Goal: Task Accomplishment & Management: Use online tool/utility

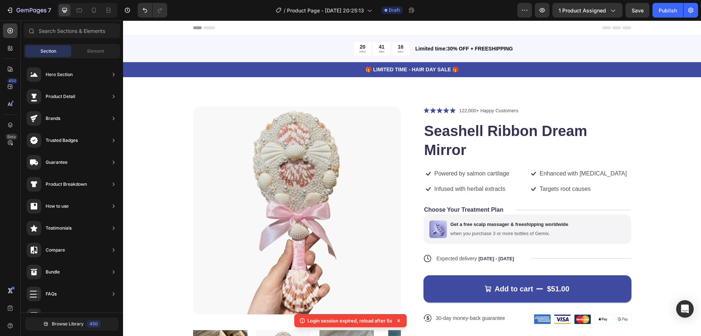
scroll to position [62, 0]
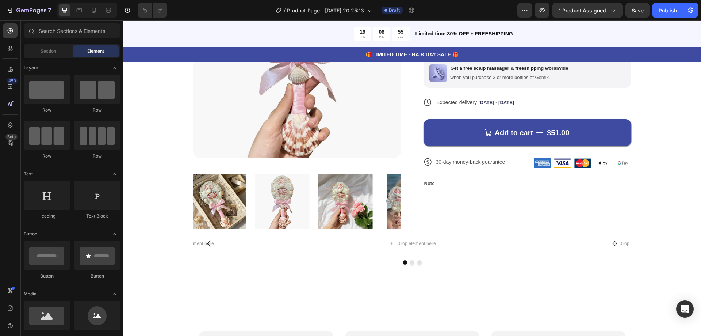
scroll to position [152, 0]
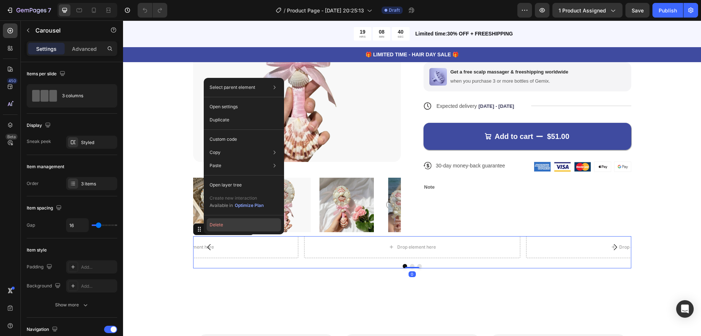
click at [218, 223] on button "Delete" at bounding box center [244, 224] width 75 height 13
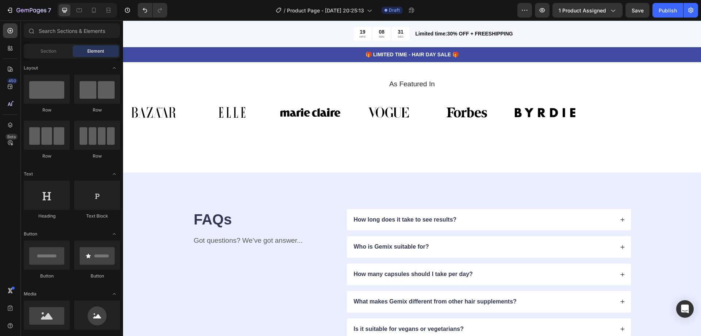
scroll to position [2307, 0]
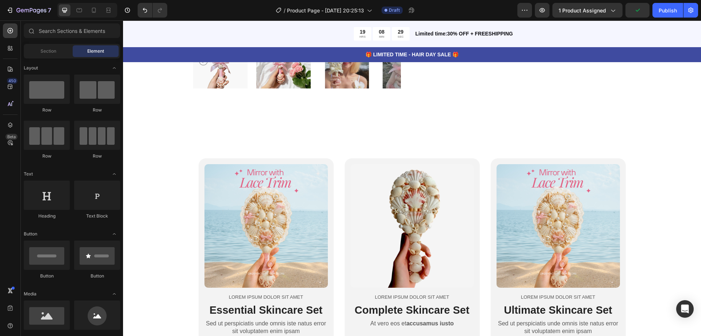
click at [693, 56] on p "🎁 LIMITED TIME - HAIR DAY SALE 🎁" at bounding box center [412, 55] width 577 height 8
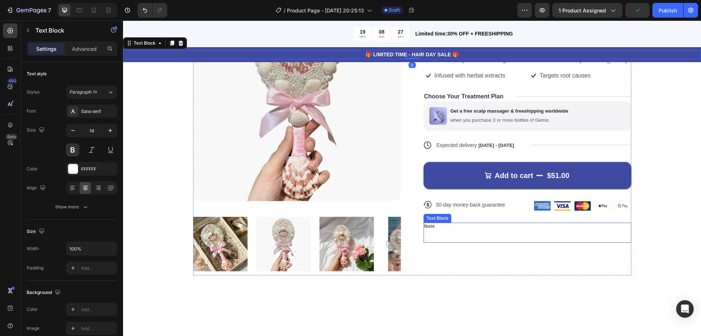
scroll to position [296, 0]
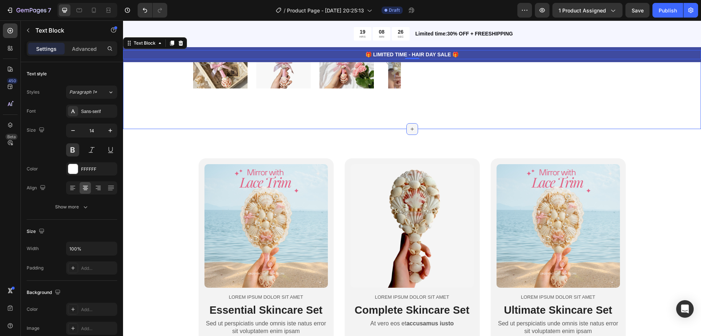
click at [409, 127] on icon at bounding box center [412, 129] width 6 height 6
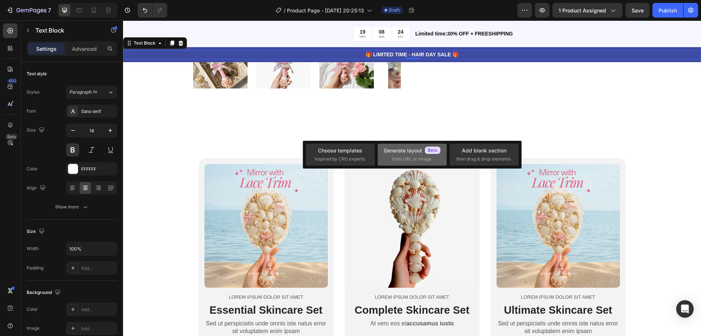
click at [402, 157] on span "from URL or image" at bounding box center [411, 159] width 39 height 7
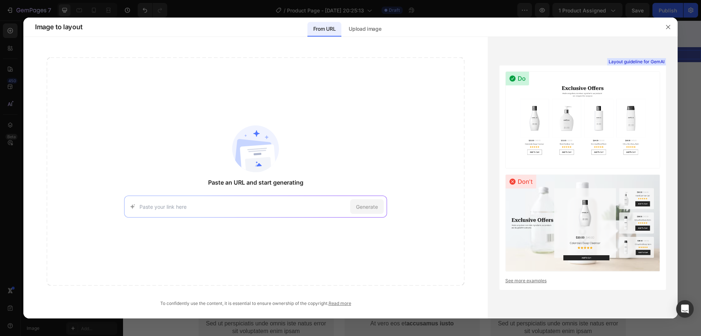
click at [241, 205] on input at bounding box center [244, 207] width 208 height 8
click at [360, 27] on p "Upload image" at bounding box center [365, 28] width 33 height 9
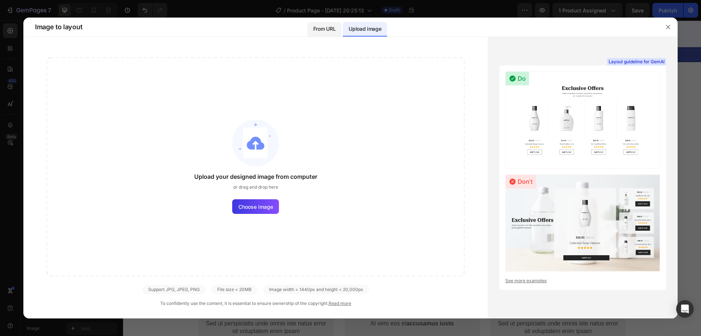
click at [331, 28] on p "From URL" at bounding box center [324, 28] width 22 height 9
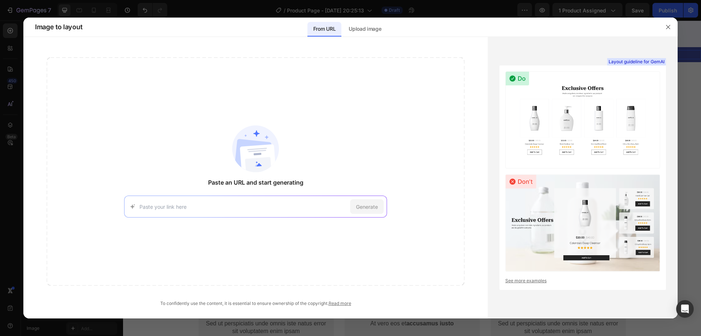
click at [388, 31] on div "From URL Upload image" at bounding box center [347, 27] width 527 height 19
click at [382, 31] on div "Upload image" at bounding box center [365, 29] width 44 height 15
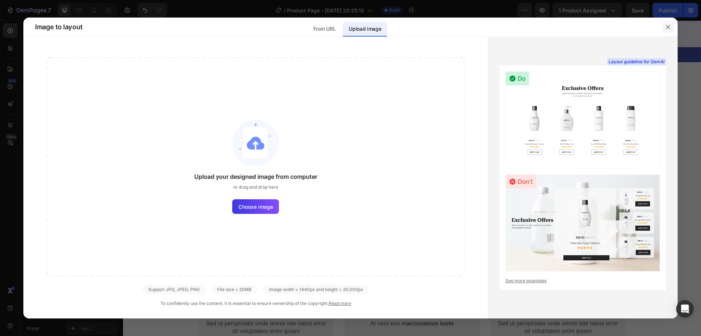
click at [668, 24] on button "button" at bounding box center [669, 27] width 12 height 12
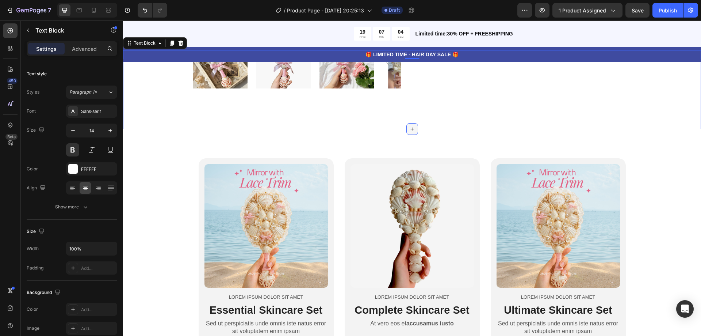
click at [407, 127] on div at bounding box center [413, 129] width 12 height 12
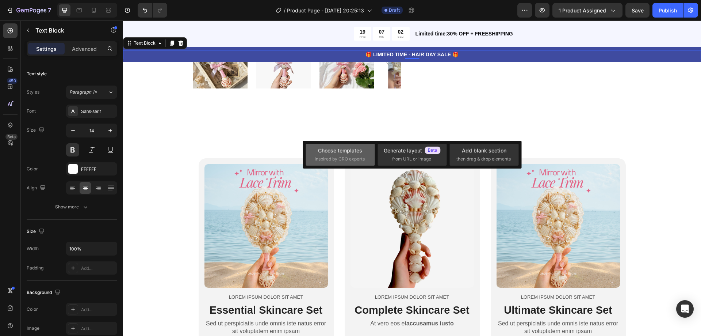
click at [345, 152] on div "Choose templates" at bounding box center [340, 150] width 44 height 8
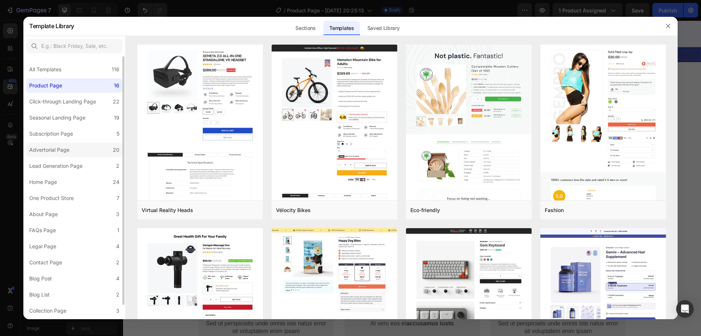
click at [61, 146] on div "Advertorial Page" at bounding box center [49, 149] width 40 height 9
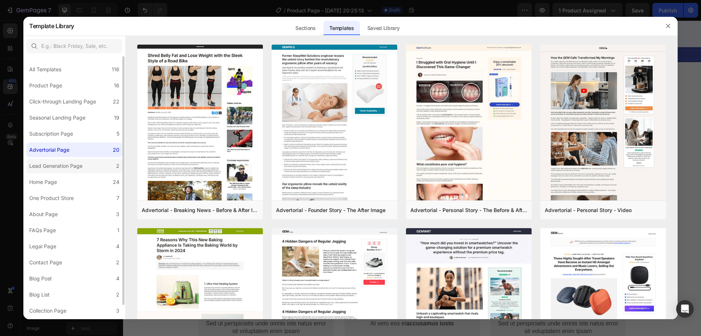
click at [61, 167] on div "Lead Generation Page" at bounding box center [55, 165] width 53 height 9
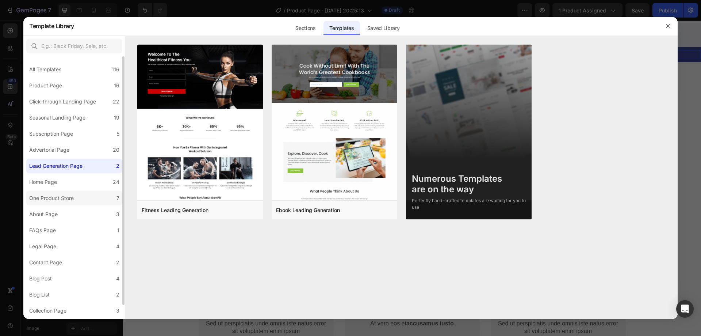
click at [65, 198] on div "One Product Store" at bounding box center [51, 198] width 45 height 9
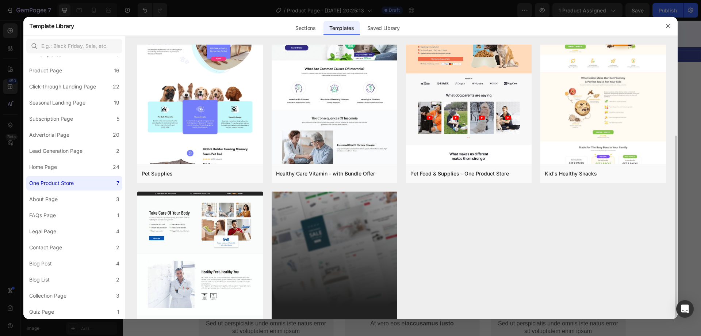
scroll to position [93, 0]
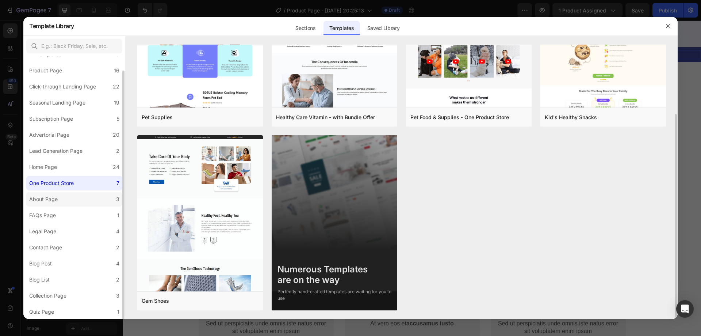
click at [60, 198] on label "About Page 3" at bounding box center [74, 199] width 96 height 15
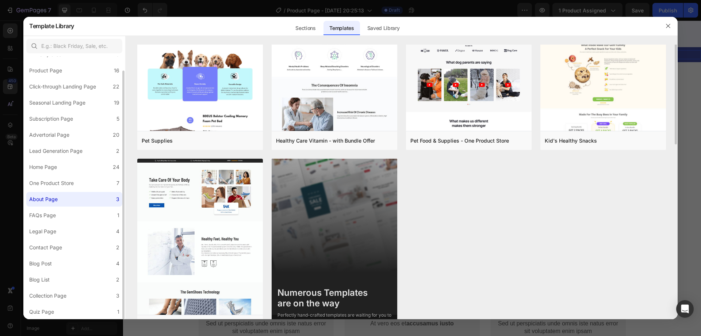
scroll to position [0, 0]
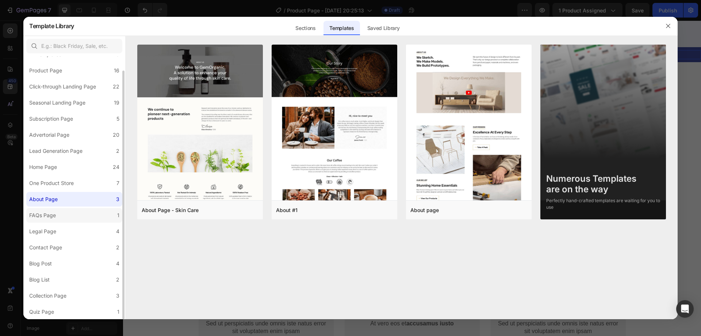
click at [58, 219] on div "FAQs Page" at bounding box center [44, 215] width 30 height 9
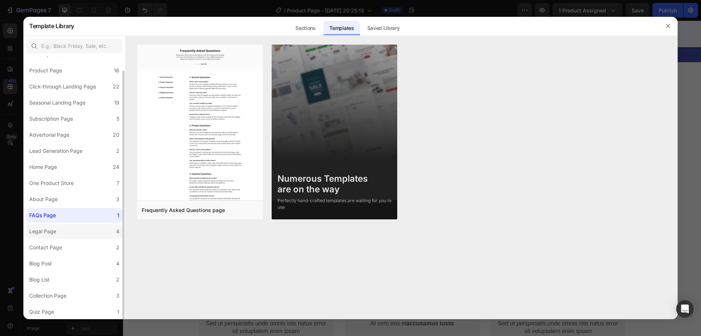
click at [57, 229] on div "Legal Page" at bounding box center [44, 231] width 30 height 9
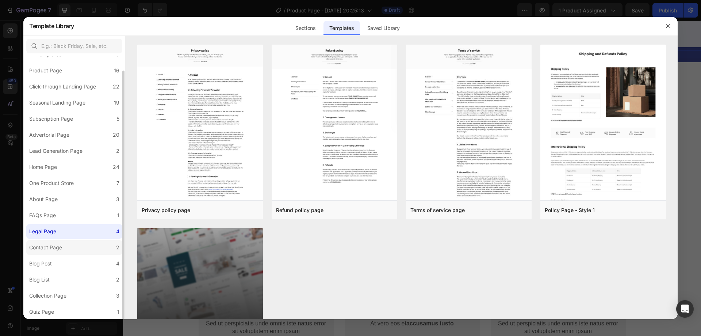
click at [52, 245] on div "Contact Page" at bounding box center [45, 247] width 33 height 9
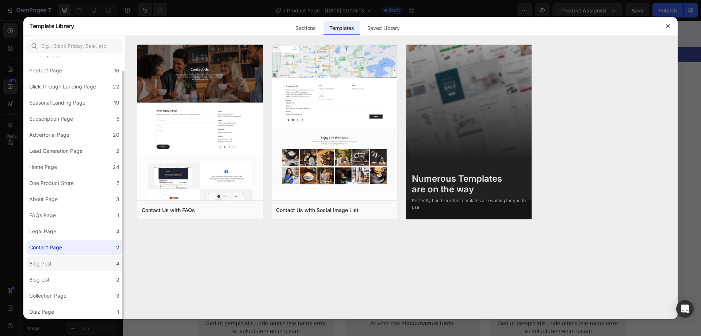
click at [52, 258] on label "Blog Post 4" at bounding box center [74, 263] width 96 height 15
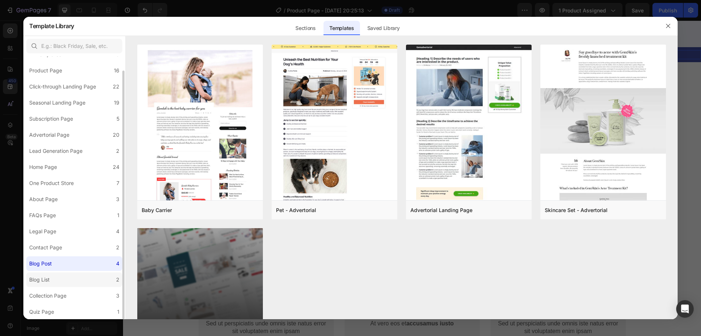
click at [56, 278] on label "Blog List 2" at bounding box center [74, 279] width 96 height 15
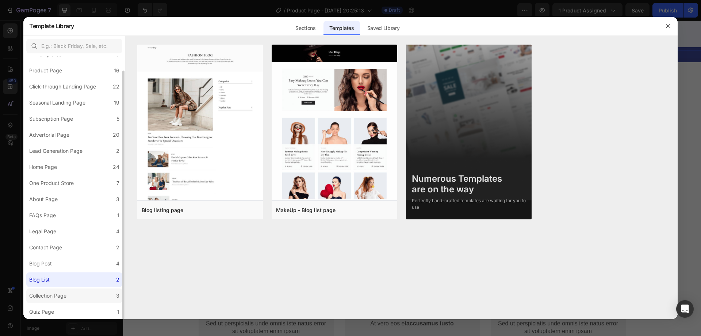
click at [59, 297] on div "Collection Page" at bounding box center [47, 295] width 37 height 9
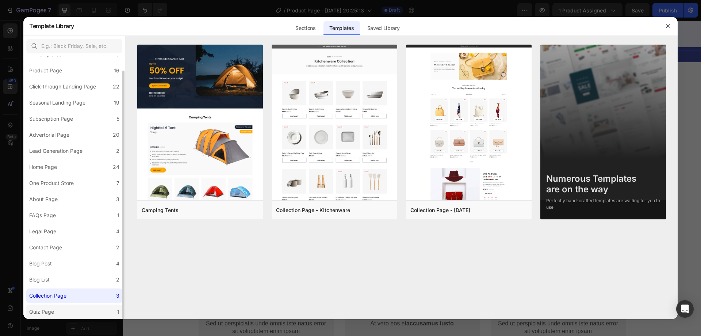
click at [59, 307] on label "Quiz Page 1" at bounding box center [74, 311] width 96 height 15
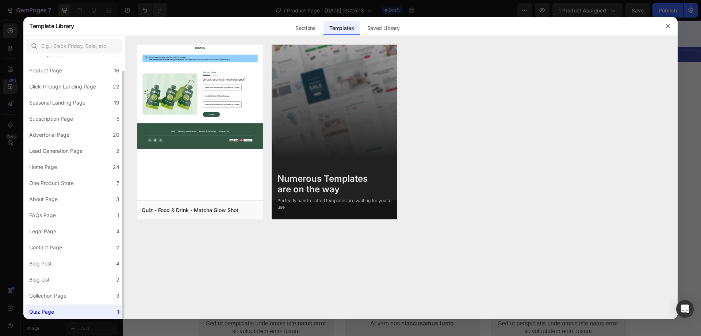
click at [67, 110] on div "All Templates 116 Product Page 16 Click-through Landing Page 22 Seasonal Landin…" at bounding box center [74, 180] width 102 height 278
click at [69, 104] on div "Seasonal Landing Page" at bounding box center [57, 102] width 56 height 9
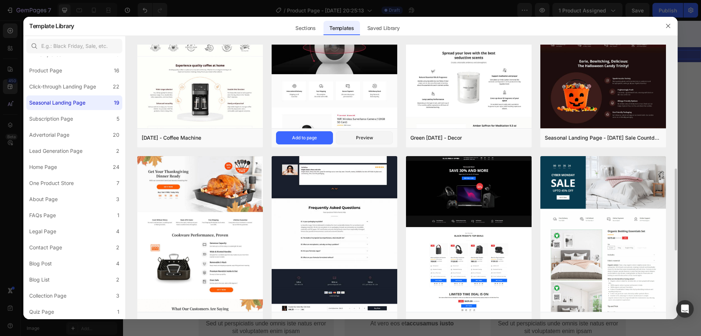
scroll to position [292, 0]
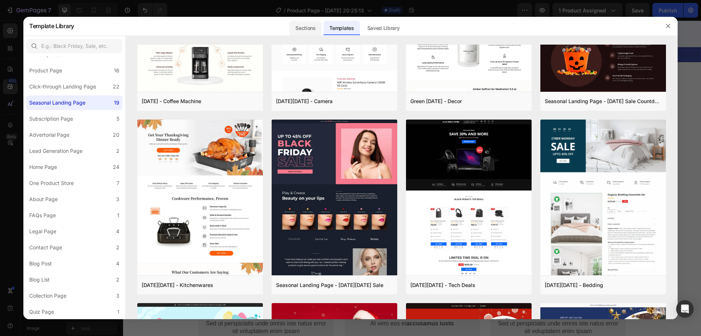
click at [315, 23] on div "Sections" at bounding box center [306, 28] width 32 height 15
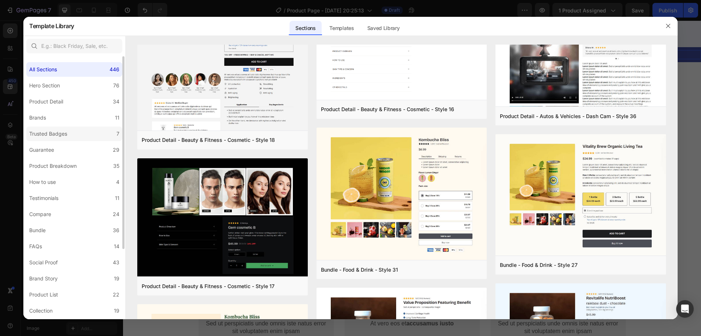
click at [60, 128] on label "Trusted Badges 7" at bounding box center [74, 133] width 96 height 15
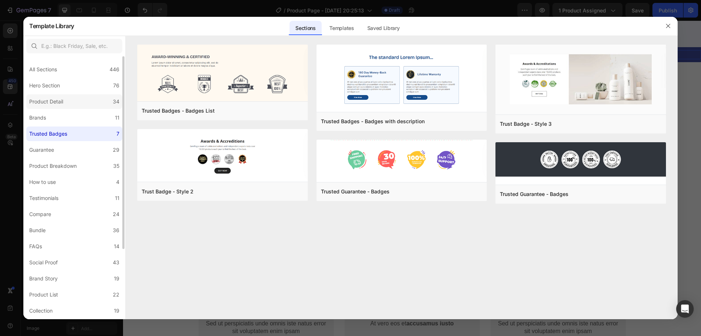
click at [70, 100] on label "Product Detail 34" at bounding box center [74, 101] width 96 height 15
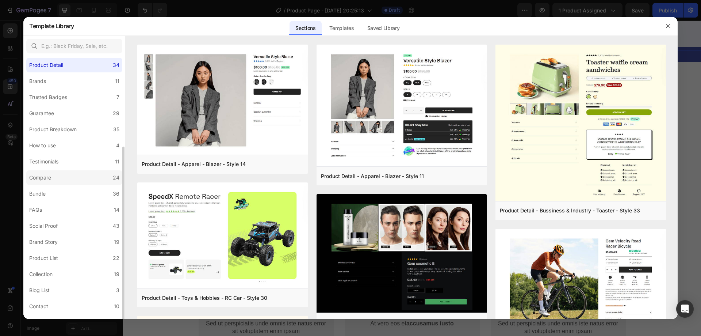
scroll to position [73, 0]
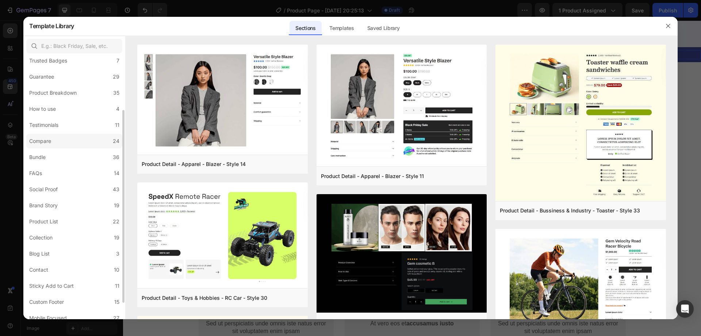
click at [55, 146] on label "Compare 24" at bounding box center [74, 141] width 96 height 15
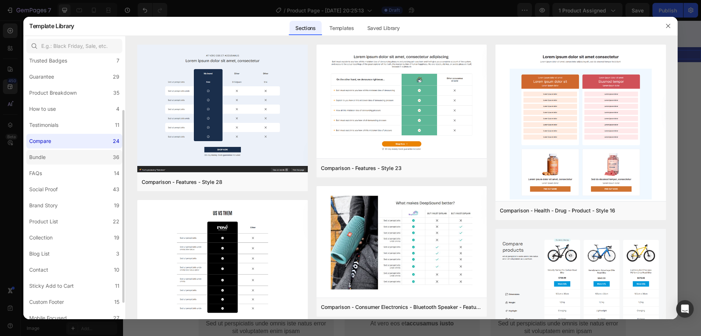
click at [56, 156] on label "Bundle 36" at bounding box center [74, 157] width 96 height 15
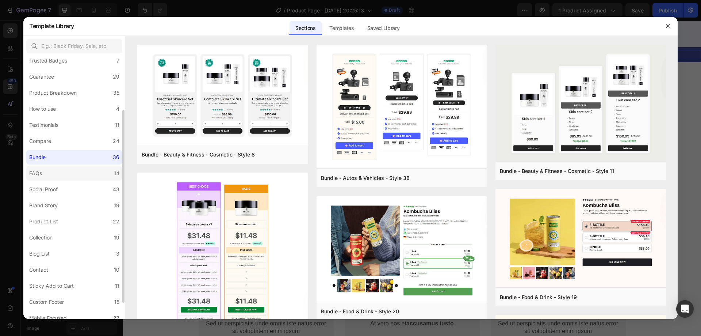
click at [56, 169] on label "FAQs 14" at bounding box center [74, 173] width 96 height 15
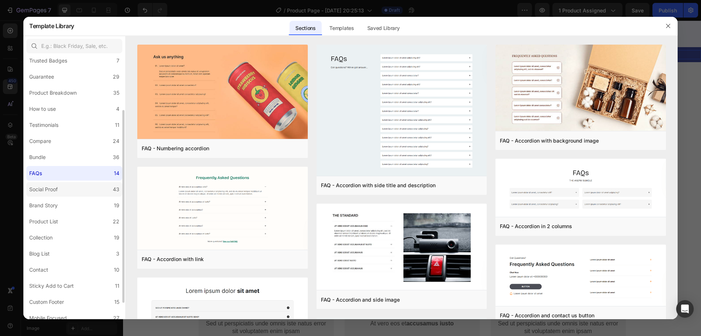
click at [57, 188] on div "Social Proof" at bounding box center [43, 189] width 28 height 9
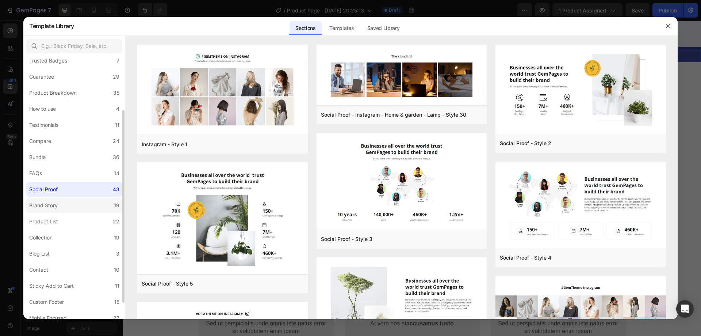
click at [59, 202] on div "Brand Story" at bounding box center [44, 205] width 31 height 9
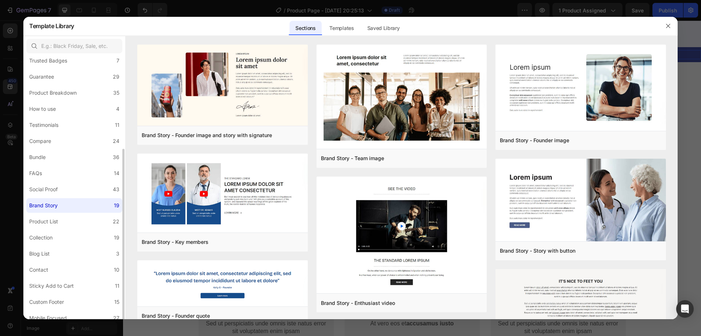
scroll to position [95, 0]
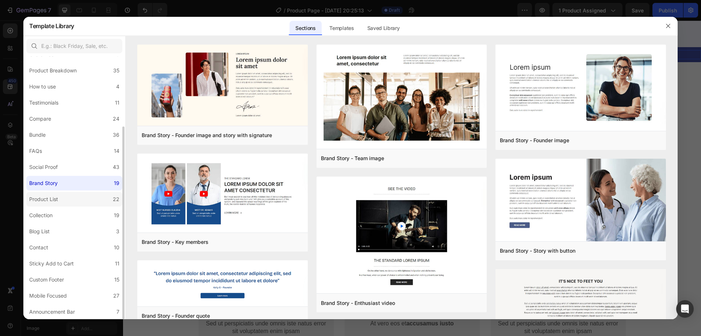
click at [61, 202] on div "Product List" at bounding box center [45, 199] width 32 height 9
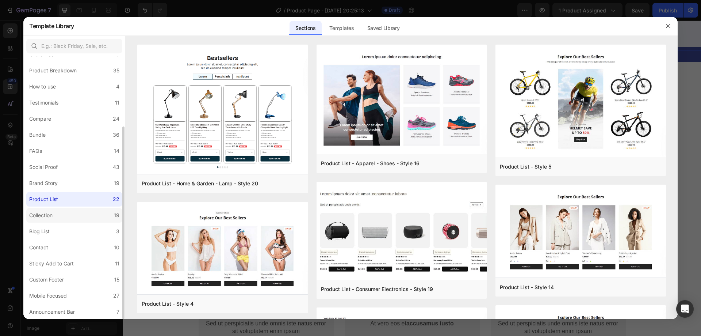
click at [61, 210] on label "Collection 19" at bounding box center [74, 215] width 96 height 15
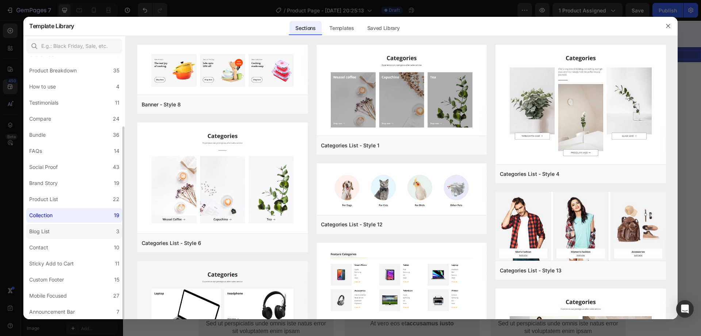
click at [58, 229] on label "Blog List 3" at bounding box center [74, 231] width 96 height 15
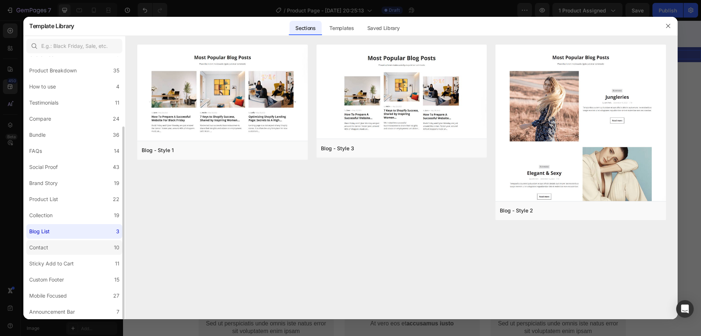
click at [61, 244] on label "Contact 10" at bounding box center [74, 247] width 96 height 15
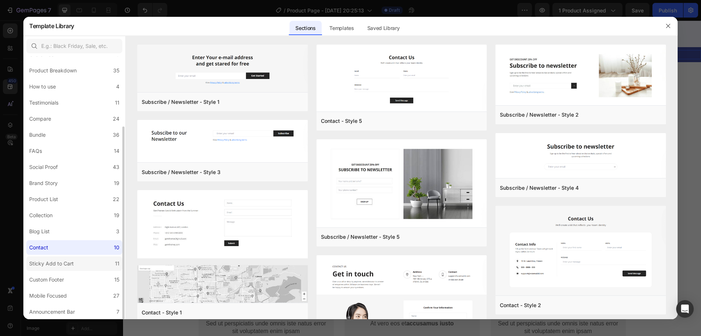
click at [65, 266] on div "Sticky Add to Cart" at bounding box center [51, 263] width 45 height 9
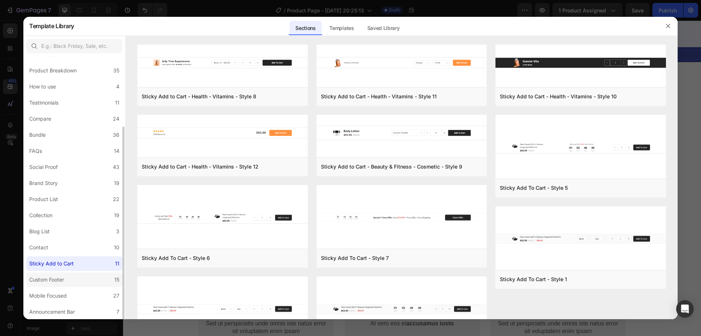
click at [64, 275] on div "Custom Footer" at bounding box center [46, 279] width 35 height 9
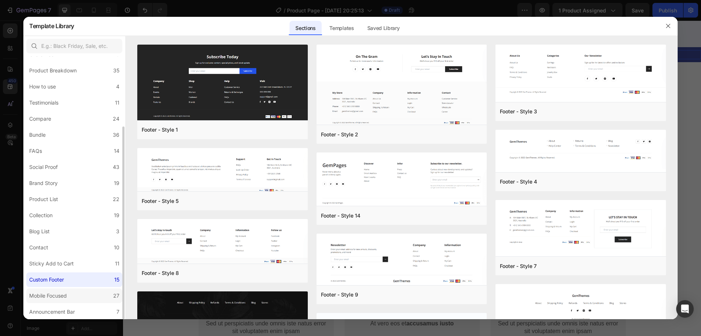
click at [64, 290] on label "Mobile Focused 27" at bounding box center [74, 295] width 96 height 15
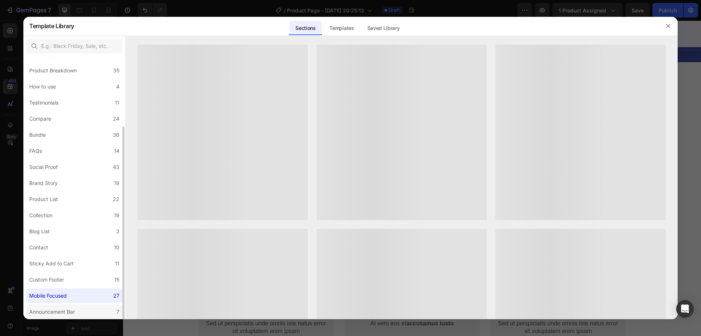
click at [63, 305] on label "Announcement Bar 7" at bounding box center [74, 311] width 96 height 15
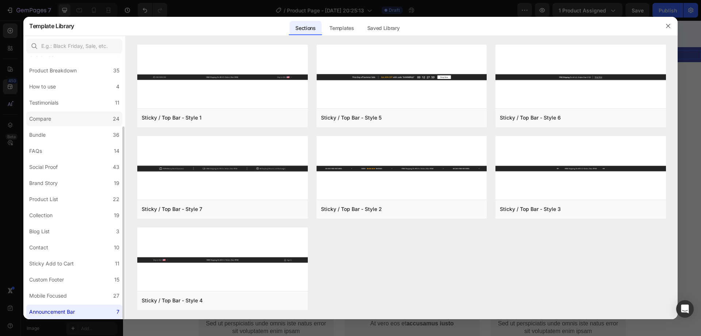
click at [70, 124] on label "Compare 24" at bounding box center [74, 118] width 96 height 15
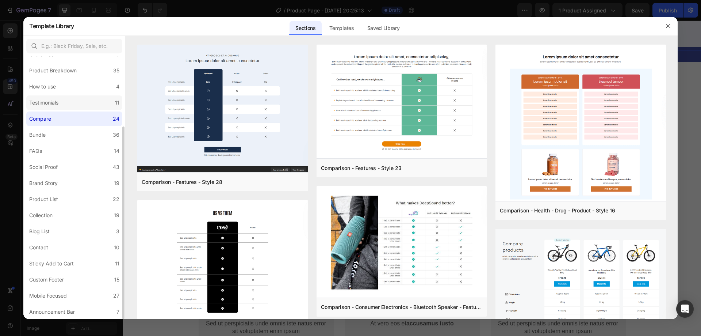
click at [70, 108] on label "Testimonials 11" at bounding box center [74, 102] width 96 height 15
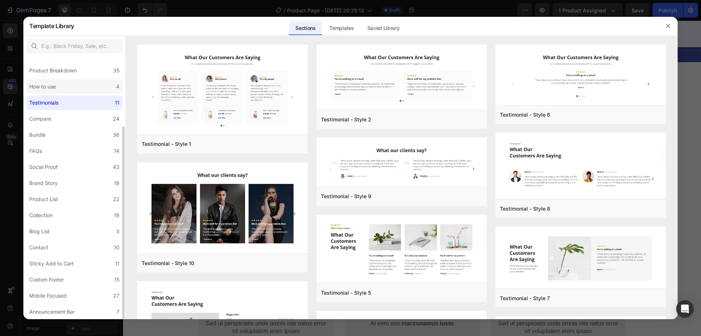
click at [67, 89] on label "How to use 4" at bounding box center [74, 86] width 96 height 15
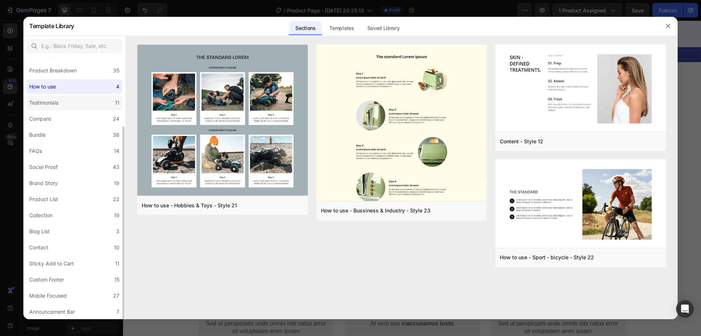
click at [56, 105] on div "Testimonials" at bounding box center [43, 102] width 29 height 9
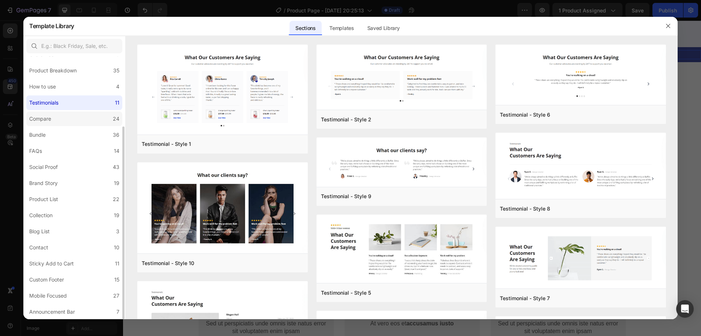
click at [57, 120] on label "Compare 24" at bounding box center [74, 118] width 96 height 15
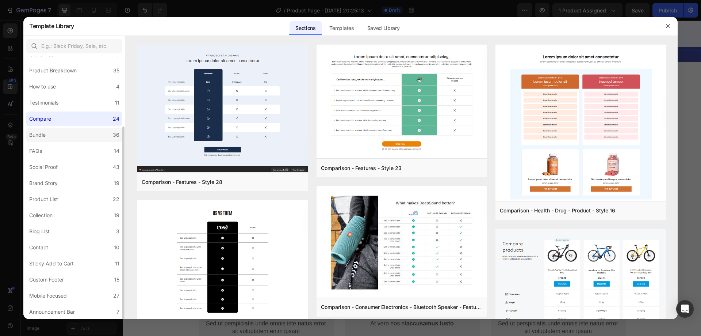
click at [61, 138] on label "Bundle 36" at bounding box center [74, 134] width 96 height 15
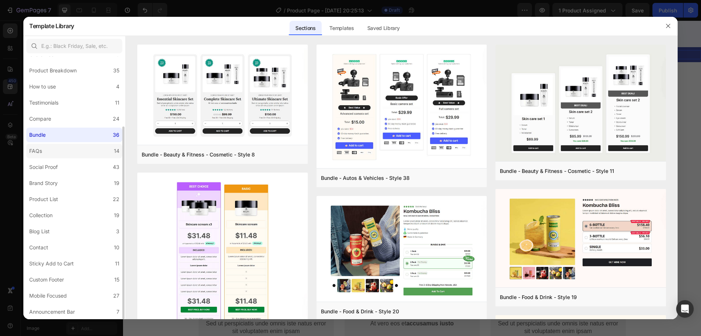
click at [65, 152] on label "FAQs 14" at bounding box center [74, 151] width 96 height 15
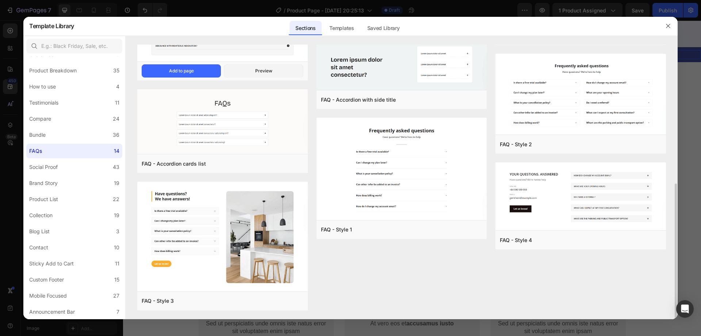
scroll to position [0, 0]
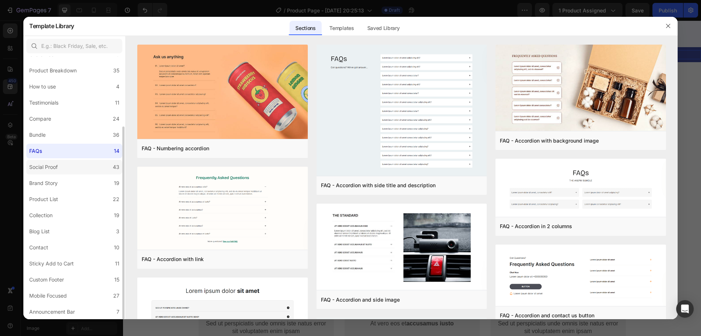
click at [63, 160] on label "Social Proof 43" at bounding box center [74, 167] width 96 height 15
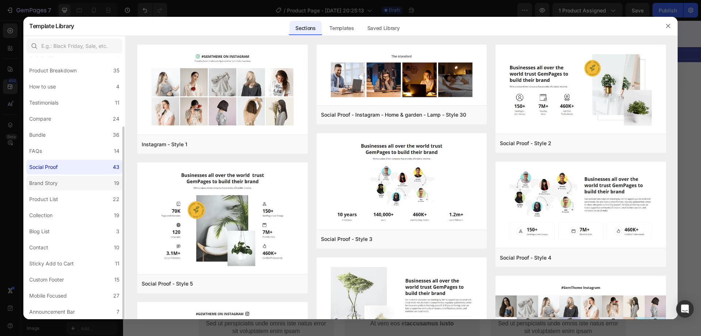
click at [60, 178] on label "Brand Story 19" at bounding box center [74, 183] width 96 height 15
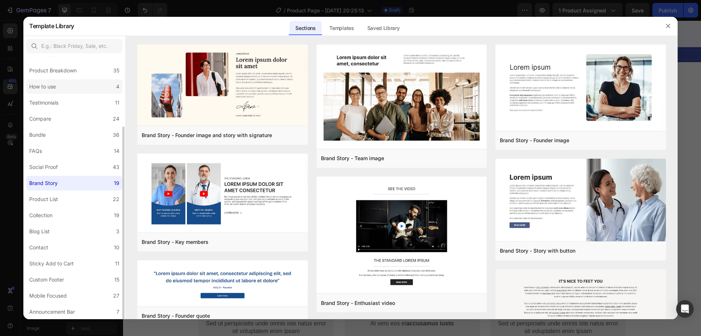
click at [73, 92] on label "How to use 4" at bounding box center [74, 86] width 96 height 15
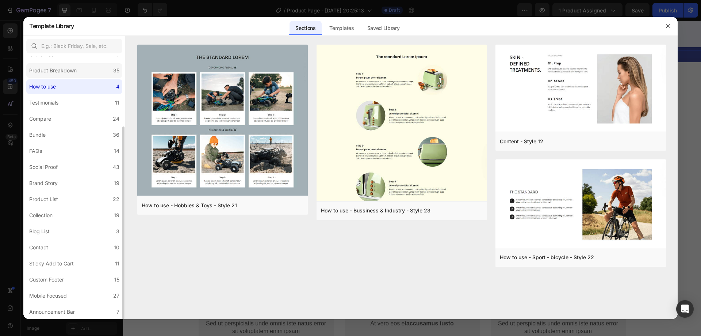
click at [71, 77] on label "Product Breakdown 35" at bounding box center [74, 70] width 96 height 15
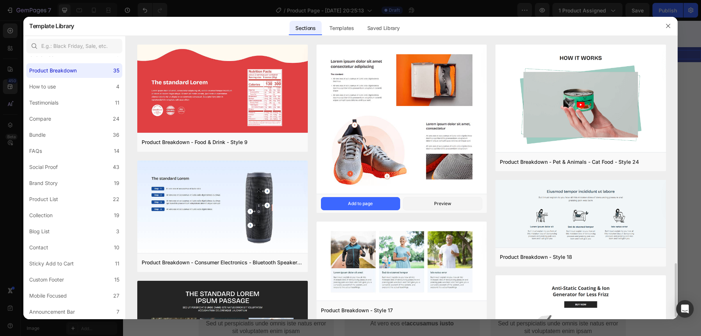
scroll to position [183, 0]
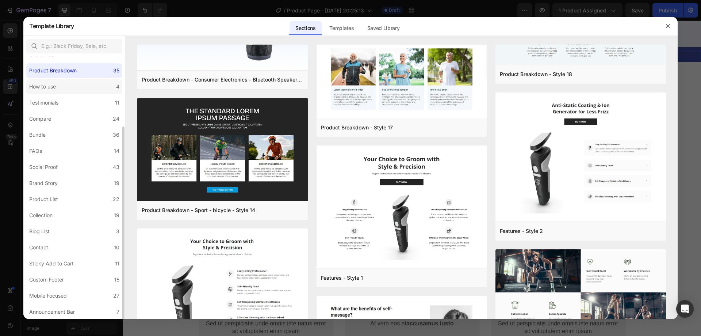
click at [65, 85] on label "How to use 4" at bounding box center [74, 86] width 96 height 15
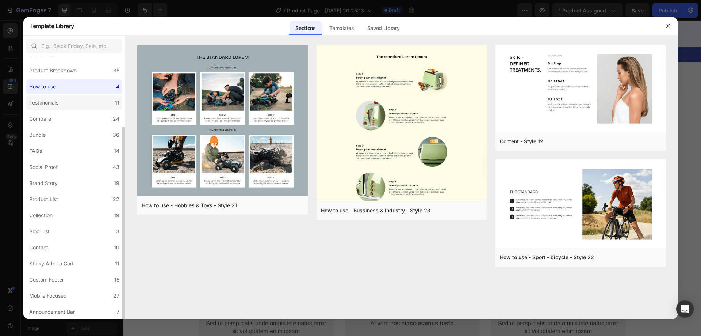
click at [72, 96] on label "Testimonials 11" at bounding box center [74, 102] width 96 height 15
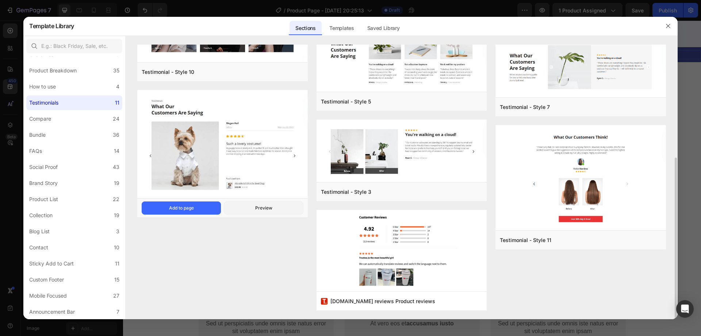
scroll to position [155, 0]
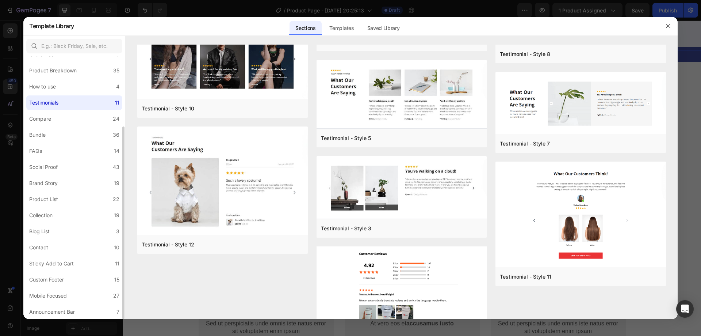
click at [63, 101] on label "Testimonials 11" at bounding box center [74, 102] width 96 height 15
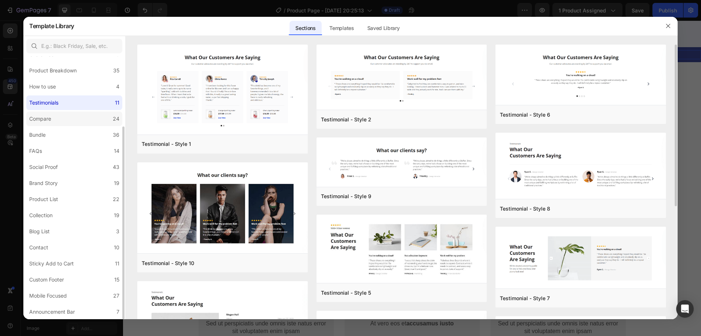
click at [53, 119] on div "Compare" at bounding box center [41, 118] width 25 height 9
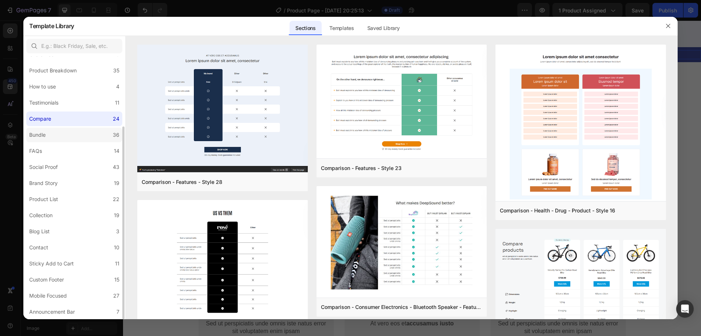
click at [53, 133] on label "Bundle 36" at bounding box center [74, 134] width 96 height 15
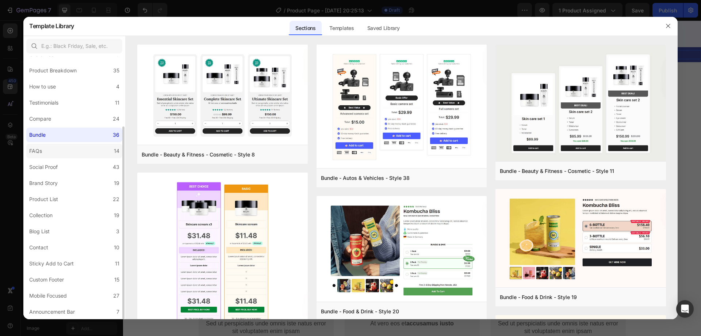
click at [58, 151] on label "FAQs 14" at bounding box center [74, 151] width 96 height 15
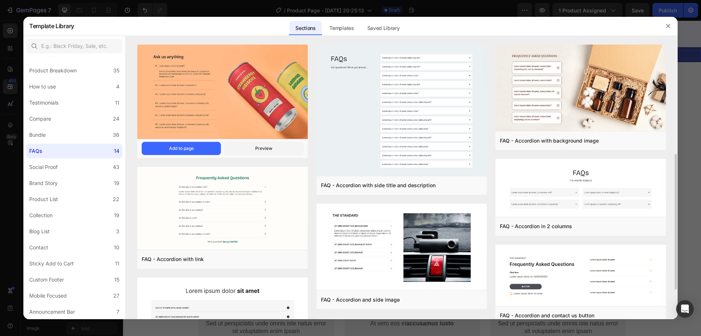
scroll to position [256, 0]
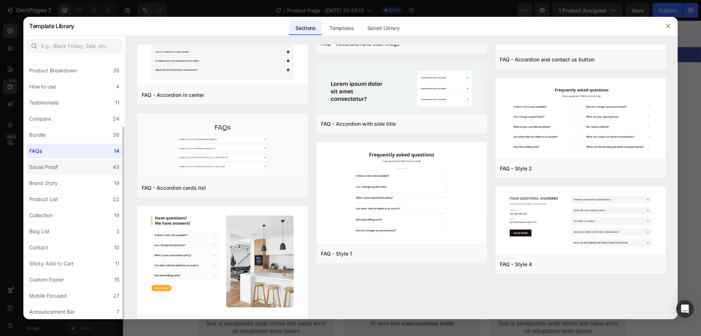
click at [85, 167] on label "Social Proof 43" at bounding box center [74, 167] width 96 height 15
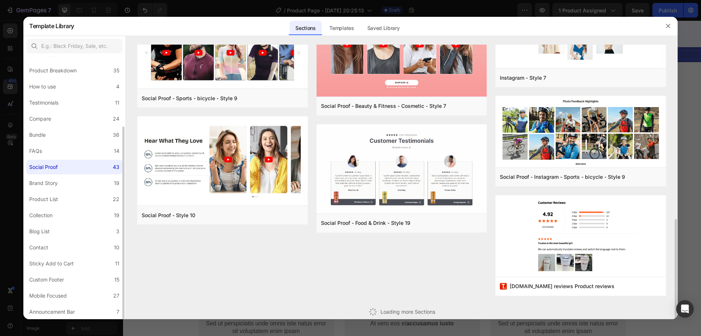
scroll to position [329, 0]
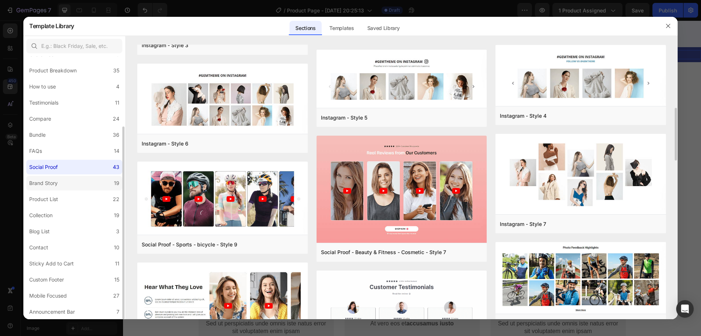
click at [82, 188] on label "Brand Story 19" at bounding box center [74, 183] width 96 height 15
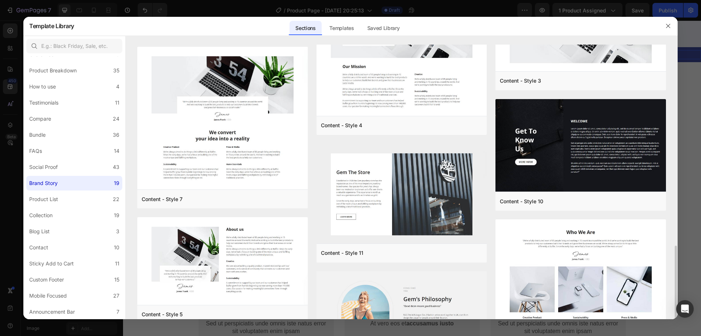
scroll to position [517, 0]
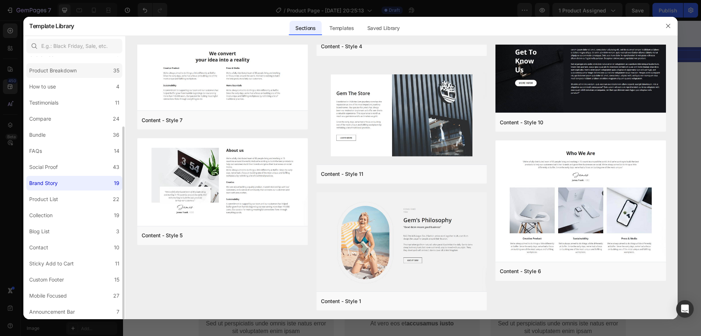
click at [63, 72] on div "Product Breakdown" at bounding box center [52, 70] width 47 height 9
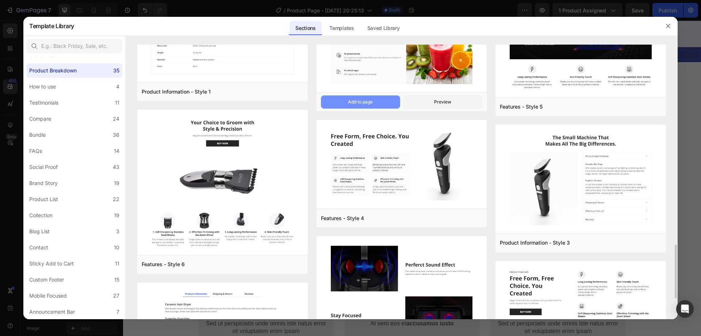
scroll to position [753, 0]
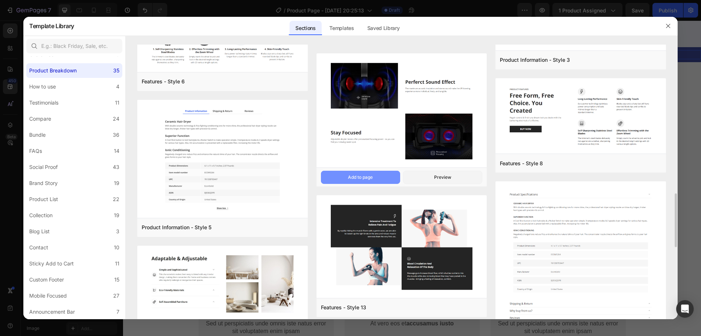
click at [356, 179] on div "Add to page" at bounding box center [360, 177] width 25 height 7
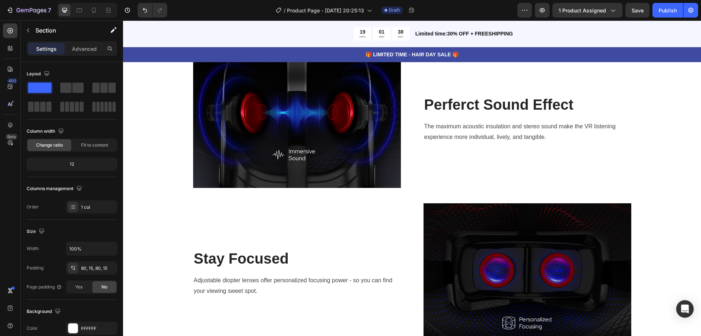
scroll to position [295, 0]
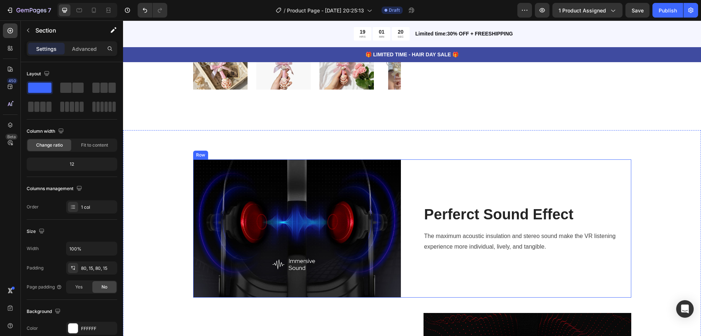
click at [467, 219] on p "Perferct Sound Effect" at bounding box center [527, 214] width 206 height 19
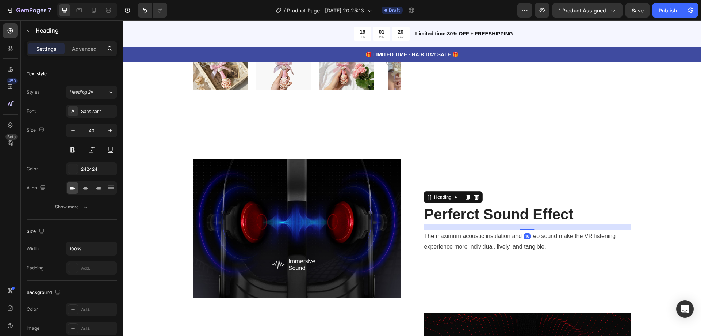
click at [467, 219] on p "Perferct Sound Effect" at bounding box center [527, 214] width 206 height 19
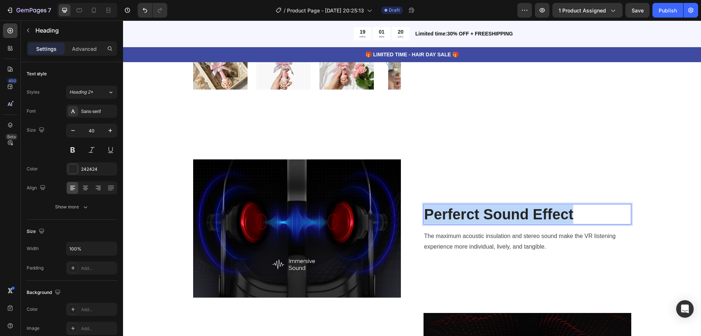
click at [467, 218] on p "Perferct Sound Effect" at bounding box center [527, 214] width 206 height 19
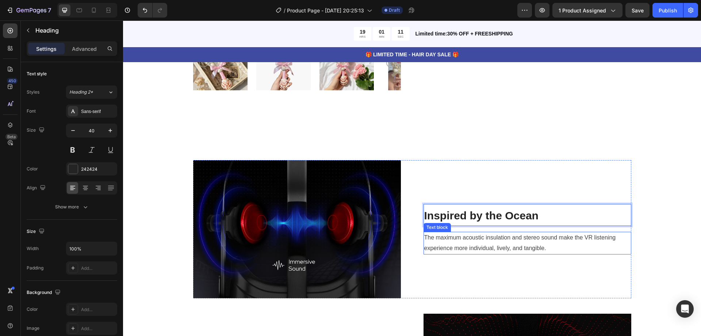
click at [462, 240] on p "The maximum acoustic insulation and stereo sound make the VR listening experien…" at bounding box center [527, 242] width 206 height 21
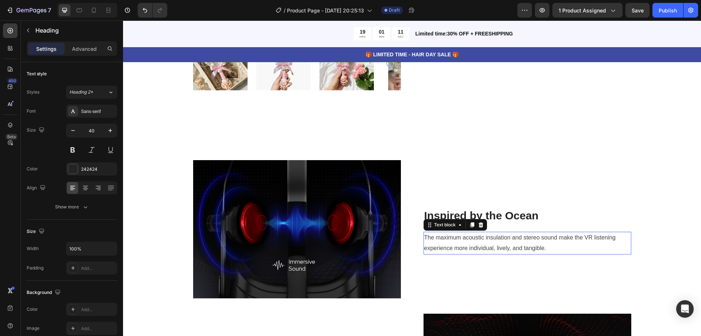
click at [462, 240] on p "The maximum acoustic insulation and stereo sound make the VR listening experien…" at bounding box center [527, 242] width 206 height 21
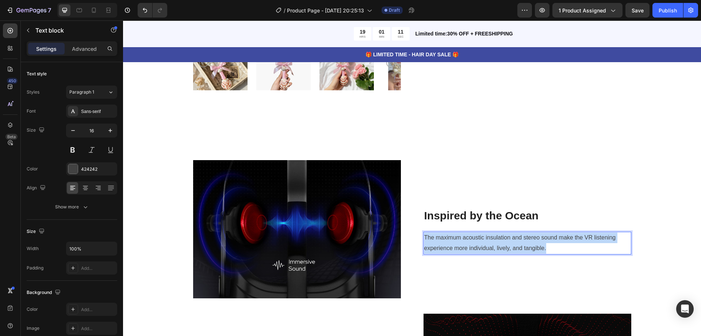
click at [462, 240] on p "The maximum acoustic insulation and stereo sound make the VR listening experien…" at bounding box center [527, 242] width 206 height 21
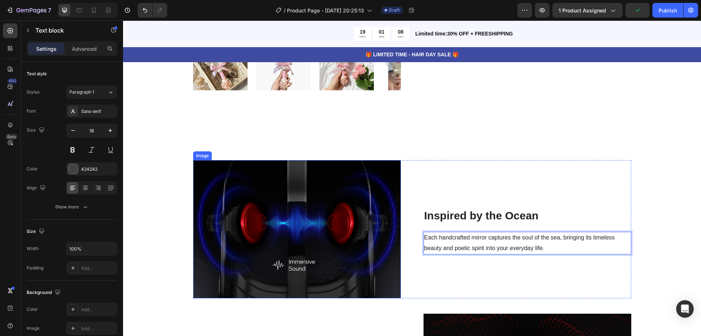
click at [354, 203] on img at bounding box center [297, 229] width 208 height 138
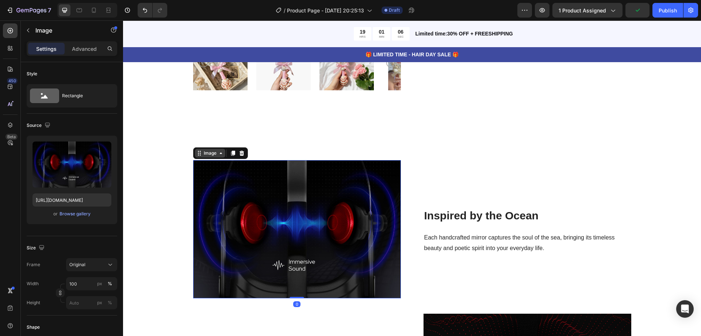
click at [208, 153] on div "Image" at bounding box center [210, 153] width 16 height 7
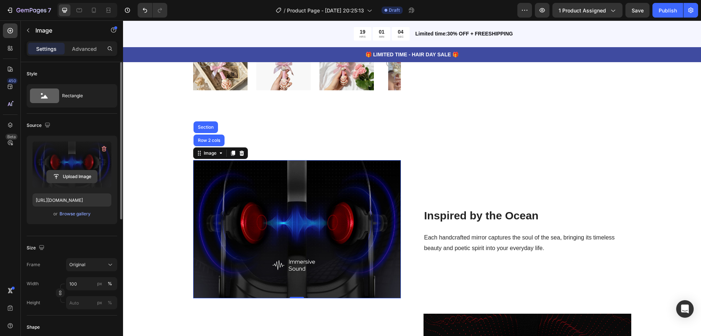
click at [68, 177] on input "file" at bounding box center [72, 176] width 50 height 12
click at [76, 212] on div "Browse gallery" at bounding box center [75, 213] width 31 height 7
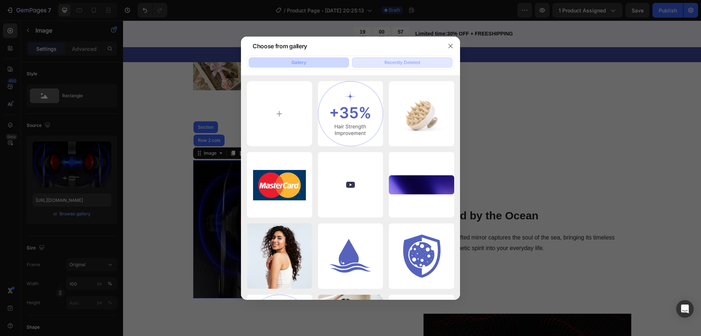
click at [403, 60] on div "Recently Deleted" at bounding box center [402, 62] width 35 height 7
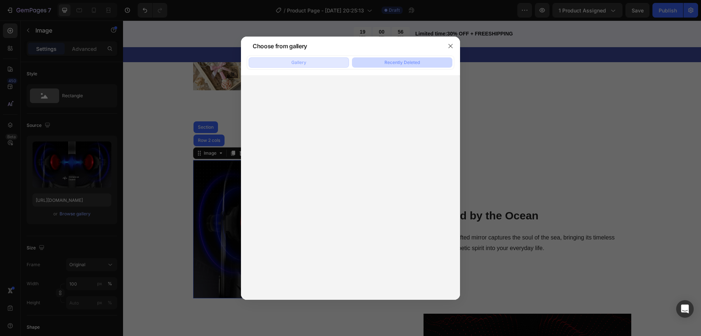
click at [326, 60] on button "Gallery" at bounding box center [299, 62] width 100 height 10
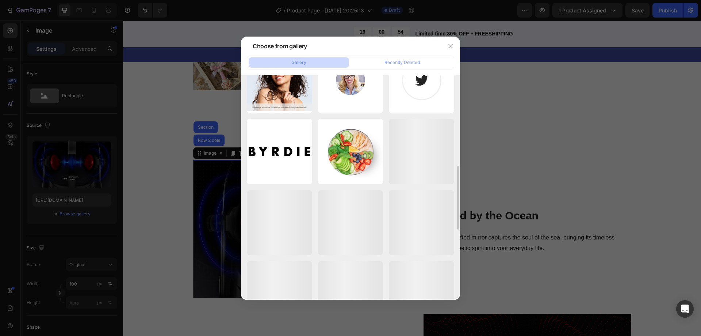
scroll to position [537, 0]
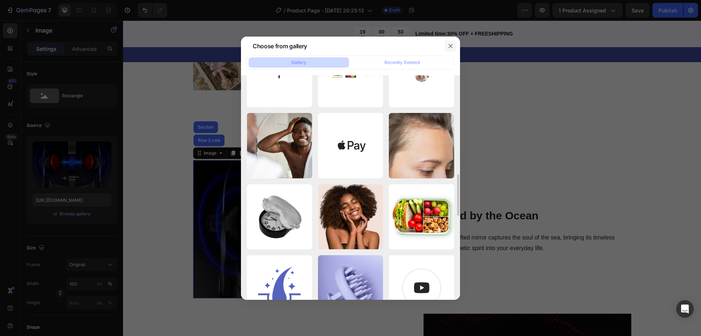
click at [450, 44] on icon "button" at bounding box center [451, 46] width 6 height 6
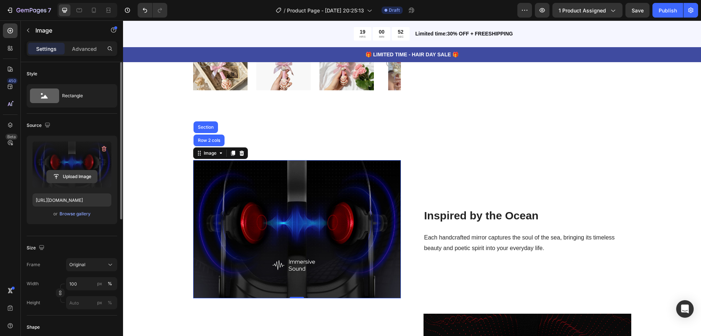
click at [70, 175] on input "file" at bounding box center [72, 176] width 50 height 12
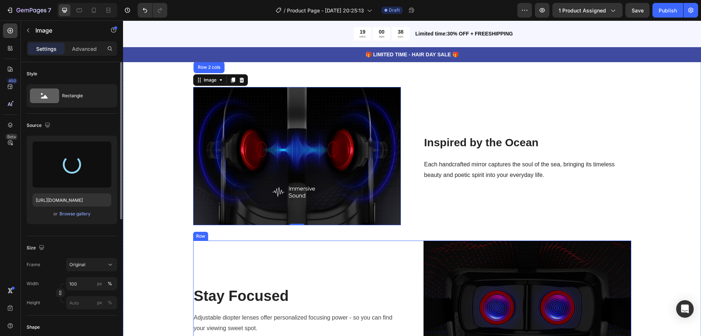
scroll to position [477, 0]
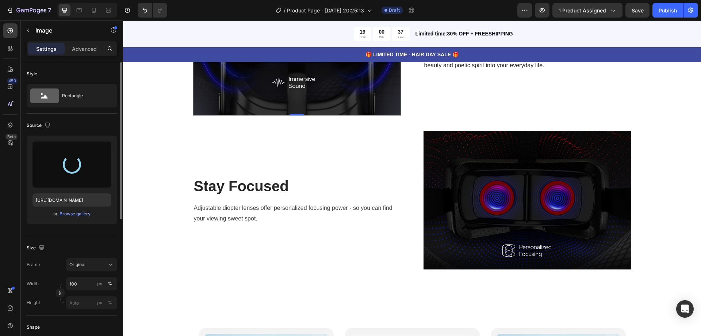
type input "https://cdn.shopify.com/s/files/1/0943/2842/2691/files/gempages_581661021412787…"
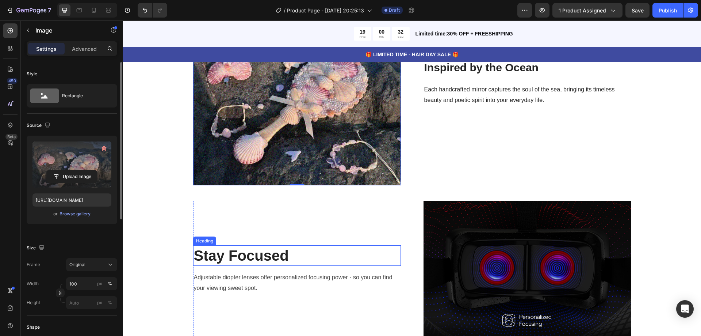
click at [251, 249] on p "Stay Focused" at bounding box center [297, 255] width 206 height 19
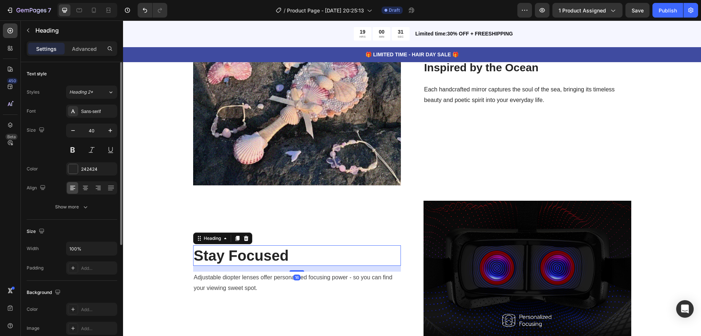
click at [251, 249] on p "Stay Focused" at bounding box center [297, 255] width 206 height 19
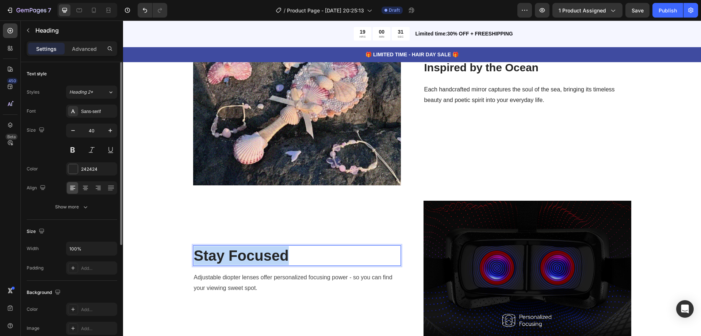
click at [251, 249] on p "Stay Focused" at bounding box center [297, 255] width 206 height 19
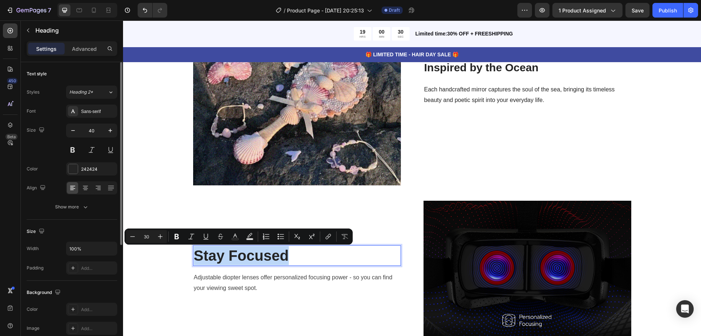
scroll to position [476, 0]
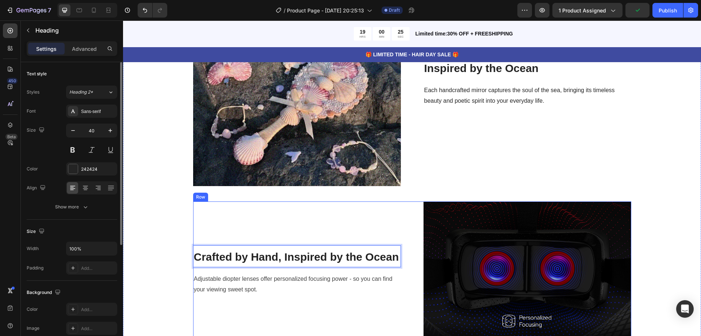
click at [224, 281] on p "Adjustable diopter lenses offer personalized focusing power - so you can find y…" at bounding box center [297, 284] width 206 height 21
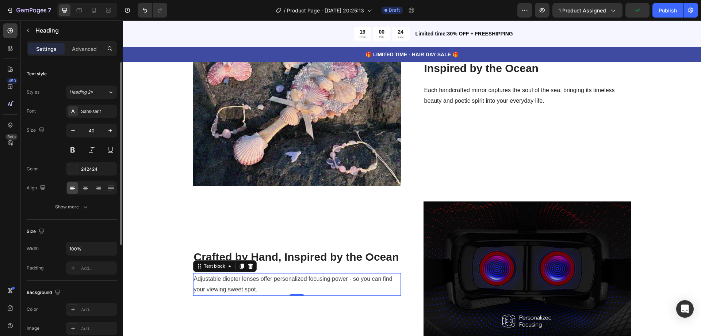
click at [224, 281] on p "Adjustable diopter lenses offer personalized focusing power - so you can find y…" at bounding box center [297, 284] width 206 height 21
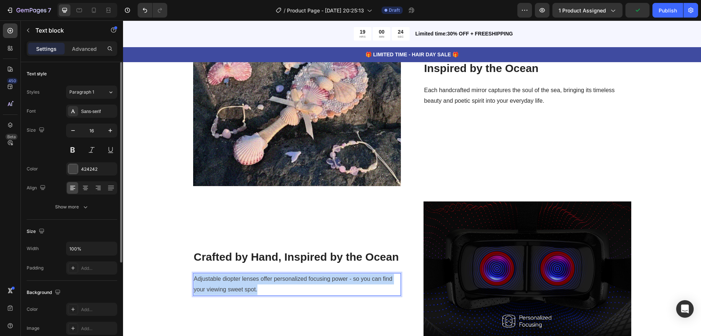
click at [224, 281] on p "Adjustable diopter lenses offer personalized focusing power - so you can find y…" at bounding box center [297, 284] width 206 height 21
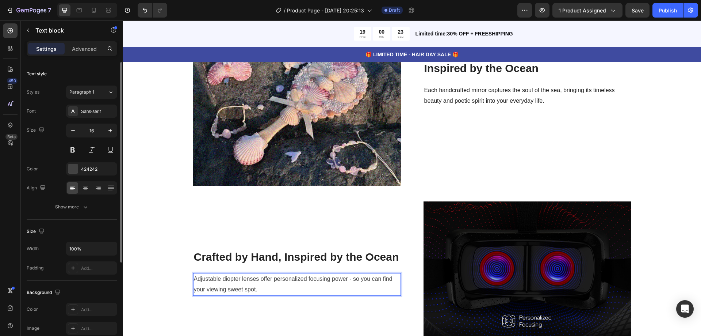
scroll to position [471, 0]
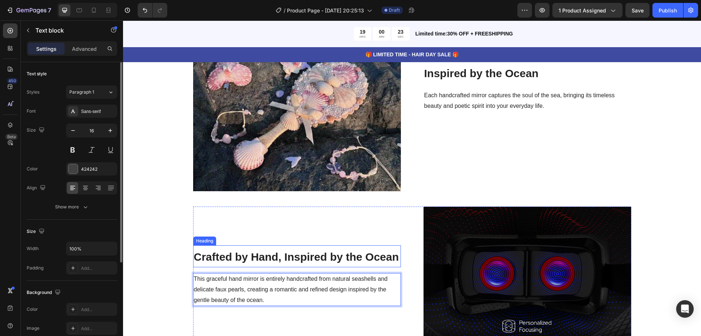
click at [527, 249] on img at bounding box center [528, 275] width 208 height 138
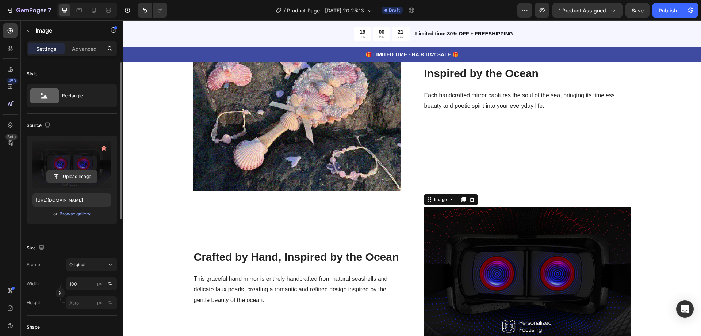
click at [75, 174] on input "file" at bounding box center [72, 176] width 50 height 12
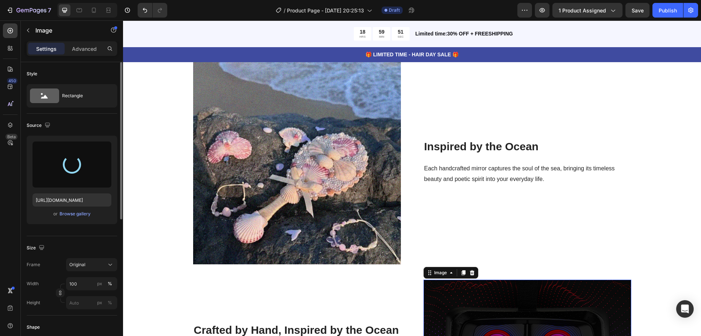
type input "https://cdn.shopify.com/s/files/1/0943/2842/2691/files/gempages_581661021412787…"
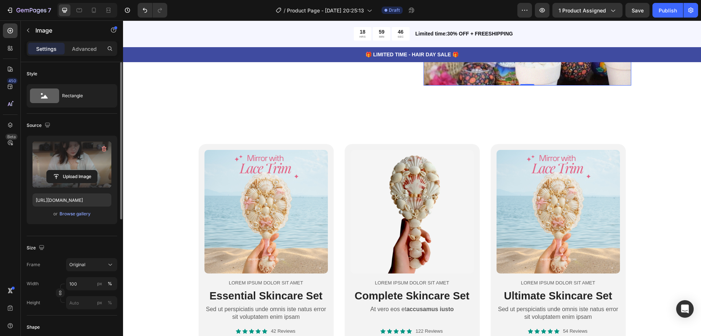
scroll to position [873, 0]
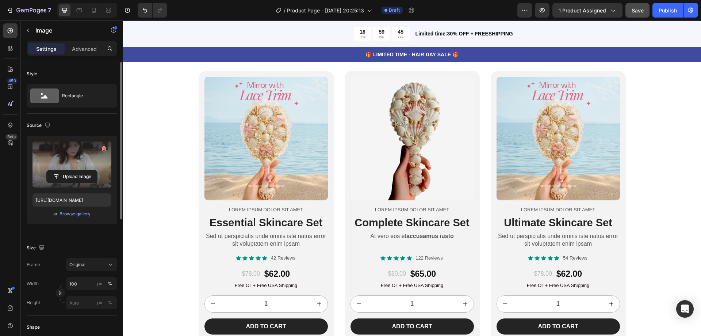
click at [639, 11] on span "Save" at bounding box center [638, 10] width 12 height 6
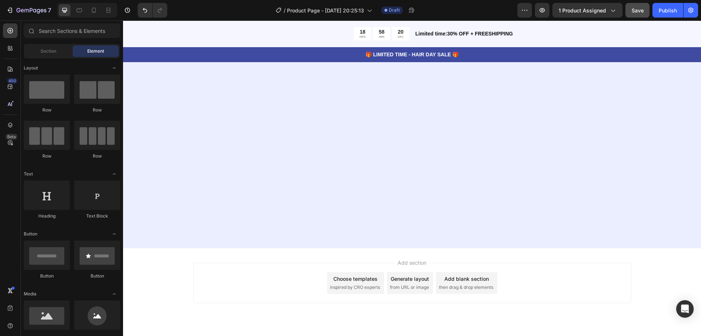
scroll to position [0, 0]
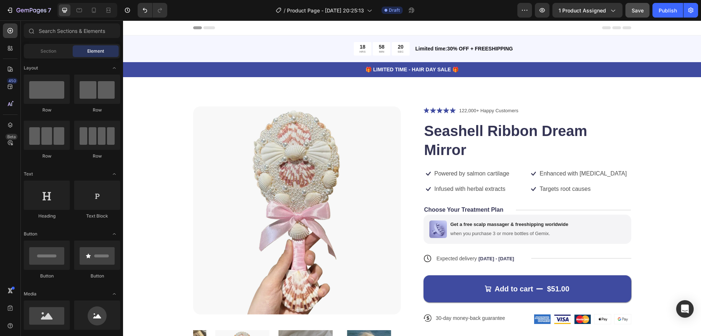
drag, startPoint x: 701, startPoint y: 300, endPoint x: 810, endPoint y: 40, distance: 281.7
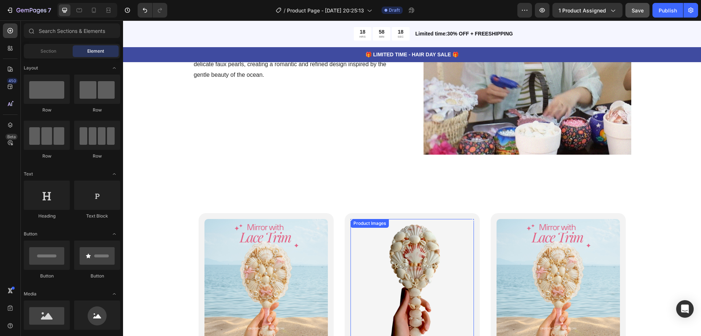
scroll to position [877, 0]
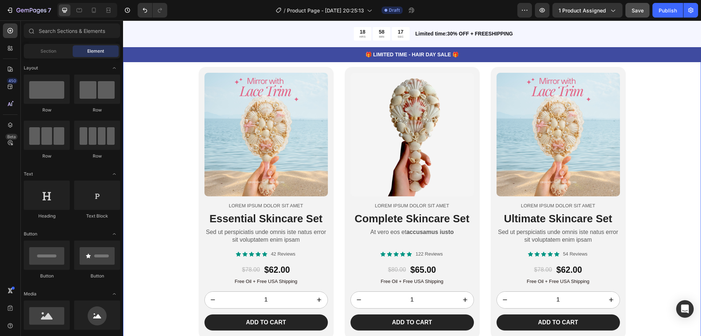
click at [655, 125] on div "Product Images Lorem ipsum dolor sit amet Text Block Essential Skincare Set Hea…" at bounding box center [412, 203] width 578 height 272
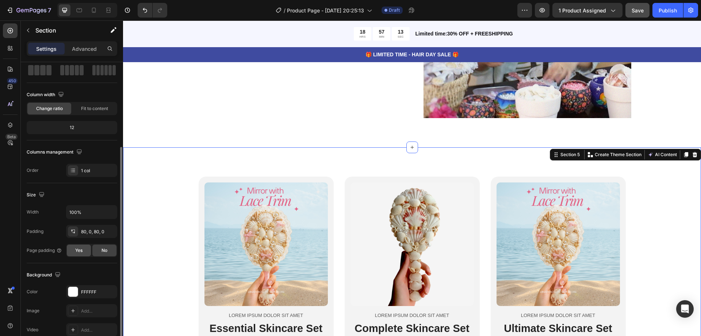
scroll to position [73, 0]
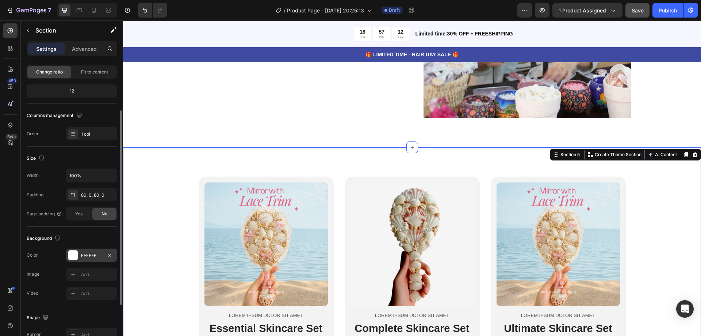
click at [77, 252] on div at bounding box center [72, 254] width 9 height 9
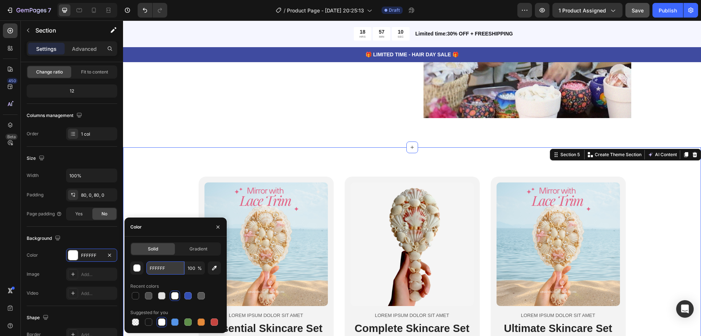
click at [160, 271] on input "FFFFFF" at bounding box center [165, 267] width 38 height 13
paste input "fdf6ea"
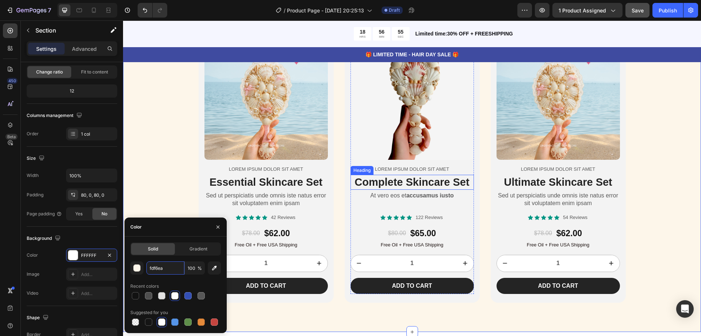
scroll to position [840, 0]
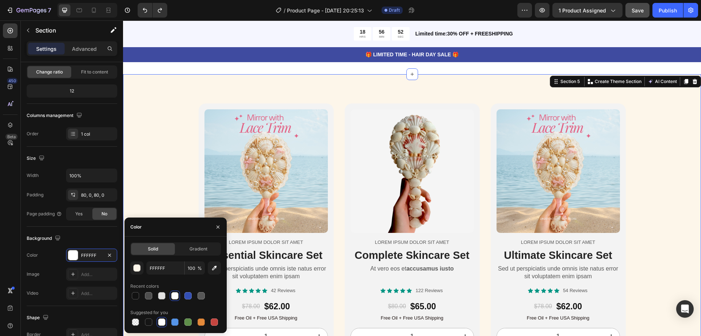
click at [146, 141] on div "Product Images Lorem ipsum dolor sit amet Text Block Essential Skincare Set Hea…" at bounding box center [412, 239] width 578 height 272
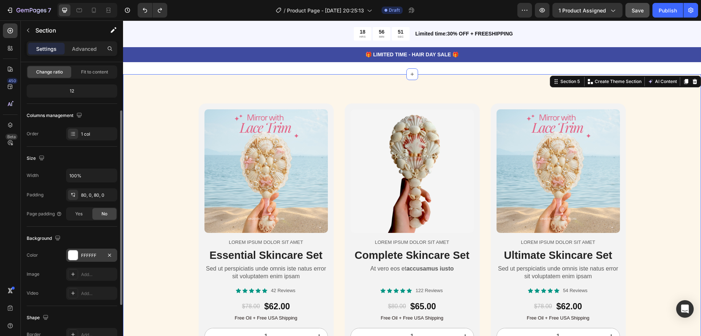
click at [87, 252] on div "FFFFFF" at bounding box center [91, 255] width 21 height 7
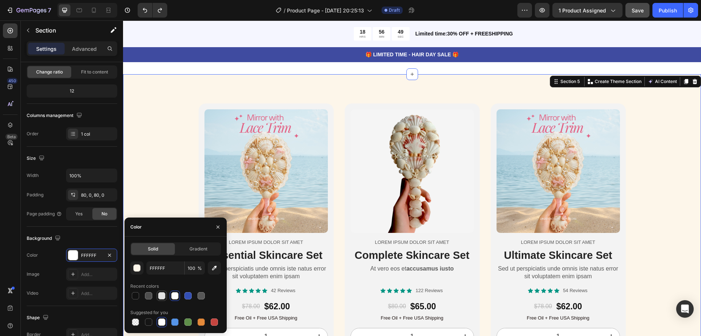
click at [164, 296] on div at bounding box center [161, 295] width 7 height 7
type input "E2E2E2"
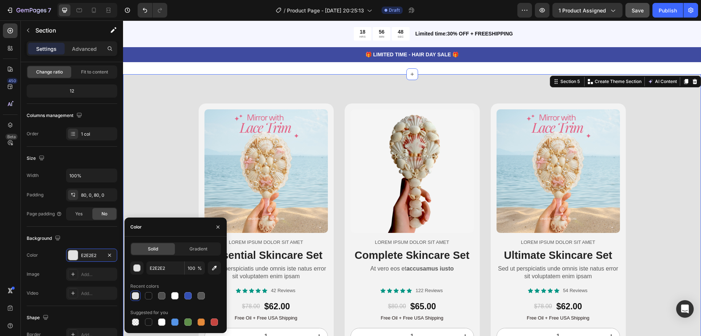
click at [180, 296] on div at bounding box center [175, 295] width 91 height 10
click at [655, 153] on div "Product Images Lorem ipsum dolor sit amet Text Block Essential Skincare Set Hea…" at bounding box center [412, 239] width 578 height 272
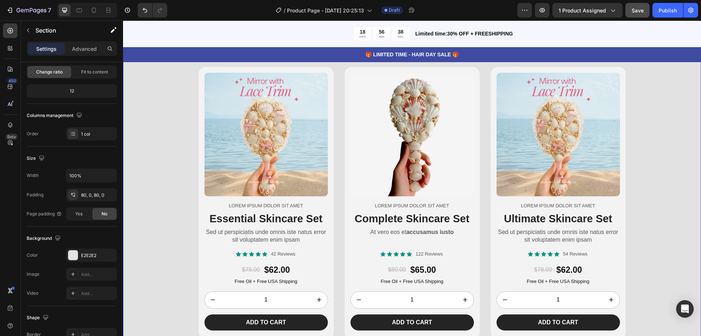
scroll to position [913, 0]
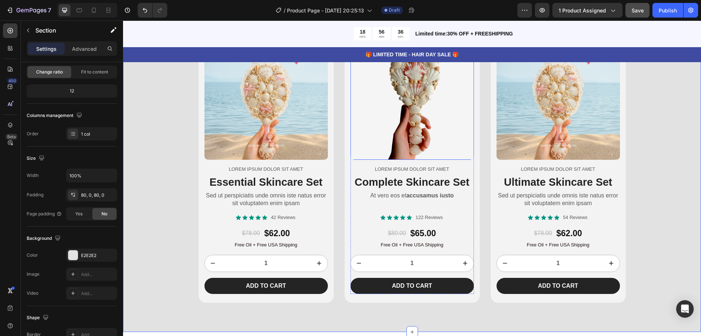
click at [470, 142] on img at bounding box center [412, 97] width 123 height 123
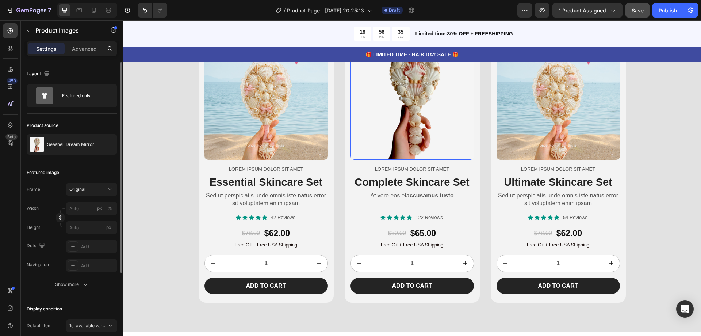
scroll to position [840, 0]
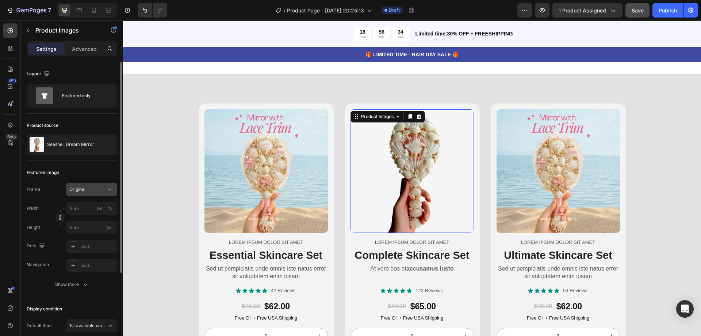
click at [89, 193] on button "Original" at bounding box center [91, 189] width 51 height 13
click at [89, 163] on div "Featured image Frame Original Square Vertical Horizontal Original Custom Width …" at bounding box center [72, 229] width 91 height 136
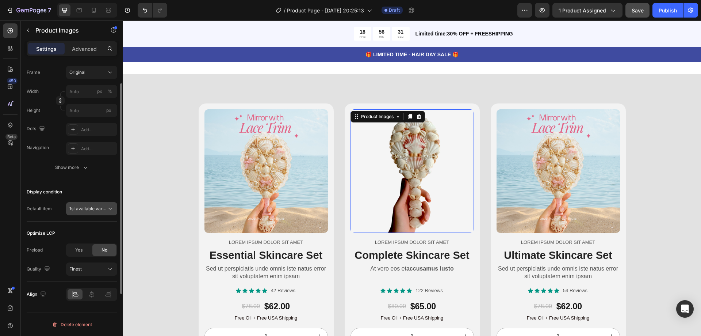
scroll to position [0, 0]
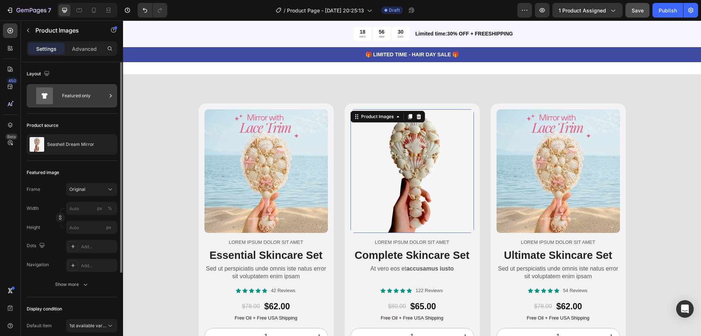
click at [66, 98] on div "Featured only" at bounding box center [84, 95] width 45 height 17
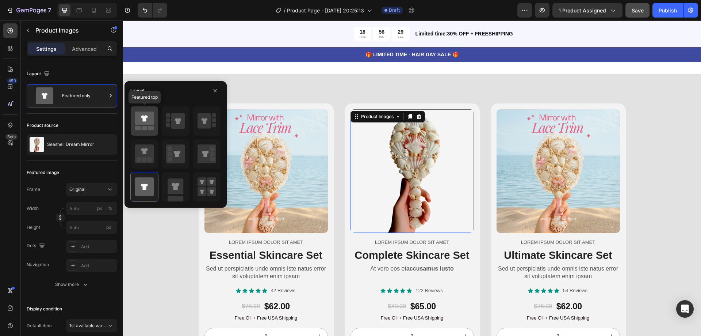
click at [149, 118] on icon at bounding box center [144, 118] width 19 height 14
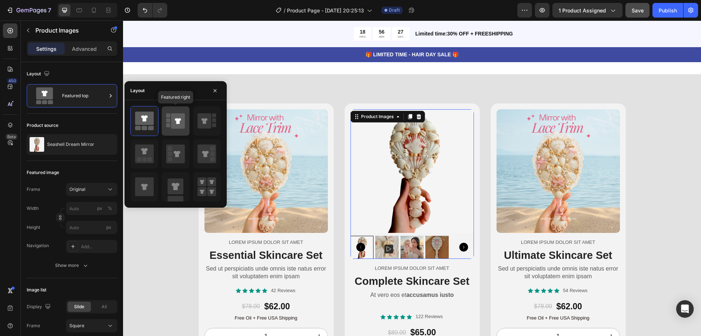
click at [168, 121] on rect at bounding box center [168, 120] width 4 height 4
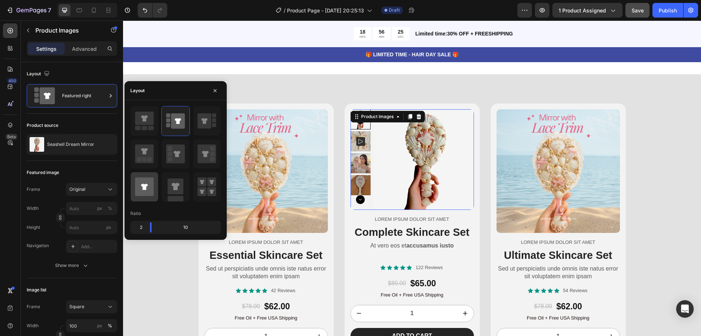
click at [149, 194] on icon at bounding box center [144, 186] width 19 height 19
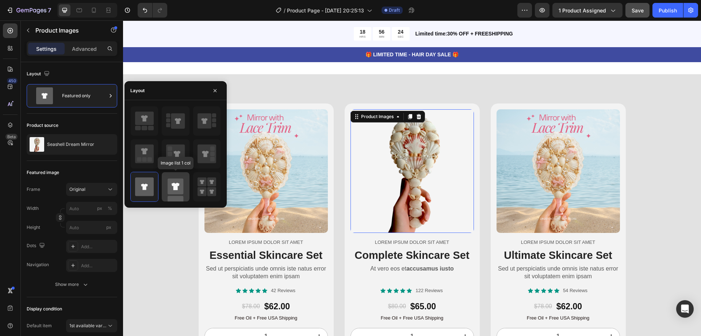
click at [183, 191] on rect at bounding box center [176, 186] width 16 height 16
type input "100"
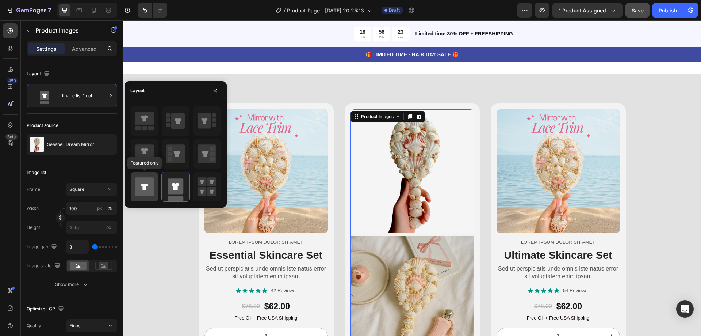
click at [147, 188] on icon at bounding box center [144, 186] width 19 height 19
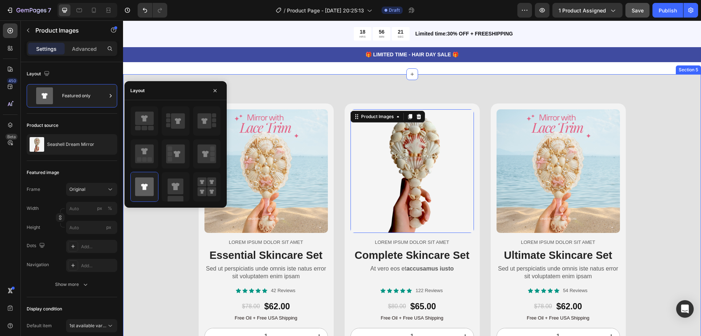
click at [642, 164] on div "Product Images Lorem ipsum dolor sit amet Text Block Essential Skincare Set Hea…" at bounding box center [412, 239] width 578 height 272
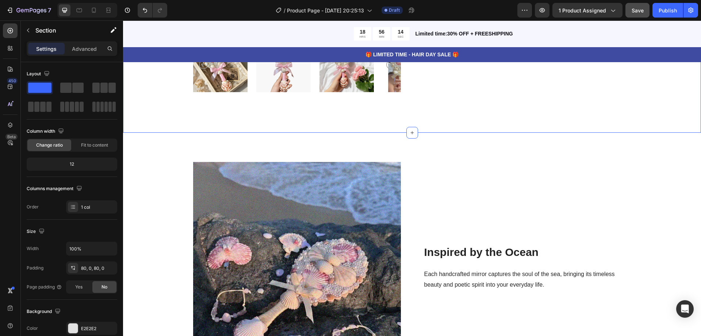
scroll to position [146, 0]
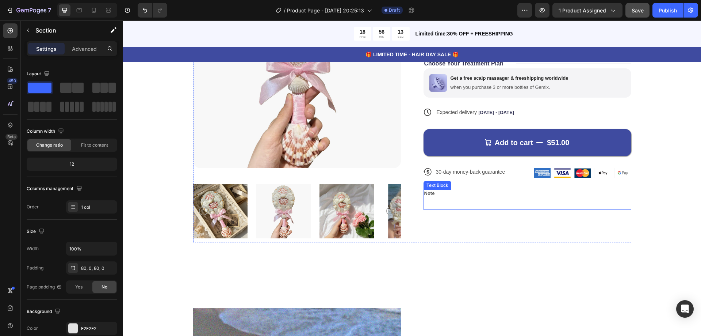
click at [426, 193] on strong "Note" at bounding box center [429, 192] width 11 height 5
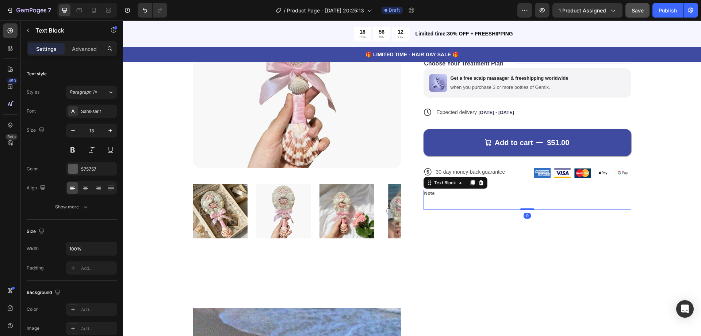
click at [426, 193] on strong "Note" at bounding box center [429, 192] width 11 height 5
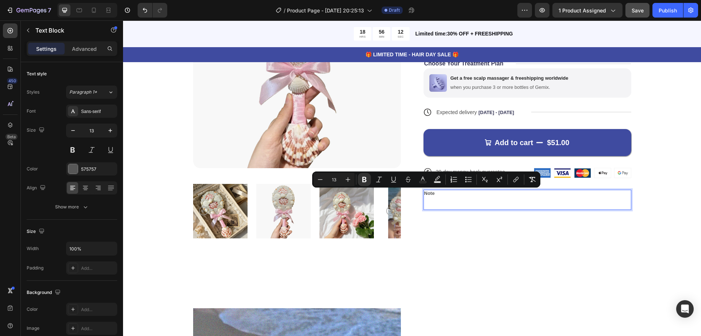
click at [435, 201] on p "Rich Text Editor. Editing area: main" at bounding box center [527, 203] width 206 height 12
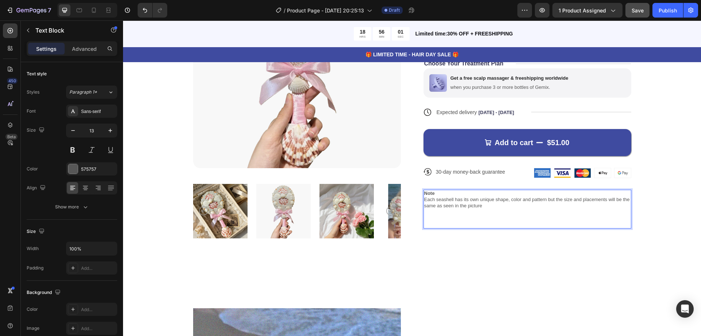
click at [442, 195] on p "Note" at bounding box center [527, 193] width 206 height 6
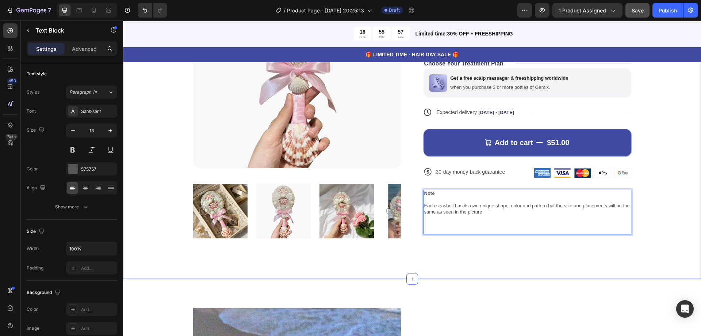
click at [656, 156] on div "Product Images Icon Icon Icon Icon Icon Icon List 122,000+ Happy Customers Text…" at bounding box center [412, 101] width 520 height 282
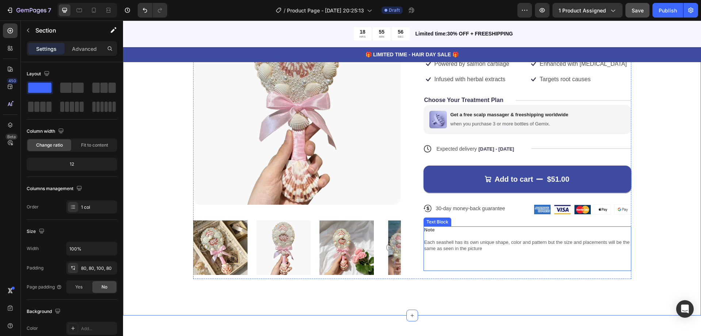
scroll to position [0, 0]
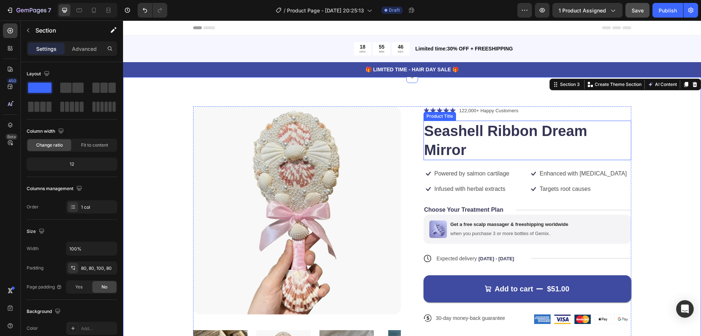
click at [640, 153] on div "Product Images Icon Icon Icon Icon Icon Icon List 122,000+ Happy Customers Text…" at bounding box center [412, 247] width 520 height 282
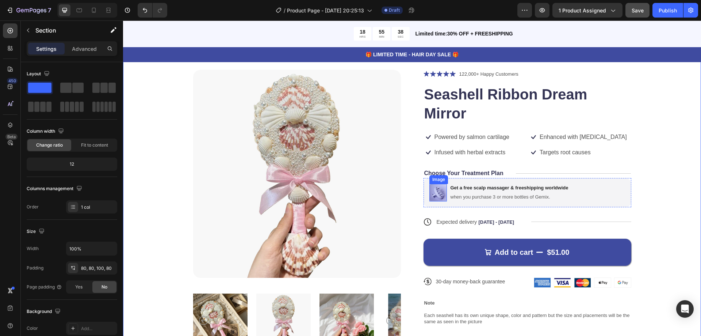
click at [432, 192] on img at bounding box center [439, 193] width 18 height 18
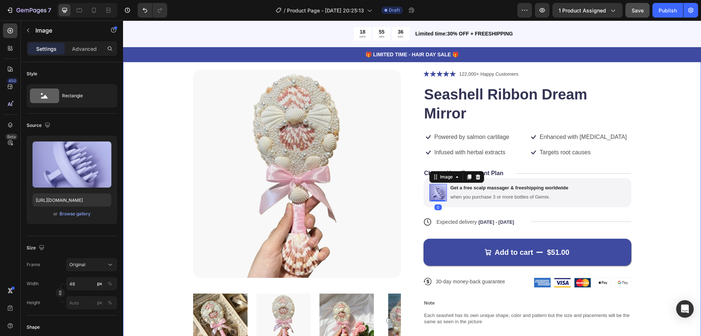
click at [665, 196] on div "Product Images Icon Icon Icon Icon Icon Icon List 122,000+ Happy Customers Text…" at bounding box center [412, 211] width 520 height 282
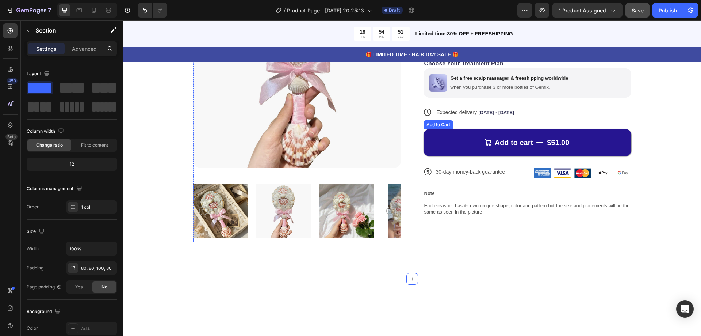
scroll to position [73, 0]
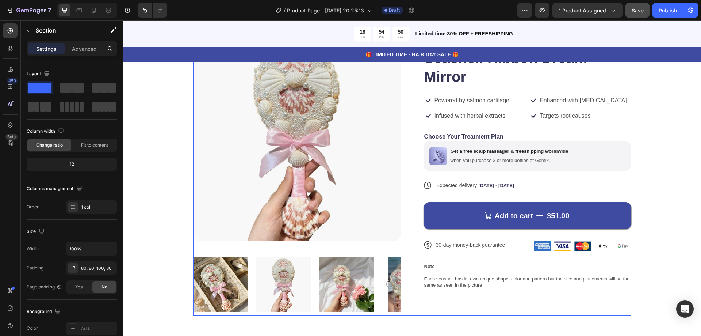
click at [494, 193] on div "Add to cart $51.00 Add to Cart" at bounding box center [528, 209] width 208 height 39
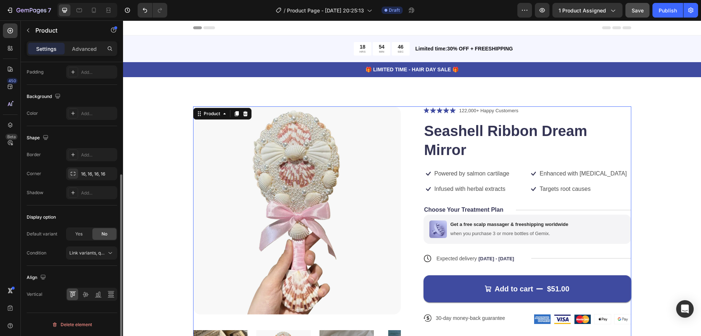
scroll to position [183, 0]
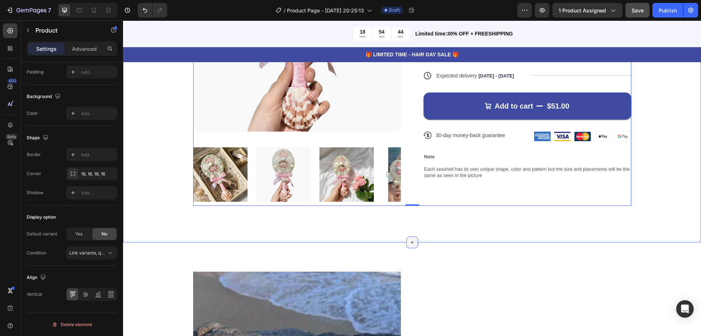
click at [409, 241] on icon at bounding box center [412, 242] width 6 height 6
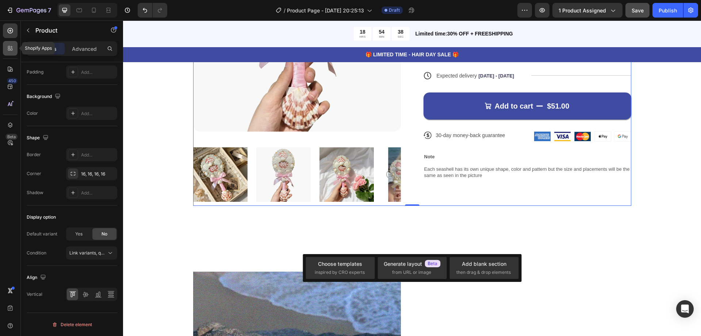
click at [11, 50] on icon at bounding box center [12, 50] width 2 height 2
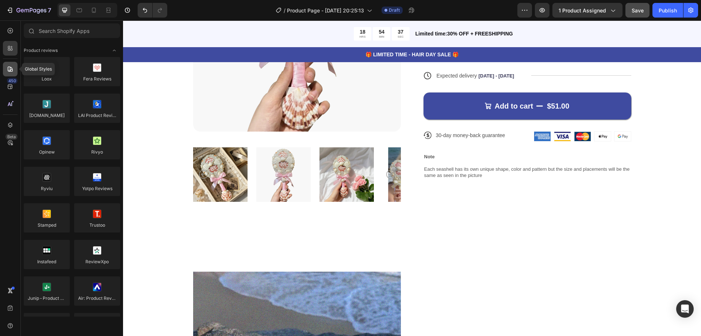
click at [11, 70] on icon at bounding box center [10, 68] width 7 height 7
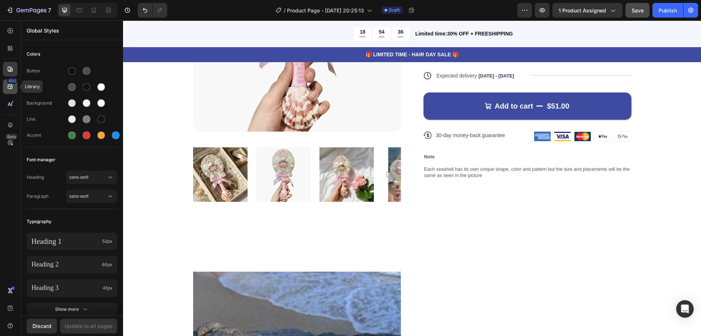
click at [14, 91] on div "450" at bounding box center [10, 86] width 15 height 15
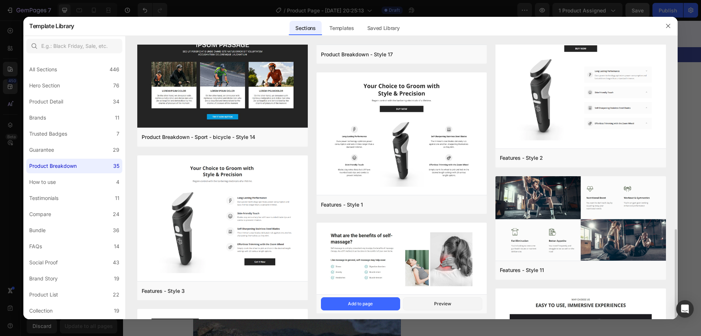
scroll to position [365, 0]
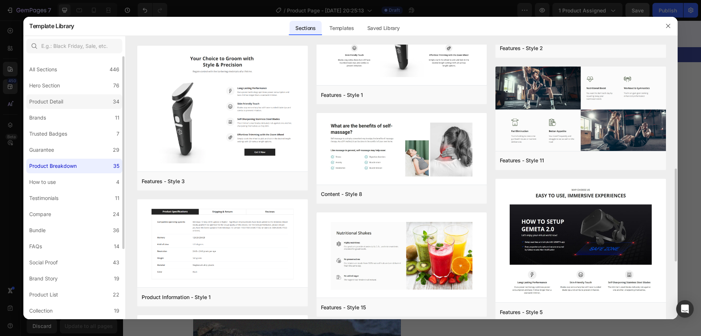
click at [59, 98] on div "Product Detail" at bounding box center [46, 101] width 34 height 9
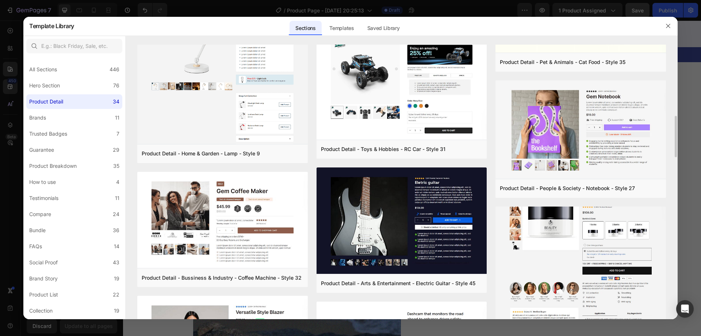
scroll to position [547, 0]
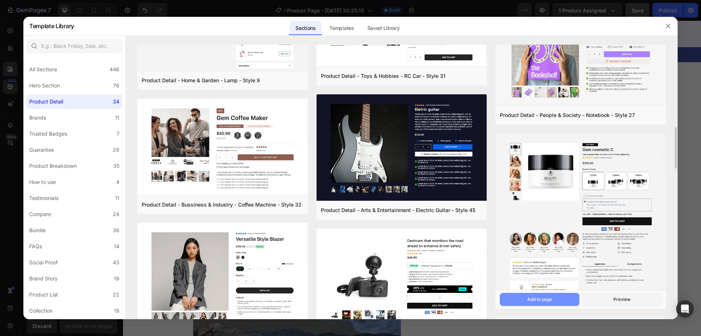
click at [550, 297] on div "Add to page" at bounding box center [539, 299] width 25 height 7
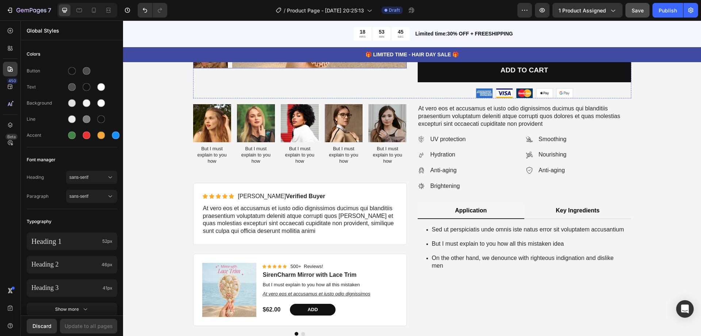
scroll to position [3495, 0]
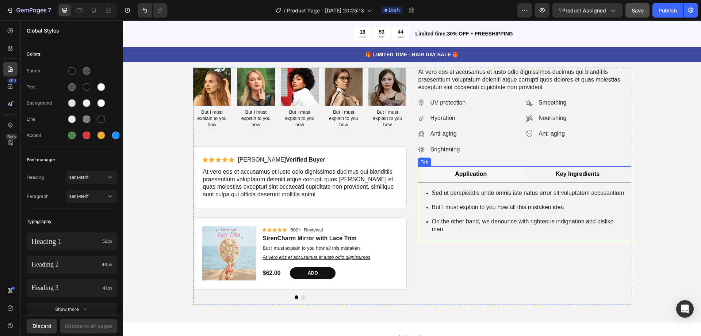
click at [558, 176] on p "Key Ingredients" at bounding box center [578, 174] width 44 height 8
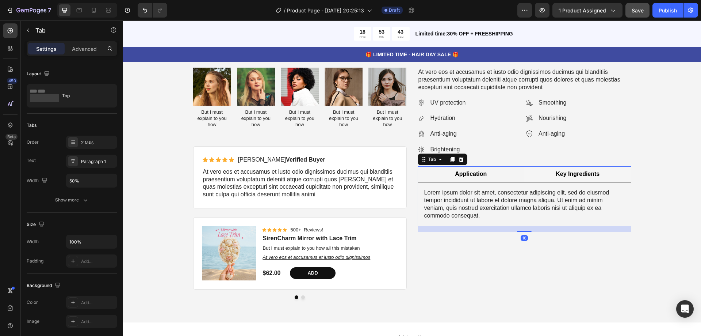
click at [475, 176] on p "Application" at bounding box center [471, 174] width 32 height 8
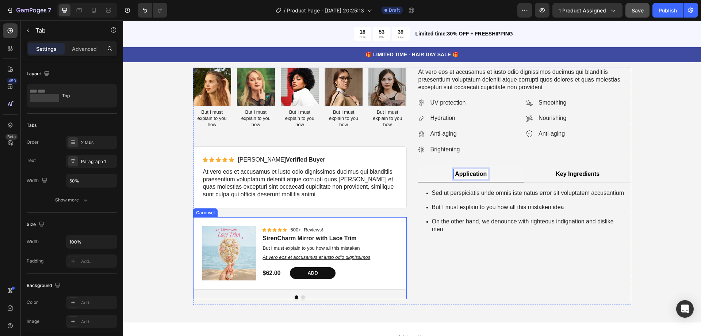
click at [291, 297] on div at bounding box center [300, 297] width 214 height 4
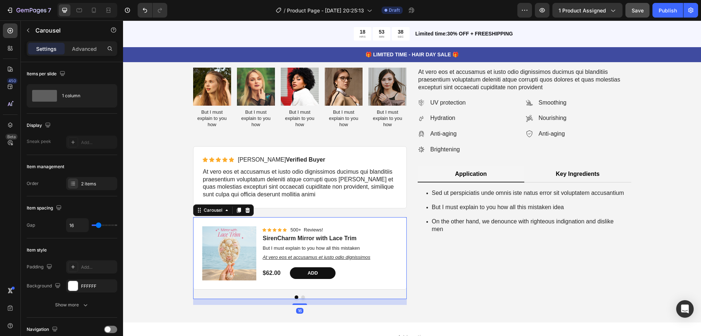
click at [295, 297] on button "Dot" at bounding box center [297, 297] width 4 height 4
click at [297, 297] on div at bounding box center [300, 297] width 214 height 4
click at [301, 296] on button "Dot" at bounding box center [303, 297] width 4 height 4
click at [296, 297] on div at bounding box center [300, 297] width 214 height 4
click at [295, 296] on button "Dot" at bounding box center [297, 297] width 4 height 4
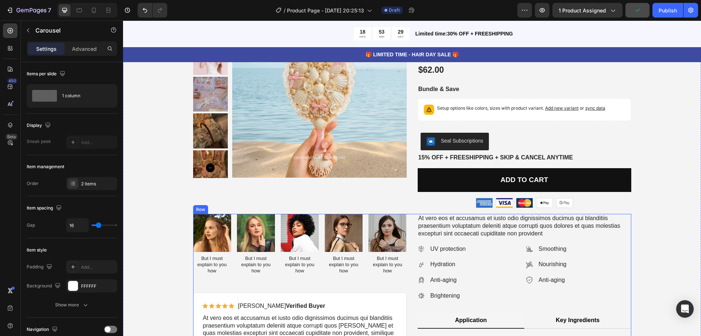
scroll to position [3531, 0]
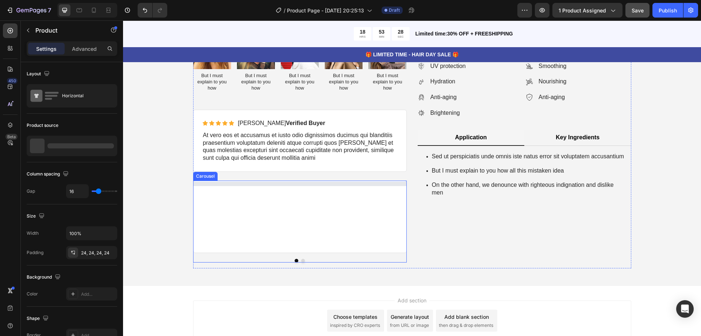
click at [346, 190] on div at bounding box center [300, 218] width 213 height 72
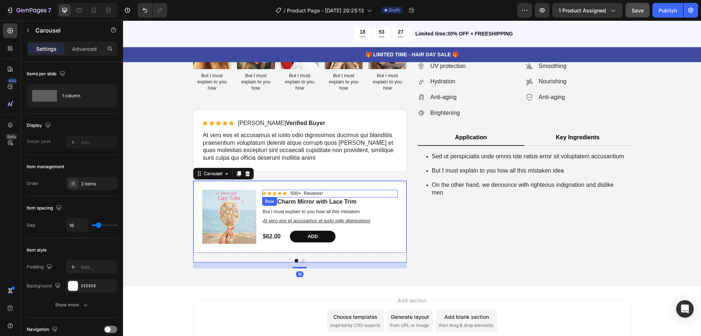
click at [359, 192] on div "Icon Icon Icon Icon Icon Icon List 500+ Reviews! Text Block Row" at bounding box center [330, 194] width 136 height 8
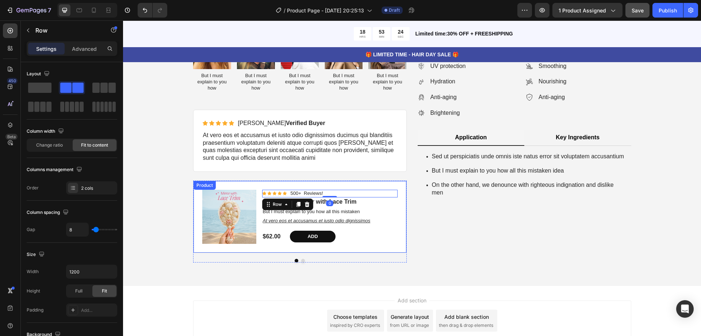
click at [203, 186] on div "Product" at bounding box center [204, 185] width 19 height 7
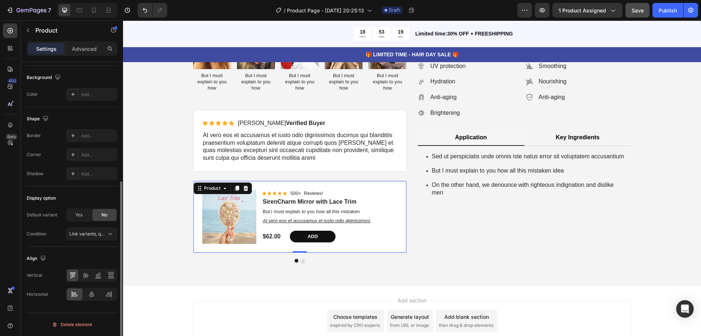
scroll to position [0, 0]
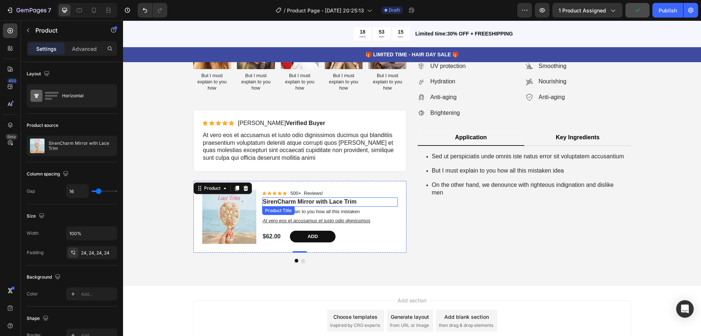
click at [331, 202] on h1 "SirenCharm Mirror with Lace Trim" at bounding box center [330, 201] width 136 height 9
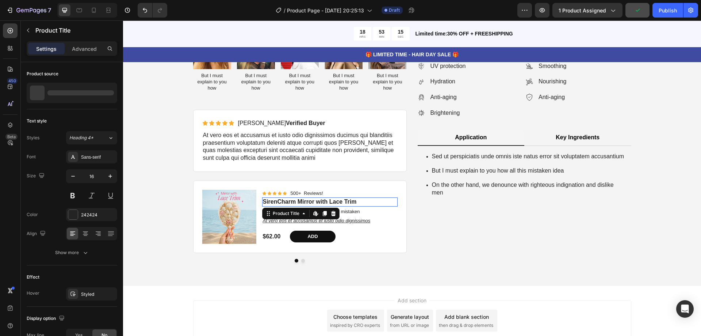
click at [331, 202] on h1 "SirenCharm Mirror with Lace Trim" at bounding box center [330, 201] width 136 height 9
click at [348, 201] on h1 "SirenCharm Mirror with Lace Trim" at bounding box center [330, 201] width 136 height 9
click at [466, 237] on div "At vero eos et accusamus et iusto odio dignissimos ducimus qui blanditiis praes…" at bounding box center [525, 149] width 214 height 237
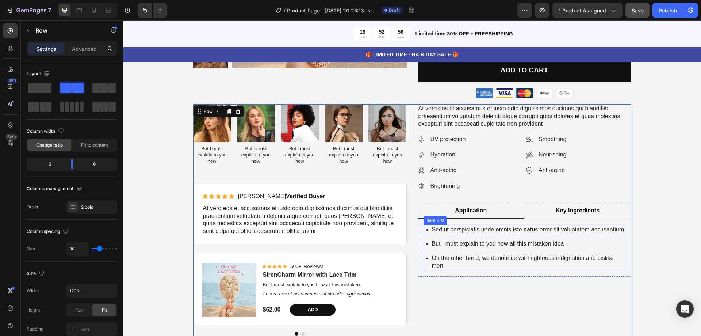
scroll to position [3422, 0]
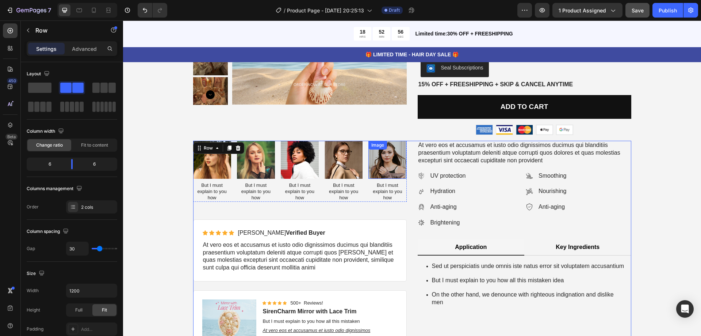
click at [394, 155] on img at bounding box center [388, 160] width 38 height 38
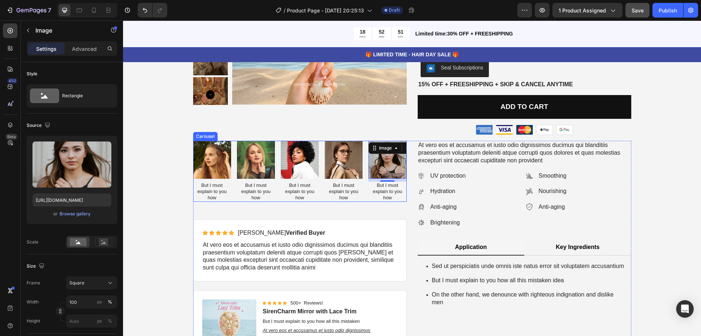
click at [276, 198] on div "Image But I must explain to you how Text Block Image But I must explain to you …" at bounding box center [300, 171] width 214 height 61
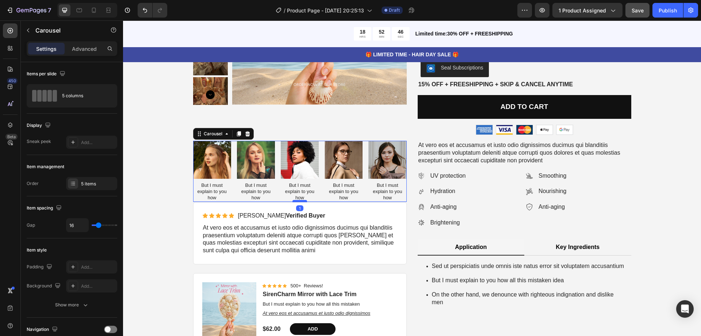
drag, startPoint x: 295, startPoint y: 218, endPoint x: 297, endPoint y: 201, distance: 17.2
click at [297, 201] on div at bounding box center [300, 201] width 15 height 2
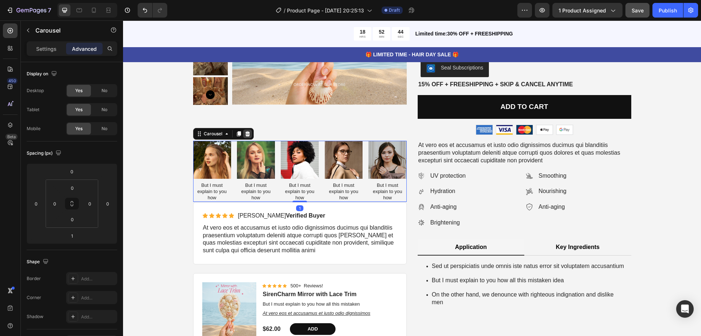
click at [245, 131] on icon at bounding box center [247, 133] width 5 height 5
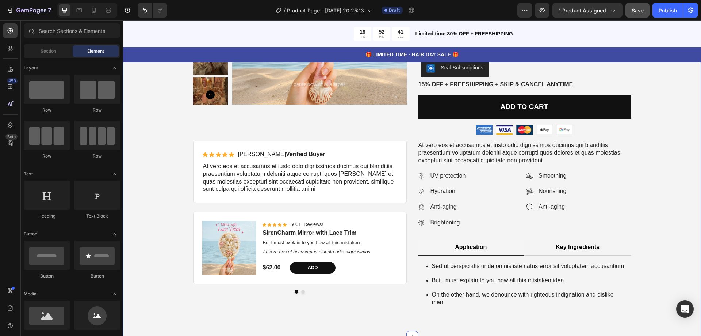
click at [312, 151] on div "Icon Icon Icon Icon Icon Icon List Briana M. Verified Buyer Text Block Row" at bounding box center [299, 154] width 195 height 9
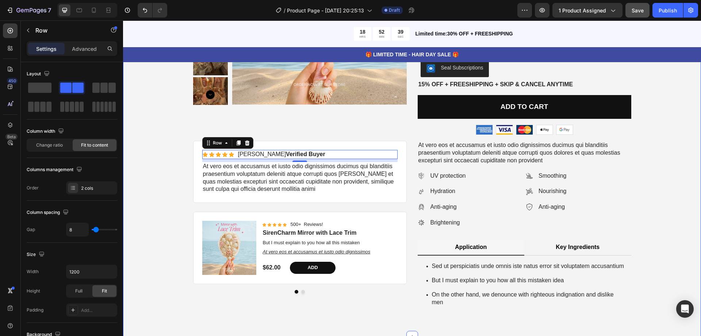
click at [684, 175] on div "Product Images Best Seller Text Block SirenCharm Mirror with Lace Trim Product …" at bounding box center [412, 124] width 567 height 389
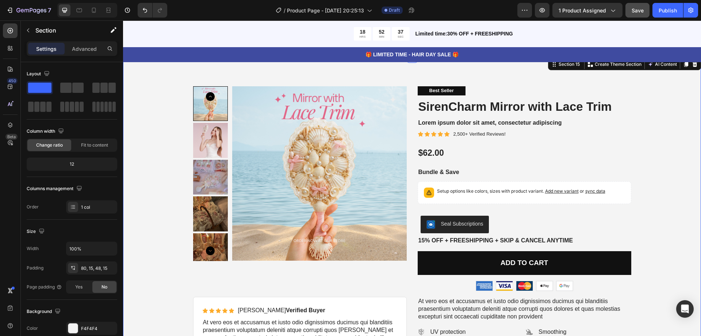
scroll to position [3239, 0]
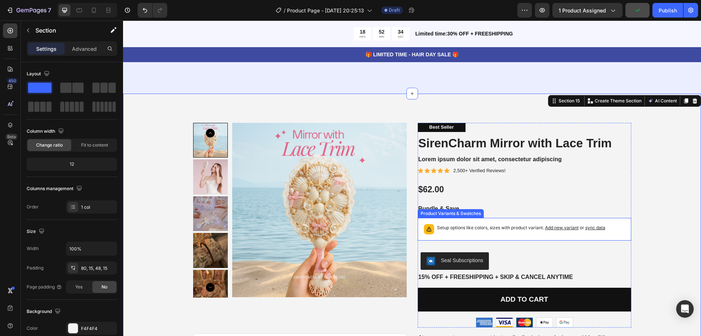
click at [617, 226] on div "Setup options like colors, sizes with product variant. Add new variant or sync …" at bounding box center [524, 229] width 207 height 16
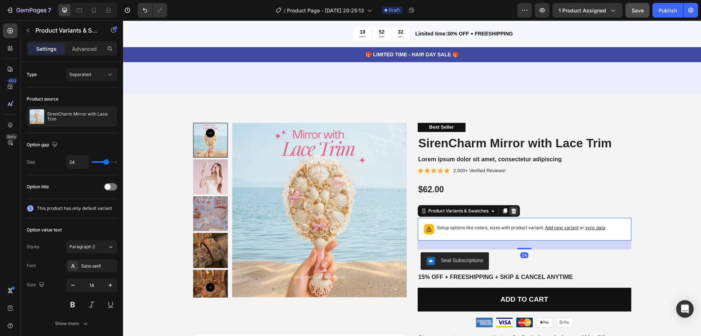
click at [514, 210] on icon at bounding box center [514, 211] width 6 height 6
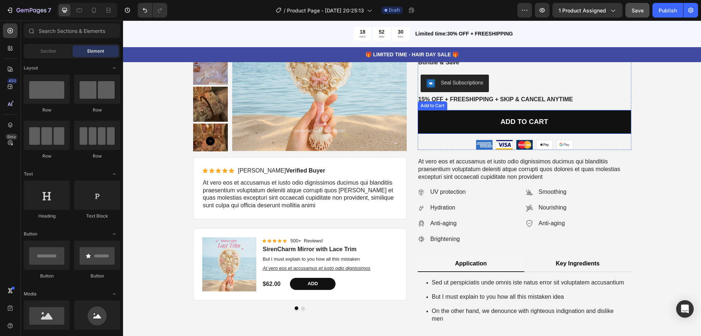
scroll to position [3312, 0]
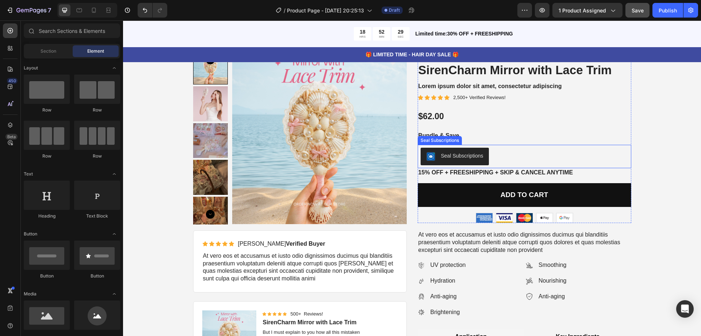
click at [450, 155] on div "Seal Subscriptions" at bounding box center [462, 156] width 42 height 8
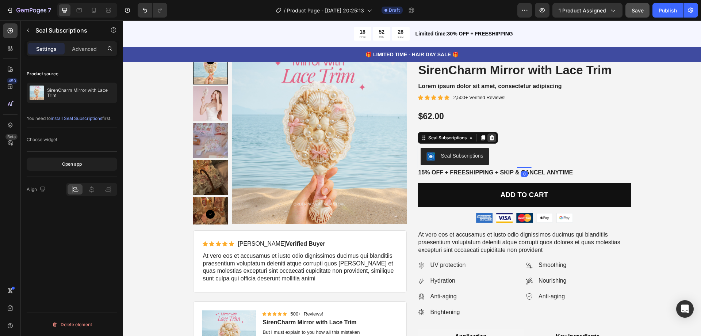
click at [490, 136] on icon at bounding box center [491, 137] width 5 height 5
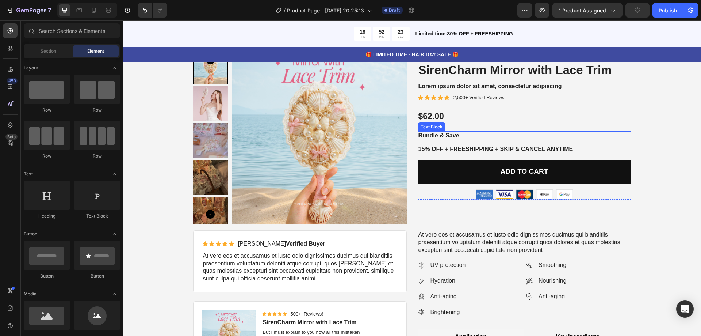
click at [445, 137] on p "Bundle & Save" at bounding box center [525, 136] width 212 height 8
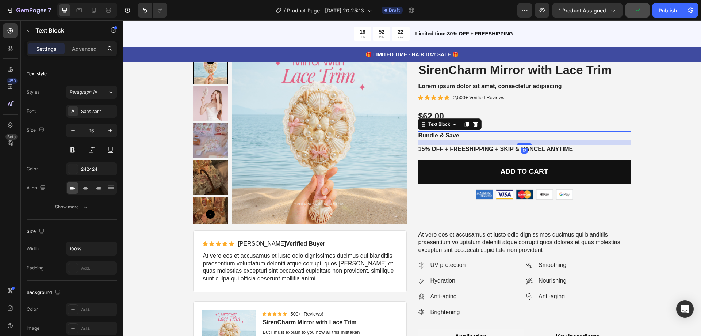
click at [651, 144] on div "Product Images Best Seller Text Block SirenCharm Mirror with Lace Trim Product …" at bounding box center [412, 229] width 567 height 359
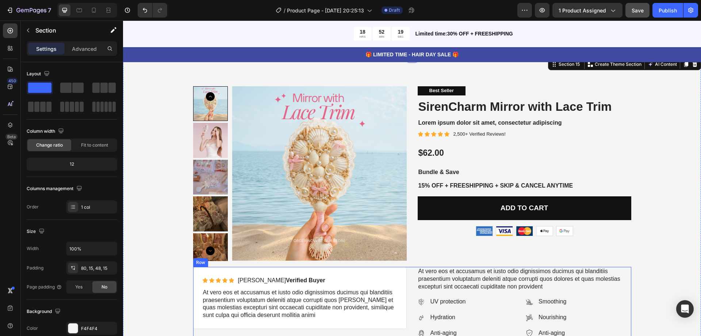
scroll to position [3422, 0]
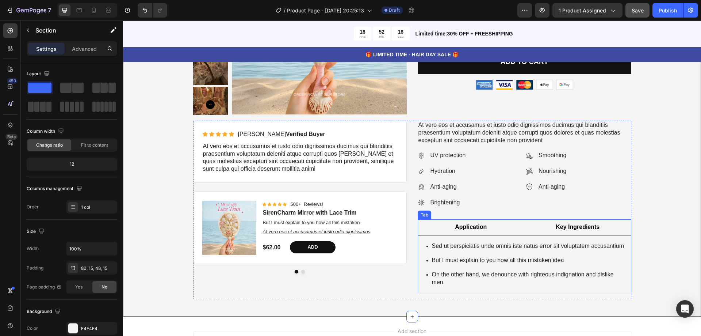
click at [542, 226] on li "Key Ingredients" at bounding box center [577, 227] width 107 height 16
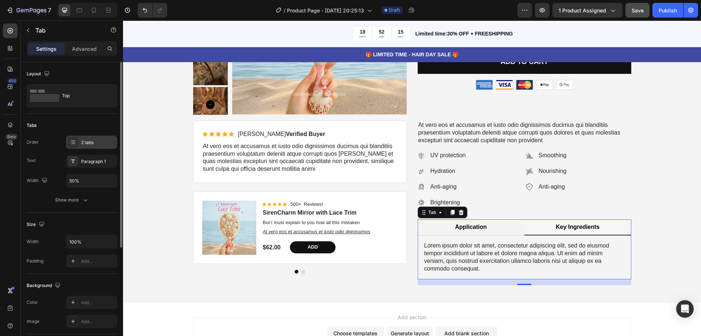
click at [86, 144] on div "2 tabs" at bounding box center [98, 142] width 34 height 7
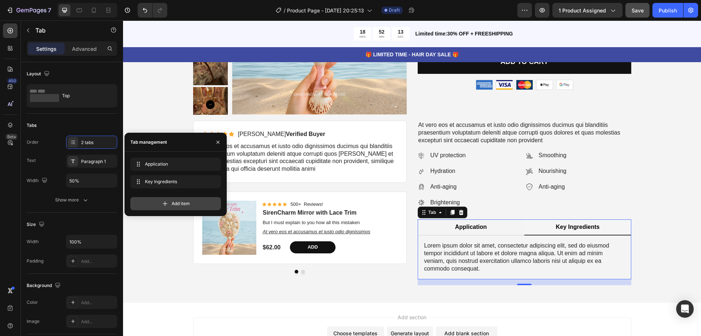
click at [175, 201] on span "Add item" at bounding box center [181, 203] width 18 height 7
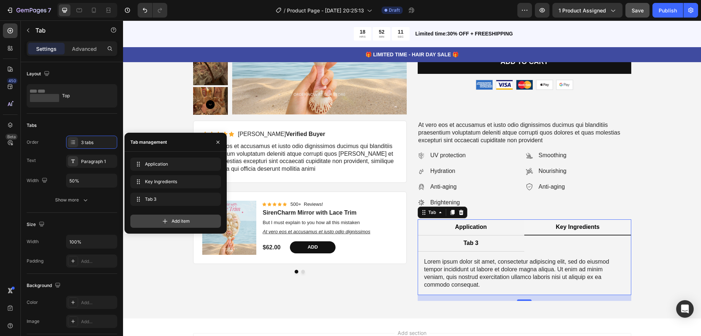
click at [165, 220] on icon at bounding box center [164, 220] width 7 height 7
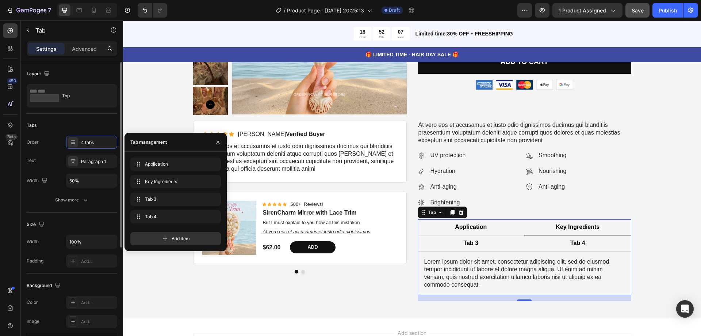
click at [99, 126] on div "Tabs" at bounding box center [72, 125] width 91 height 12
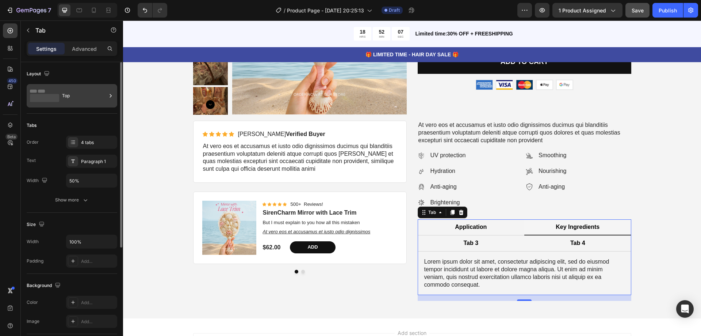
click at [60, 91] on div "Top" at bounding box center [72, 95] width 91 height 23
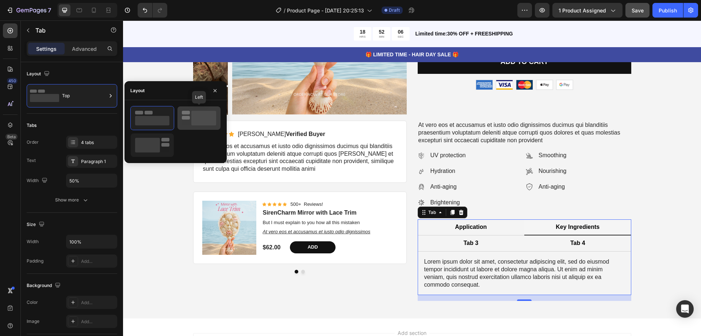
click at [186, 120] on icon at bounding box center [199, 118] width 34 height 15
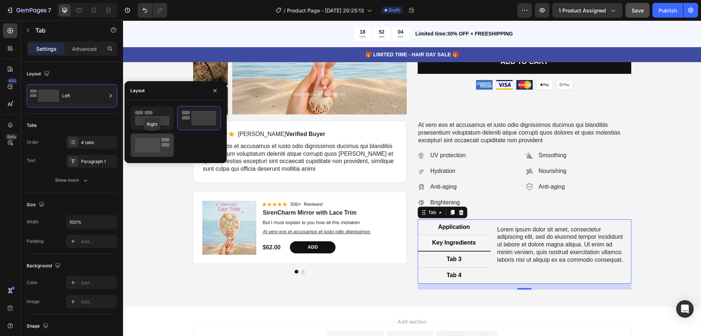
click at [156, 143] on rect at bounding box center [147, 145] width 25 height 15
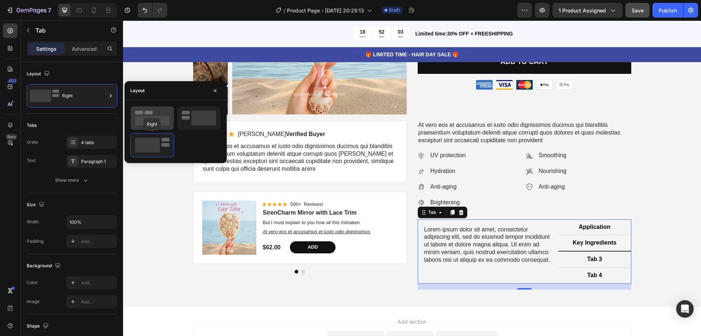
click at [155, 126] on div at bounding box center [152, 117] width 43 height 23
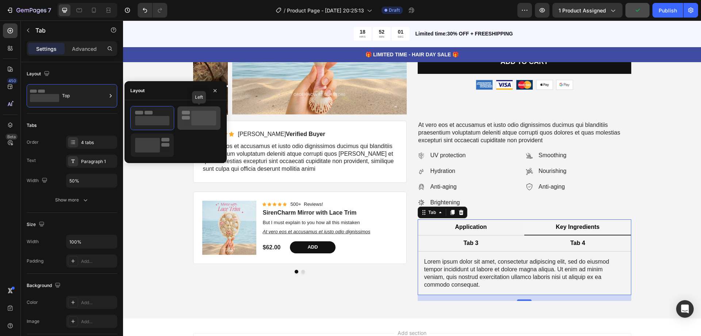
click at [197, 119] on rect at bounding box center [203, 118] width 25 height 15
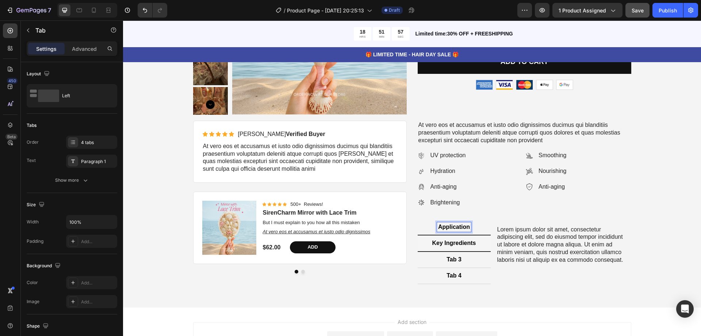
click at [455, 228] on p "Application" at bounding box center [454, 227] width 32 height 8
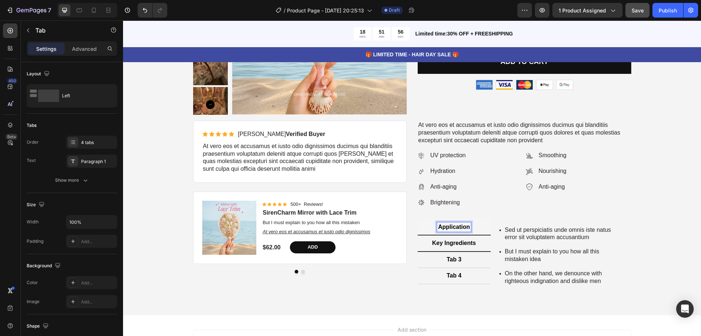
click at [450, 247] on p "Key Ingredients" at bounding box center [454, 243] width 44 height 8
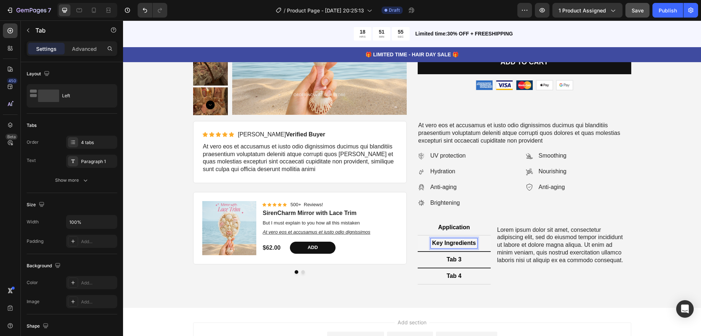
click at [451, 260] on p "Tab 3" at bounding box center [454, 260] width 15 height 8
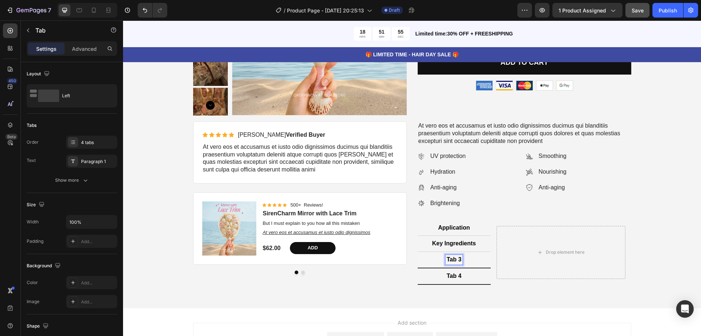
click at [451, 272] on div "Tab 4" at bounding box center [454, 276] width 17 height 10
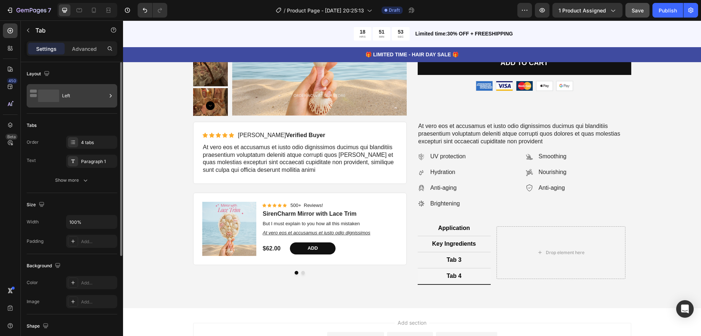
click at [84, 98] on div "Left" at bounding box center [84, 95] width 45 height 17
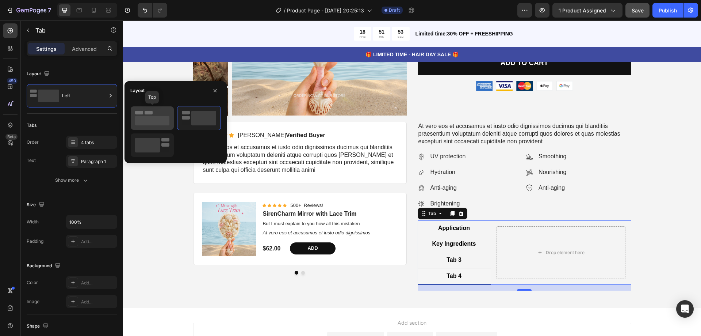
click at [149, 118] on rect at bounding box center [152, 120] width 34 height 9
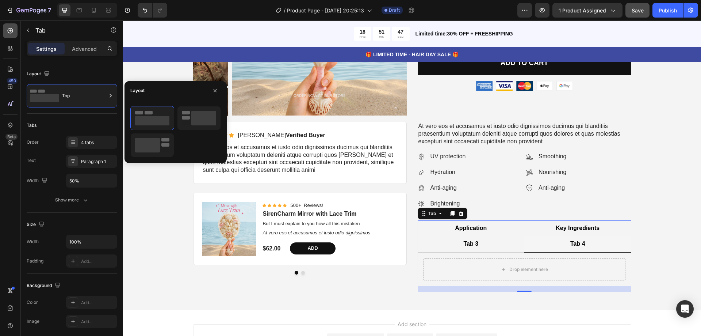
click at [12, 32] on icon at bounding box center [10, 30] width 5 height 5
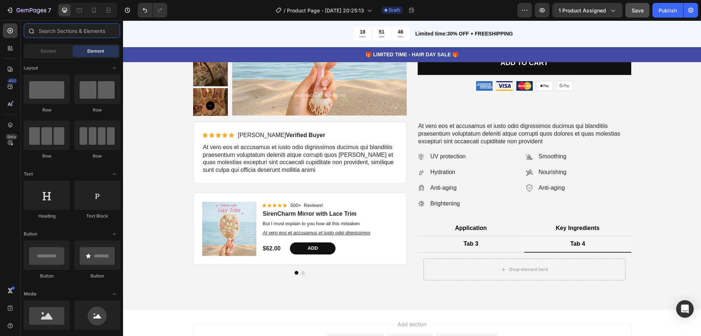
click at [54, 27] on input "text" at bounding box center [72, 30] width 96 height 15
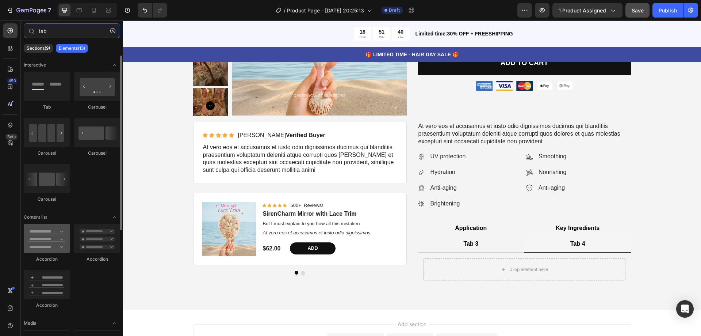
scroll to position [37, 0]
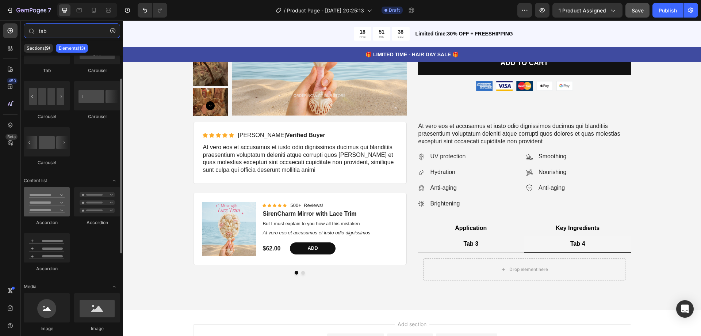
type input "tab"
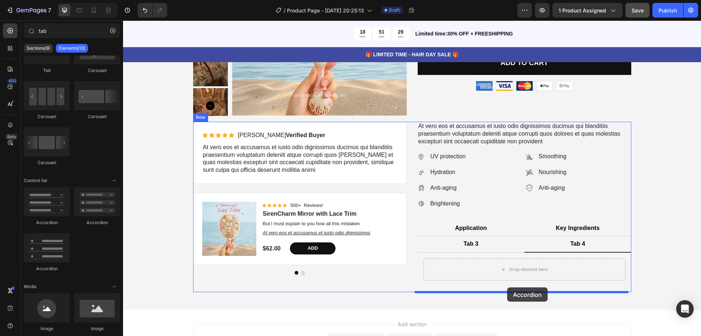
drag, startPoint x: 173, startPoint y: 223, endPoint x: 507, endPoint y: 287, distance: 340.3
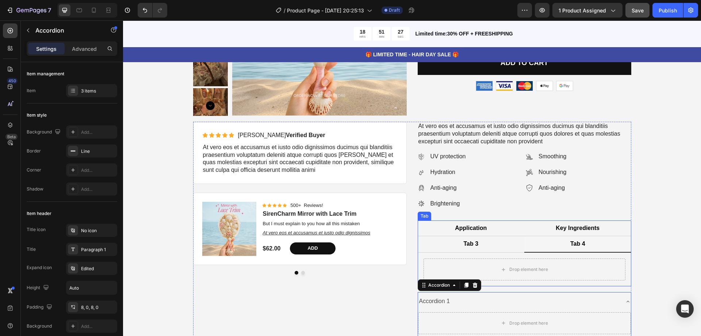
click at [424, 219] on div "At vero eos et accusamus et iusto odio dignissimos ducimus qui blanditiis praes…" at bounding box center [525, 252] width 214 height 261
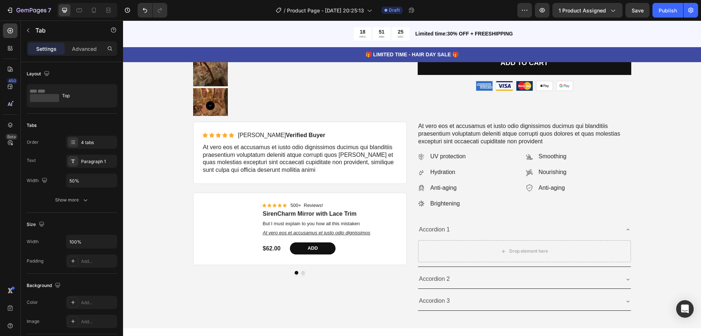
scroll to position [37, 0]
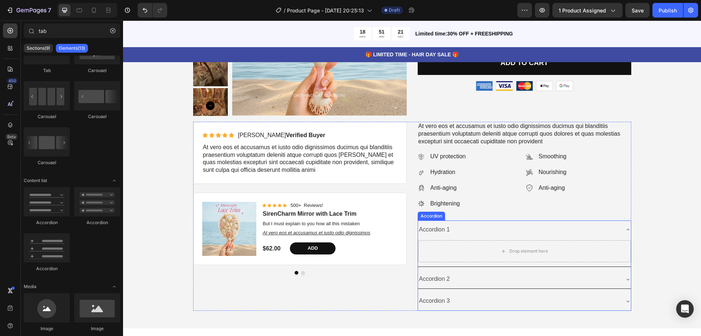
click at [625, 228] on icon at bounding box center [628, 229] width 6 height 6
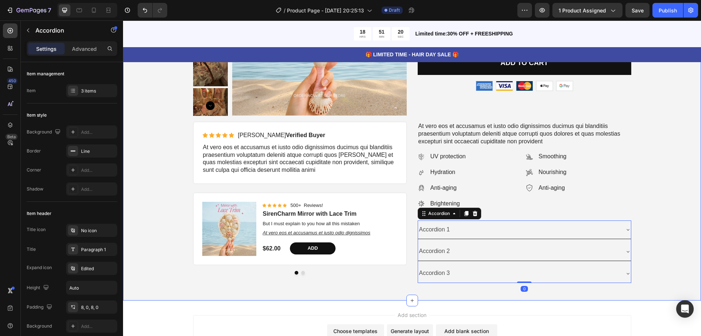
click at [651, 225] on div "Product Images Best Seller Text Block SirenCharm Mirror with Lace Trim Product …" at bounding box center [412, 112] width 567 height 342
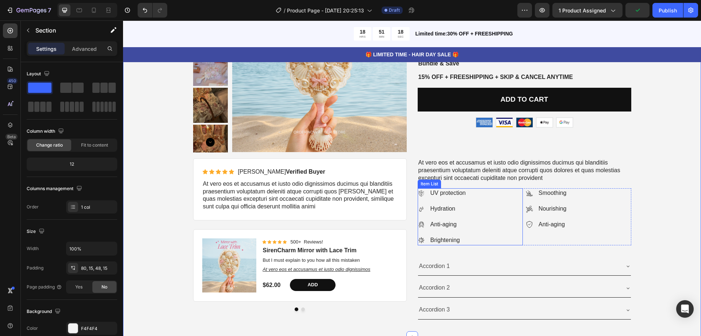
scroll to position [3348, 0]
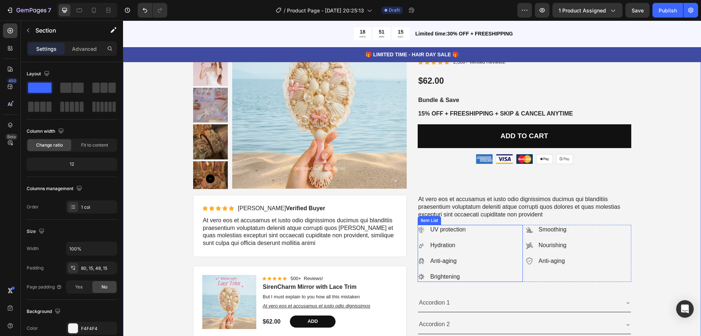
click at [490, 239] on div "UV protection Hydration Anti-aging Brightening" at bounding box center [471, 253] width 106 height 57
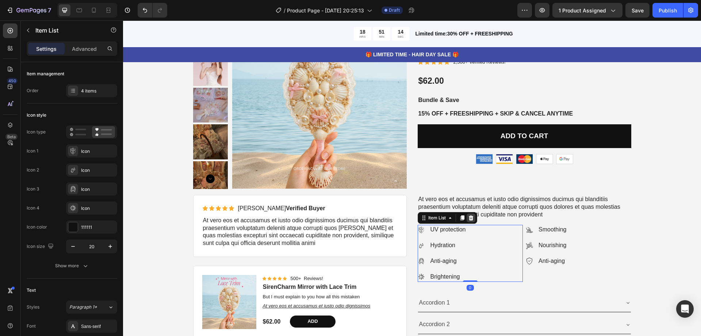
click at [469, 217] on icon at bounding box center [471, 217] width 5 height 5
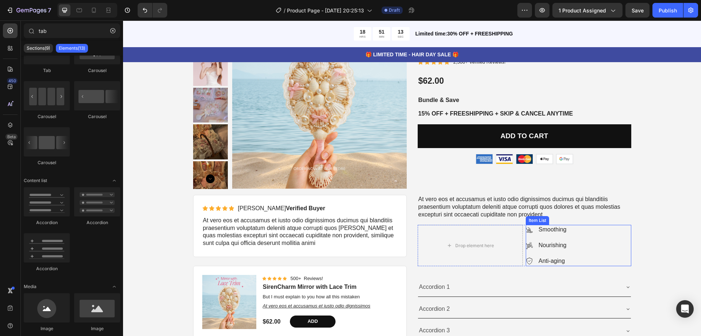
click at [567, 234] on div "Smoothing Nourishing Anti-aging" at bounding box center [579, 245] width 106 height 41
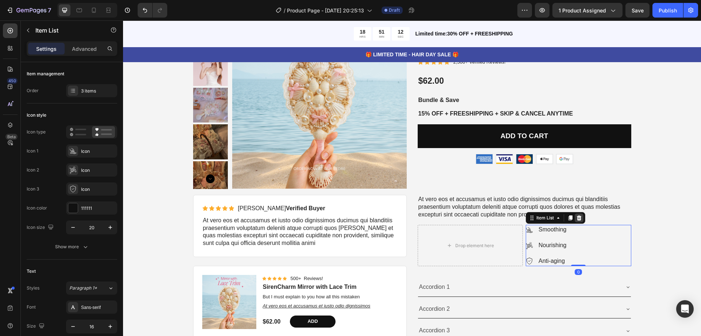
click at [576, 217] on icon at bounding box center [579, 218] width 6 height 6
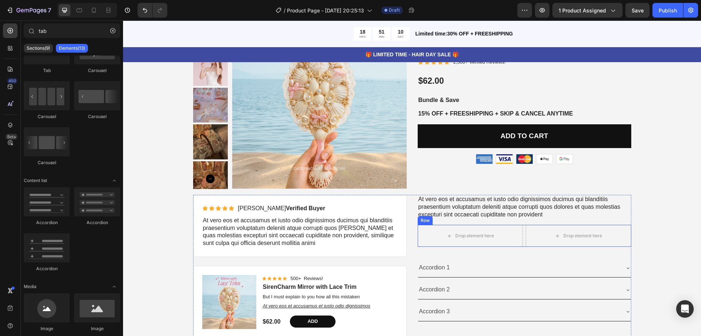
click at [421, 221] on div "Row" at bounding box center [425, 220] width 12 height 7
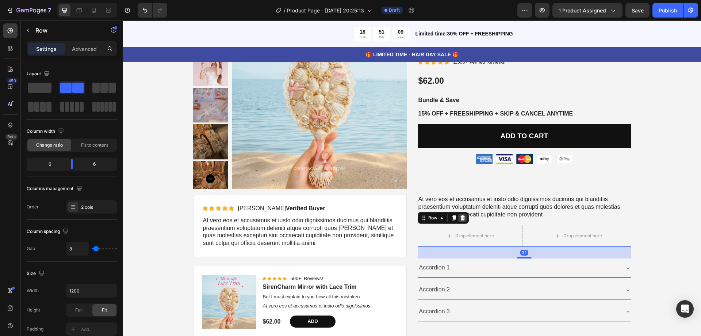
click at [460, 217] on icon at bounding box center [462, 217] width 5 height 5
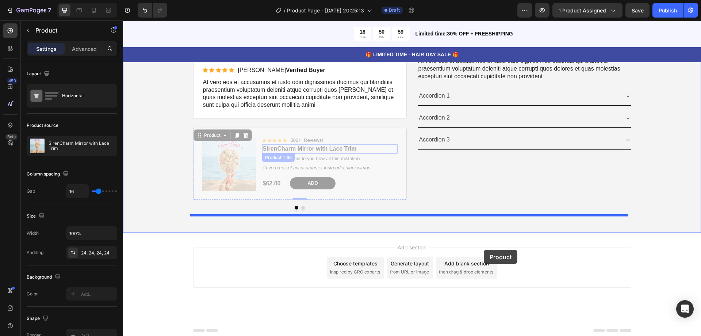
scroll to position [3478, 0]
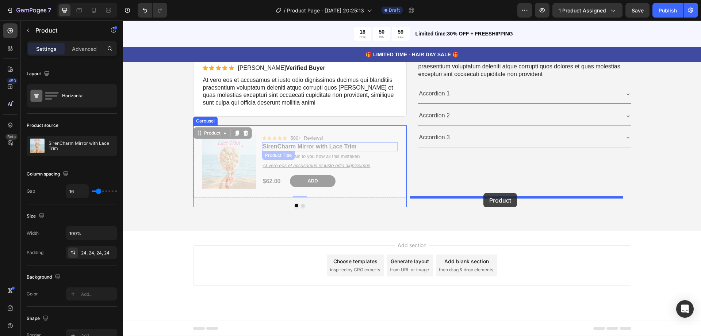
drag, startPoint x: 205, startPoint y: 263, endPoint x: 484, endPoint y: 193, distance: 287.5
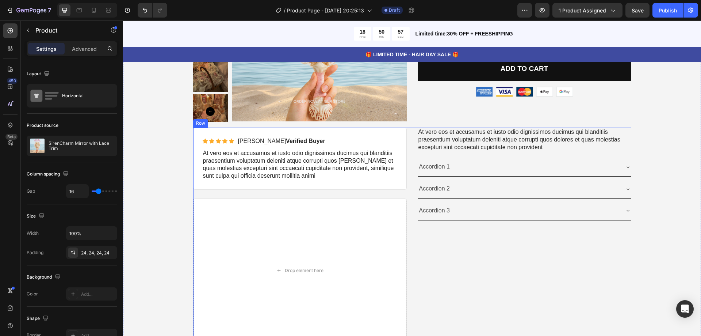
scroll to position [3441, 0]
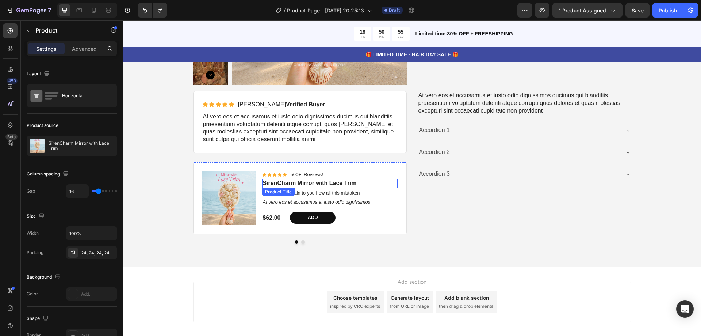
click at [358, 184] on h1 "SirenCharm Mirror with Lace Trim" at bounding box center [330, 183] width 136 height 9
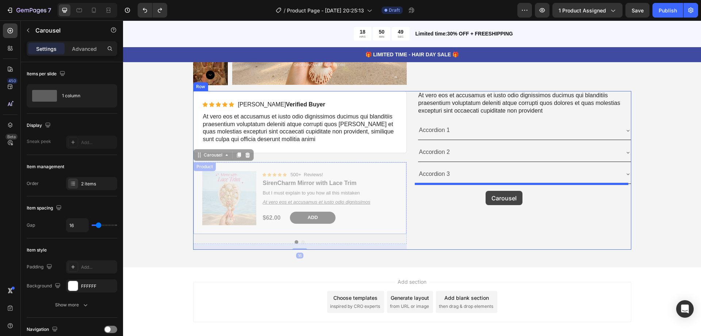
drag, startPoint x: 213, startPoint y: 159, endPoint x: 486, endPoint y: 191, distance: 275.0
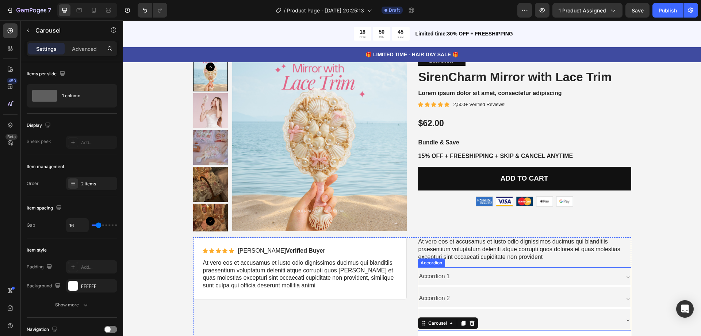
scroll to position [3332, 0]
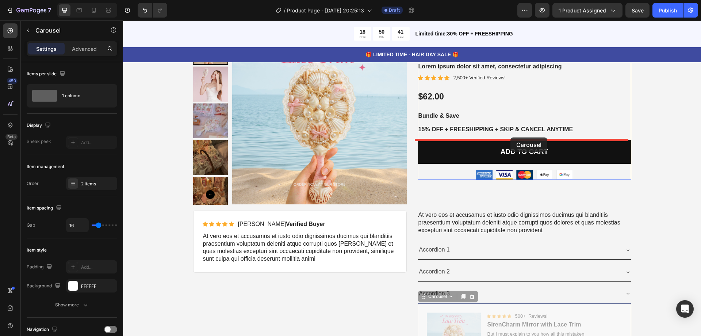
drag, startPoint x: 424, startPoint y: 297, endPoint x: 511, endPoint y: 137, distance: 181.9
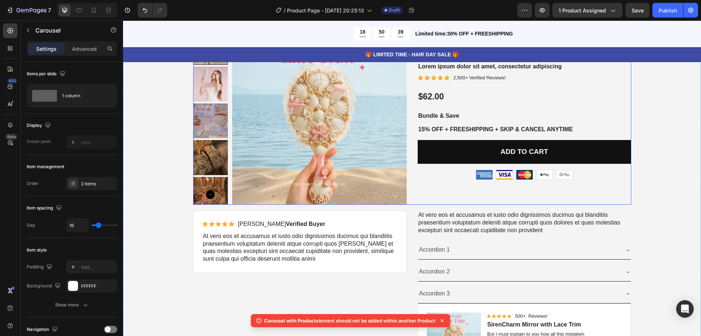
scroll to position [3405, 0]
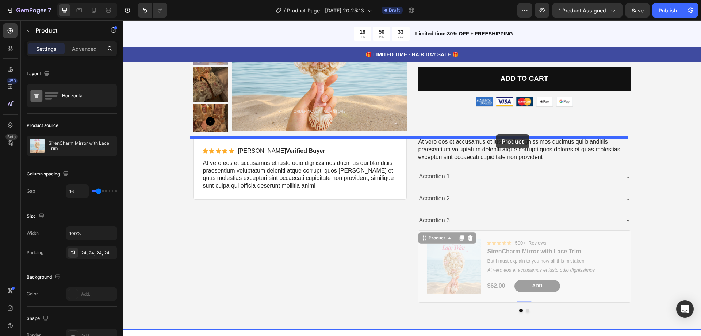
drag, startPoint x: 423, startPoint y: 236, endPoint x: 496, endPoint y: 134, distance: 125.3
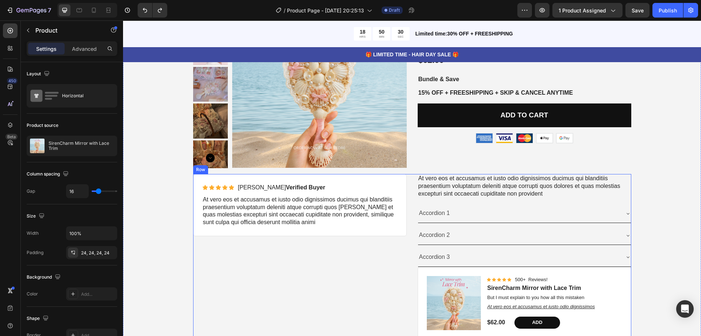
scroll to position [3441, 0]
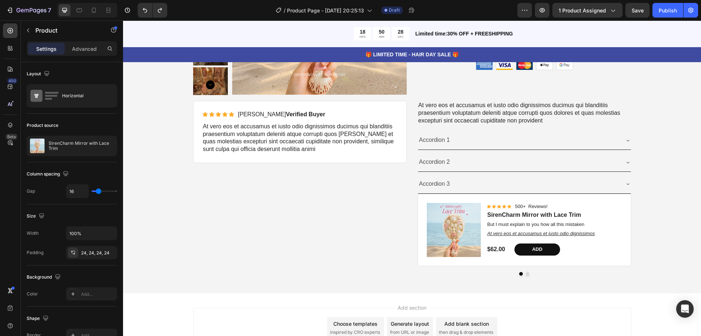
click at [480, 202] on div "Product Images Icon Icon Icon Icon Icon Icon List 500+ Reviews! Text Block Row …" at bounding box center [524, 230] width 213 height 72
click at [423, 197] on div "Product Images Icon Icon Icon Icon Icon Icon List 500+ Reviews! Text Block Row …" at bounding box center [524, 230] width 213 height 72
click at [626, 208] on div "Product Images Icon Icon Icon Icon Icon Icon List 500+ Reviews! Text Block Row …" at bounding box center [524, 230] width 213 height 72
click at [622, 205] on div "Product Images Icon Icon Icon Icon Icon Icon List 500+ Reviews! Text Block Row …" at bounding box center [524, 230] width 213 height 72
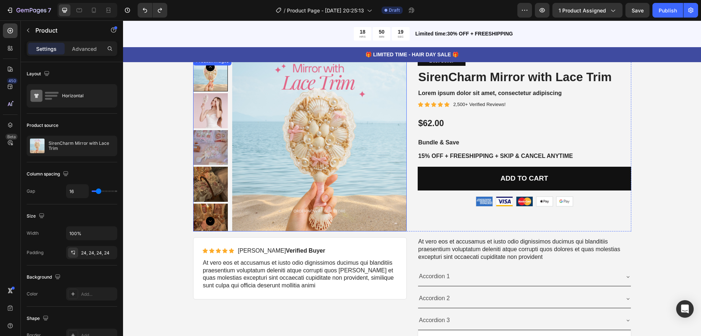
scroll to position [3259, 0]
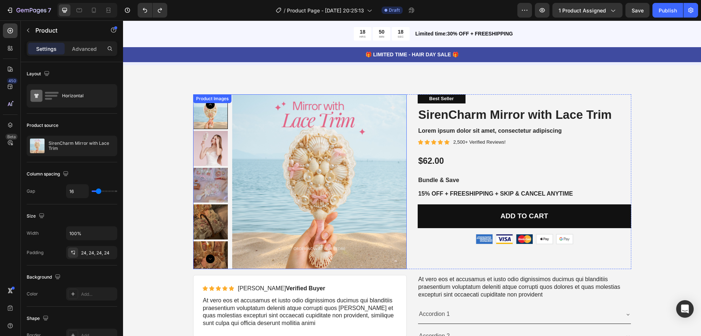
click at [270, 143] on img at bounding box center [319, 181] width 175 height 175
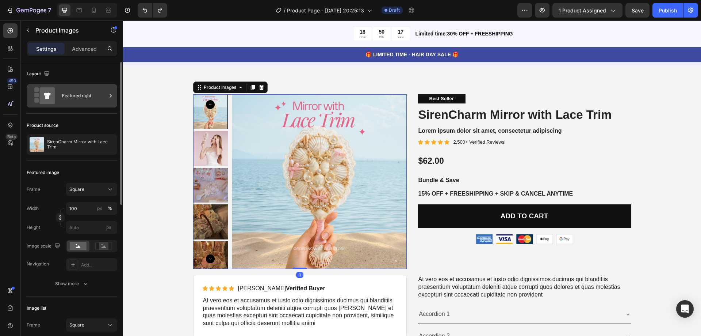
click at [61, 97] on div "Featured right" at bounding box center [72, 95] width 91 height 23
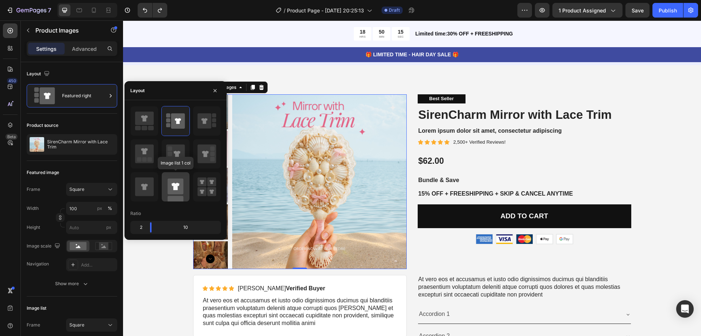
click at [173, 190] on rect at bounding box center [176, 186] width 16 height 16
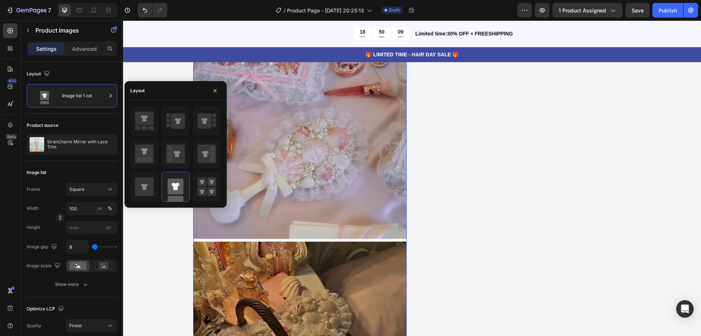
scroll to position [3587, 0]
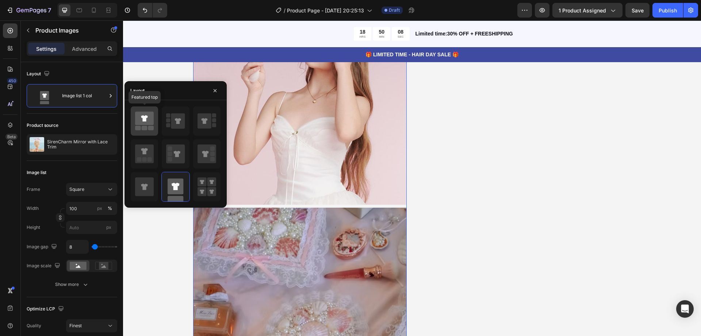
click at [146, 122] on icon at bounding box center [144, 118] width 19 height 14
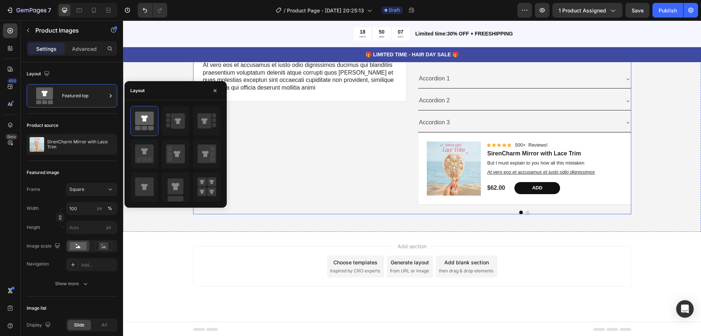
scroll to position [3514, 0]
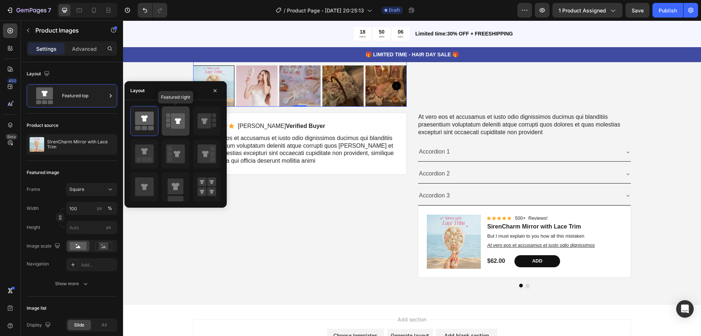
click at [169, 123] on icon at bounding box center [175, 121] width 19 height 20
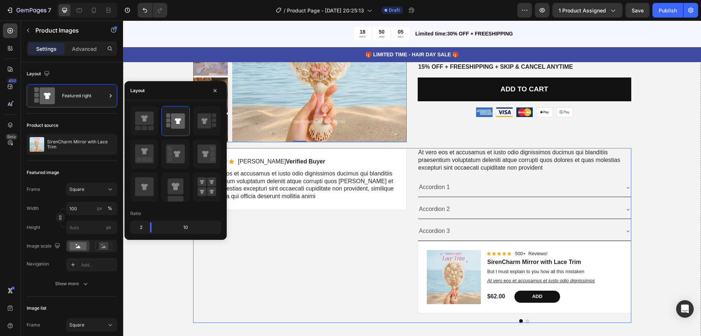
scroll to position [3321, 0]
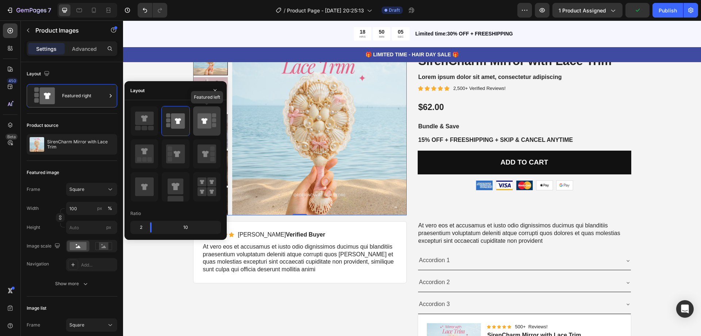
click at [199, 121] on icon at bounding box center [205, 120] width 14 height 15
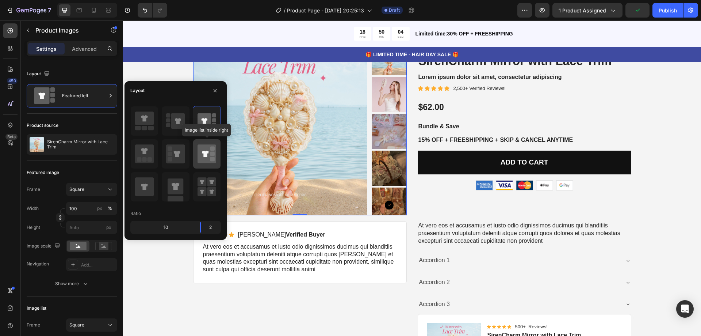
click at [201, 152] on icon at bounding box center [207, 153] width 19 height 19
type input "20"
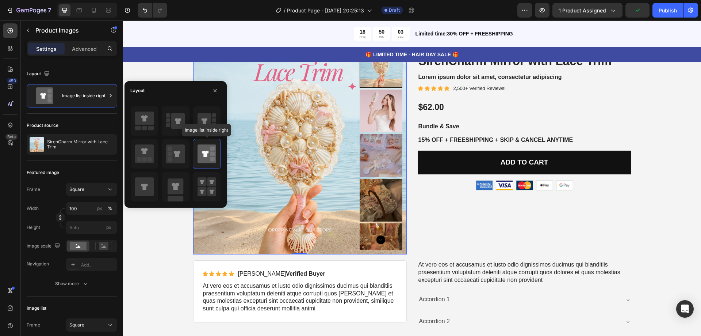
click at [202, 171] on div "Image list inside right" at bounding box center [175, 154] width 91 height 96
click at [205, 180] on rect at bounding box center [202, 181] width 9 height 9
type input "50"
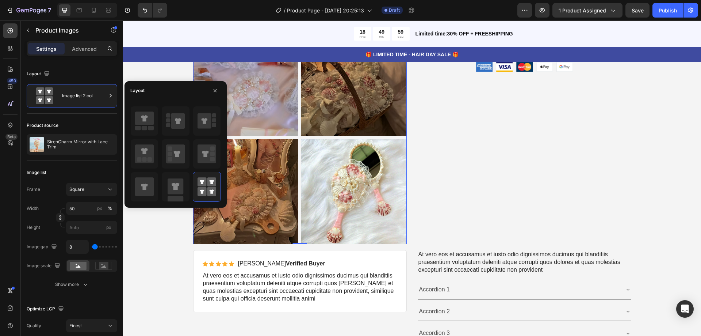
scroll to position [3248, 0]
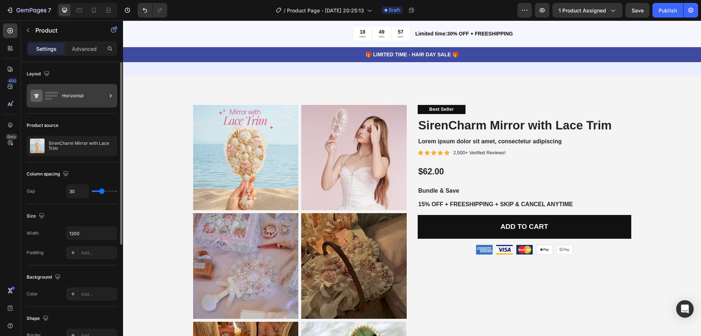
click at [70, 104] on div "Horizontal" at bounding box center [84, 95] width 45 height 17
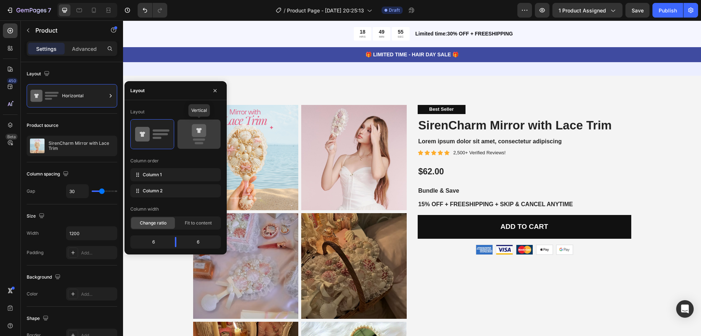
click at [194, 142] on icon at bounding box center [199, 134] width 34 height 20
type input "0"
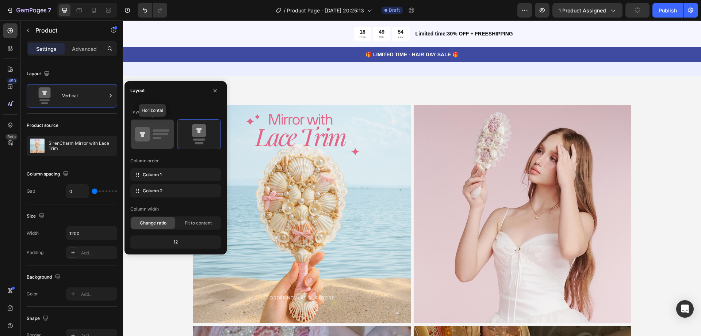
click at [159, 134] on rect at bounding box center [160, 134] width 15 height 2
type input "30"
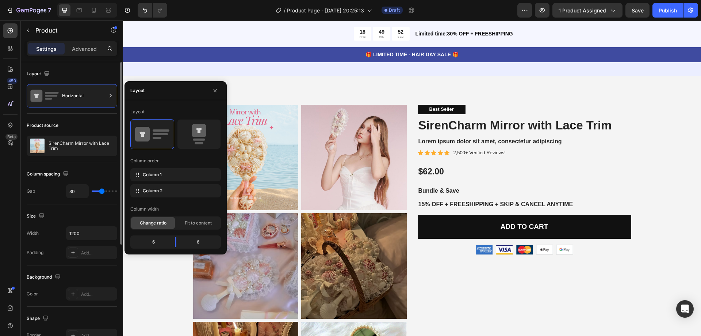
click at [89, 73] on div "Layout" at bounding box center [72, 74] width 91 height 12
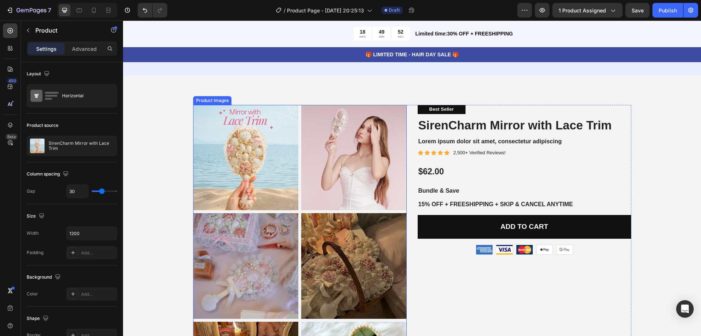
click at [267, 159] on img at bounding box center [246, 158] width 106 height 106
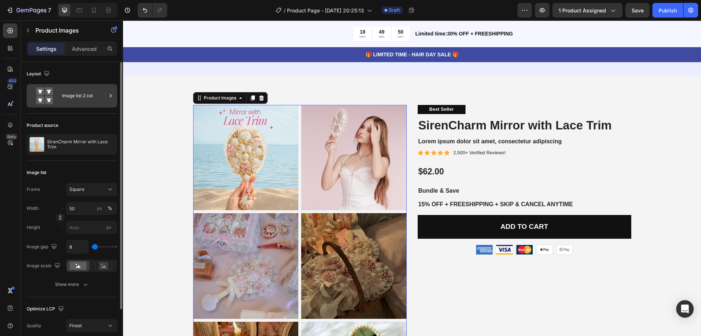
click at [79, 94] on div "Image list 2 col" at bounding box center [84, 95] width 45 height 17
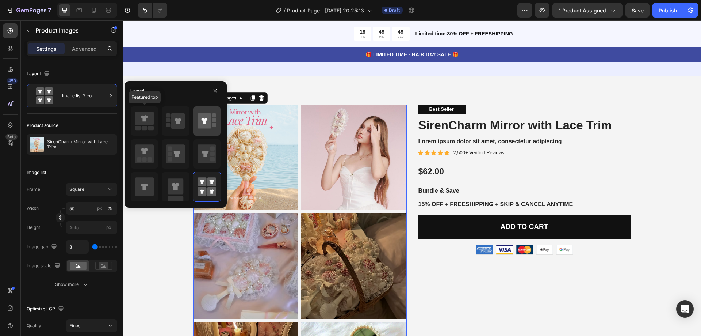
click at [150, 118] on icon at bounding box center [144, 118] width 19 height 14
type input "100"
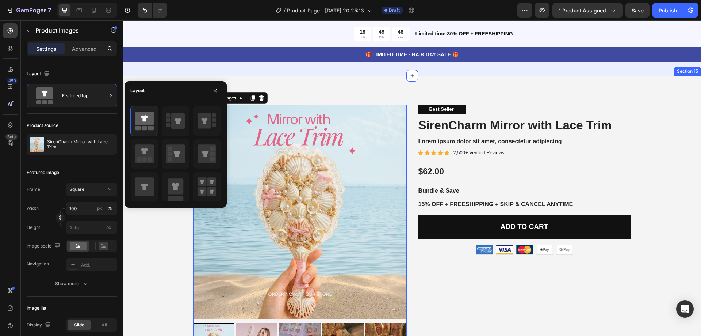
click at [642, 120] on div "Product Images 0 Best Seller Text Block SirenCharm Mirror with Lace Trim Produc…" at bounding box center [412, 325] width 567 height 440
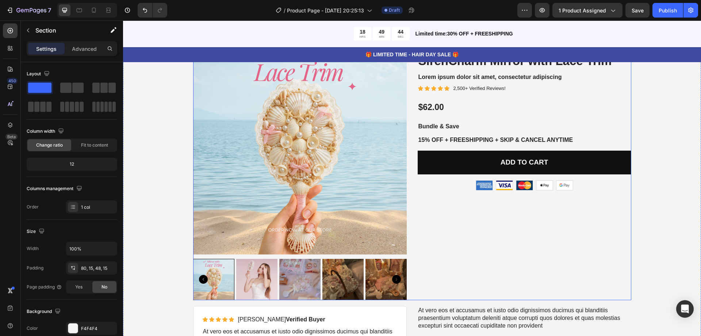
scroll to position [3358, 0]
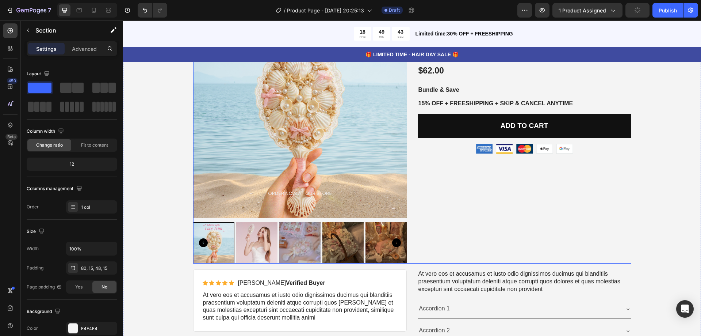
click at [480, 217] on div "Best Seller Text Block SirenCharm Mirror with Lace Trim Product Title Lorem ips…" at bounding box center [525, 133] width 214 height 259
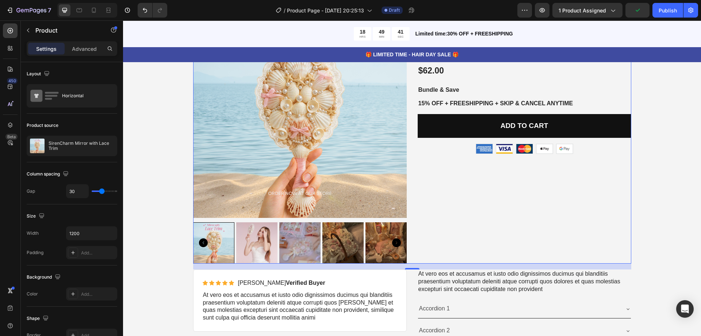
click at [474, 209] on div "Best Seller Text Block SirenCharm Mirror with Lace Trim Product Title Lorem ips…" at bounding box center [525, 133] width 214 height 259
click at [653, 170] on div "Product Images Best Seller Text Block SirenCharm Mirror with Lace Trim Product …" at bounding box center [412, 224] width 567 height 440
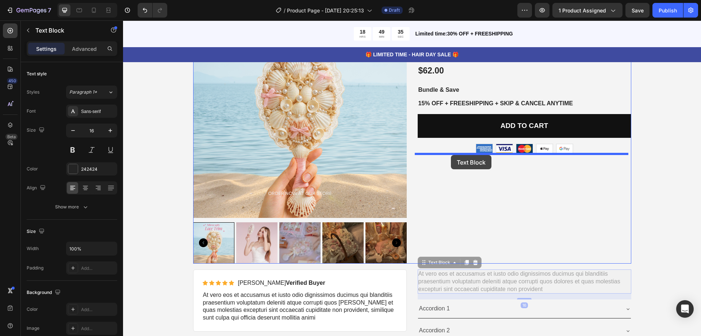
drag, startPoint x: 425, startPoint y: 265, endPoint x: 451, endPoint y: 155, distance: 113.3
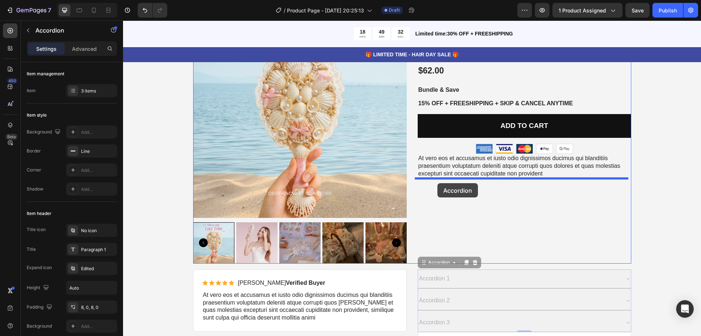
drag, startPoint x: 428, startPoint y: 266, endPoint x: 438, endPoint y: 183, distance: 83.8
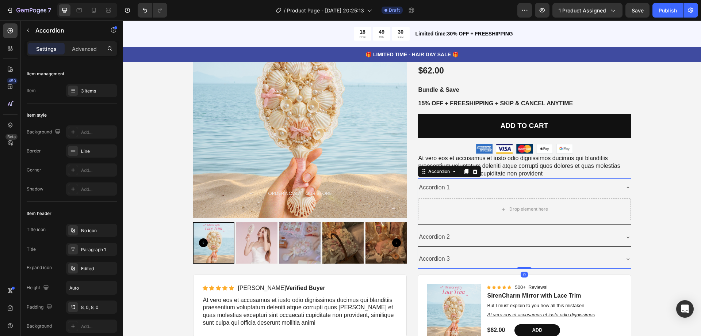
click at [625, 183] on div "Accordion 1" at bounding box center [524, 187] width 213 height 19
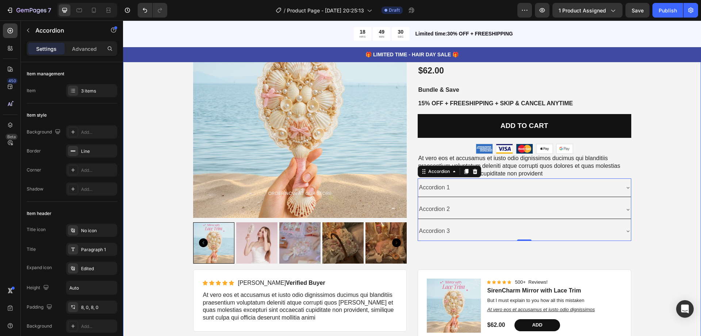
click at [665, 185] on div "Product Images Best Seller Text Block SirenCharm Mirror with Lace Trim Product …" at bounding box center [412, 177] width 567 height 347
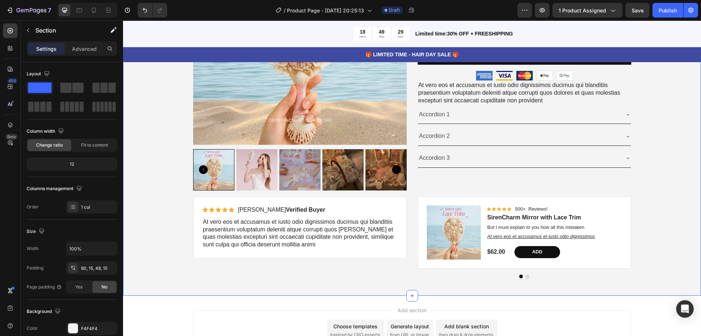
scroll to position [3496, 0]
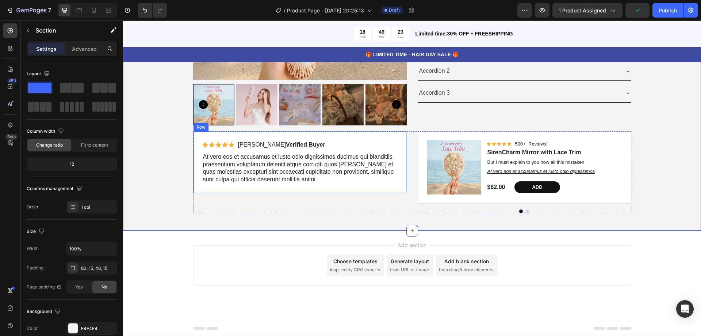
click at [368, 189] on div "Icon Icon Icon Icon Icon Icon List [PERSON_NAME] Verified Buyer Text Block Row …" at bounding box center [300, 162] width 214 height 62
drag, startPoint x: 298, startPoint y: 201, endPoint x: 300, endPoint y: 192, distance: 8.5
click at [300, 192] on div at bounding box center [300, 192] width 15 height 2
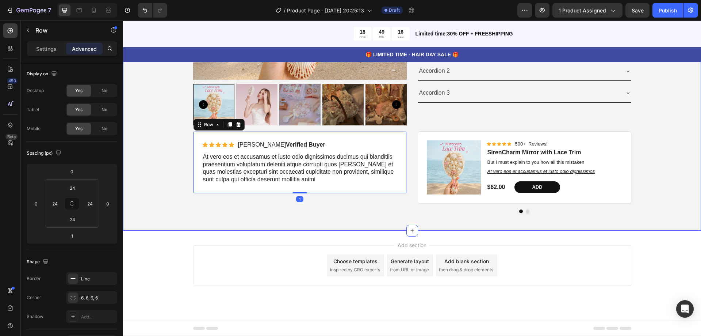
click at [666, 134] on div "Product Images Best Seller Text Block SirenCharm Mirror with Lace Trim Product …" at bounding box center [412, 39] width 567 height 347
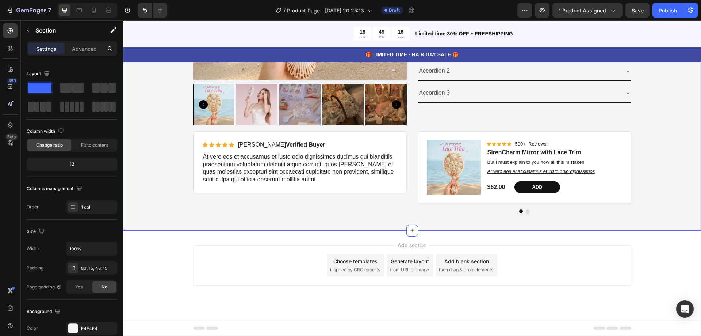
scroll to position [3423, 0]
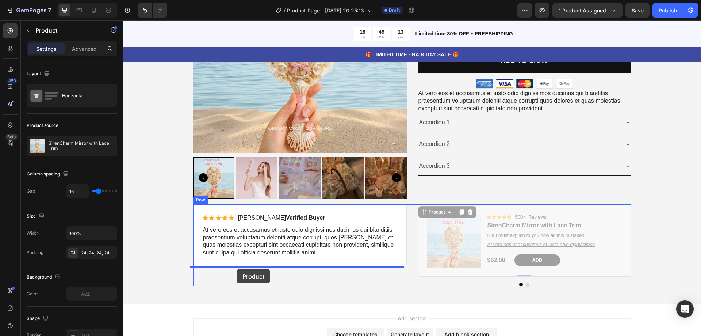
drag, startPoint x: 407, startPoint y: 224, endPoint x: 237, endPoint y: 269, distance: 176.0
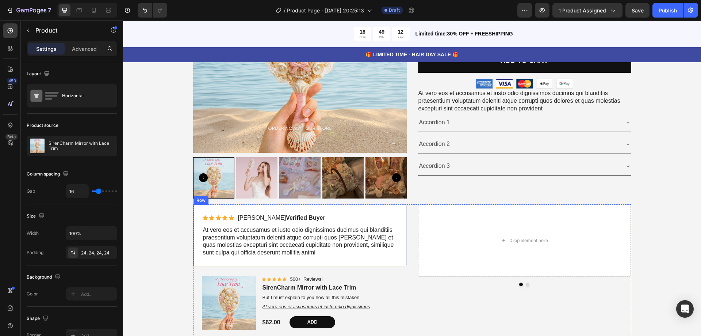
scroll to position [3496, 0]
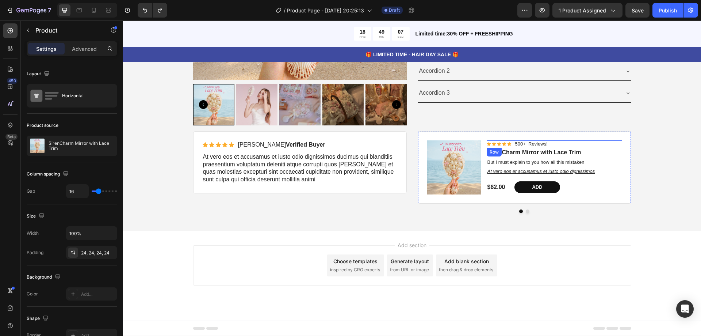
click at [619, 144] on div "Icon Icon Icon Icon Icon Icon List 500+ Reviews! Text Block Row" at bounding box center [555, 144] width 136 height 8
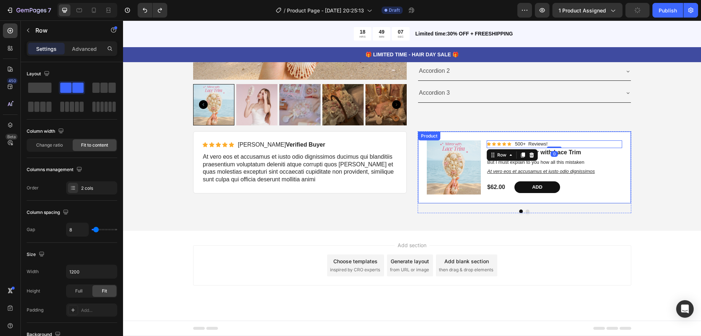
click at [621, 152] on div "Product Images Icon Icon Icon Icon Icon Icon List 500+ Reviews! Text Block Row …" at bounding box center [524, 167] width 213 height 72
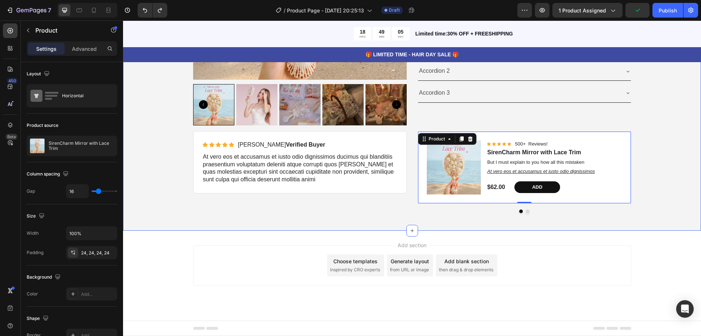
click at [636, 133] on div "Product Images Best Seller Text Block SirenCharm Mirror with Lace Trim Product …" at bounding box center [412, 39] width 567 height 347
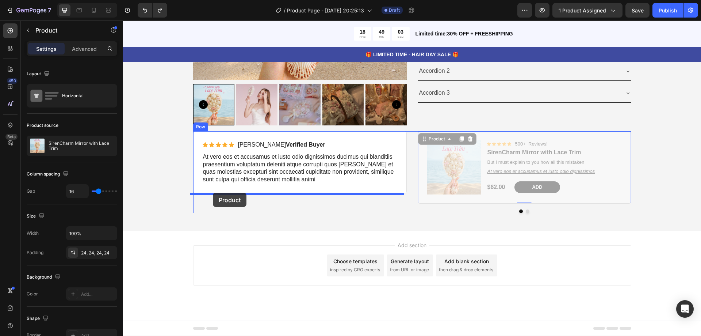
drag, startPoint x: 423, startPoint y: 134, endPoint x: 213, endPoint y: 192, distance: 217.6
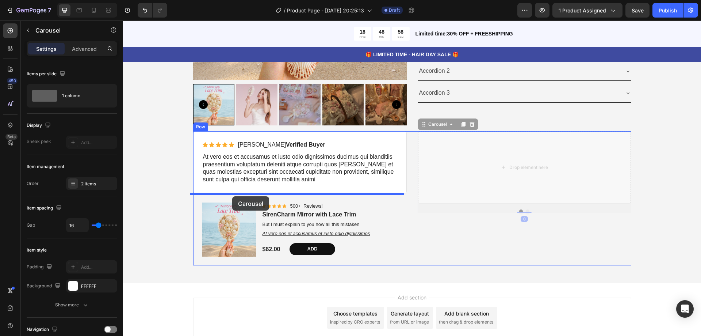
drag, startPoint x: 427, startPoint y: 131, endPoint x: 232, endPoint y: 196, distance: 205.7
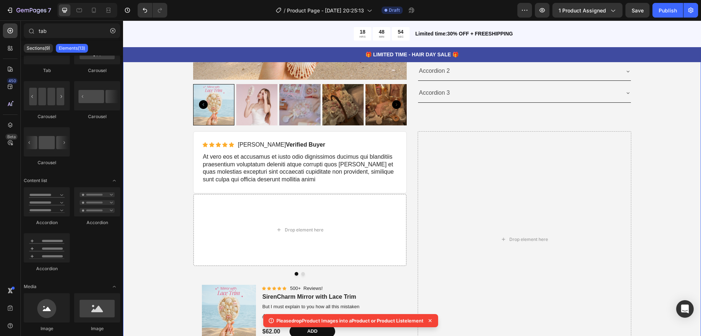
click at [172, 281] on div "Product Images Best Seller Text Block SirenCharm Mirror with Lace Trim Product …" at bounding box center [412, 106] width 567 height 481
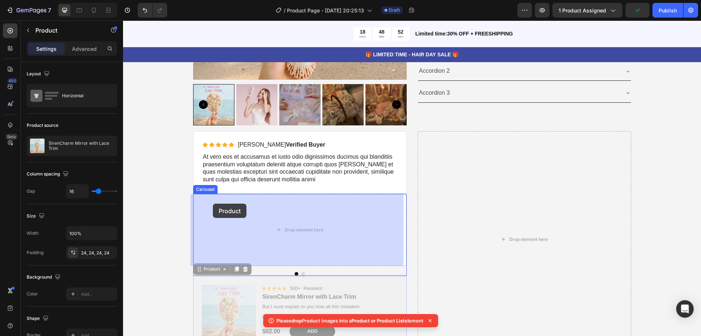
drag, startPoint x: 201, startPoint y: 271, endPoint x: 213, endPoint y: 203, distance: 68.9
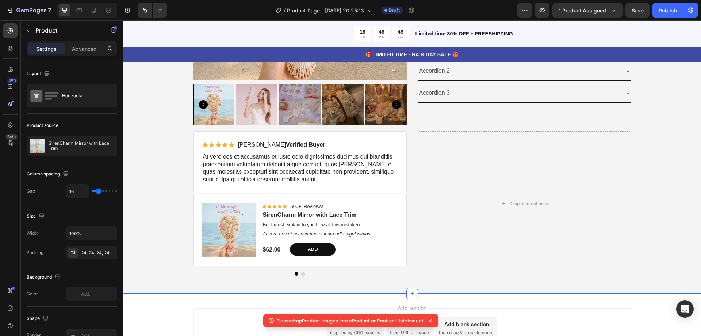
click at [665, 146] on div "Product Images Best Seller Text Block SirenCharm Mirror with Lace Trim Product …" at bounding box center [412, 71] width 567 height 410
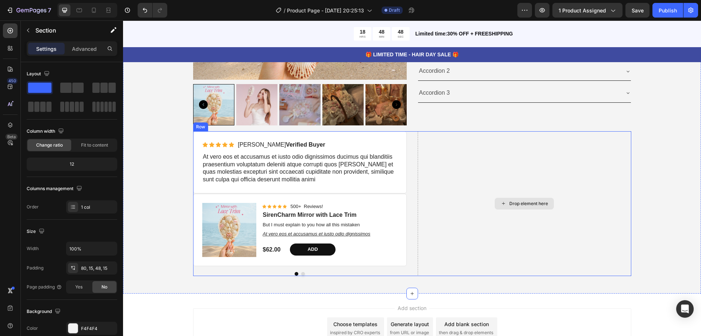
click at [568, 164] on div "Drop element here" at bounding box center [525, 203] width 214 height 145
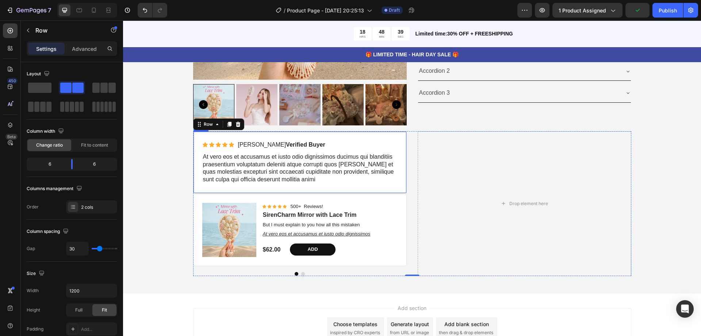
click at [306, 189] on div "Icon Icon Icon Icon Icon Icon List [PERSON_NAME] Verified Buyer Text Block Row …" at bounding box center [300, 162] width 214 height 62
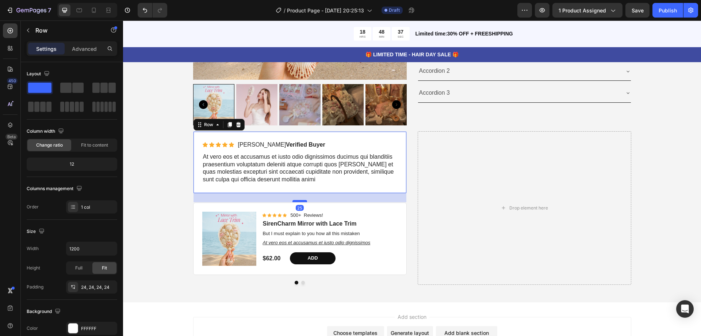
drag, startPoint x: 301, startPoint y: 191, endPoint x: 299, endPoint y: 200, distance: 9.0
click at [299, 200] on div at bounding box center [300, 201] width 15 height 2
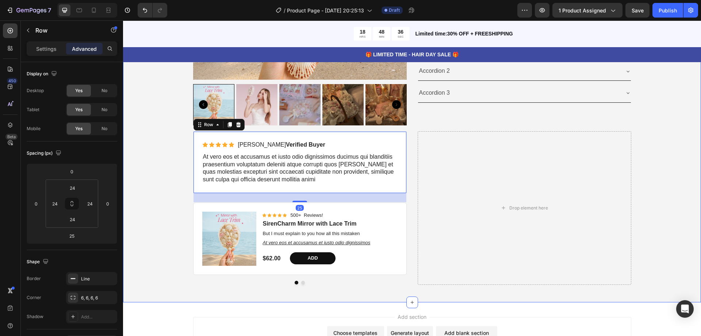
click at [643, 162] on div "Product Images Best Seller Text Block SirenCharm Mirror with Lace Trim Product …" at bounding box center [412, 75] width 567 height 419
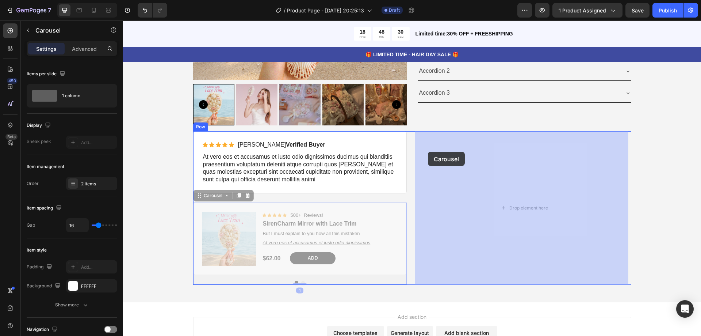
drag, startPoint x: 199, startPoint y: 201, endPoint x: 428, endPoint y: 152, distance: 234.7
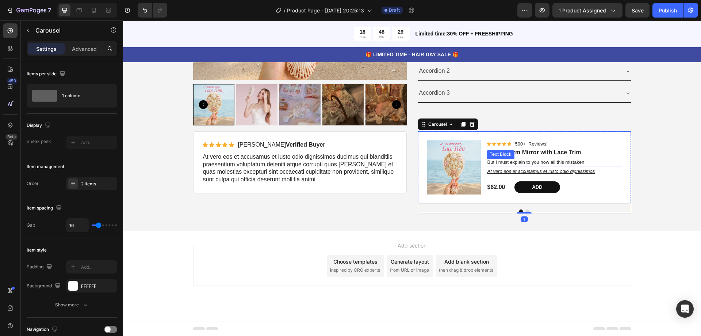
click at [658, 158] on div "Product Images Best Seller Text Block SirenCharm Mirror with Lace Trim Product …" at bounding box center [412, 39] width 567 height 347
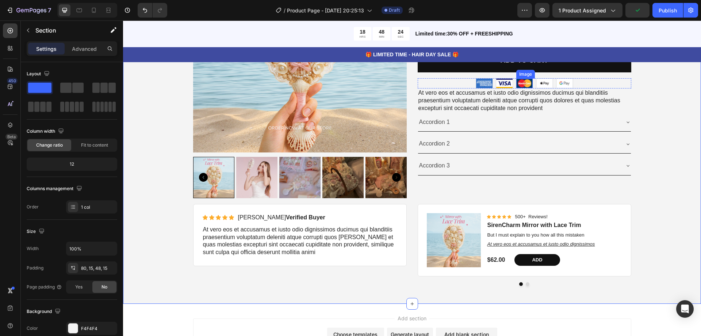
scroll to position [3496, 0]
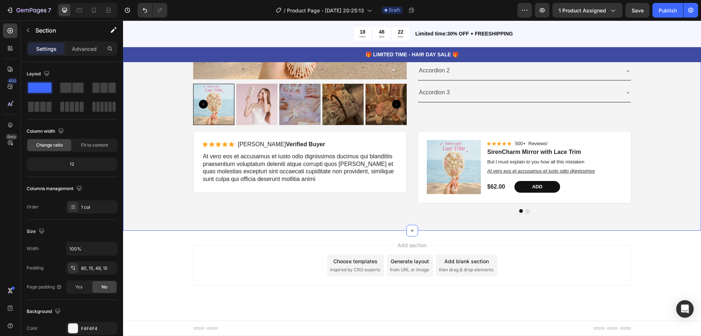
click at [677, 213] on div "Product Images Best Seller Text Block SirenCharm Mirror with Lace Trim Product …" at bounding box center [412, 39] width 567 height 347
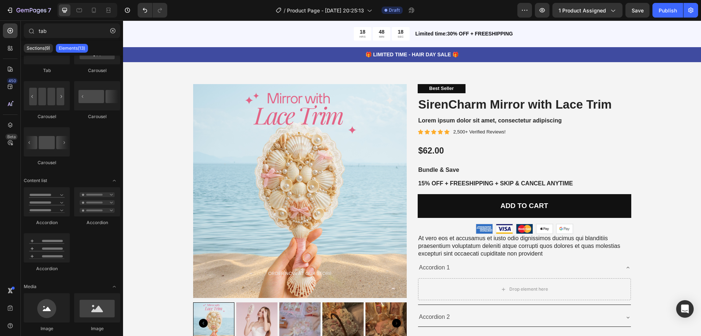
scroll to position [3367, 0]
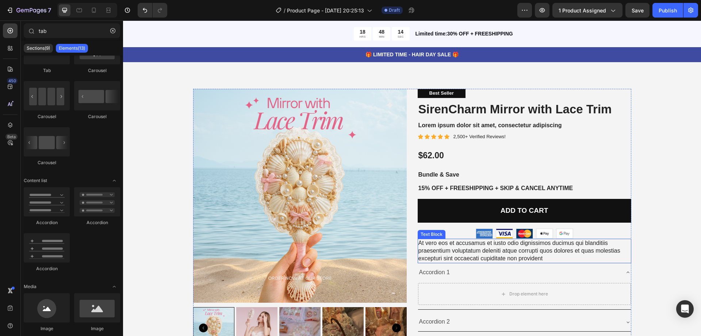
click at [553, 250] on p "At vero eos et accusamus et iusto odio dignissimos ducimus qui blanditiis praes…" at bounding box center [525, 250] width 212 height 23
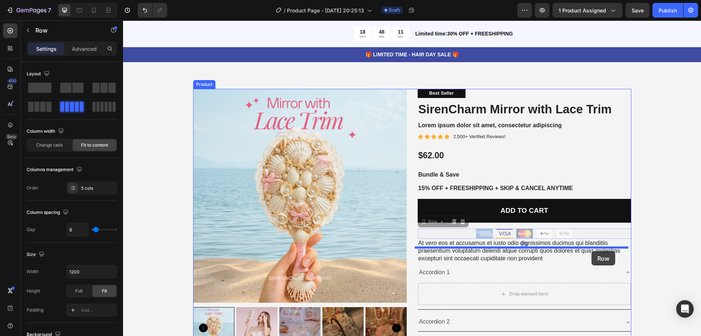
drag, startPoint x: 593, startPoint y: 246, endPoint x: 592, endPoint y: 251, distance: 5.2
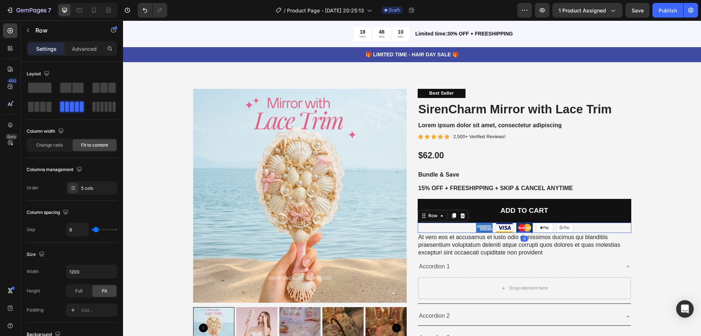
click at [587, 233] on div "Image Image Image Image Image Row 0" at bounding box center [525, 227] width 214 height 10
click at [578, 243] on p "At vero eos et accusamus et iusto odio dignissimos ducimus qui blanditiis praes…" at bounding box center [525, 244] width 212 height 23
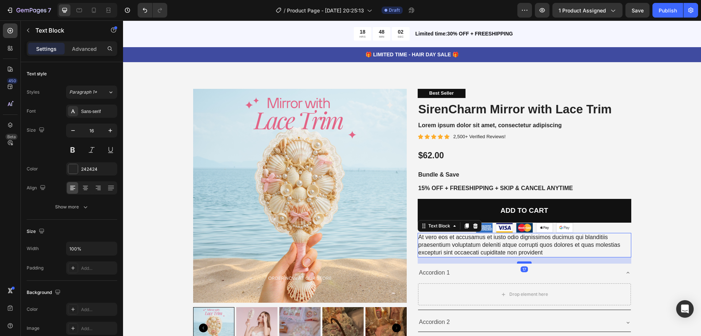
drag, startPoint x: 522, startPoint y: 266, endPoint x: 522, endPoint y: 272, distance: 6.2
click at [522, 263] on div at bounding box center [524, 262] width 15 height 2
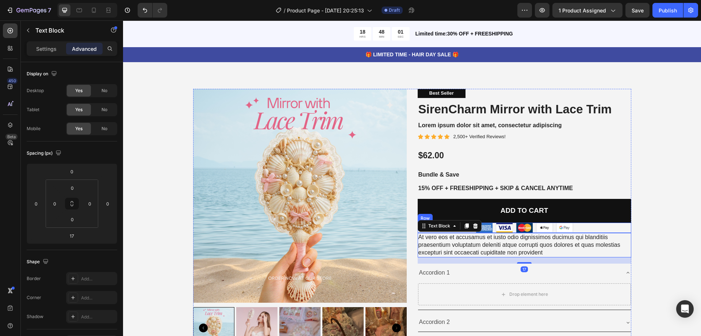
click at [590, 233] on div "Image Image Image Image Image Row" at bounding box center [525, 227] width 214 height 10
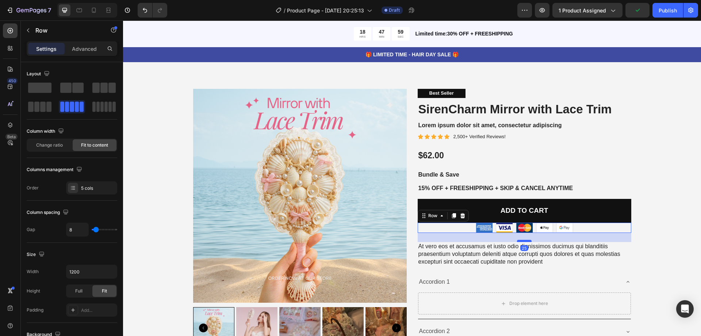
drag, startPoint x: 522, startPoint y: 241, endPoint x: 522, endPoint y: 250, distance: 9.1
click at [522, 242] on div at bounding box center [524, 241] width 15 height 2
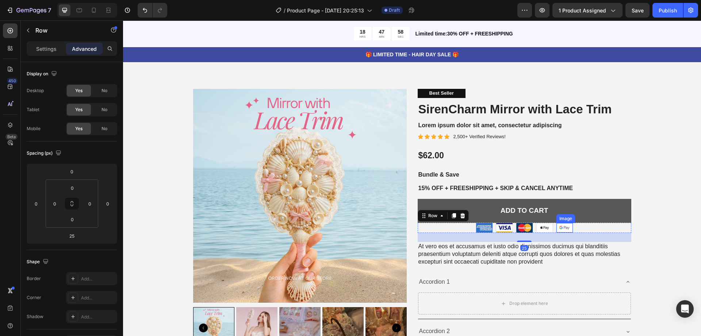
click at [575, 222] on button "Add to cart" at bounding box center [525, 211] width 214 height 24
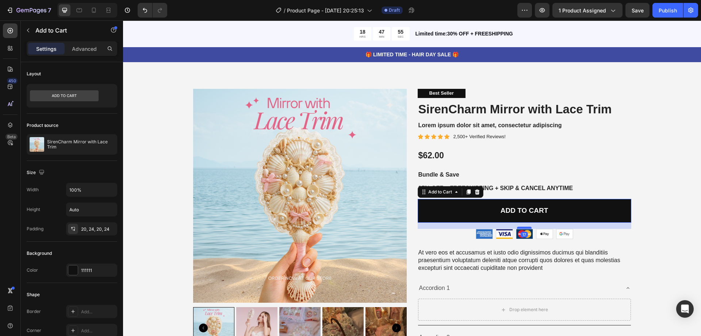
drag, startPoint x: 520, startPoint y: 230, endPoint x: 520, endPoint y: 236, distance: 6.2
click at [520, 229] on div at bounding box center [524, 227] width 15 height 2
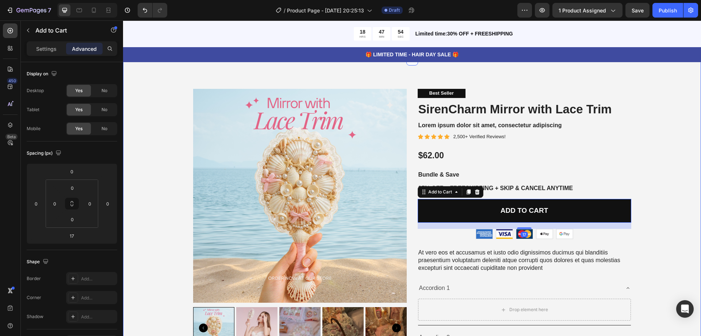
click at [648, 182] on div "Product Images Best Seller Text Block SirenCharm Mirror with Lace Trim Product …" at bounding box center [412, 273] width 567 height 368
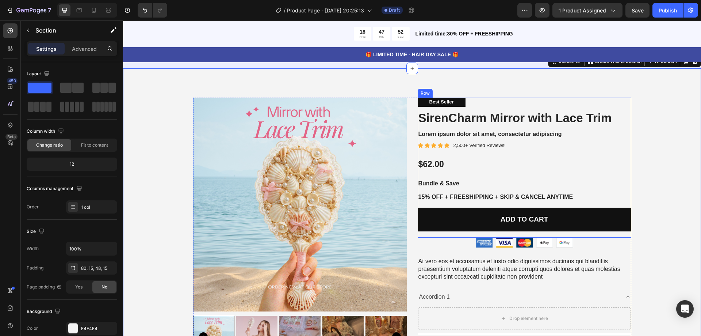
scroll to position [3440, 0]
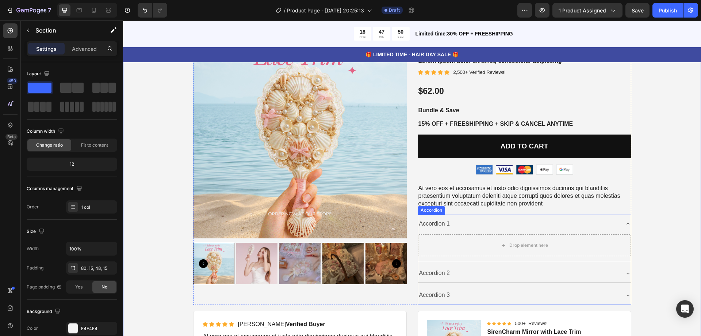
click at [625, 222] on icon at bounding box center [628, 224] width 6 height 6
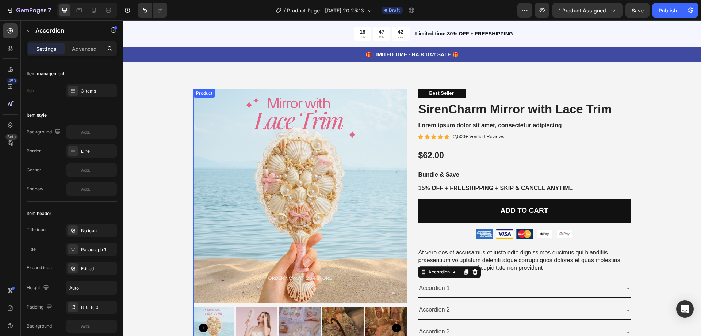
scroll to position [3403, 0]
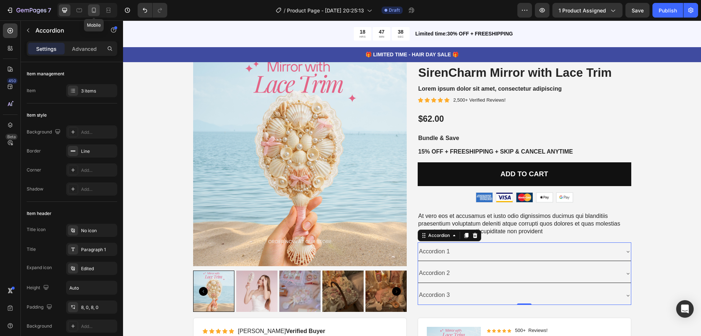
click at [92, 9] on icon at bounding box center [94, 10] width 4 height 5
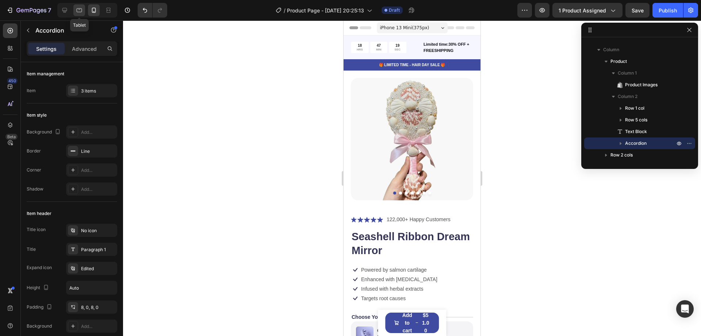
click at [79, 10] on icon at bounding box center [79, 10] width 7 height 7
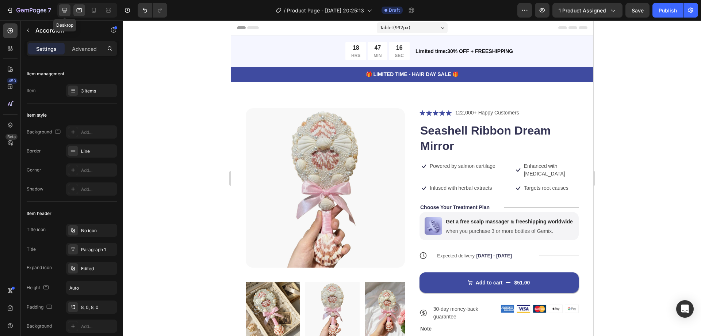
click at [66, 12] on icon at bounding box center [64, 10] width 7 height 7
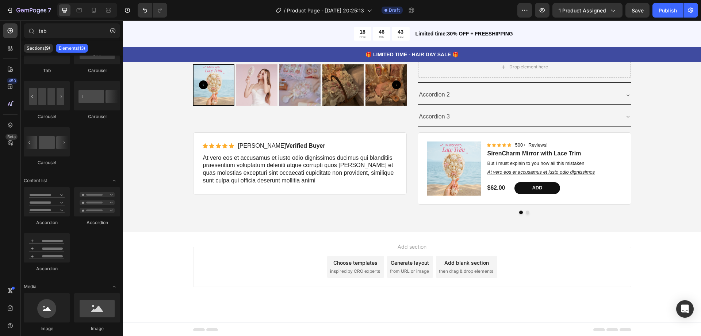
scroll to position [3197, 0]
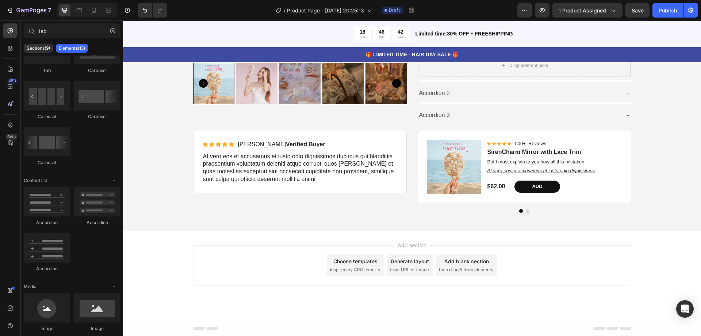
drag, startPoint x: 700, startPoint y: 53, endPoint x: 816, endPoint y: 330, distance: 300.1
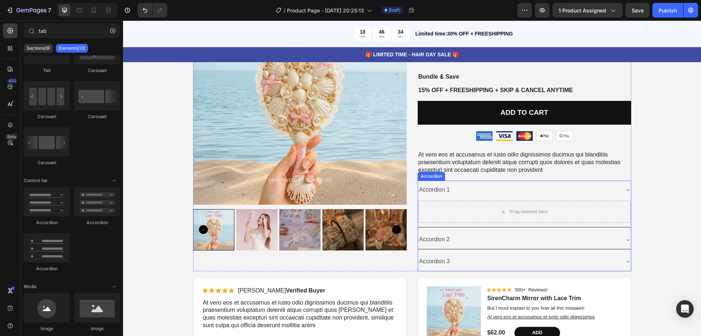
click at [625, 187] on icon at bounding box center [628, 190] width 6 height 6
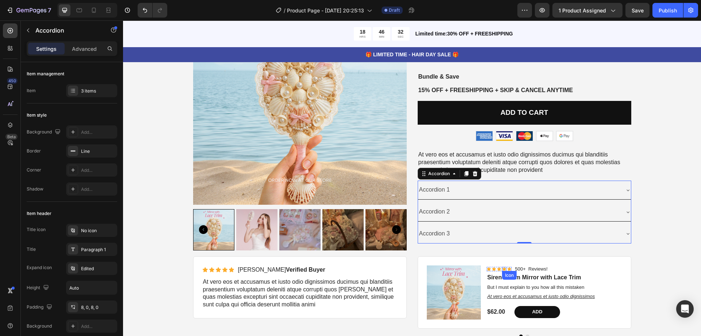
scroll to position [3087, 0]
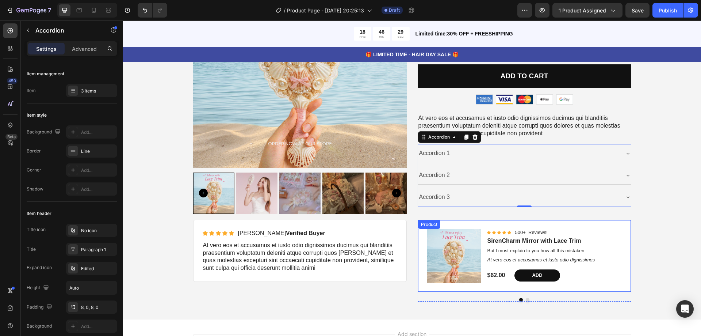
click at [622, 228] on div "Product Images Icon Icon Icon Icon Icon Icon List 500+ Reviews! Text Block Row …" at bounding box center [524, 256] width 213 height 72
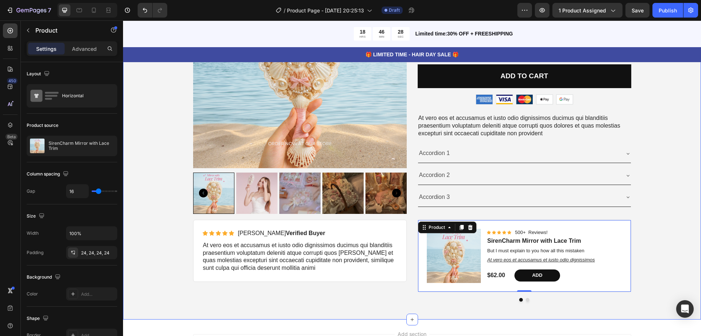
click at [624, 215] on div "Product Images Best Seller Text Block SirenCharm Mirror with Lace Trim Product …" at bounding box center [412, 127] width 567 height 347
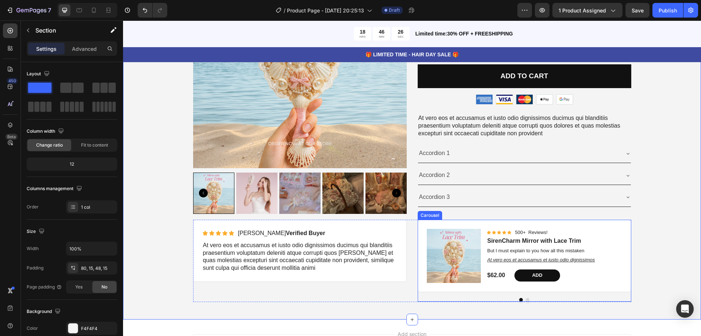
click at [615, 296] on div "Product Images Icon Icon Icon Icon Icon Icon List 500+ Reviews! Text Block Row …" at bounding box center [525, 261] width 214 height 82
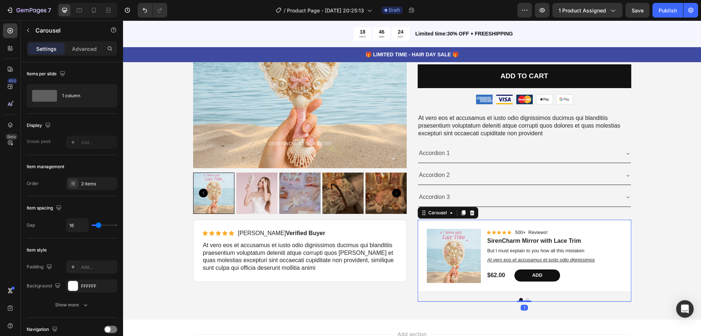
click at [462, 213] on icon at bounding box center [463, 212] width 4 height 5
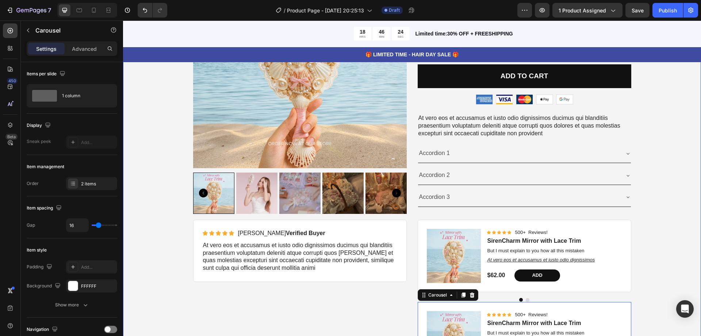
scroll to position [3249, 0]
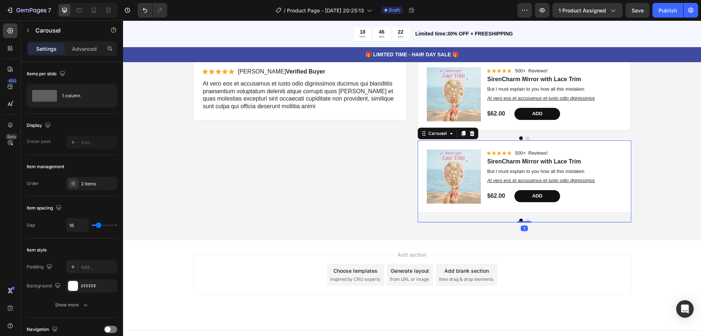
click at [623, 218] on div at bounding box center [525, 220] width 214 height 4
click at [461, 136] on icon at bounding box center [463, 133] width 4 height 5
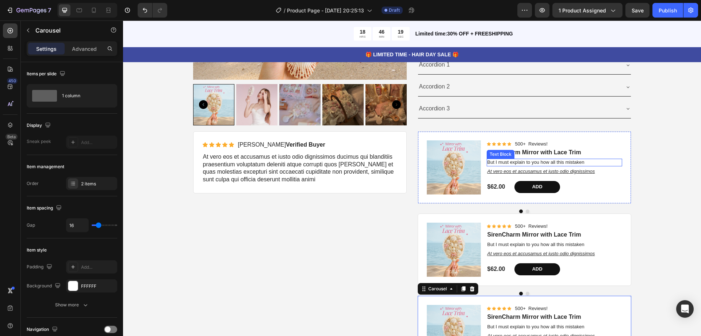
scroll to position [3139, 0]
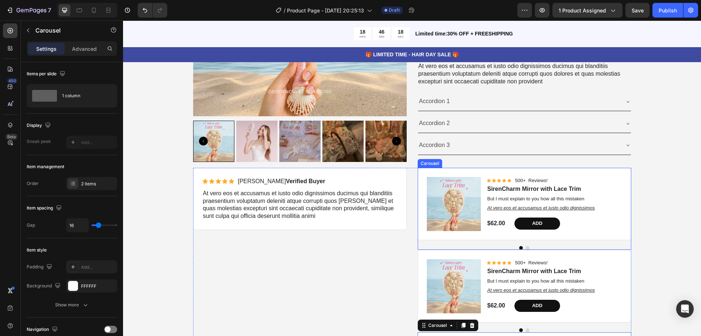
click at [526, 247] on button "Dot" at bounding box center [528, 248] width 4 height 4
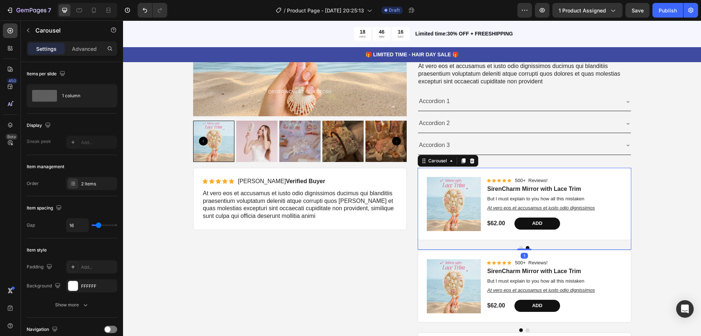
click at [519, 247] on button "Dot" at bounding box center [521, 248] width 4 height 4
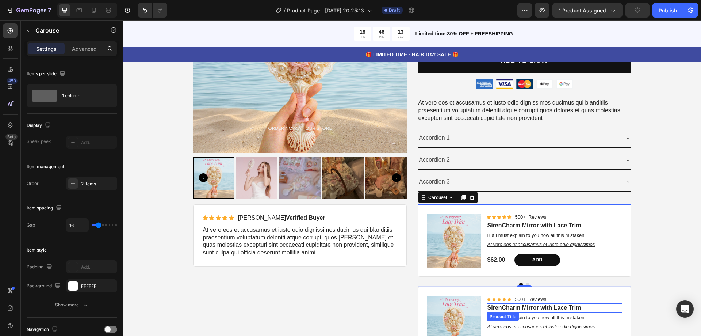
scroll to position [3030, 0]
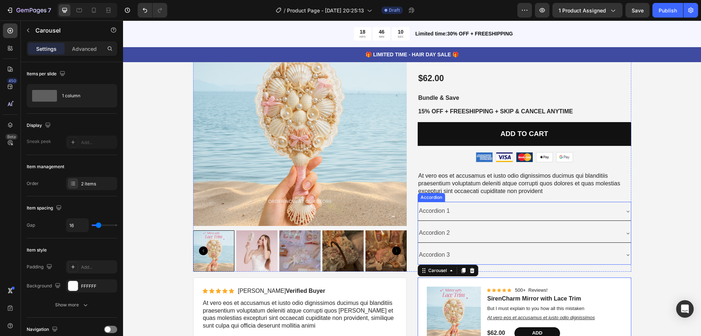
click at [432, 199] on div "Accordion" at bounding box center [431, 197] width 27 height 9
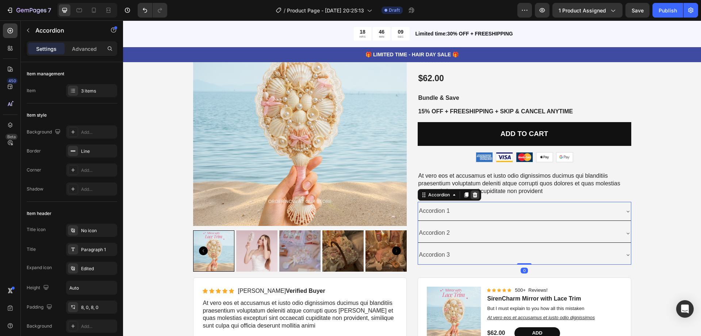
click at [474, 194] on icon at bounding box center [475, 194] width 5 height 5
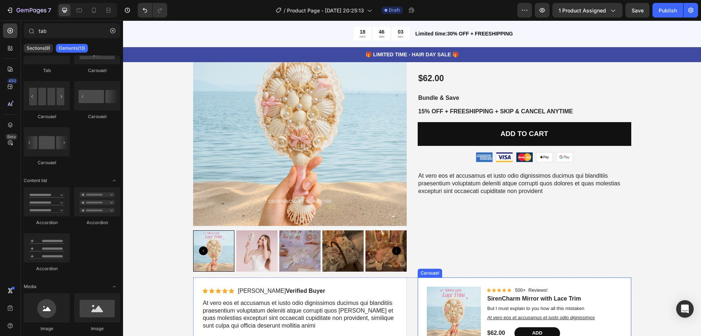
click at [628, 278] on div "Product Images Icon Icon Icon Icon Icon Icon List 500+ Reviews! Text Block Row …" at bounding box center [525, 313] width 214 height 72
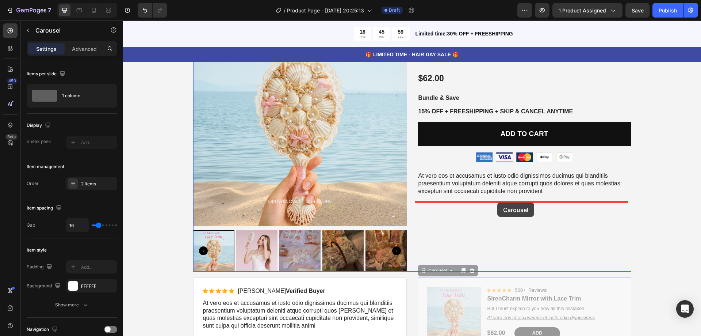
drag, startPoint x: 428, startPoint y: 270, endPoint x: 497, endPoint y: 202, distance: 97.4
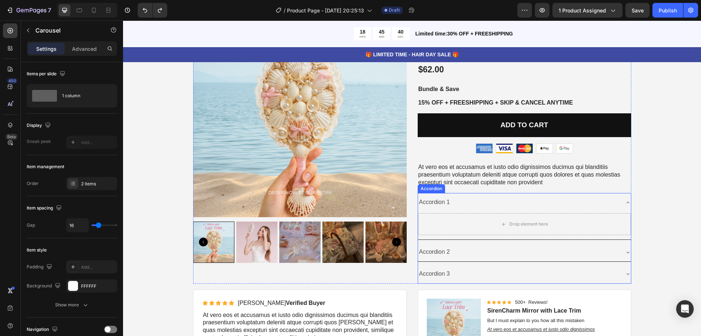
scroll to position [3085, 0]
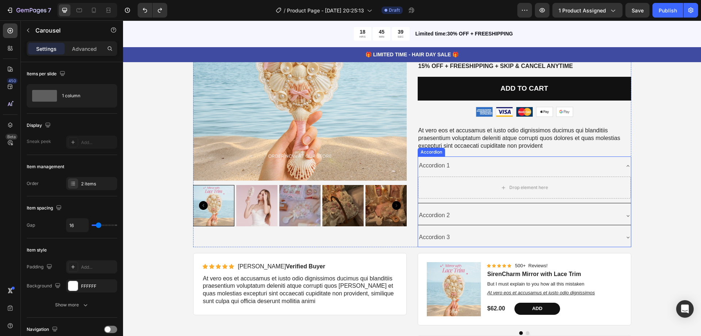
click at [625, 165] on icon at bounding box center [628, 166] width 6 height 6
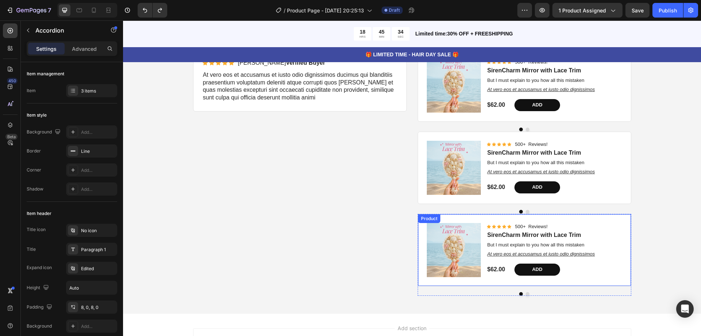
scroll to position [3231, 0]
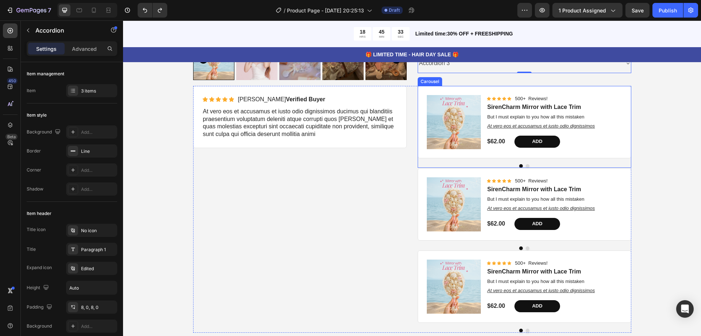
click at [526, 164] on button "Dot" at bounding box center [528, 166] width 4 height 4
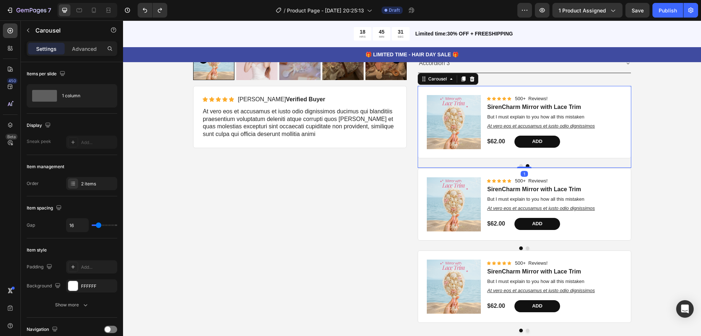
click at [516, 165] on div at bounding box center [525, 166] width 214 height 4
click at [519, 165] on button "Dot" at bounding box center [521, 166] width 4 height 4
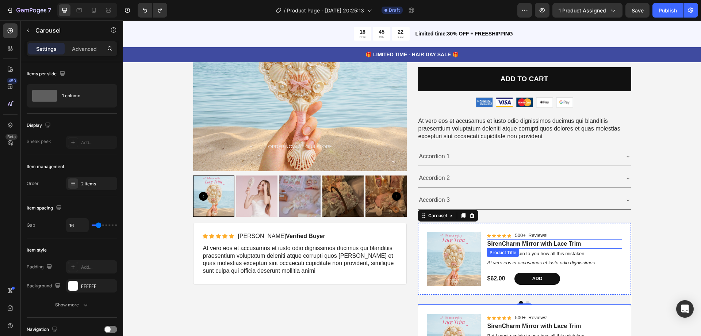
scroll to position [3250, 0]
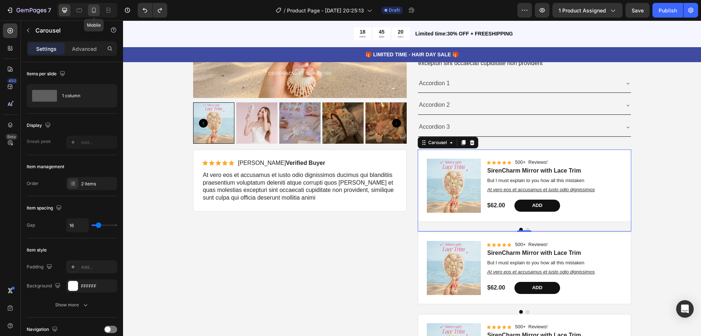
click at [96, 10] on icon at bounding box center [93, 10] width 7 height 7
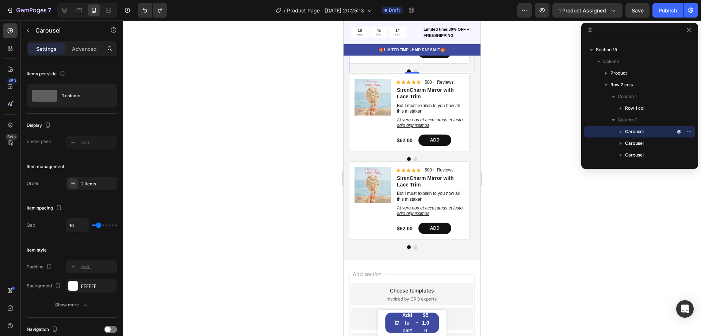
scroll to position [3183, 0]
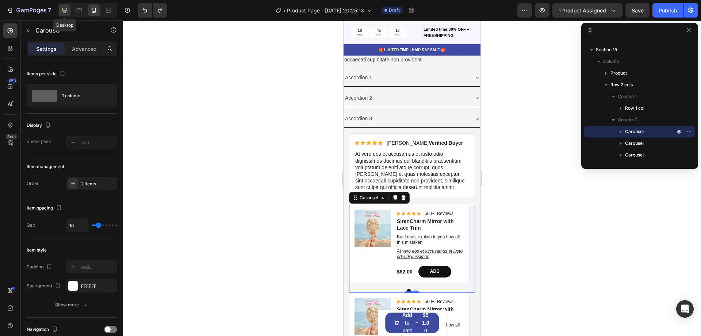
click at [65, 11] on icon at bounding box center [64, 10] width 5 height 5
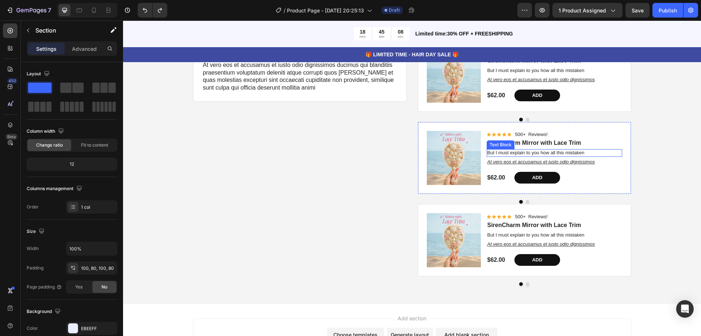
scroll to position [3308, 0]
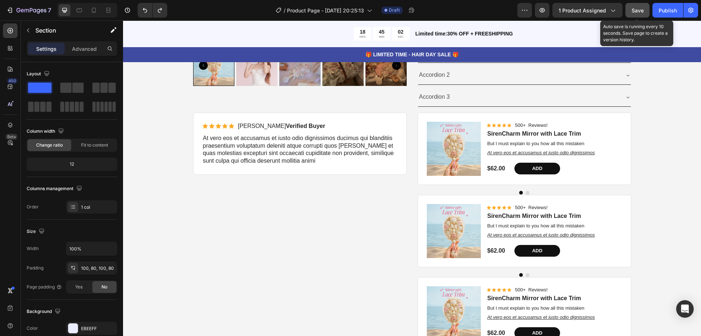
click at [636, 17] on button "Save" at bounding box center [638, 10] width 24 height 15
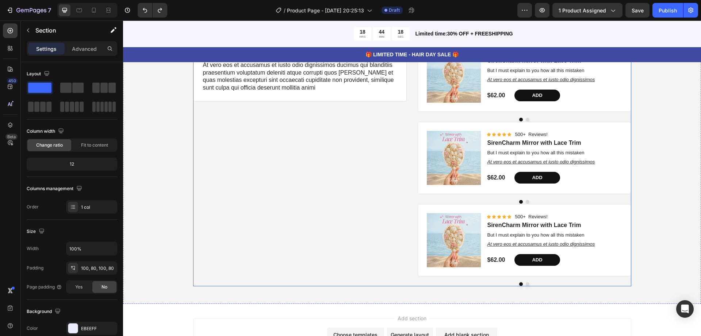
click at [359, 141] on div "Icon Icon Icon Icon Icon Icon List [PERSON_NAME] Verified Buyer Text Block Row …" at bounding box center [300, 162] width 214 height 247
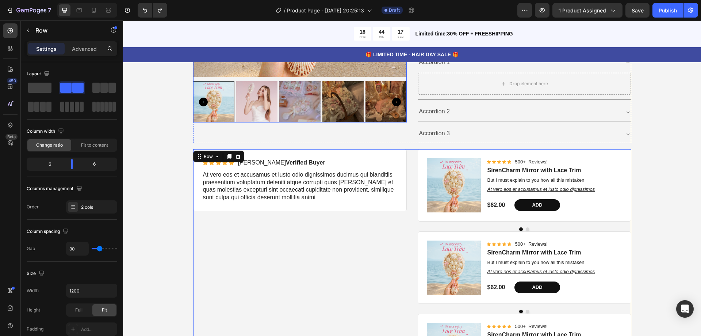
scroll to position [3162, 0]
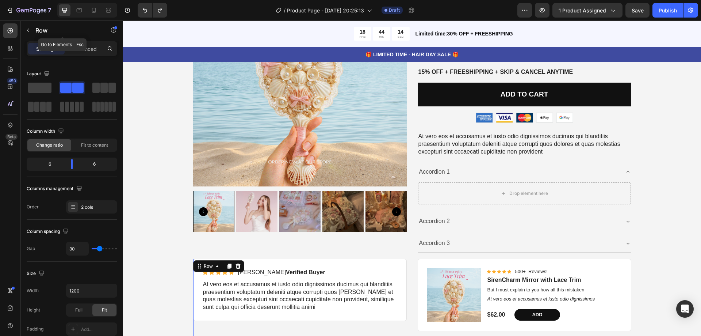
click at [11, 25] on div at bounding box center [10, 30] width 15 height 15
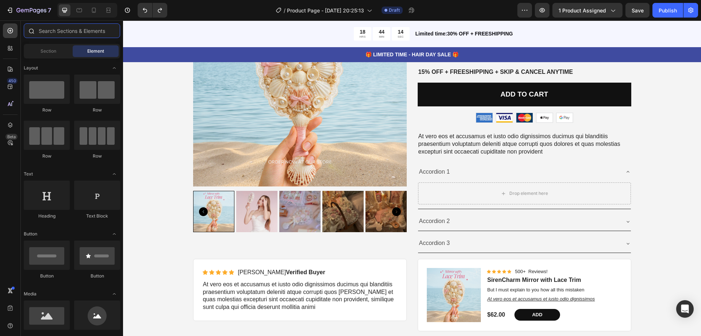
click at [54, 33] on input "text" at bounding box center [72, 30] width 96 height 15
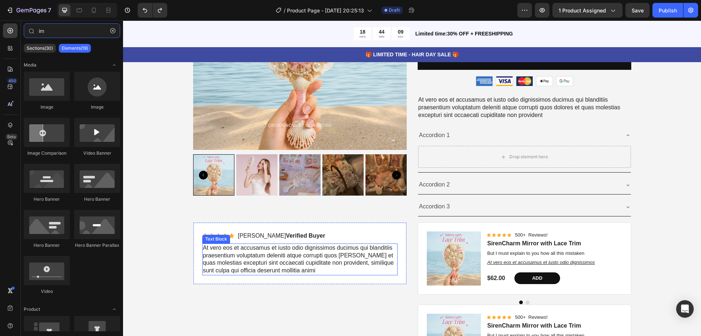
scroll to position [3272, 0]
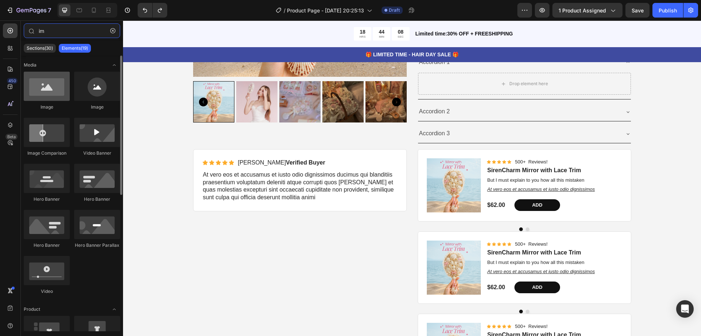
type input "im"
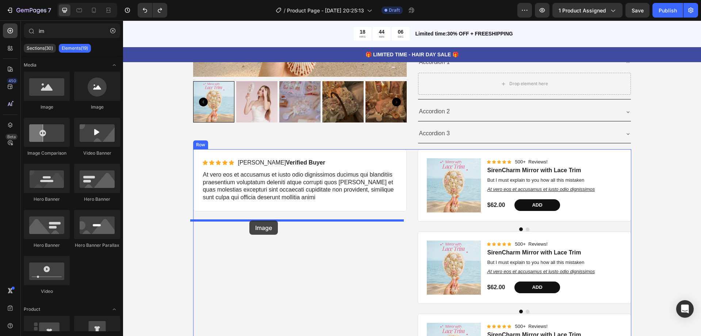
drag, startPoint x: 175, startPoint y: 117, endPoint x: 249, endPoint y: 220, distance: 127.1
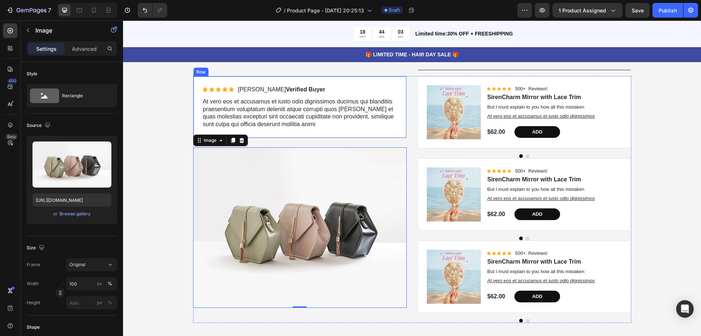
scroll to position [3308, 0]
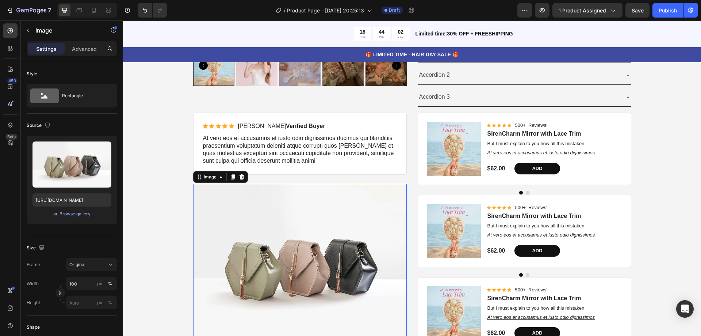
click at [264, 233] on img at bounding box center [300, 264] width 214 height 160
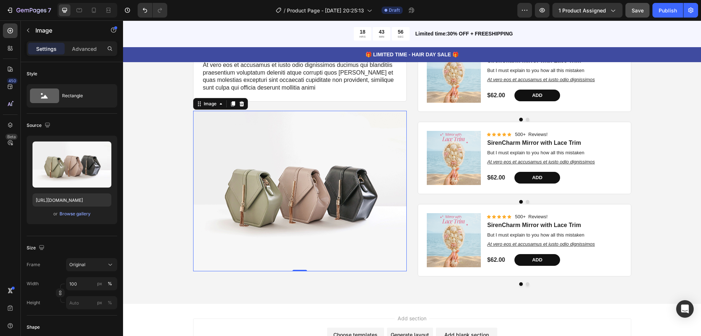
click at [636, 15] on button "Save" at bounding box center [638, 10] width 24 height 15
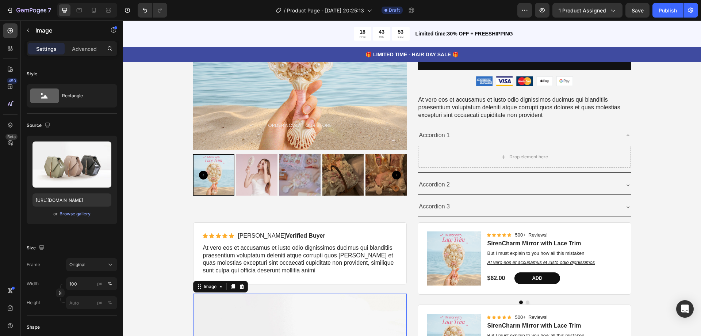
scroll to position [3308, 0]
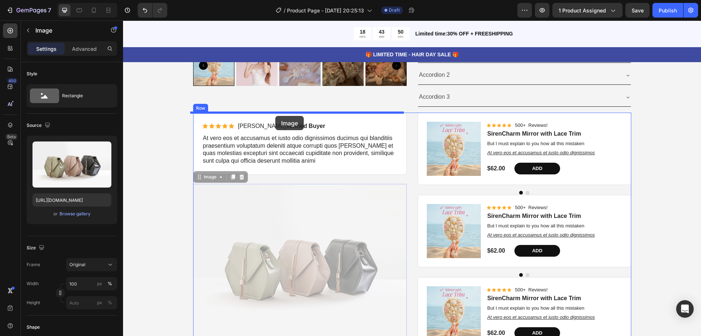
drag, startPoint x: 263, startPoint y: 207, endPoint x: 275, endPoint y: 116, distance: 91.7
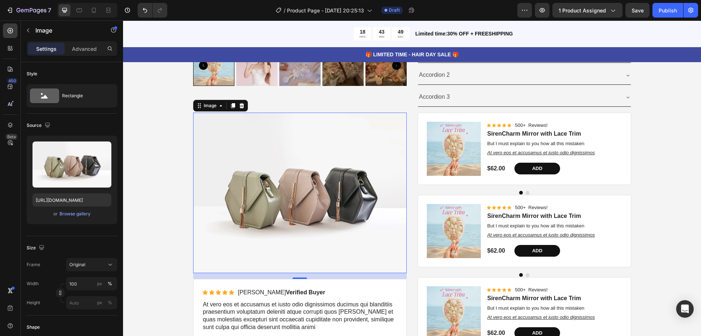
scroll to position [3418, 0]
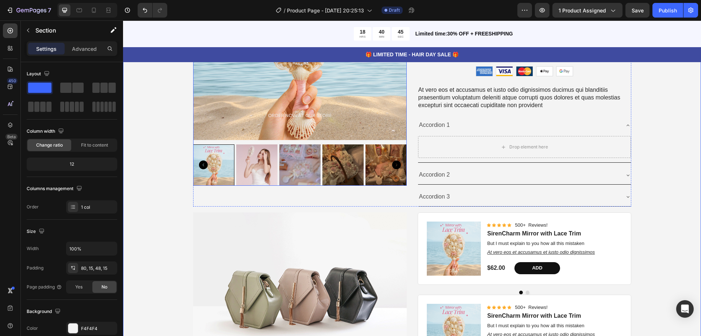
scroll to position [3198, 0]
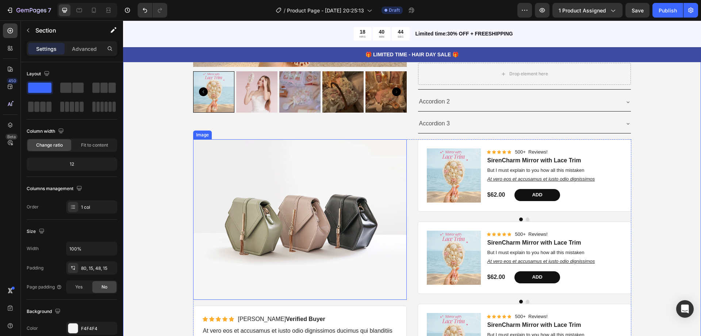
click at [359, 221] on img at bounding box center [300, 219] width 214 height 160
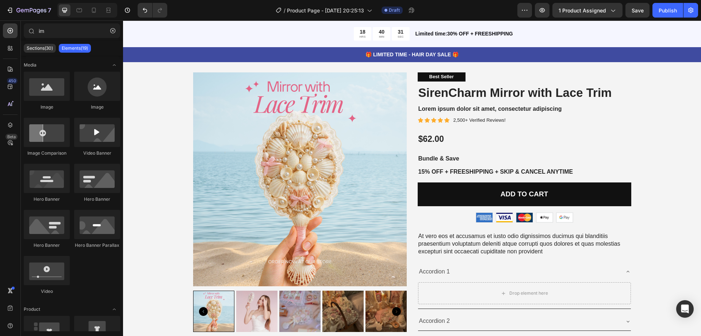
scroll to position [3063, 0]
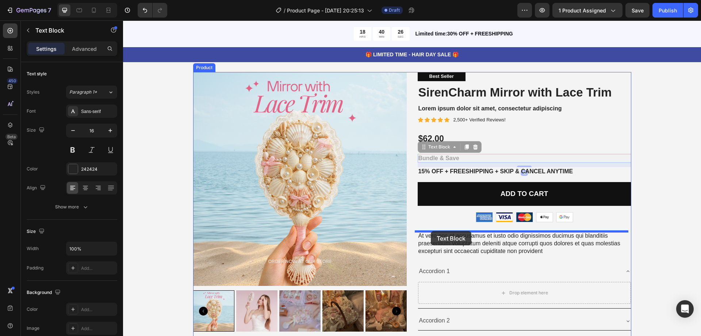
drag, startPoint x: 433, startPoint y: 151, endPoint x: 431, endPoint y: 231, distance: 79.6
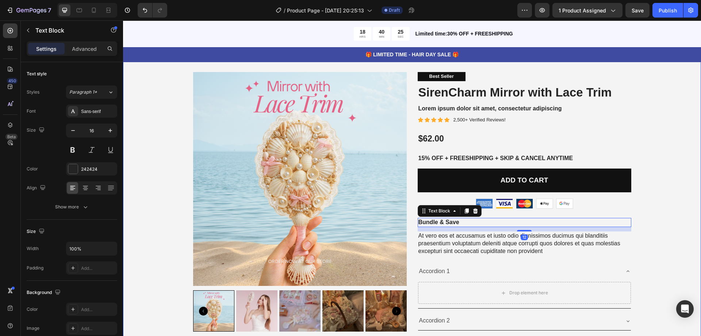
click at [654, 192] on div "Product Images Best Seller Text Block SirenCharm Mirror with Lace Trim Product …" at bounding box center [412, 338] width 567 height 533
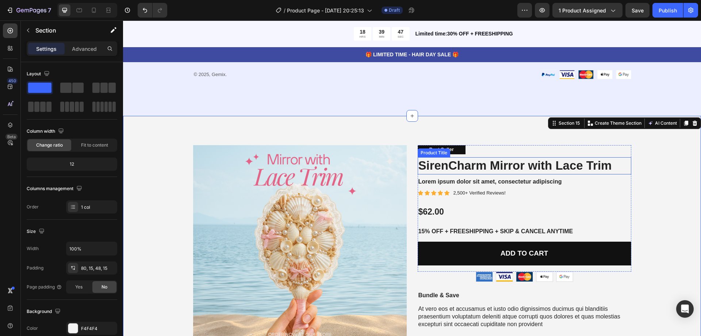
scroll to position [3099, 0]
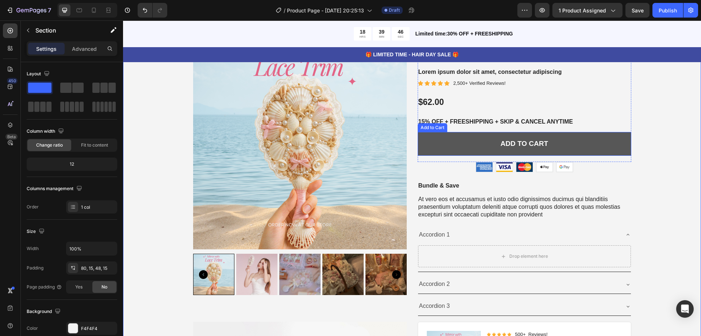
click at [473, 140] on button "Add to cart" at bounding box center [525, 144] width 214 height 24
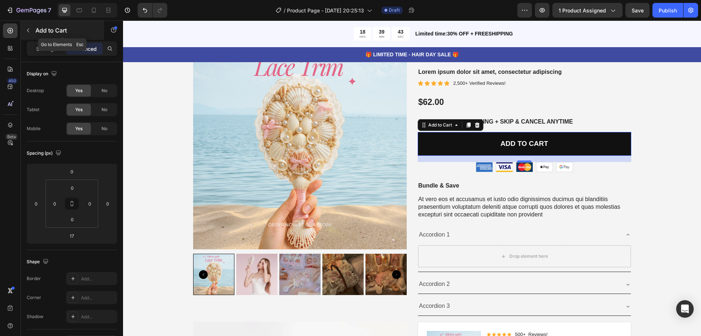
click at [26, 27] on button "button" at bounding box center [28, 30] width 12 height 12
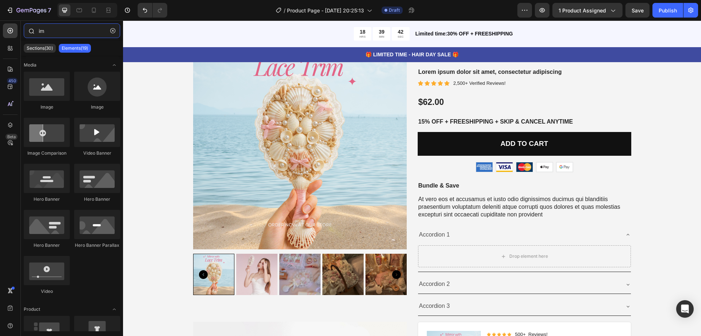
click at [57, 32] on input "im" at bounding box center [72, 30] width 96 height 15
drag, startPoint x: 48, startPoint y: 30, endPoint x: 33, endPoint y: 31, distance: 15.0
click at [33, 31] on div "im" at bounding box center [72, 32] width 102 height 18
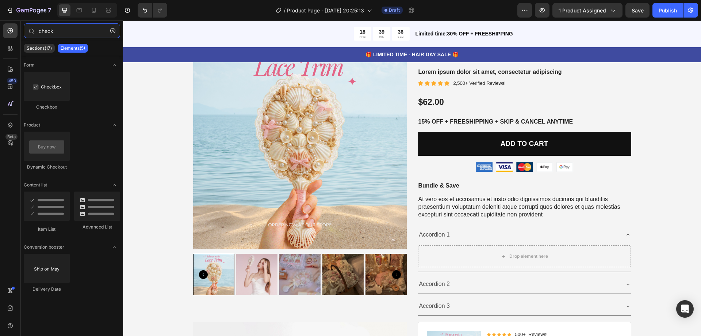
type input "check"
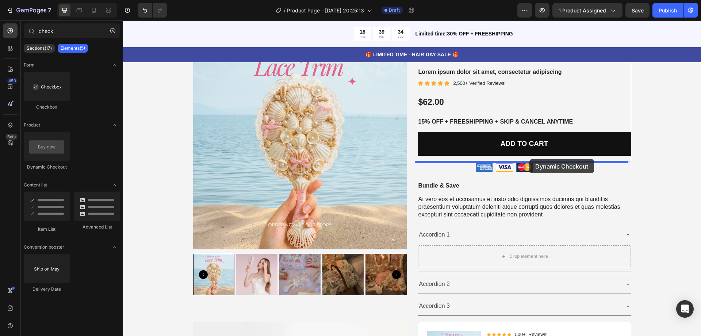
drag, startPoint x: 211, startPoint y: 175, endPoint x: 530, endPoint y: 159, distance: 319.3
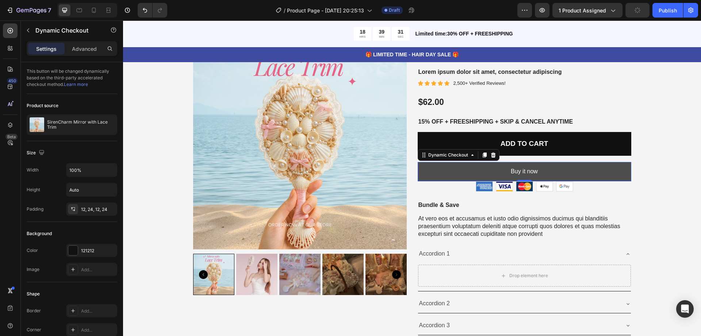
click at [466, 168] on button "Buy it now" at bounding box center [525, 171] width 214 height 19
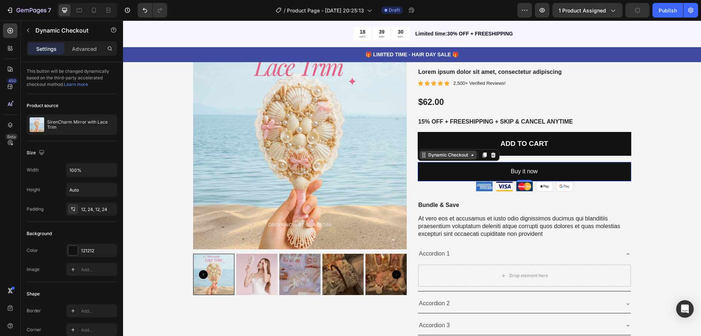
click at [439, 154] on div "Dynamic Checkout" at bounding box center [448, 155] width 43 height 7
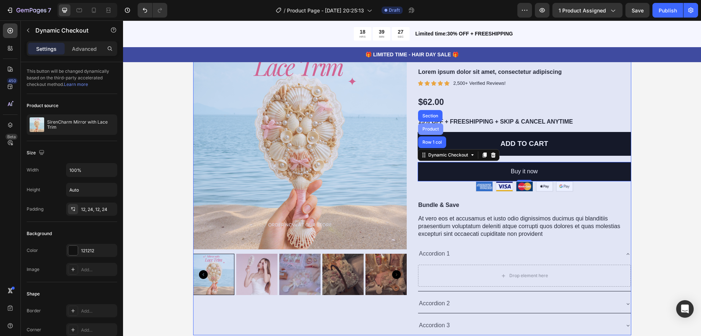
click at [429, 128] on div "Product" at bounding box center [430, 129] width 19 height 4
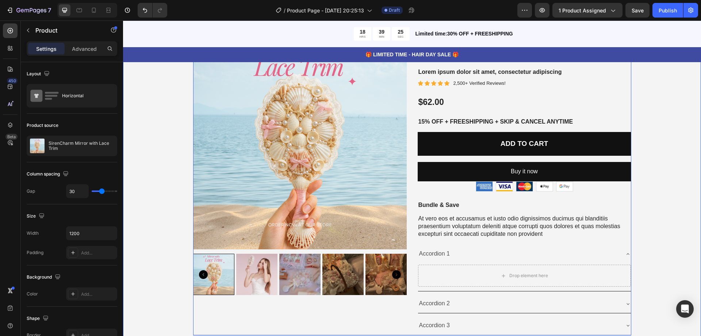
click at [679, 169] on div "Product Images Best Seller Text Block SirenCharm Mirror with Lace Trim Product …" at bounding box center [412, 311] width 567 height 552
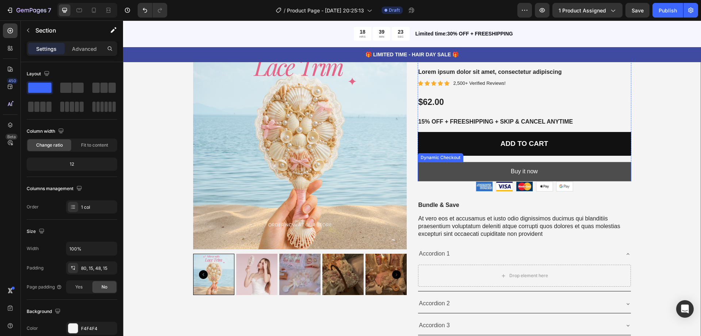
click at [539, 172] on button "Buy it now" at bounding box center [525, 171] width 214 height 19
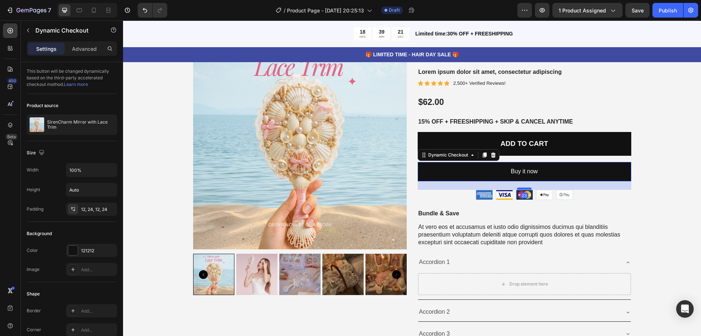
drag, startPoint x: 523, startPoint y: 180, endPoint x: 523, endPoint y: 189, distance: 8.4
click at [523, 189] on div at bounding box center [524, 188] width 15 height 2
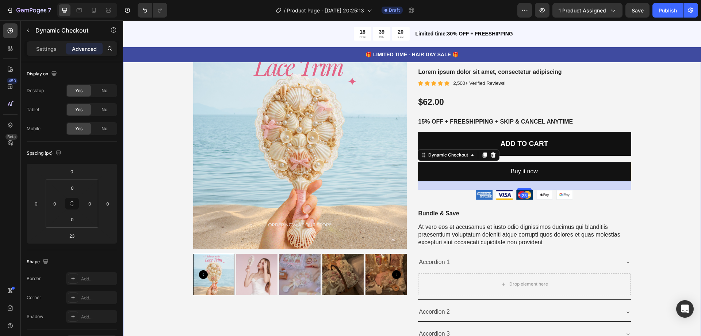
click at [679, 154] on div "Product Images Best Seller Text Block SirenCharm Mirror with Lace Trim Product …" at bounding box center [412, 315] width 567 height 560
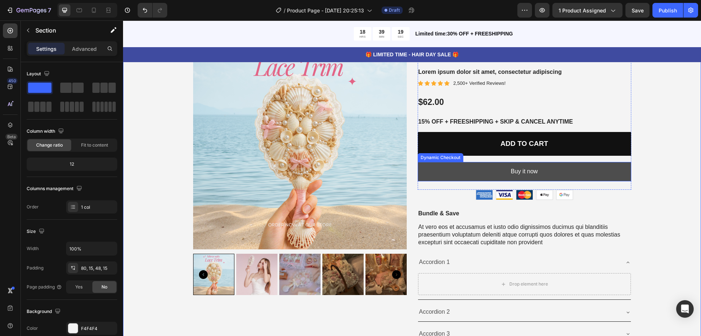
click at [583, 173] on button "Buy it now" at bounding box center [525, 171] width 214 height 19
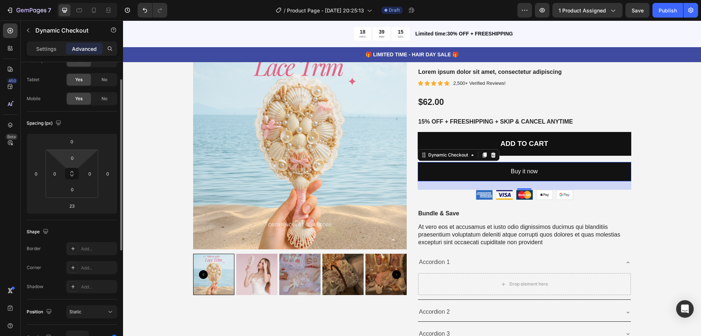
scroll to position [0, 0]
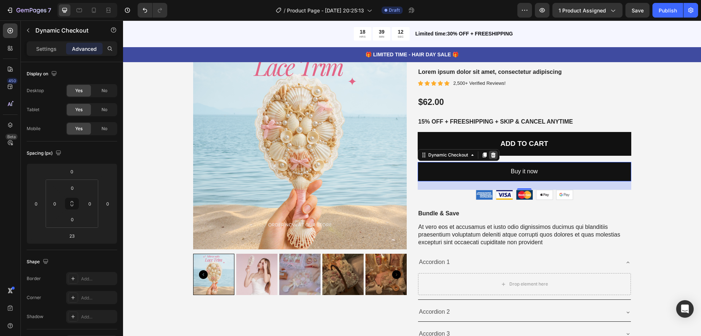
click at [491, 156] on icon at bounding box center [494, 155] width 6 height 6
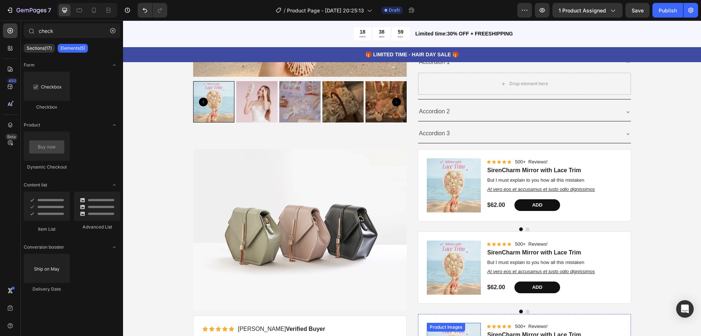
scroll to position [3198, 0]
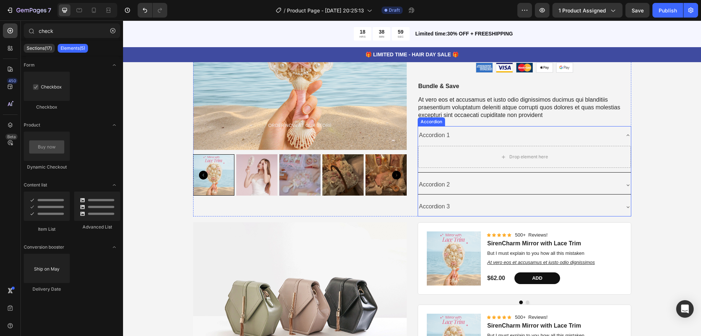
click at [337, 263] on img at bounding box center [300, 302] width 214 height 160
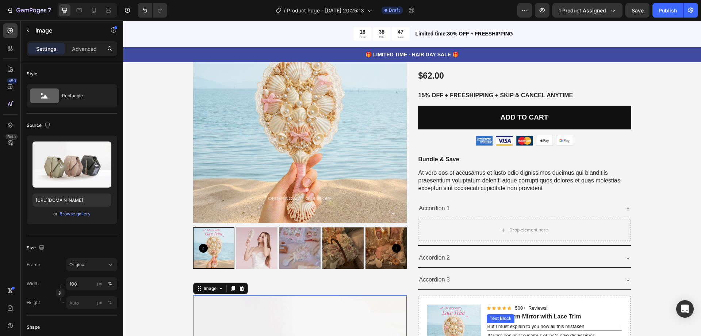
scroll to position [3162, 0]
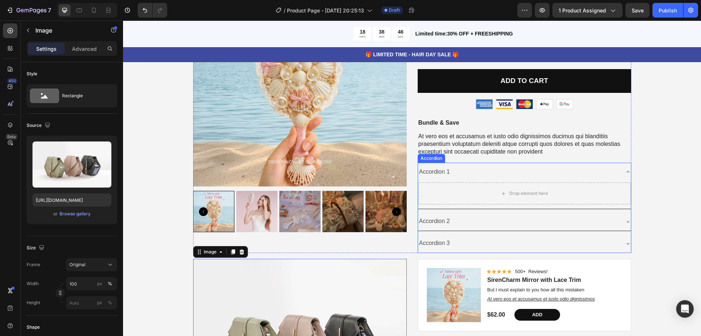
click at [625, 172] on icon at bounding box center [628, 172] width 6 height 6
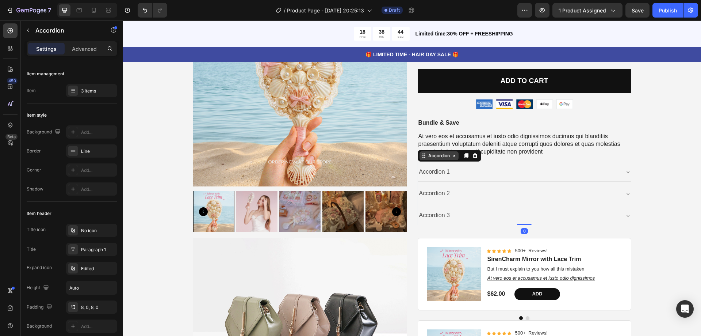
click at [432, 156] on div "Accordion" at bounding box center [439, 155] width 24 height 7
click at [438, 158] on div "Accordion" at bounding box center [439, 155] width 24 height 7
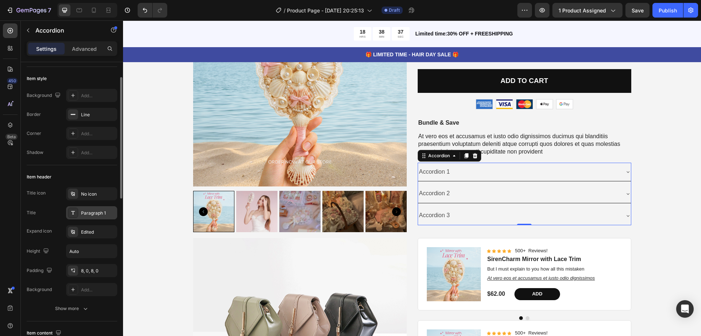
click at [98, 206] on div "Paragraph 1" at bounding box center [91, 212] width 51 height 13
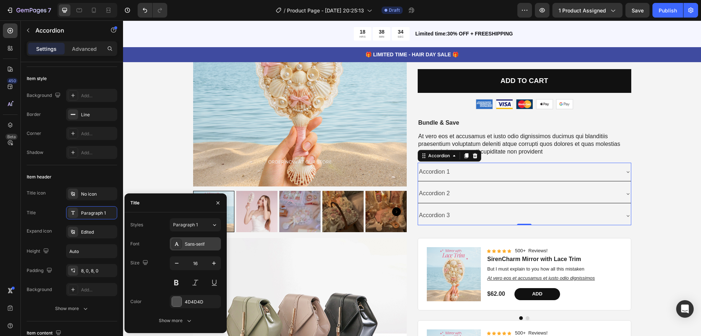
click at [198, 243] on div "Sans-serif" at bounding box center [202, 244] width 34 height 7
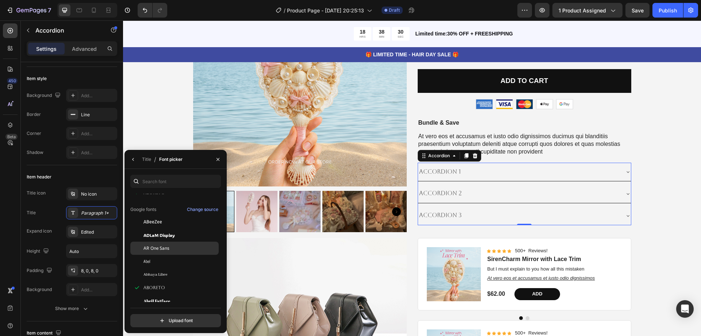
scroll to position [73, 0]
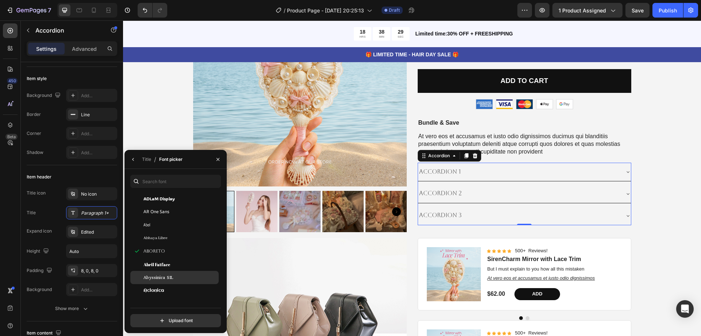
click at [176, 279] on div "Abyssinica SIL" at bounding box center [181, 277] width 74 height 7
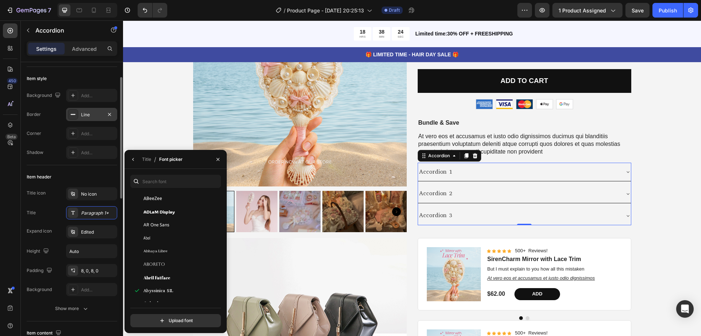
click at [88, 114] on div "Line" at bounding box center [91, 114] width 21 height 7
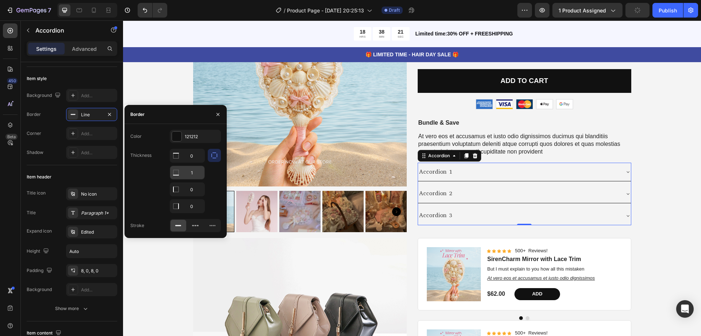
click at [195, 162] on input "1" at bounding box center [187, 155] width 34 height 13
type input "0"
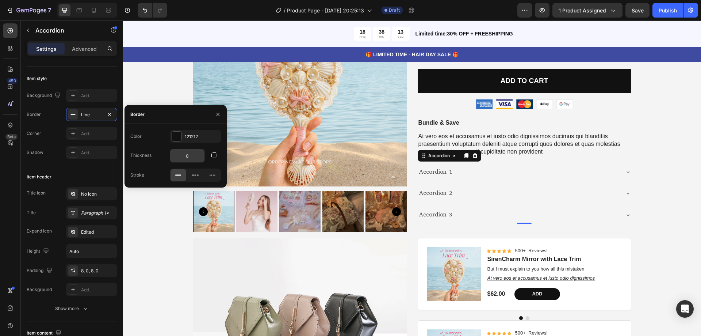
click at [193, 155] on input "0" at bounding box center [187, 155] width 34 height 13
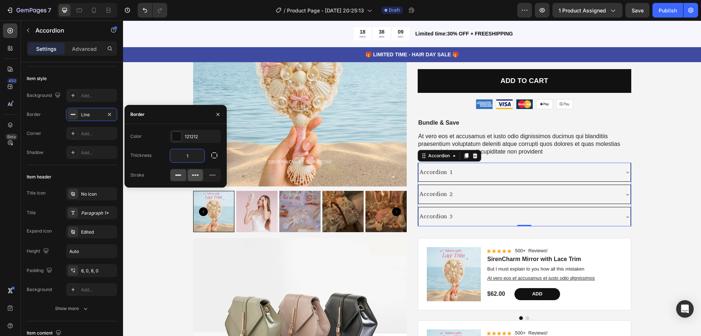
type input "1"
click at [197, 176] on icon at bounding box center [195, 174] width 7 height 7
click at [208, 175] on div at bounding box center [213, 175] width 16 height 12
click at [177, 172] on icon at bounding box center [178, 174] width 7 height 7
click at [667, 157] on div "Product Images Best Seller Text Block SirenCharm Mirror with Lace Trim Product …" at bounding box center [412, 229] width 567 height 512
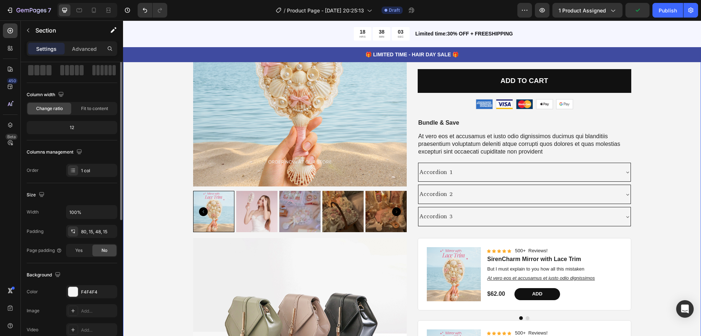
scroll to position [0, 0]
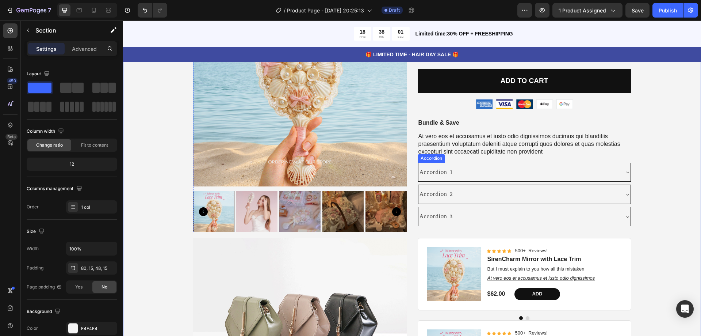
click at [486, 164] on div "Accordion 1" at bounding box center [525, 172] width 212 height 19
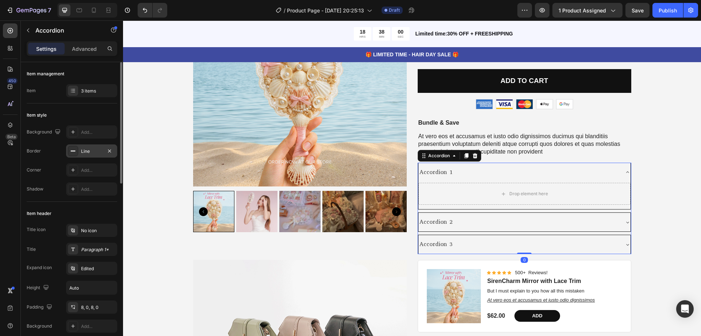
click at [95, 145] on div "Line" at bounding box center [91, 150] width 51 height 13
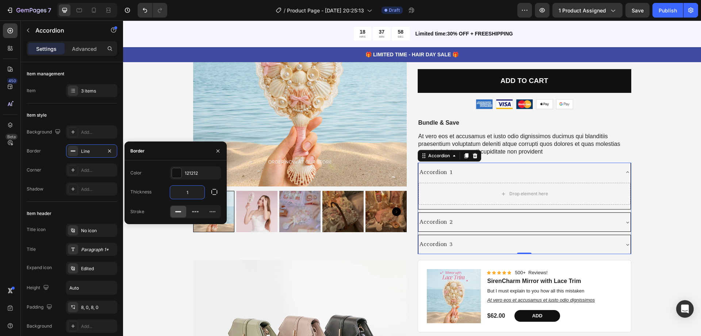
click at [194, 193] on input "1" at bounding box center [187, 192] width 34 height 13
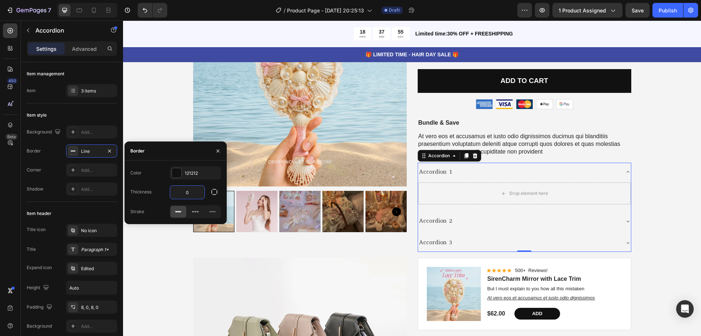
type input "0"
click at [161, 176] on div "Color 121212" at bounding box center [175, 172] width 91 height 13
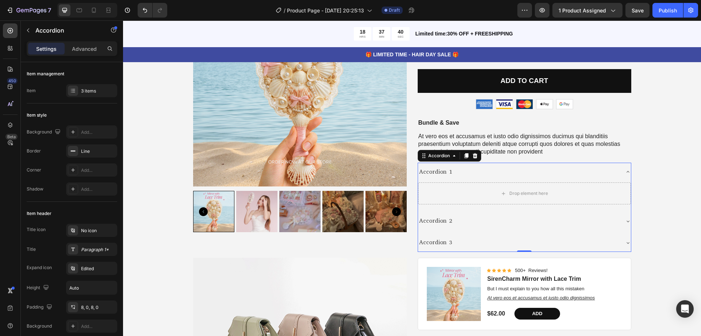
click at [625, 173] on icon at bounding box center [628, 172] width 6 height 6
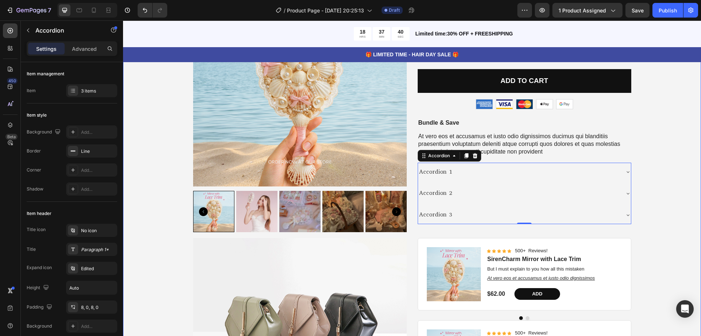
click at [657, 159] on div "Product Images Best Seller Text Block SirenCharm Mirror with Lace Trim Product …" at bounding box center [412, 229] width 567 height 512
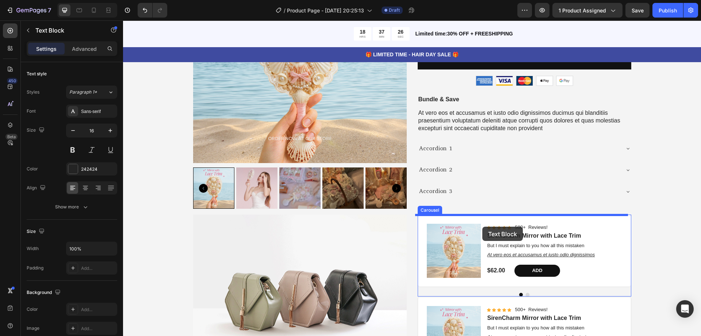
scroll to position [3188, 0]
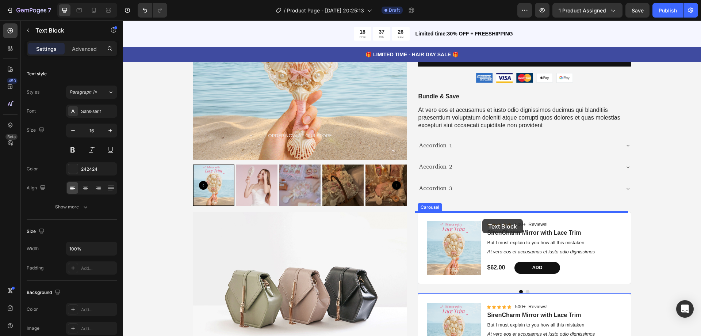
drag, startPoint x: 427, startPoint y: 125, endPoint x: 482, endPoint y: 218, distance: 108.9
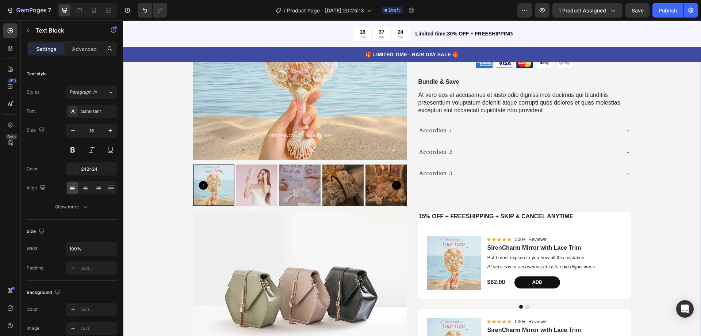
click at [661, 192] on div "Product Images Best Seller Text Block SirenCharm Mirror with Lace Trim Product …" at bounding box center [412, 209] width 567 height 527
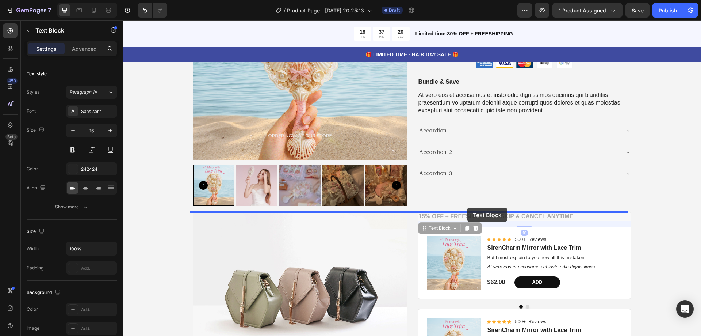
drag, startPoint x: 468, startPoint y: 214, endPoint x: 467, endPoint y: 207, distance: 7.0
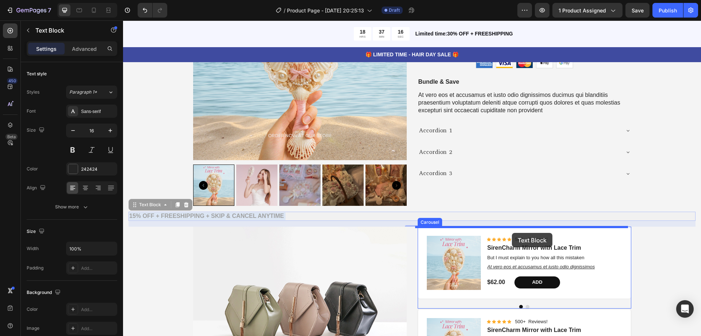
drag, startPoint x: 246, startPoint y: 214, endPoint x: 512, endPoint y: 233, distance: 266.6
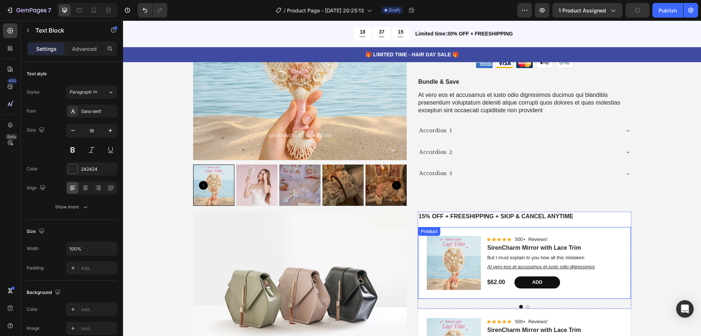
click at [674, 217] on div "Product Images Best Seller Text Block SirenCharm Mirror with Lace Trim Product …" at bounding box center [412, 209] width 567 height 527
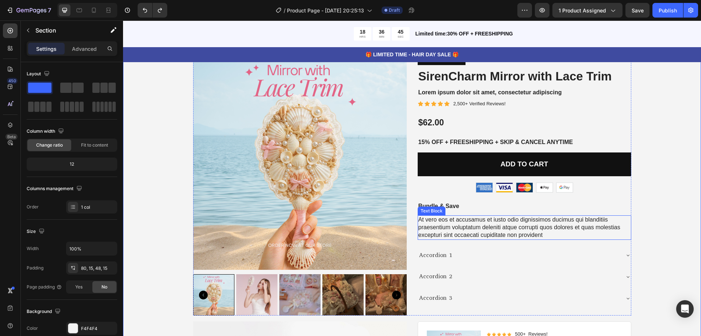
scroll to position [3042, 0]
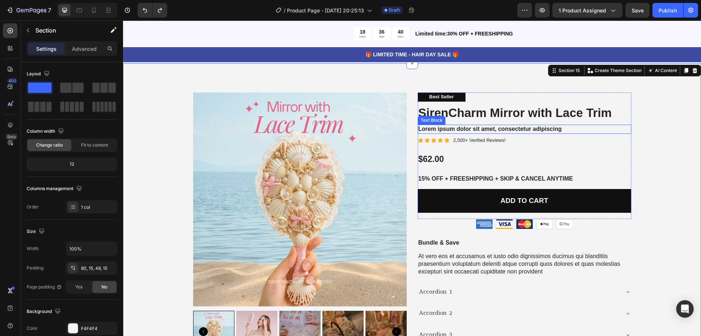
click at [524, 127] on p "Lorem ipsum dolor sit amet, consectetur adipiscing" at bounding box center [525, 129] width 212 height 8
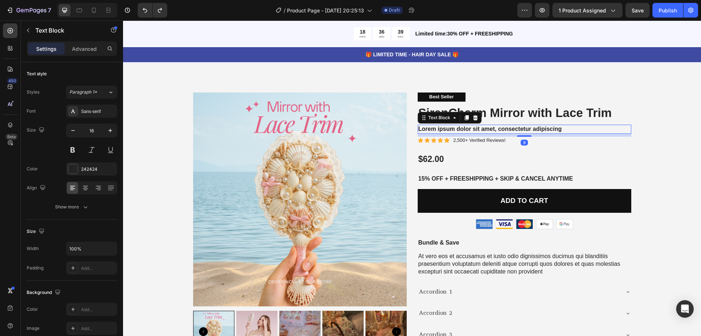
click at [524, 127] on p "Lorem ipsum dolor sit amet, consectetur adipiscing" at bounding box center [525, 129] width 212 height 8
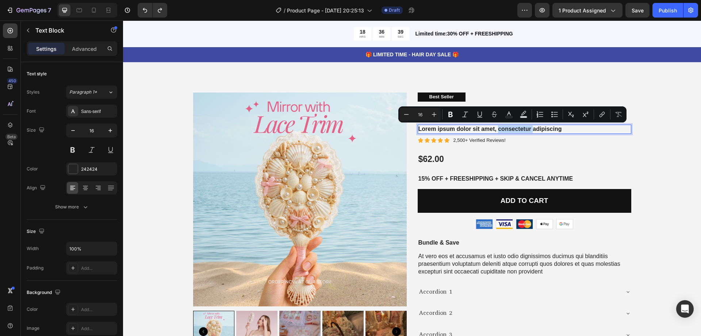
click at [524, 127] on p "Lorem ipsum dolor sit amet, consectetur adipiscing" at bounding box center [525, 129] width 212 height 8
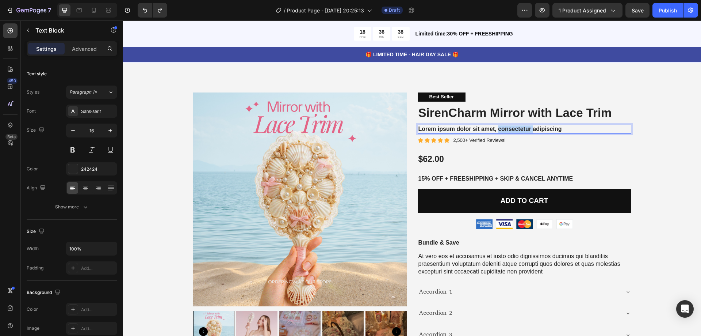
click at [524, 127] on p "Lorem ipsum dolor sit amet, consectetur adipiscing" at bounding box center [525, 129] width 212 height 8
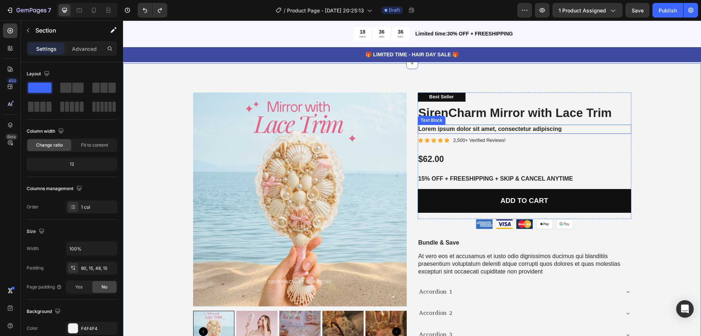
click at [595, 127] on p "Lorem ipsum dolor sit amet, consectetur adipiscing" at bounding box center [525, 129] width 212 height 8
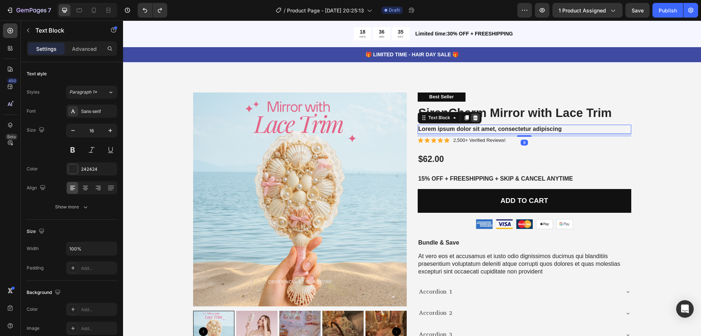
click at [475, 118] on icon at bounding box center [476, 118] width 6 height 6
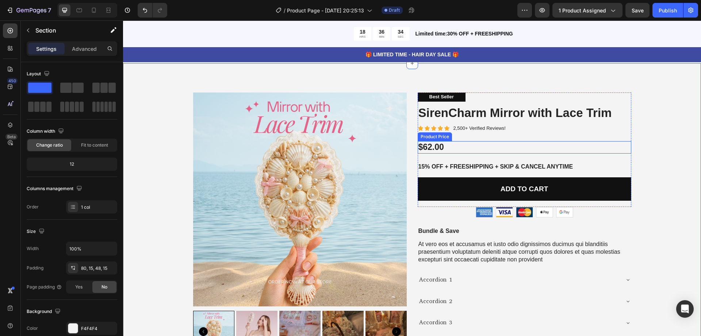
click at [436, 145] on div "$62.00" at bounding box center [525, 147] width 214 height 12
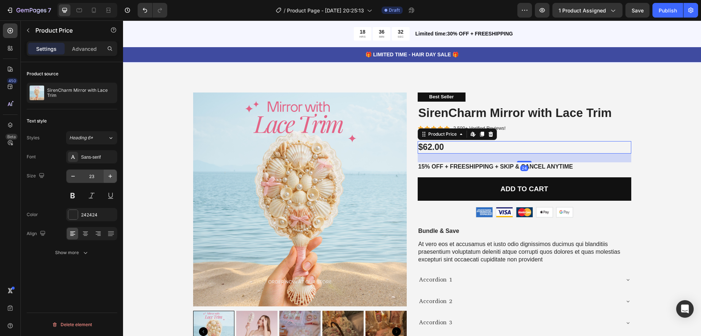
click at [111, 172] on icon "button" at bounding box center [110, 175] width 7 height 7
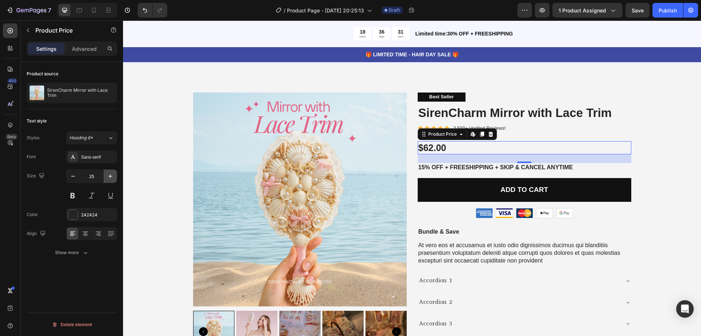
click at [111, 172] on icon "button" at bounding box center [110, 175] width 7 height 7
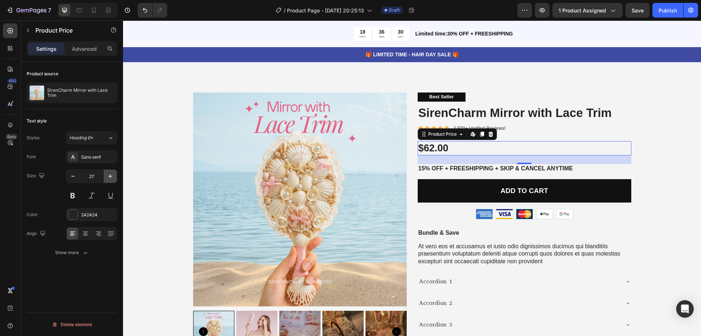
click at [111, 172] on icon "button" at bounding box center [110, 175] width 7 height 7
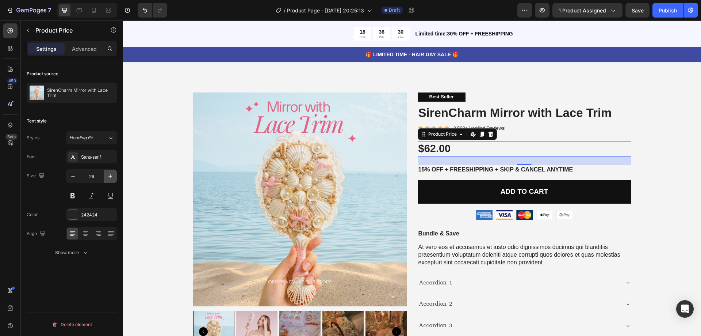
click at [112, 172] on icon "button" at bounding box center [110, 175] width 7 height 7
click at [113, 172] on icon "button" at bounding box center [110, 175] width 7 height 7
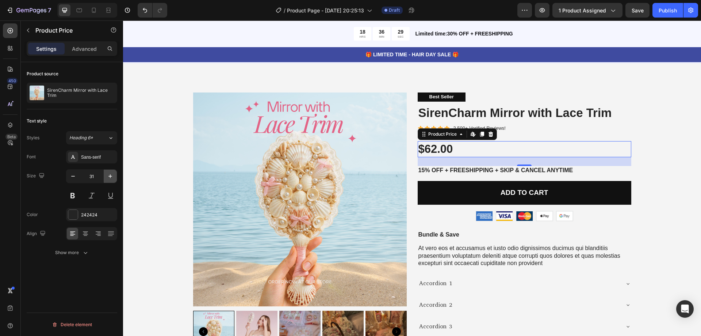
click at [113, 172] on icon "button" at bounding box center [110, 175] width 7 height 7
click at [114, 172] on icon "button" at bounding box center [110, 175] width 7 height 7
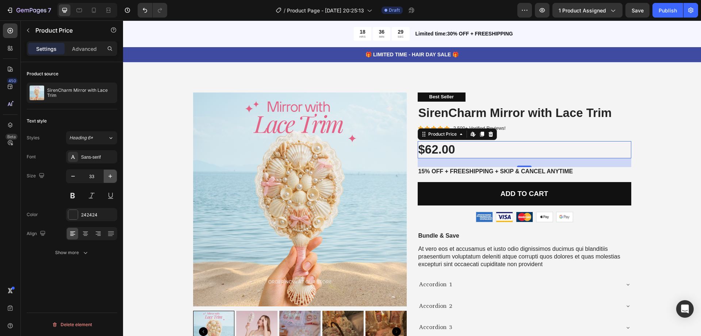
click at [114, 172] on button "button" at bounding box center [110, 175] width 13 height 13
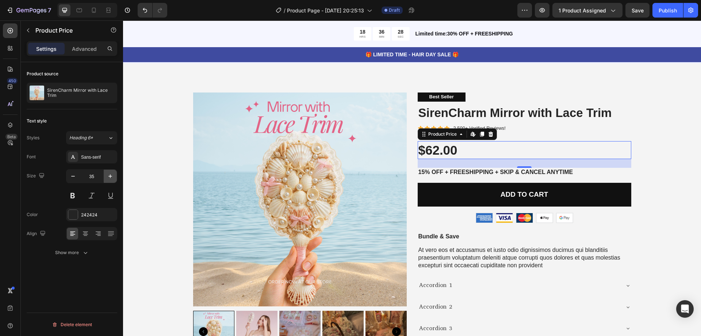
click at [114, 172] on button "button" at bounding box center [110, 175] width 13 height 13
click at [115, 174] on button "button" at bounding box center [110, 175] width 13 height 13
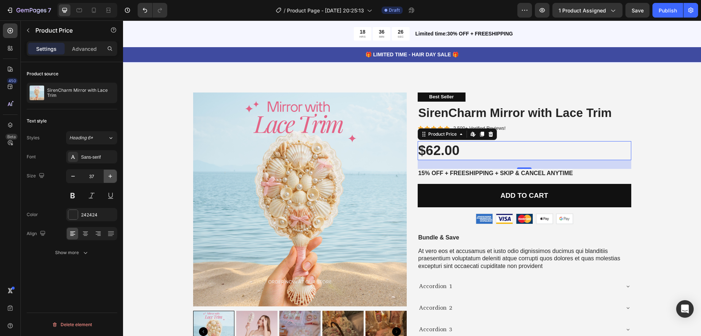
click at [115, 174] on button "button" at bounding box center [110, 175] width 13 height 13
type input "38"
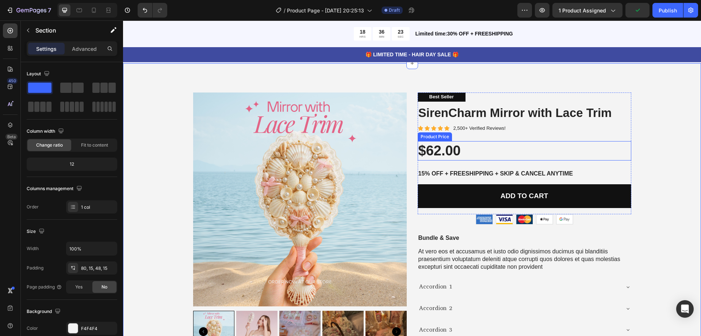
click at [435, 149] on div "$62.00" at bounding box center [525, 150] width 214 height 19
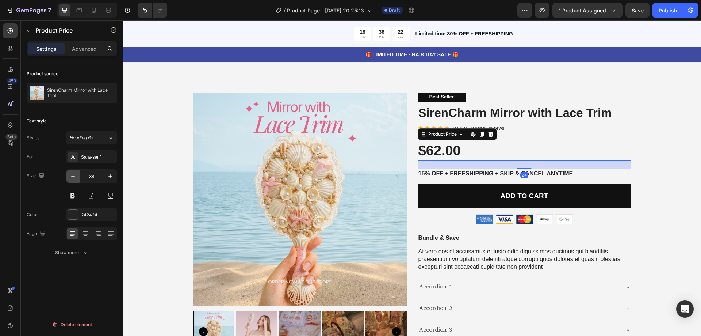
click at [73, 176] on icon "button" at bounding box center [72, 175] width 7 height 7
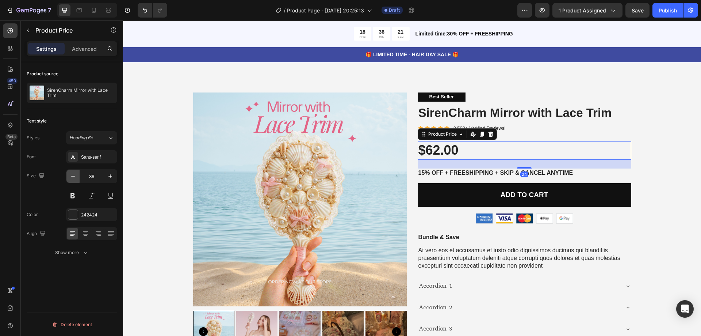
click at [73, 176] on icon "button" at bounding box center [72, 175] width 7 height 7
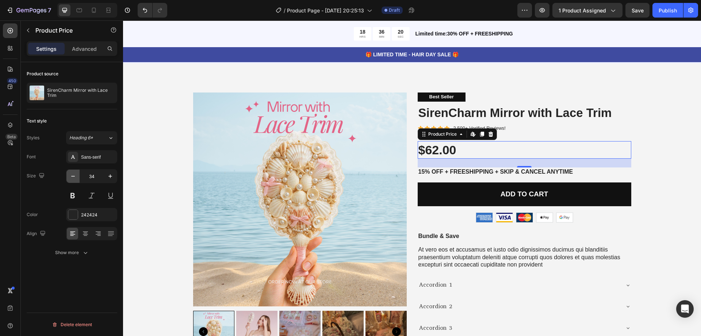
click at [73, 176] on icon "button" at bounding box center [72, 175] width 7 height 7
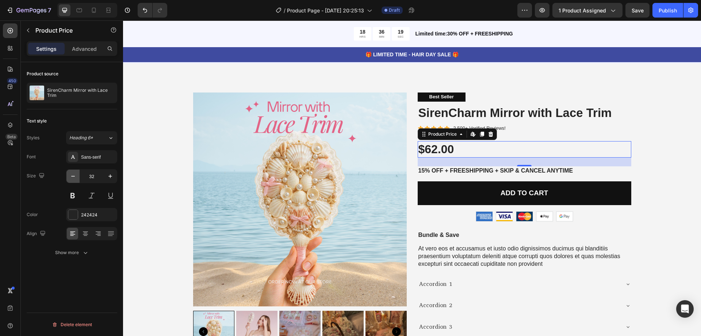
click at [73, 176] on icon "button" at bounding box center [72, 175] width 7 height 7
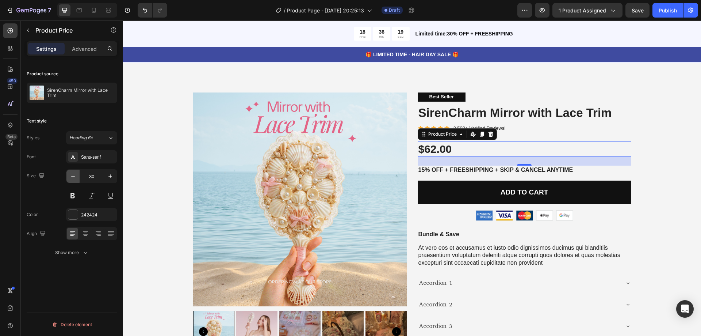
click at [73, 176] on icon "button" at bounding box center [72, 175] width 7 height 7
click at [111, 176] on icon "button" at bounding box center [110, 176] width 4 height 4
type input "30"
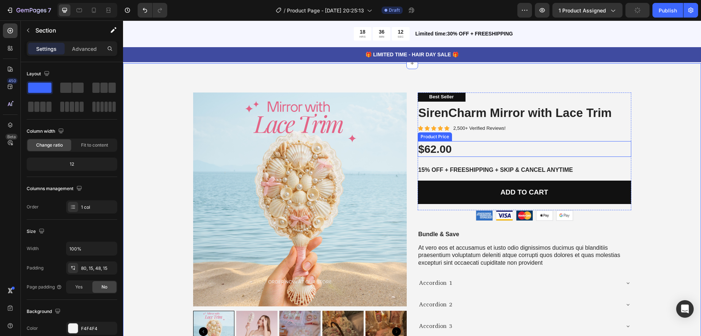
click at [452, 148] on div "$62.00" at bounding box center [525, 149] width 214 height 16
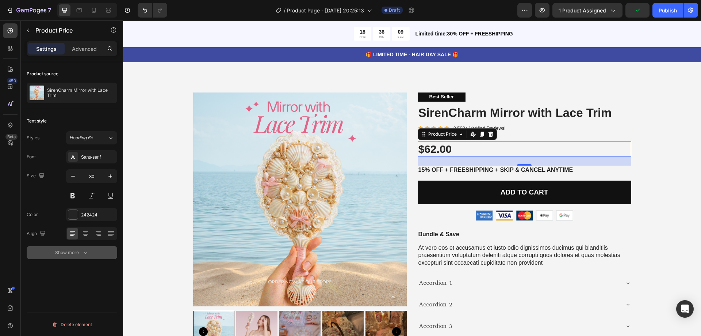
click at [69, 248] on button "Show more" at bounding box center [72, 252] width 91 height 13
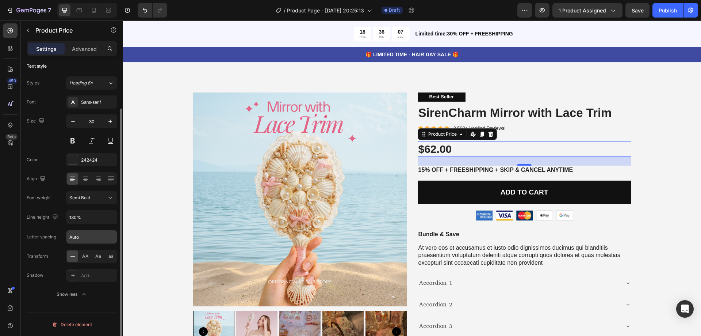
scroll to position [0, 0]
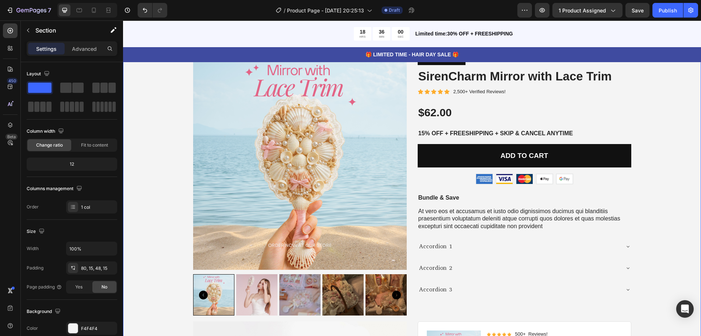
scroll to position [3115, 0]
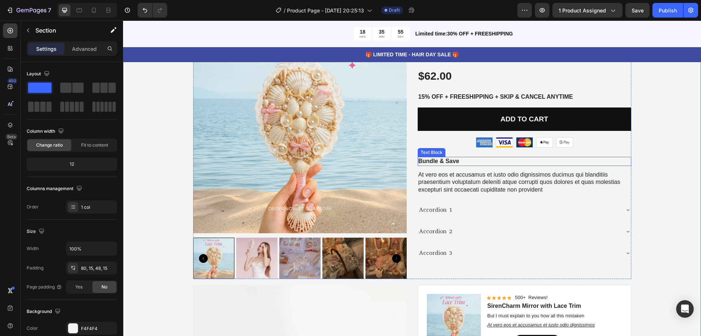
click at [452, 162] on p "Bundle & Save" at bounding box center [525, 161] width 212 height 8
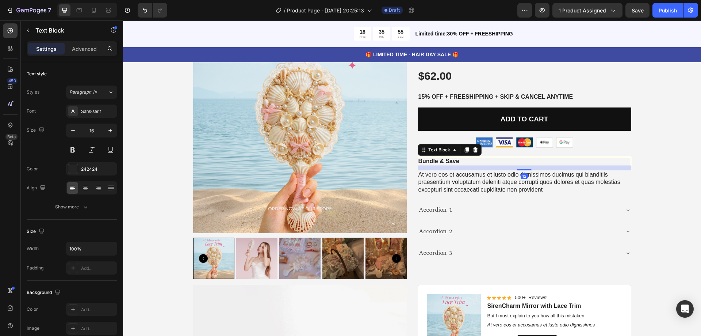
click at [452, 162] on p "Bundle & Save" at bounding box center [525, 161] width 212 height 8
click at [492, 185] on p "At vero eos et accusamus et iusto odio dignissimos ducimus qui blanditiis praes…" at bounding box center [525, 182] width 212 height 23
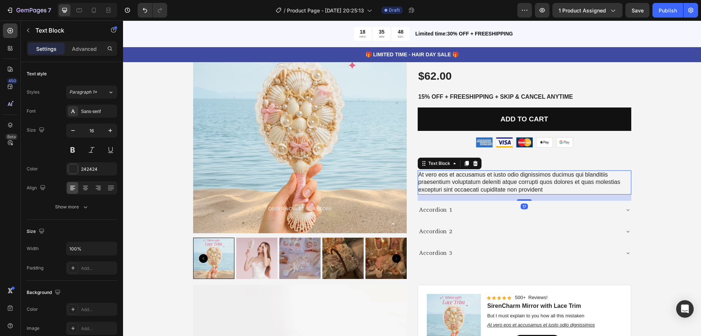
click at [492, 185] on p "At vero eos et accusamus et iusto odio dignissimos ducimus qui blanditiis praes…" at bounding box center [525, 182] width 212 height 23
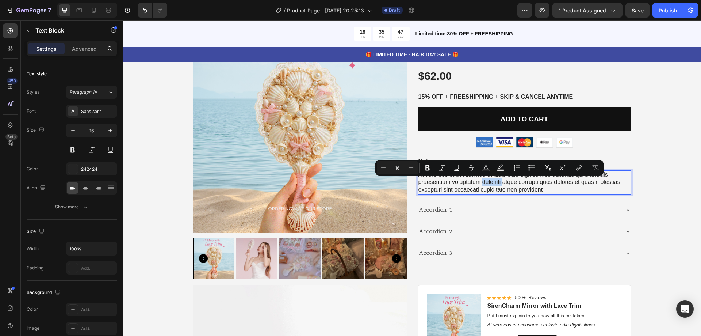
click at [676, 160] on div "Product Images Best Seller Text Block SirenCharm Mirror with Lace Trim Product …" at bounding box center [412, 275] width 567 height 512
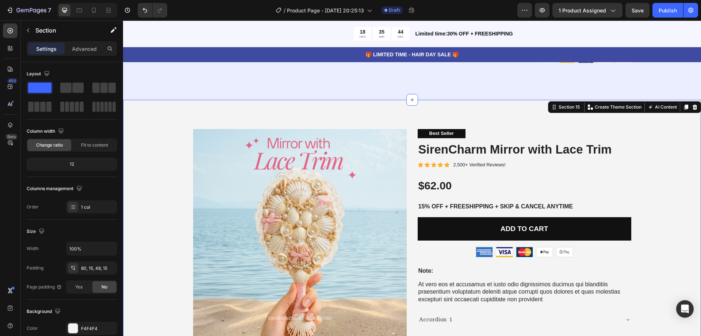
scroll to position [2969, 0]
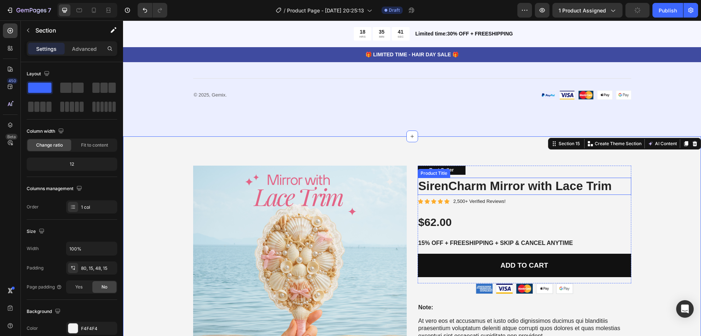
click at [474, 191] on h1 "SirenCharm Mirror with Lace Trim" at bounding box center [525, 186] width 214 height 17
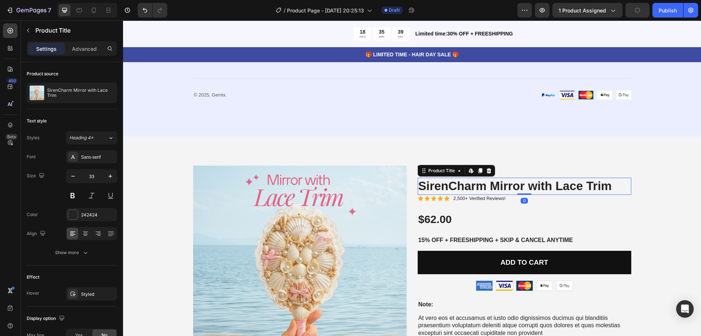
drag, startPoint x: 519, startPoint y: 196, endPoint x: 519, endPoint y: 190, distance: 6.2
click at [519, 190] on div "SirenCharm Mirror with Lace Trim Product Title Edit content in Shopify 0" at bounding box center [525, 186] width 214 height 17
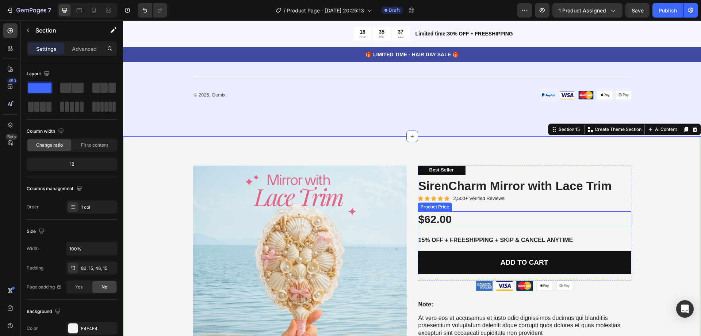
click at [461, 217] on div "$62.00" at bounding box center [525, 219] width 214 height 16
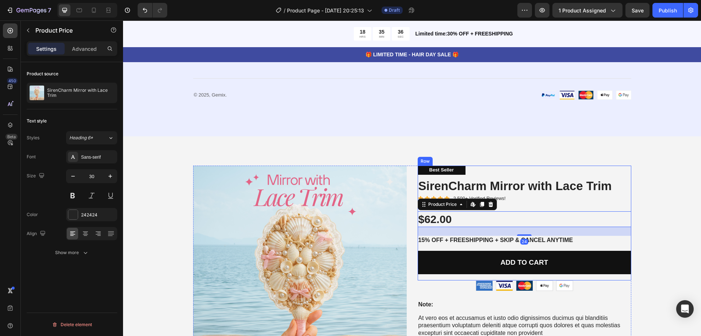
click at [518, 207] on div "Best Seller Text Block SirenCharm Mirror with Lace Trim Product Title Icon Icon…" at bounding box center [525, 222] width 214 height 115
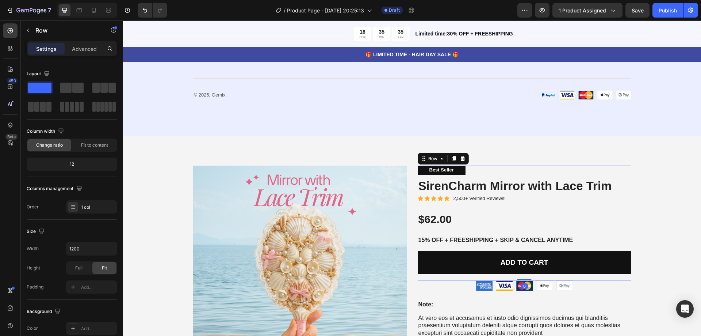
click at [468, 218] on div "$62.00" at bounding box center [525, 219] width 214 height 16
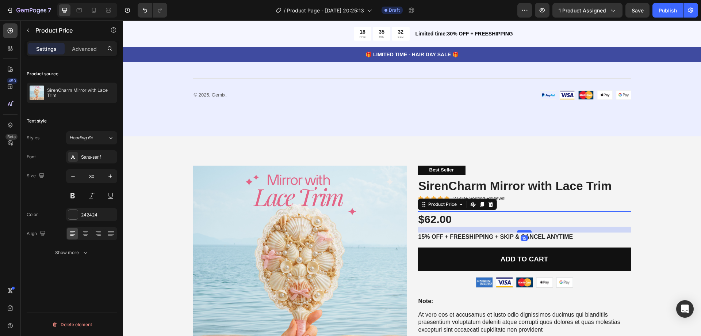
click at [522, 232] on div at bounding box center [524, 231] width 15 height 2
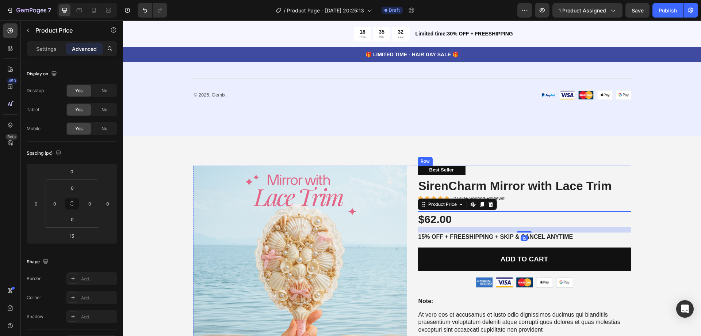
click at [528, 202] on div "Icon Icon Icon Icon Icon Icon List 2,500+ Verified Reviews! Text Block Row" at bounding box center [525, 199] width 214 height 8
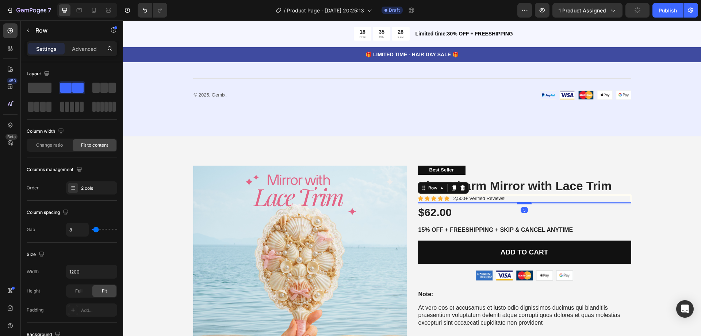
drag, startPoint x: 520, startPoint y: 210, endPoint x: 520, endPoint y: 203, distance: 6.9
click at [520, 203] on div at bounding box center [524, 203] width 15 height 2
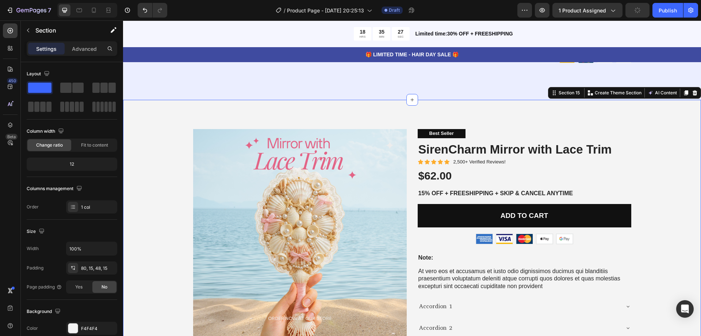
scroll to position [3042, 0]
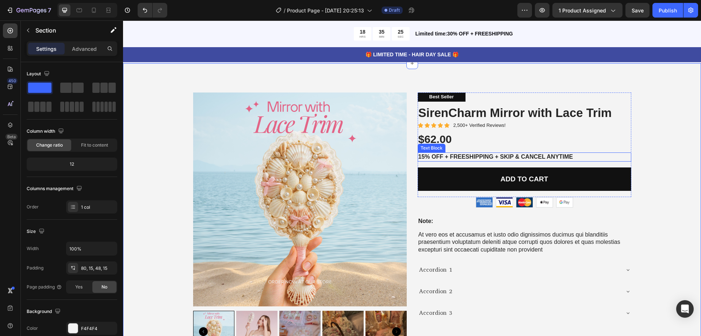
click at [511, 156] on p "15% off + Freeshipping + Skip & Cancel Anytime" at bounding box center [525, 157] width 212 height 8
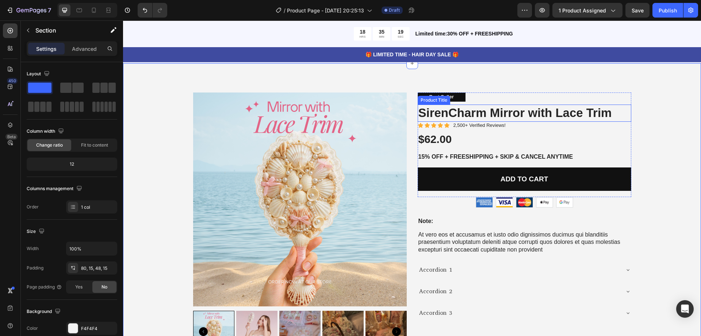
click at [579, 111] on h1 "SirenCharm Mirror with Lace Trim" at bounding box center [525, 112] width 214 height 17
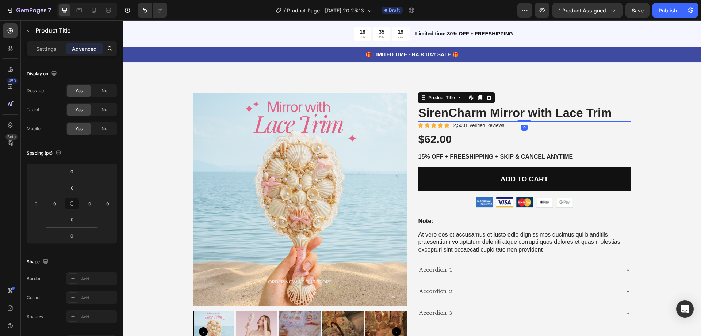
click at [579, 111] on h1 "SirenCharm Mirror with Lace Trim" at bounding box center [525, 112] width 214 height 17
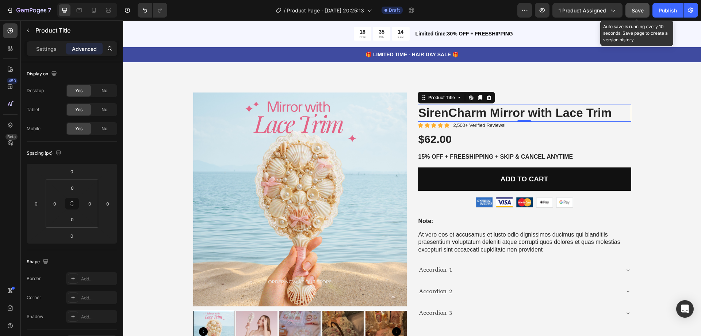
click at [637, 11] on span "Save" at bounding box center [638, 10] width 12 height 6
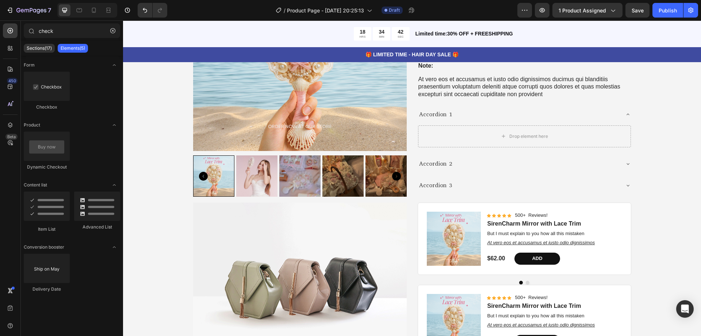
scroll to position [3166, 0]
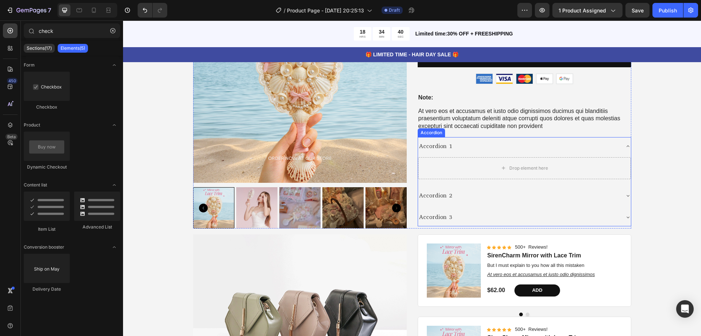
click at [625, 145] on icon at bounding box center [628, 146] width 6 height 6
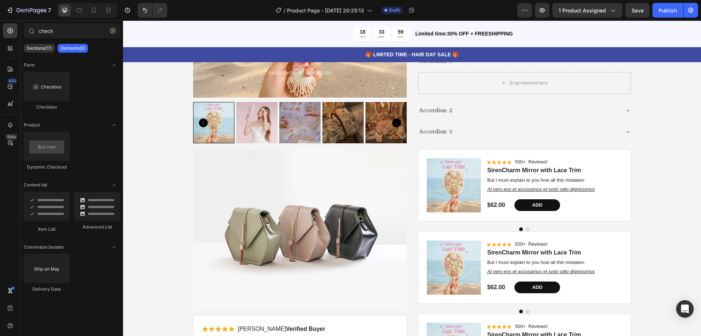
scroll to position [3544, 0]
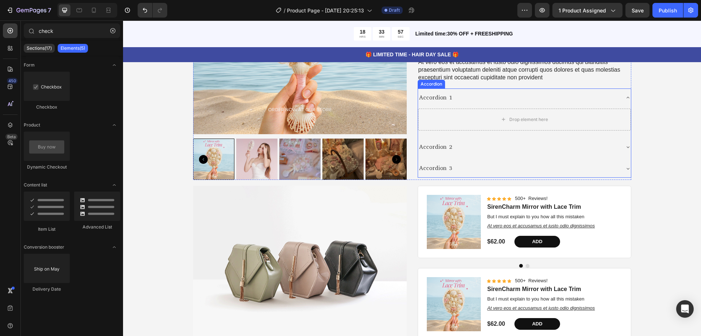
click at [625, 96] on icon at bounding box center [628, 98] width 6 height 6
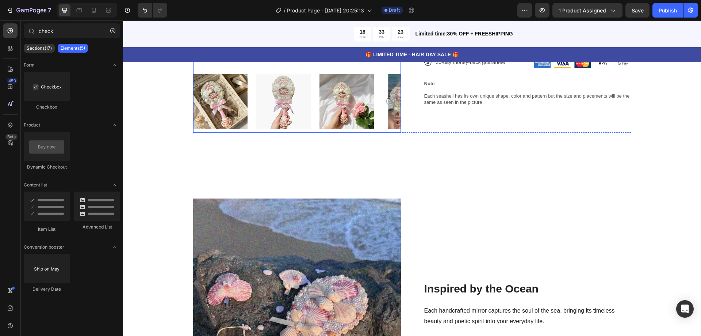
scroll to position [292, 0]
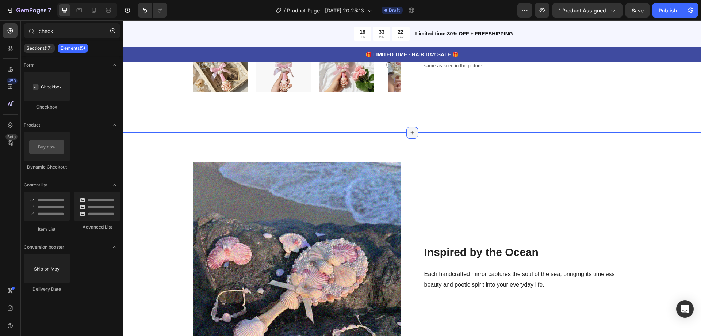
click at [411, 131] on icon at bounding box center [412, 133] width 6 height 6
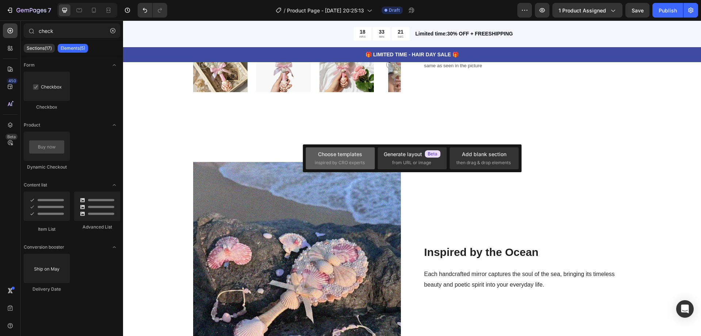
click at [344, 166] on span "inspired by CRO experts" at bounding box center [340, 162] width 50 height 7
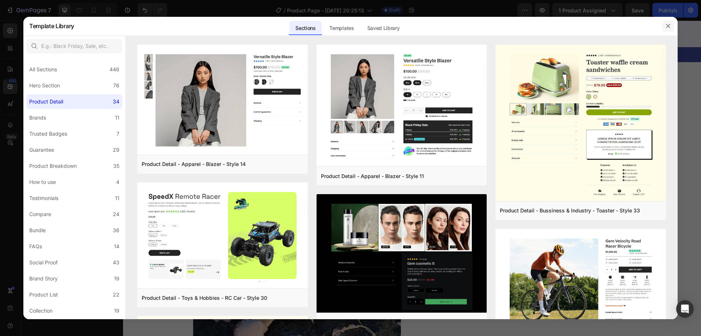
click at [669, 24] on icon "button" at bounding box center [668, 26] width 6 height 6
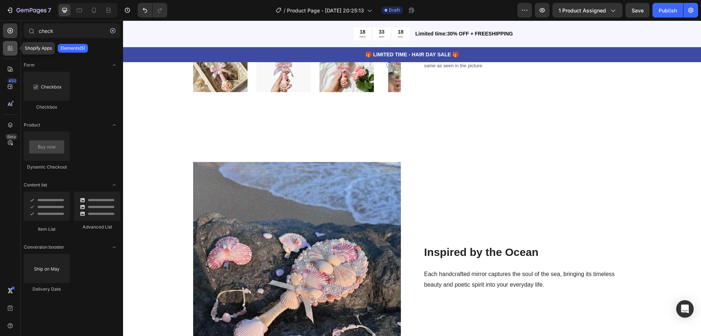
click at [16, 47] on div at bounding box center [10, 48] width 15 height 15
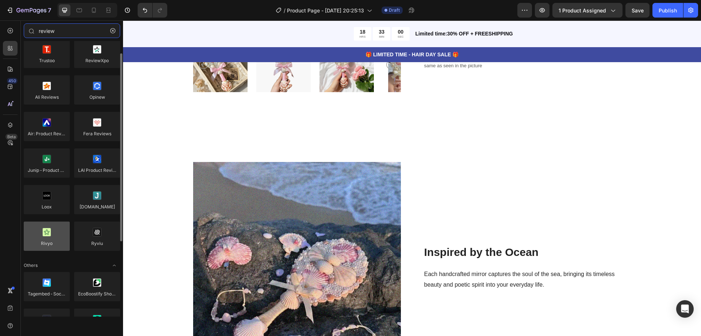
scroll to position [0, 0]
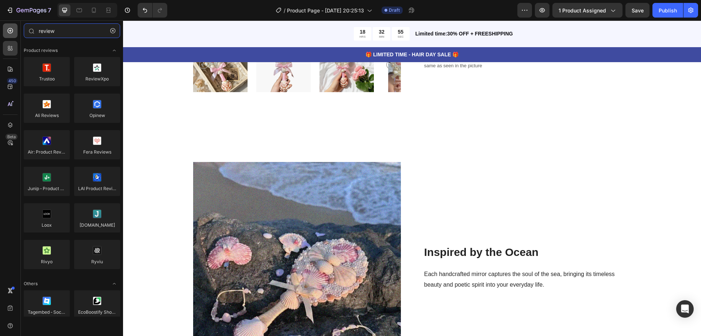
type input "review"
click at [9, 28] on icon at bounding box center [10, 30] width 7 height 7
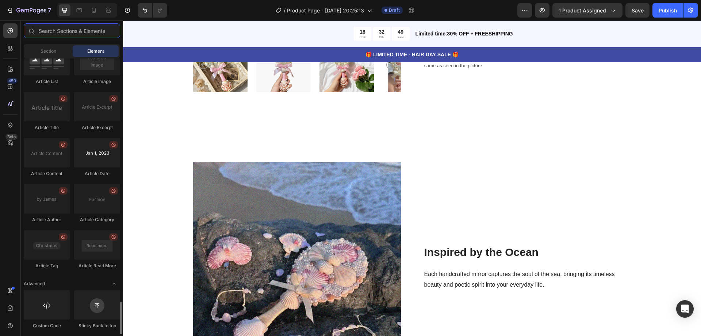
scroll to position [1937, 0]
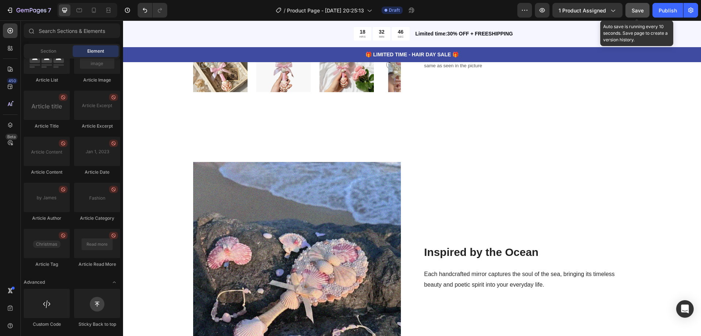
click at [636, 8] on span "Save" at bounding box center [638, 10] width 12 height 6
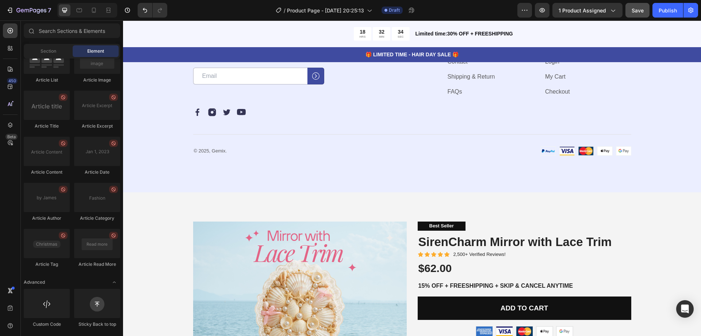
scroll to position [3337, 0]
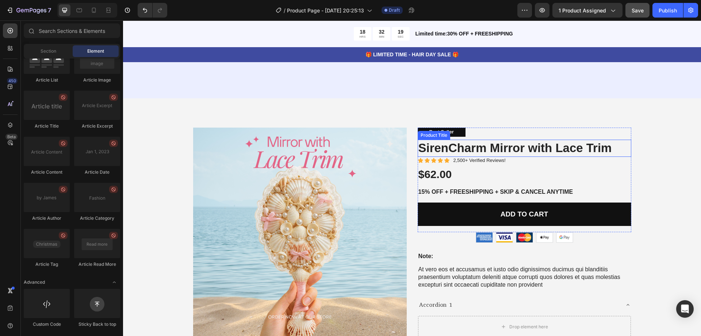
click at [524, 150] on h1 "SirenCharm Mirror with Lace Trim" at bounding box center [525, 148] width 214 height 17
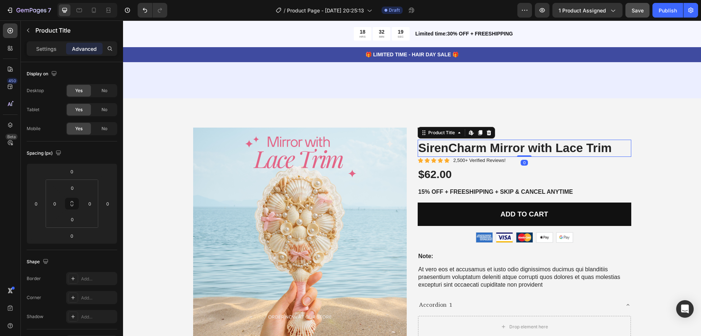
click at [524, 150] on h1 "SirenCharm Mirror with Lace Trim" at bounding box center [525, 148] width 214 height 17
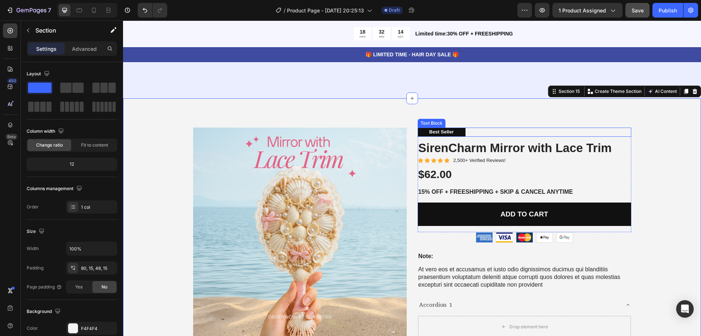
click at [458, 134] on div "Best Seller" at bounding box center [442, 131] width 48 height 9
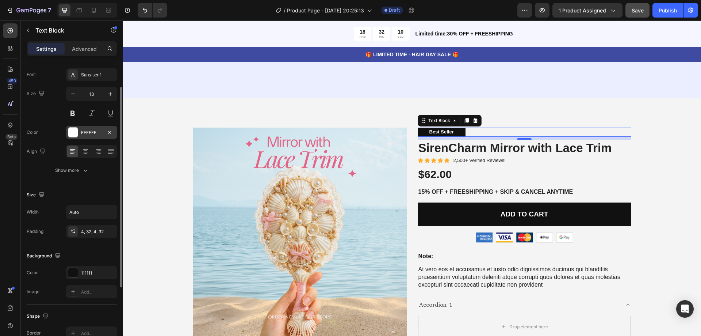
scroll to position [73, 0]
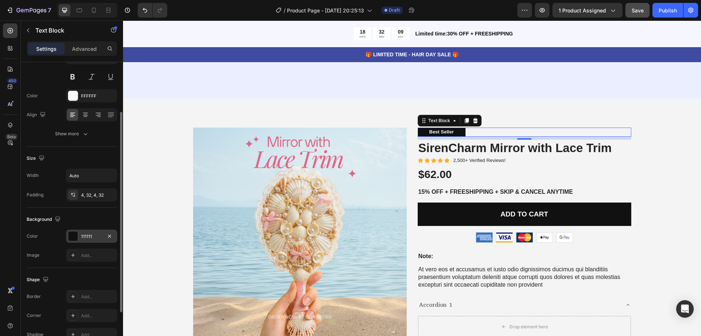
click at [102, 233] on div "111111" at bounding box center [91, 236] width 21 height 7
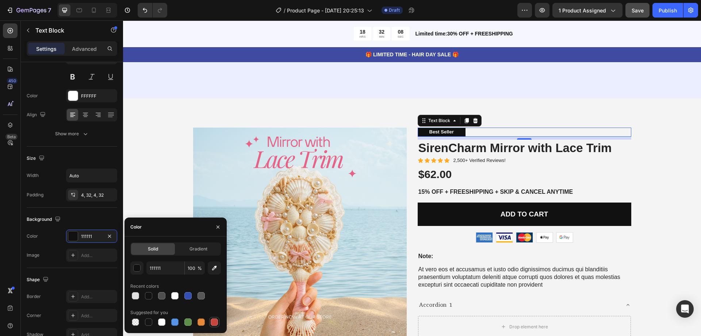
click at [214, 318] on div at bounding box center [214, 321] width 7 height 7
type input "C5453F"
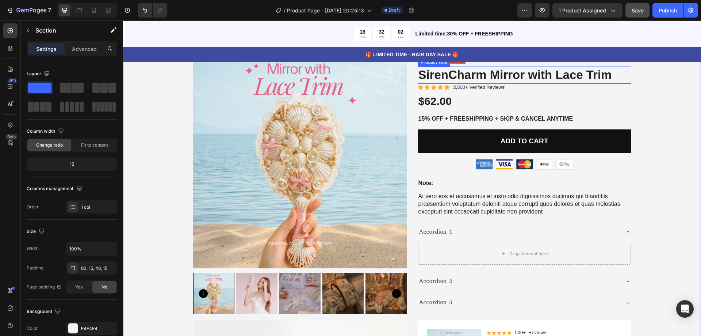
scroll to position [3373, 0]
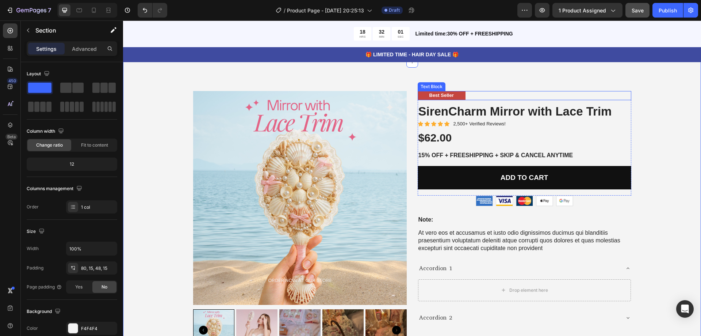
click at [455, 96] on div "Best Seller" at bounding box center [442, 95] width 48 height 9
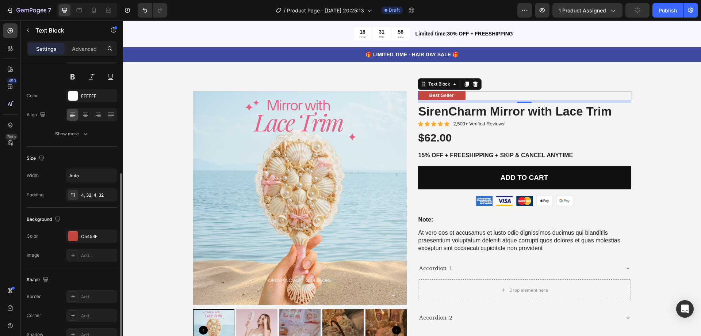
scroll to position [110, 0]
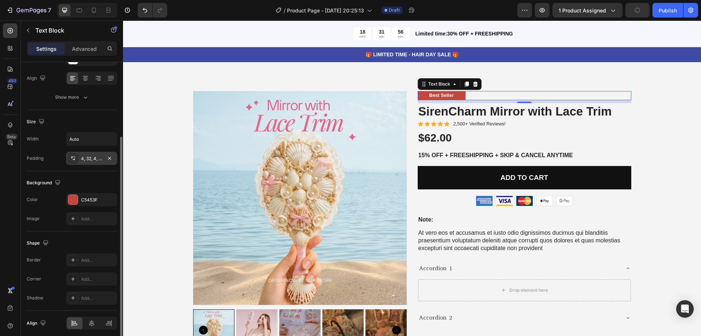
click at [85, 158] on div "4, 32, 4, 32" at bounding box center [91, 158] width 21 height 7
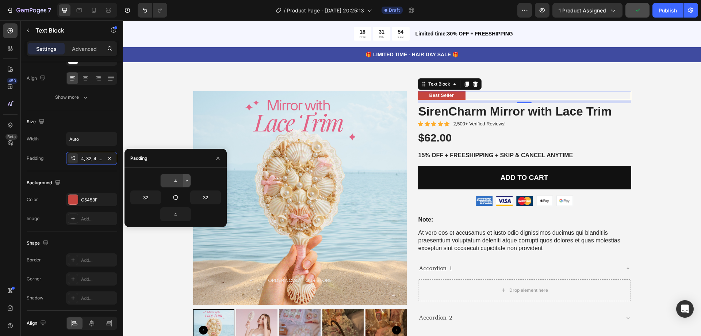
click at [188, 181] on icon "button" at bounding box center [187, 181] width 6 height 6
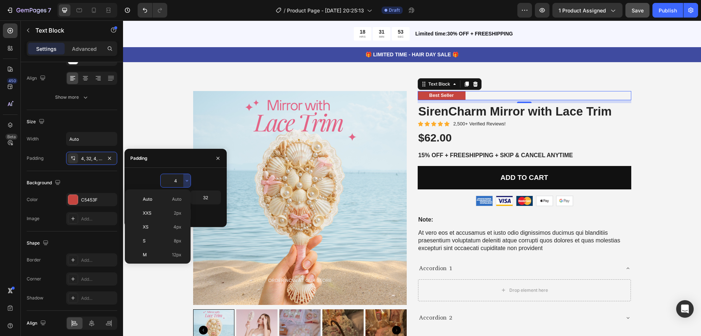
click at [161, 213] on p "XXS 2px" at bounding box center [162, 213] width 39 height 7
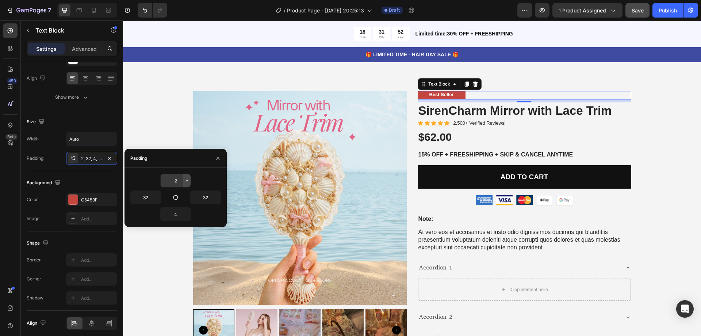
click at [187, 178] on icon "button" at bounding box center [187, 181] width 6 height 6
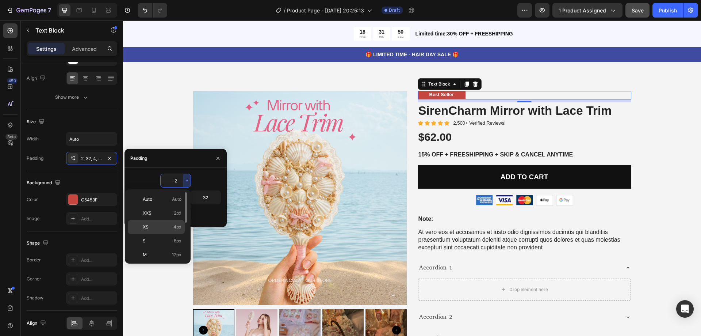
click at [165, 226] on p "XS 4px" at bounding box center [162, 227] width 39 height 7
type input "4"
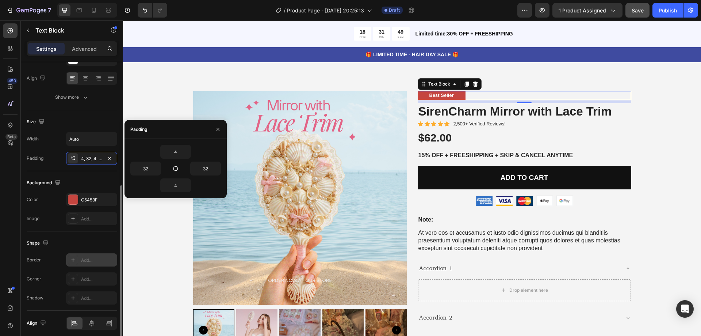
scroll to position [138, 0]
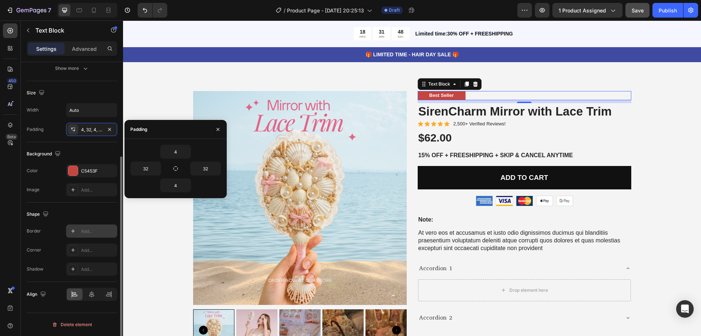
click at [85, 229] on div "Add..." at bounding box center [98, 231] width 34 height 7
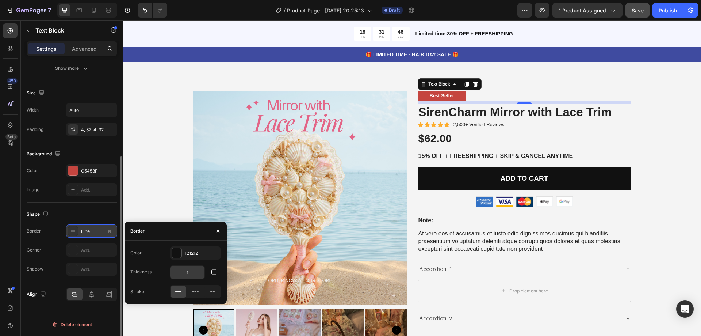
click at [196, 272] on input "1" at bounding box center [187, 272] width 34 height 13
type input "2"
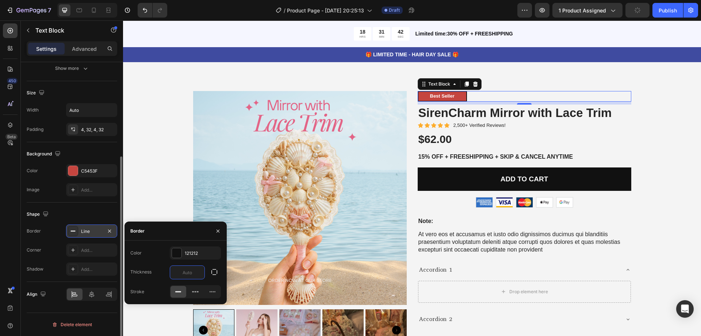
type input "0"
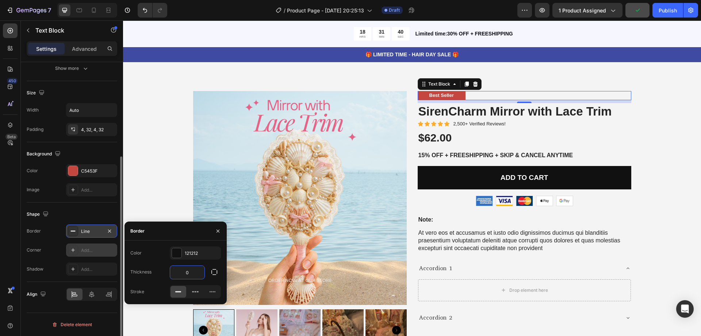
click at [89, 248] on div "Add..." at bounding box center [98, 250] width 34 height 7
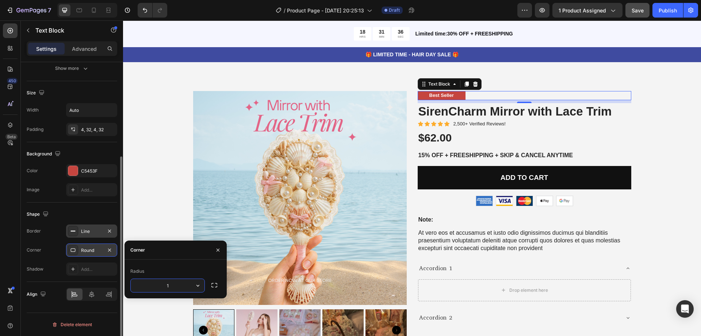
type input "10"
click at [93, 210] on div "Shape" at bounding box center [72, 214] width 91 height 12
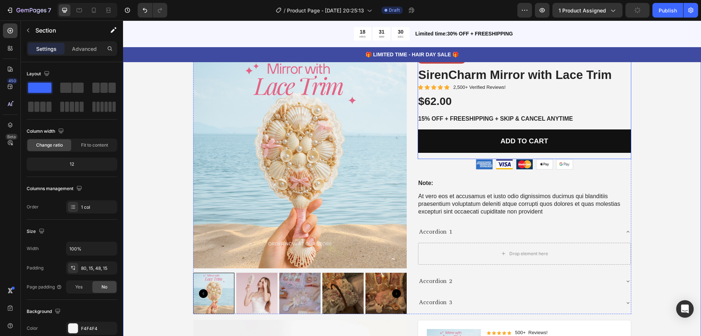
scroll to position [3373, 0]
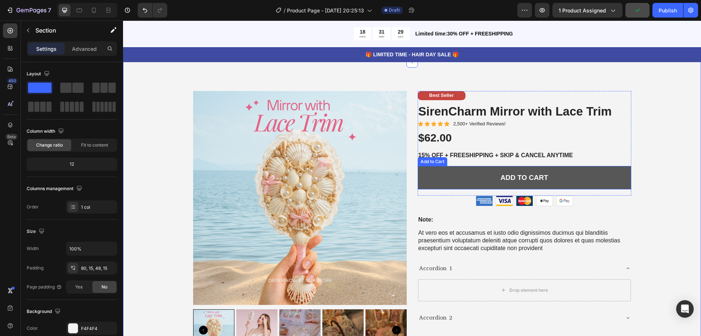
click at [543, 171] on button "Add to cart" at bounding box center [525, 178] width 214 height 24
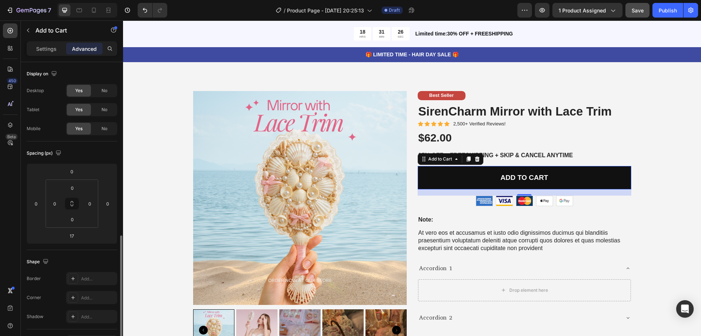
scroll to position [146, 0]
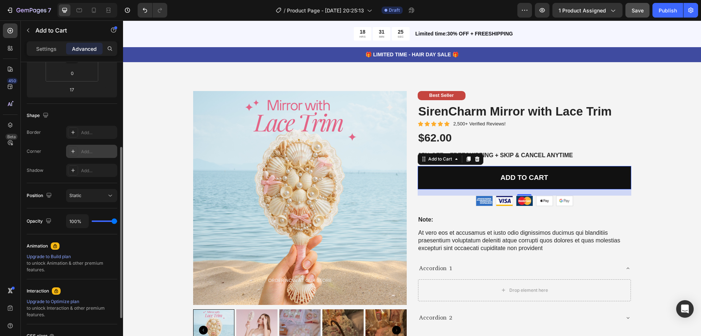
click at [93, 155] on div "Add..." at bounding box center [91, 151] width 51 height 13
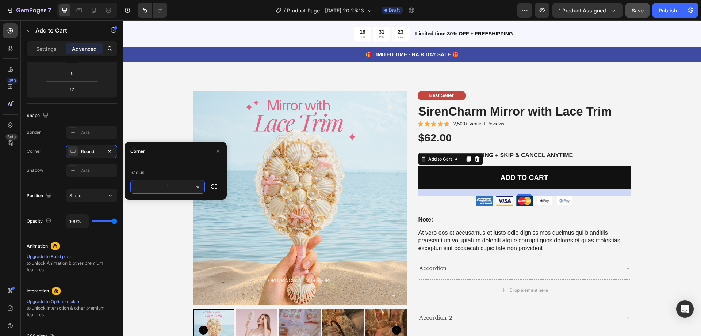
type input "10"
click at [102, 115] on div "Shape" at bounding box center [72, 116] width 91 height 12
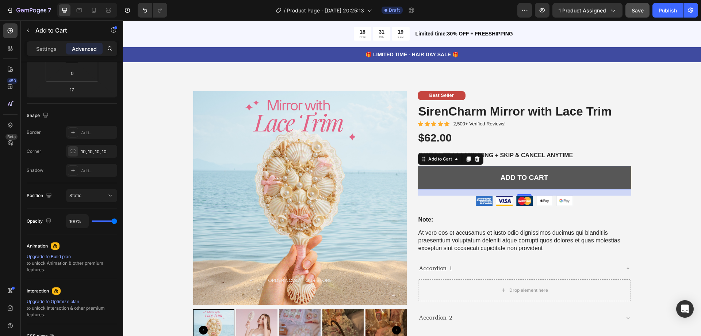
click at [469, 177] on button "Add to cart" at bounding box center [525, 178] width 214 height 24
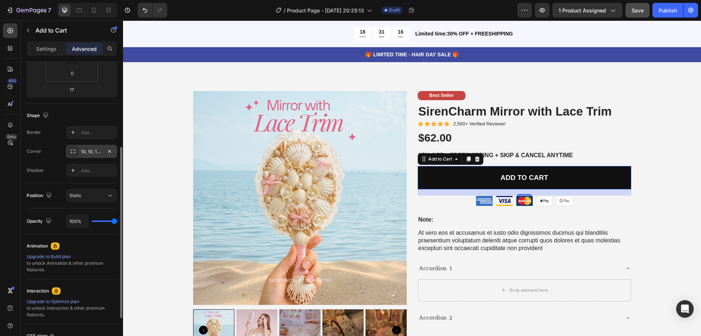
click at [82, 149] on div "10, 10, 10, 10" at bounding box center [91, 151] width 21 height 7
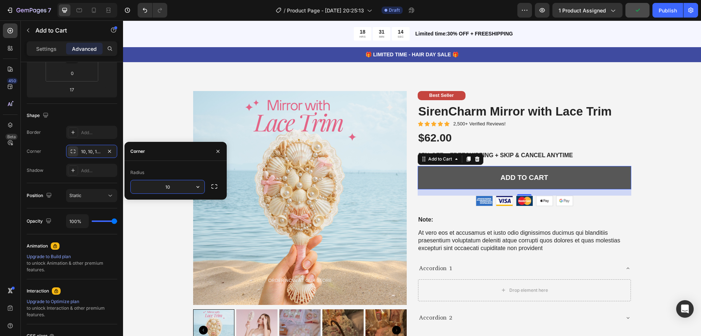
click at [446, 172] on button "Add to cart" at bounding box center [525, 178] width 214 height 24
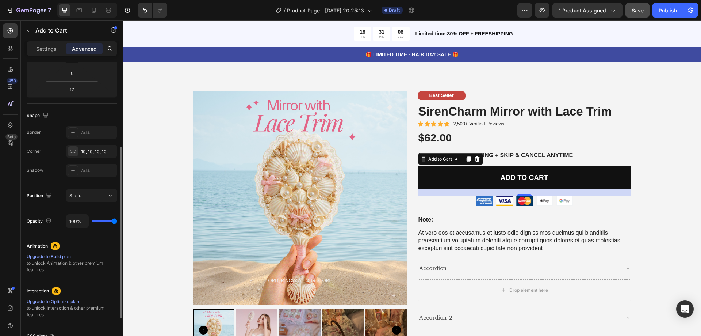
drag, startPoint x: 111, startPoint y: 222, endPoint x: 106, endPoint y: 222, distance: 4.7
click at [104, 222] on div "100%" at bounding box center [91, 221] width 51 height 14
click at [106, 222] on div "100%" at bounding box center [91, 221] width 51 height 14
type input "41%"
type input "41"
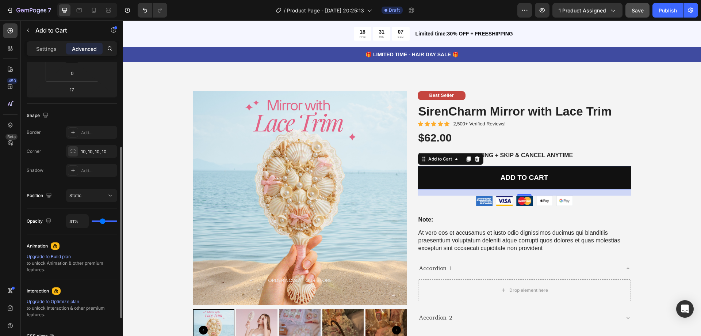
type input "0%"
type input "0"
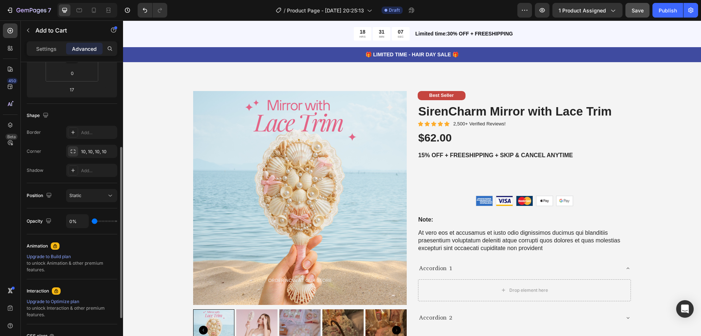
type input "7%"
type input "7"
type input "69%"
type input "69"
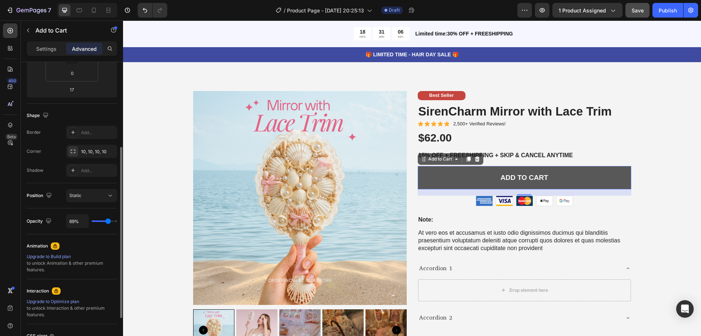
type input "70%"
type input "70"
type input "72%"
type input "72"
type input "74%"
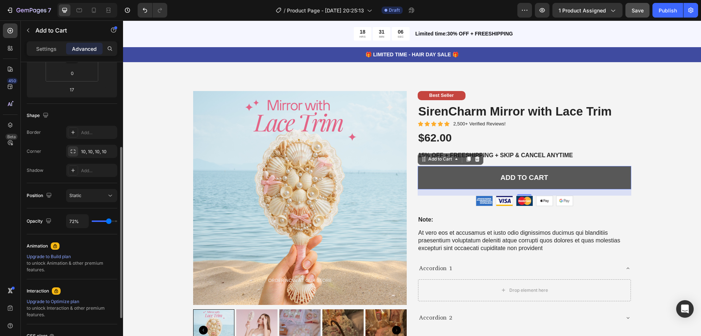
type input "74"
type input "76%"
type input "76"
type input "80%"
type input "80"
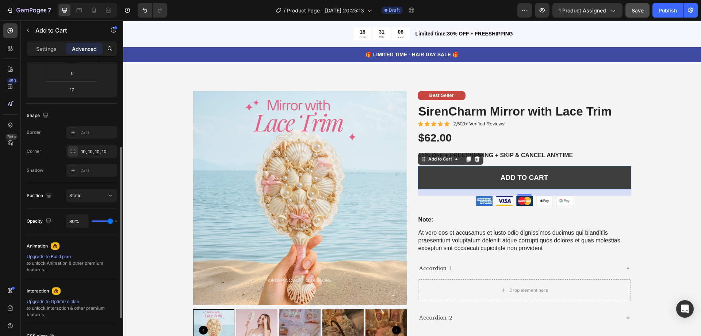
type input "89%"
type input "89"
type input "100%"
type input "100"
drag, startPoint x: 115, startPoint y: 222, endPoint x: 121, endPoint y: 222, distance: 6.2
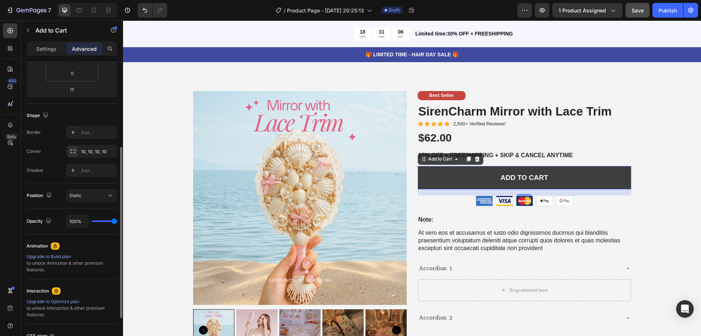
click at [117, 222] on input "range" at bounding box center [105, 220] width 26 height 1
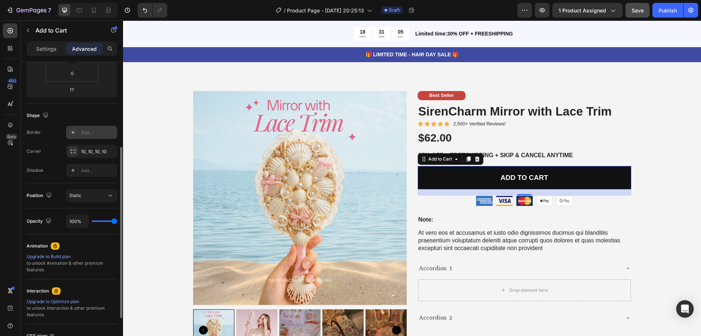
click at [88, 128] on div "Add..." at bounding box center [91, 132] width 51 height 13
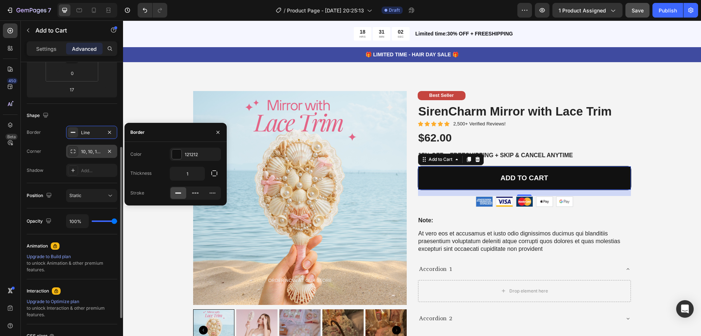
click at [95, 152] on div "10, 10, 10, 10" at bounding box center [91, 151] width 21 height 7
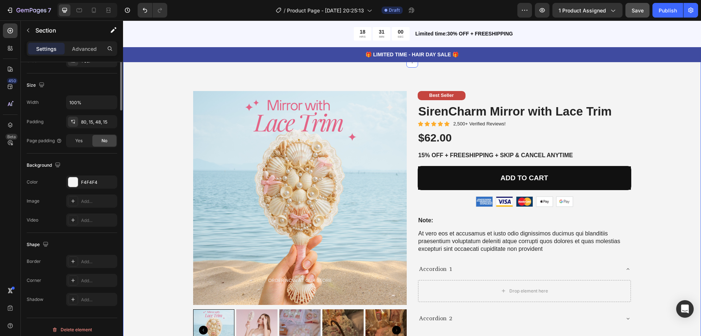
scroll to position [0, 0]
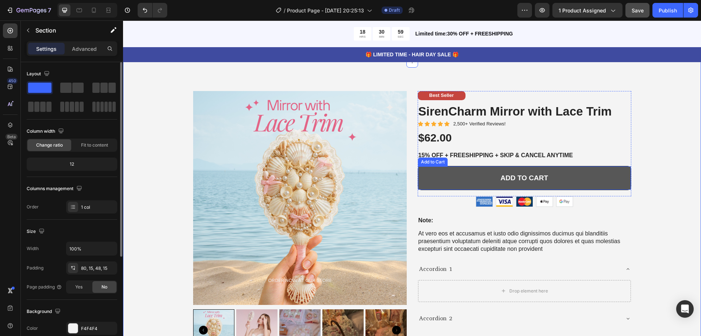
click at [616, 179] on button "Add to cart" at bounding box center [524, 178] width 213 height 24
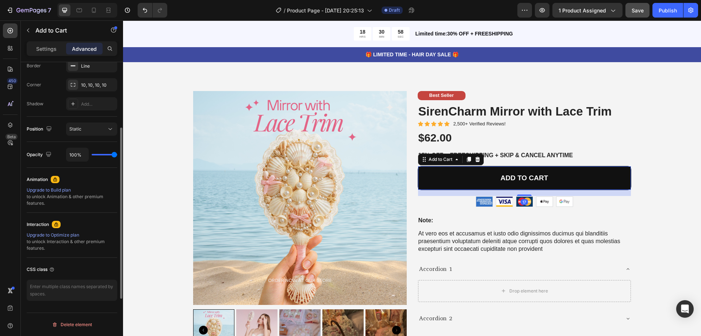
scroll to position [140, 0]
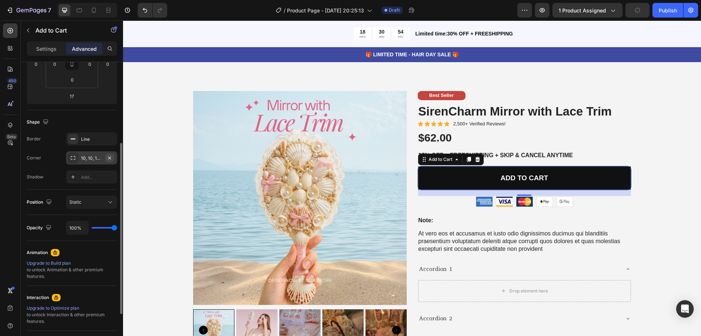
click at [111, 156] on icon "button" at bounding box center [110, 158] width 6 height 6
click at [85, 141] on div "Line" at bounding box center [91, 139] width 21 height 7
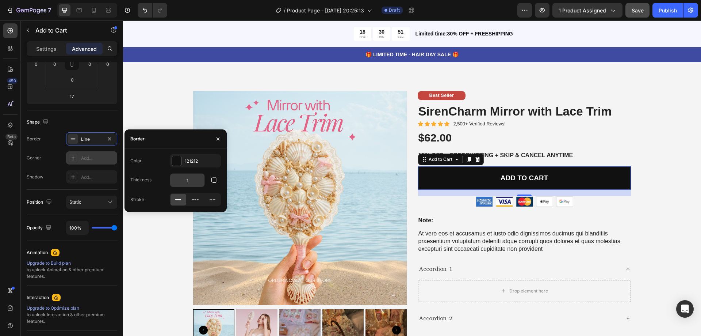
click at [193, 179] on input "1" at bounding box center [187, 179] width 34 height 13
type input "0"
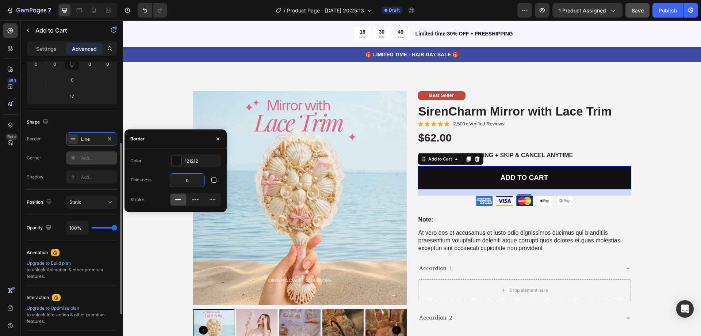
click at [88, 118] on div "Shape" at bounding box center [72, 122] width 91 height 12
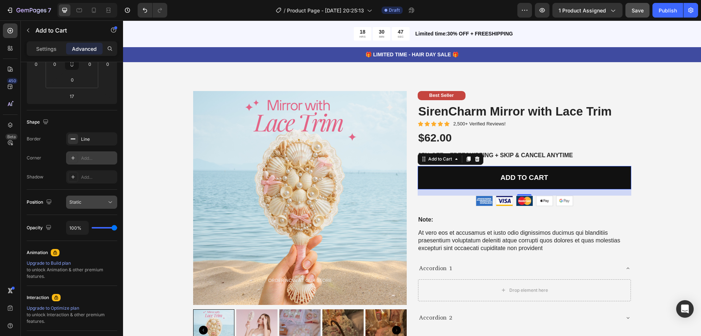
click at [91, 200] on div "Static" at bounding box center [87, 202] width 37 height 7
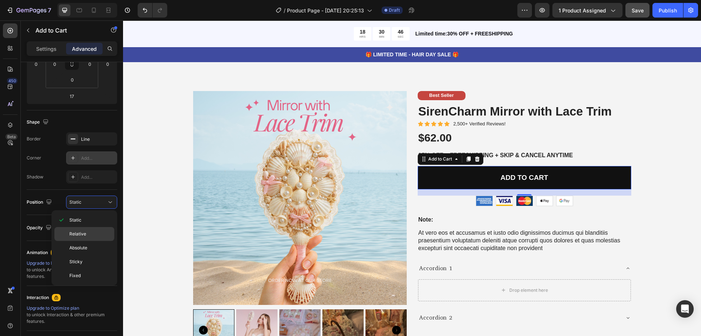
click at [81, 233] on span "Relative" at bounding box center [77, 233] width 17 height 7
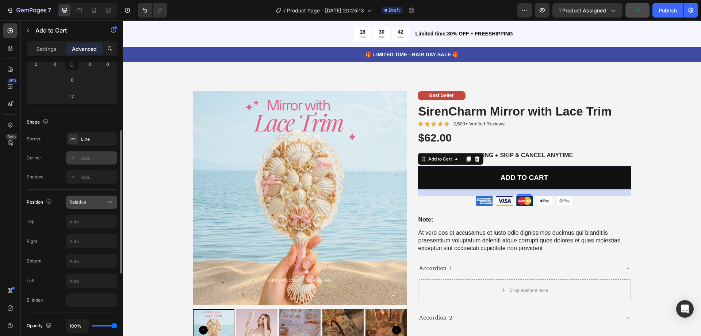
click at [88, 202] on div "Relative" at bounding box center [87, 202] width 37 height 7
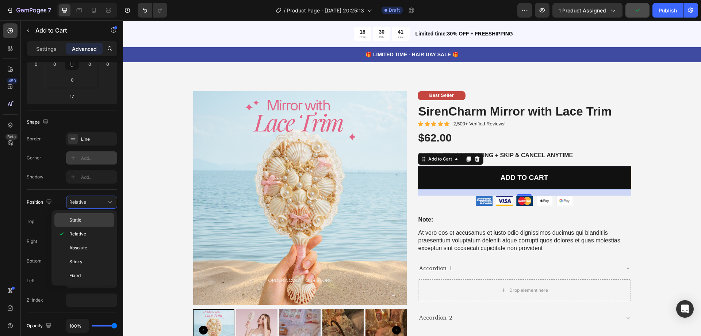
click at [84, 216] on div "Static" at bounding box center [84, 220] width 60 height 14
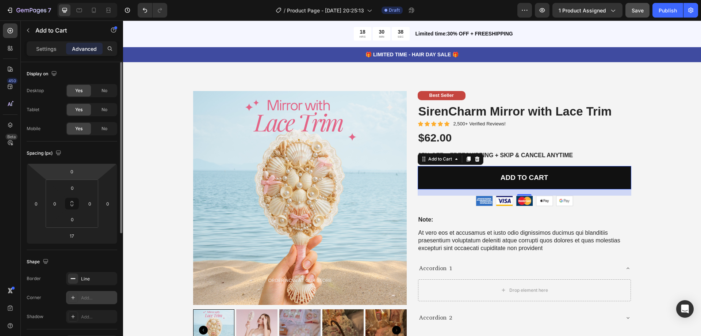
scroll to position [37, 0]
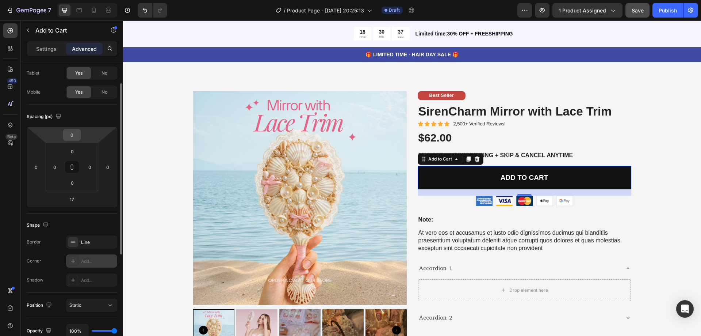
click at [73, 136] on input "0" at bounding box center [72, 134] width 15 height 11
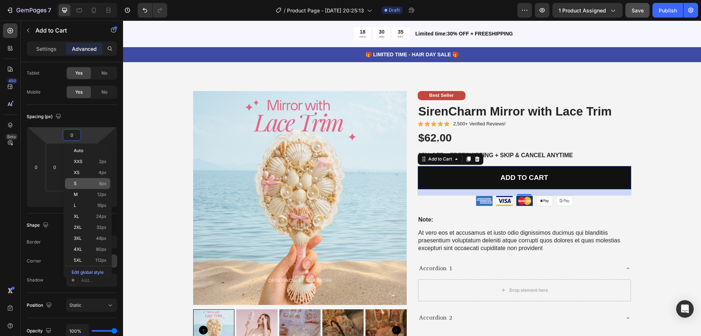
click at [98, 186] on div "S 8px" at bounding box center [87, 183] width 45 height 11
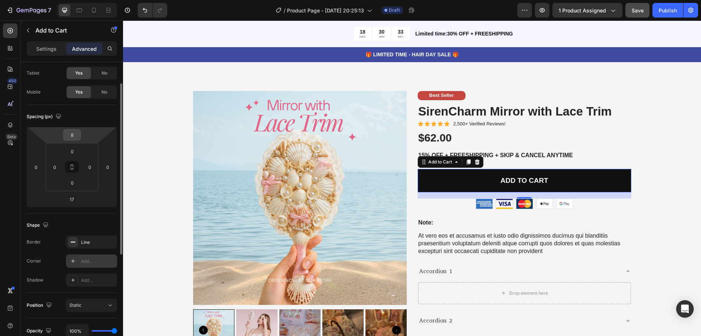
click at [72, 140] on input "8" at bounding box center [72, 134] width 15 height 11
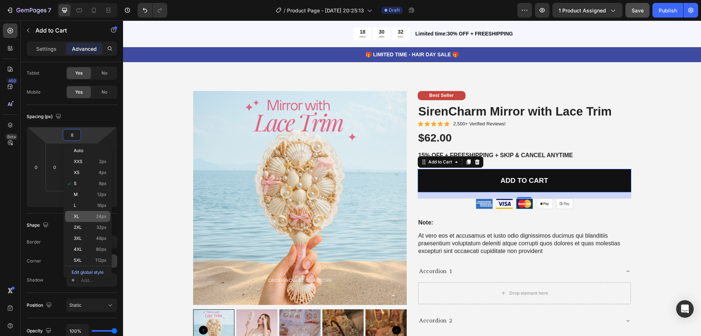
click at [81, 215] on p "XL 24px" at bounding box center [90, 216] width 33 height 5
type input "24"
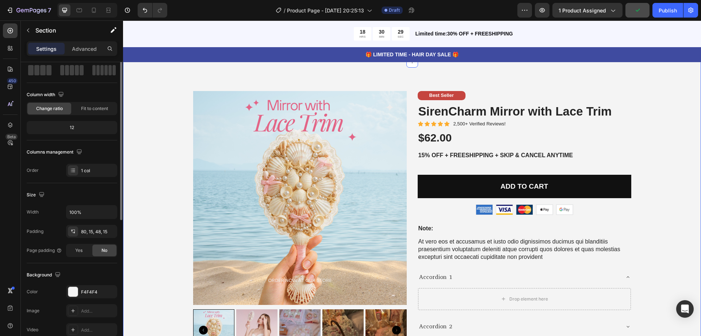
scroll to position [0, 0]
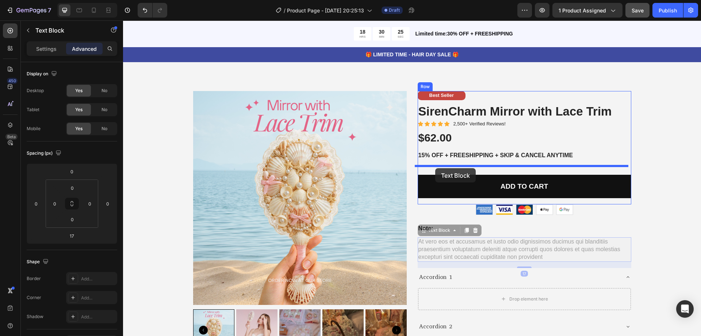
drag, startPoint x: 424, startPoint y: 244, endPoint x: 435, endPoint y: 168, distance: 76.8
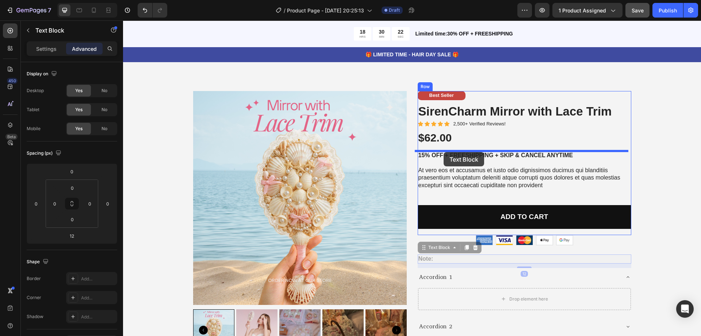
drag, startPoint x: 424, startPoint y: 258, endPoint x: 444, endPoint y: 152, distance: 108.2
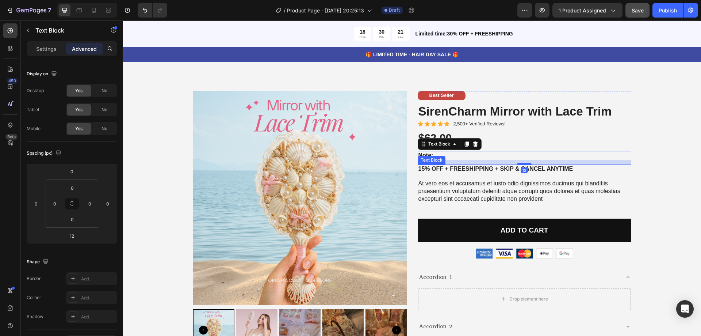
click at [493, 169] on p "15% off + Freeshipping + Skip & Cancel Anytime" at bounding box center [525, 169] width 212 height 8
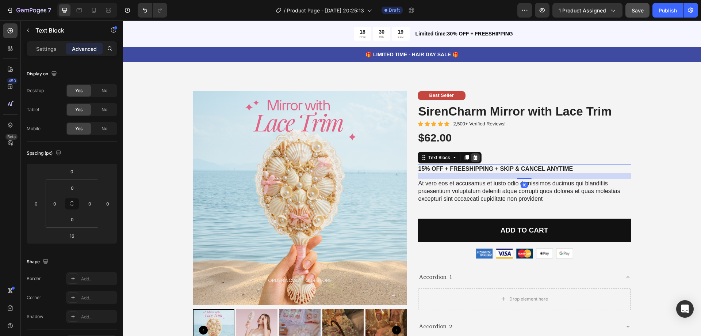
click at [473, 159] on icon at bounding box center [475, 157] width 5 height 5
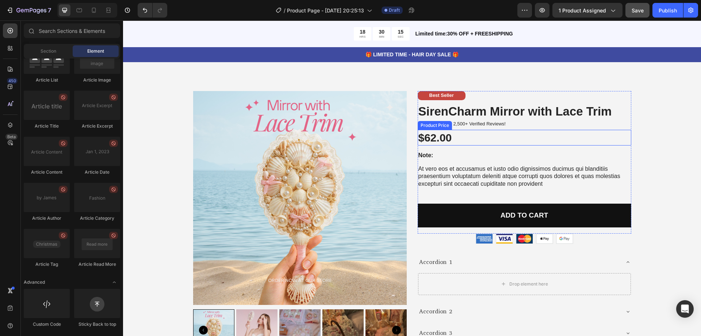
click at [448, 145] on div "$62.00" at bounding box center [525, 138] width 214 height 16
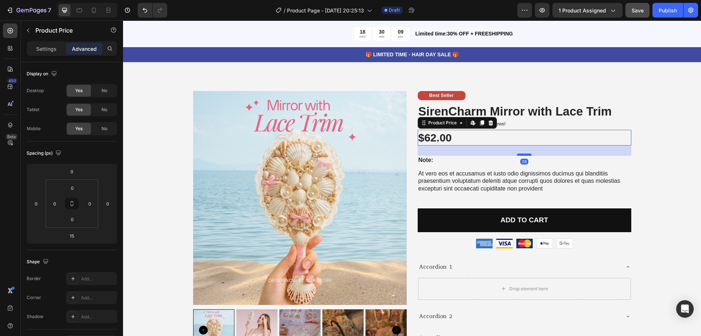
drag, startPoint x: 518, startPoint y: 150, endPoint x: 518, endPoint y: 155, distance: 4.8
click at [518, 155] on div at bounding box center [524, 154] width 15 height 2
type input "28"
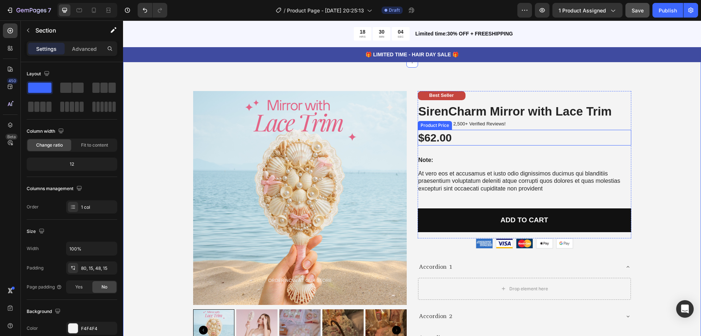
click at [446, 134] on div "$62.00" at bounding box center [525, 138] width 214 height 16
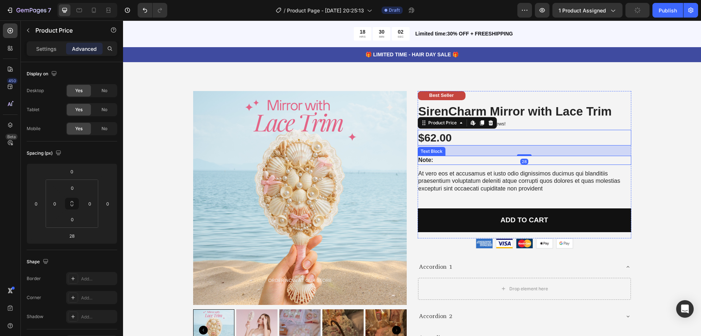
click at [524, 156] on div "Note:" at bounding box center [525, 160] width 214 height 9
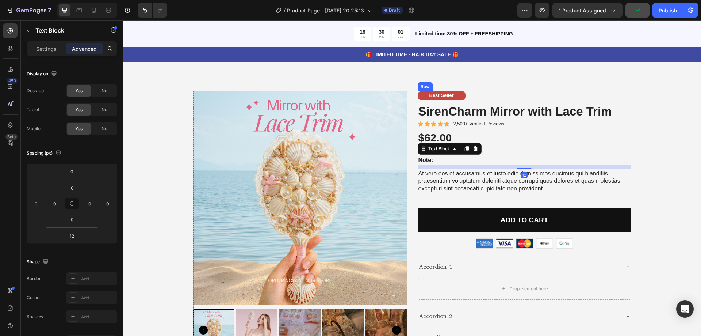
click at [527, 147] on div "Best Seller Text Block SirenCharm Mirror with Lace Trim Product Title Icon Icon…" at bounding box center [525, 164] width 214 height 147
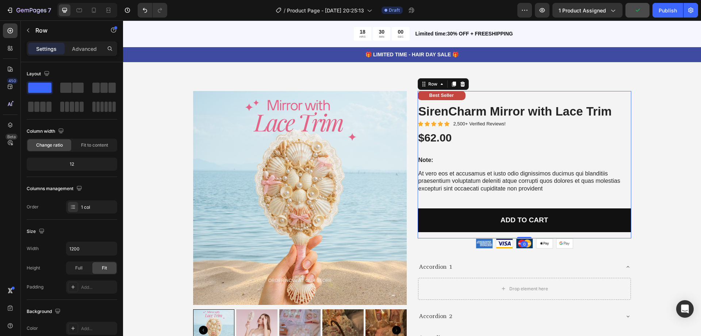
click at [522, 140] on div "$62.00" at bounding box center [525, 138] width 214 height 16
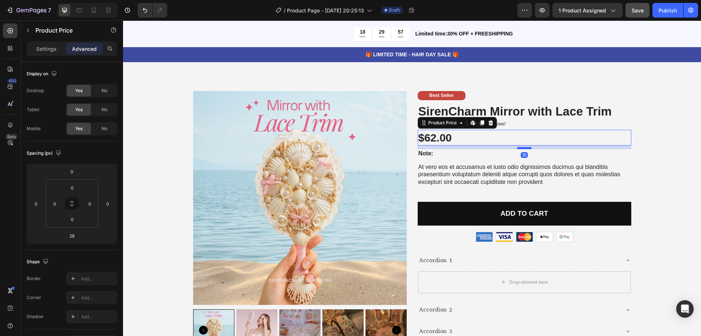
drag, startPoint x: 524, startPoint y: 155, endPoint x: 522, endPoint y: 148, distance: 6.9
click at [522, 148] on div at bounding box center [524, 148] width 15 height 2
type input "10"
click at [450, 158] on div "Best Seller Text Block SirenCharm Mirror with Lace Trim Product Title Icon Icon…" at bounding box center [525, 161] width 214 height 141
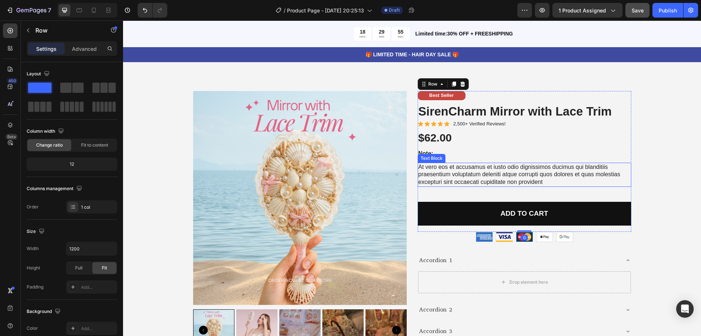
click at [432, 161] on div "Text Block" at bounding box center [432, 158] width 28 height 9
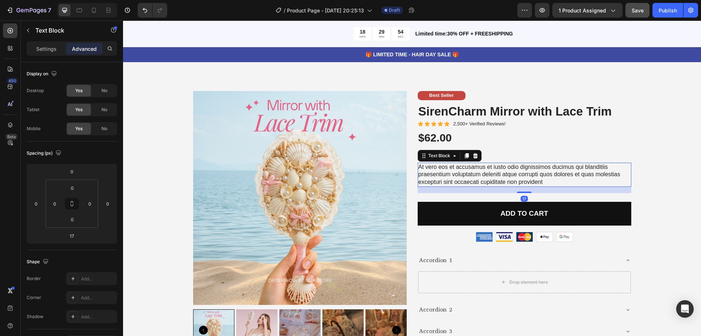
click at [429, 169] on p "At vero eos et accusamus et iusto odio dignissimos ducimus qui blanditiis praes…" at bounding box center [525, 174] width 212 height 23
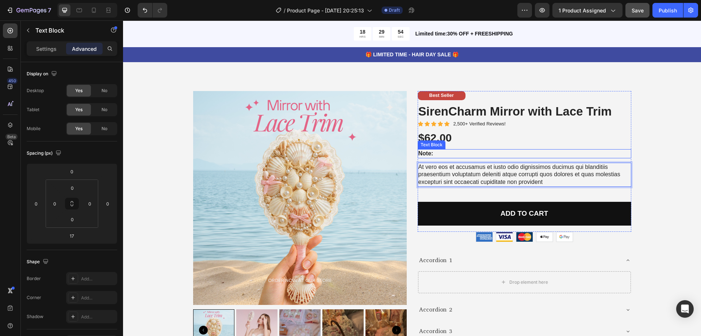
click at [516, 149] on div "Note:" at bounding box center [525, 153] width 214 height 9
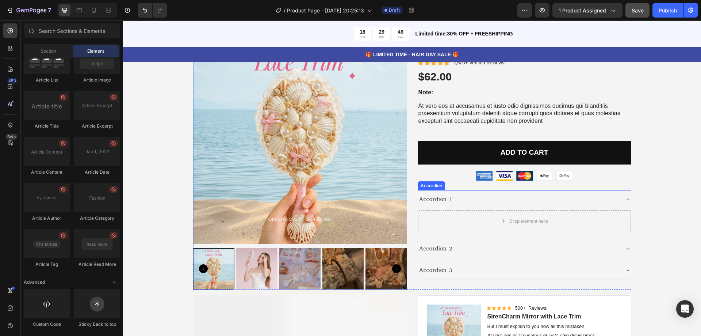
scroll to position [3259, 0]
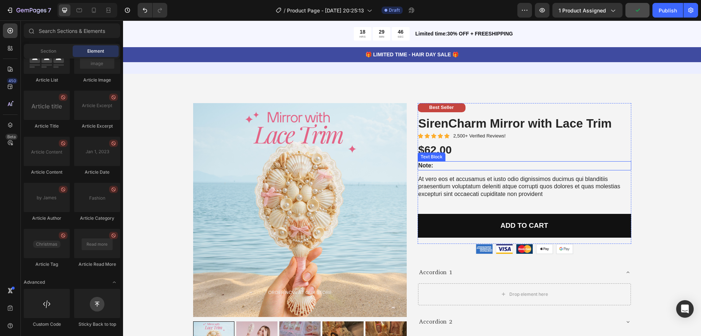
click at [433, 163] on p "Note:" at bounding box center [525, 166] width 212 height 8
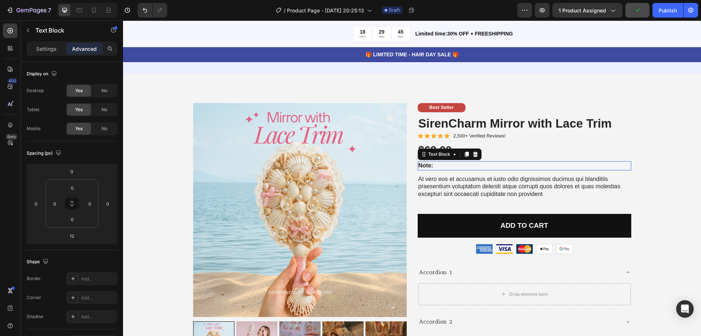
click at [433, 163] on p "Note:" at bounding box center [525, 166] width 212 height 8
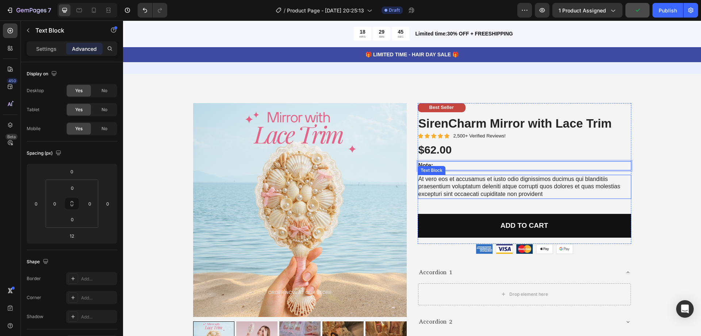
click at [425, 175] on div "At vero eos et accusamus et iusto odio dignissimos ducimus qui blanditiis praes…" at bounding box center [525, 187] width 214 height 24
click at [439, 169] on div "Note:" at bounding box center [525, 165] width 214 height 9
click at [514, 175] on p "At vero eos et accusamus et iusto odio dignissimos ducimus qui blanditiis praes…" at bounding box center [525, 186] width 212 height 23
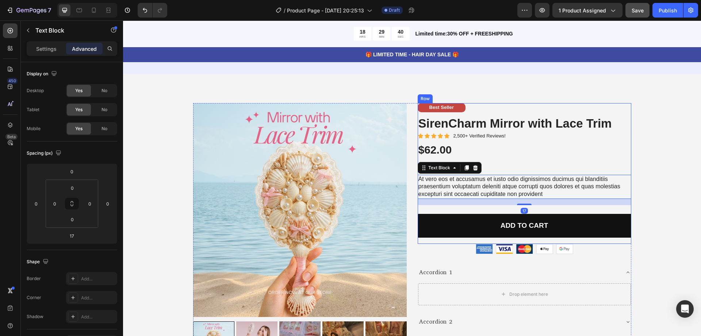
click at [519, 172] on div "Best Seller Text Block SirenCharm Mirror with Lace Trim Product Title Icon Icon…" at bounding box center [525, 173] width 214 height 141
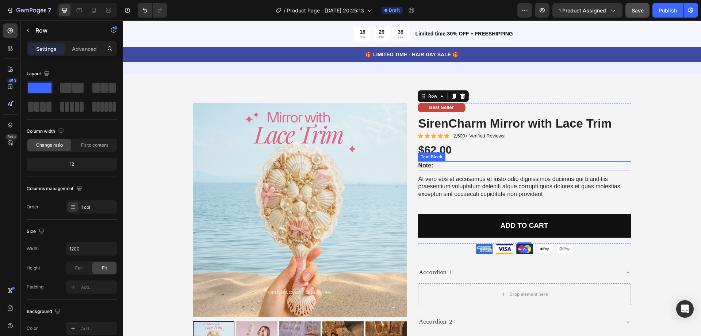
click at [519, 167] on p "Note:" at bounding box center [525, 166] width 212 height 8
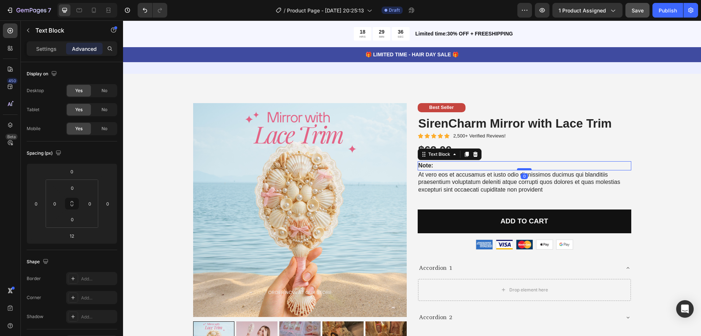
drag, startPoint x: 522, startPoint y: 174, endPoint x: 524, endPoint y: 169, distance: 5.3
click at [524, 169] on div at bounding box center [524, 169] width 15 height 2
type input "0"
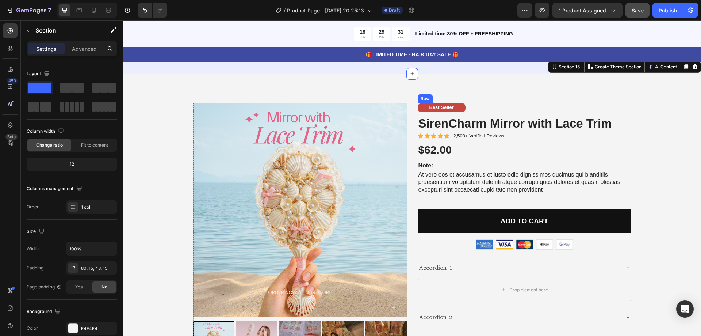
click at [526, 236] on div "Add to cart Add to Cart" at bounding box center [525, 220] width 214 height 39
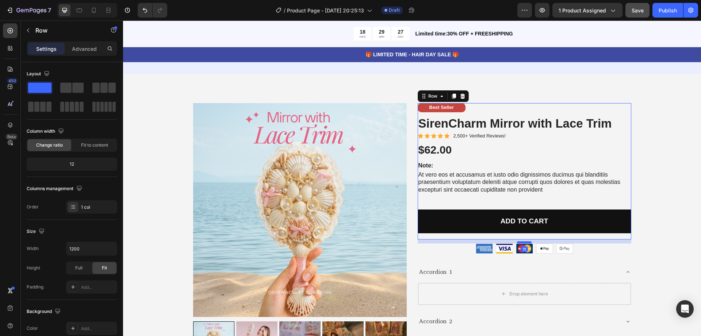
drag, startPoint x: 527, startPoint y: 238, endPoint x: 526, endPoint y: 242, distance: 4.2
click at [526, 242] on div at bounding box center [524, 242] width 15 height 2
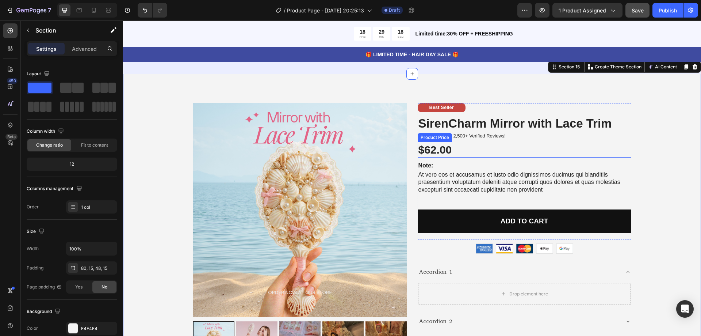
click at [447, 150] on div "$62.00" at bounding box center [525, 150] width 214 height 16
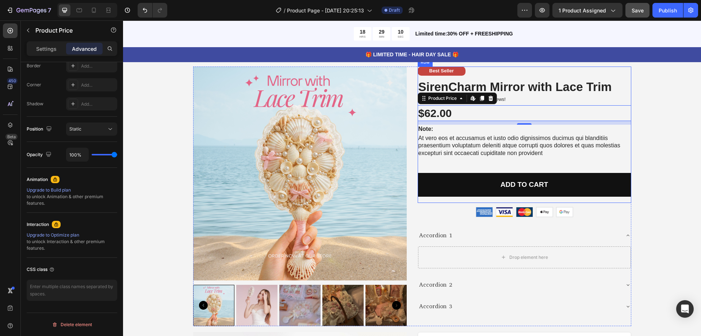
scroll to position [3332, 0]
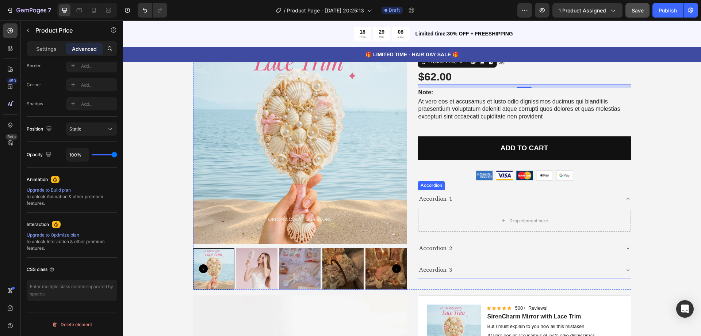
click at [625, 198] on icon at bounding box center [628, 199] width 6 height 6
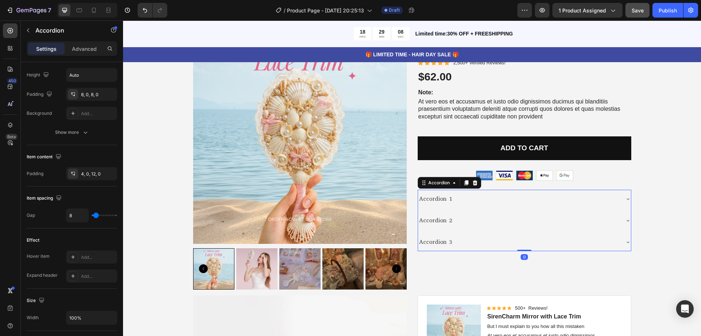
scroll to position [0, 0]
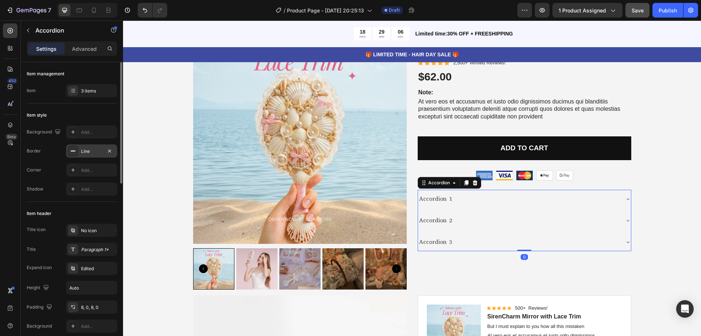
click at [91, 151] on div "Line" at bounding box center [91, 151] width 21 height 7
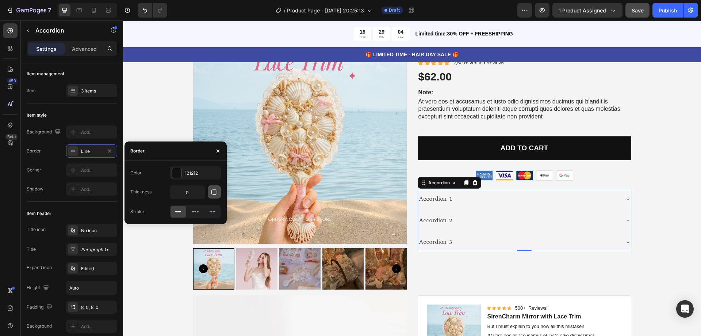
click at [210, 187] on button "button" at bounding box center [214, 191] width 13 height 13
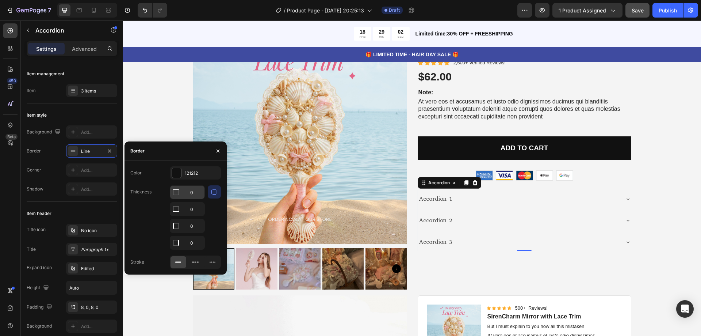
click at [194, 192] on input "0" at bounding box center [187, 192] width 34 height 13
type input "1"
click at [193, 175] on div "121212" at bounding box center [195, 173] width 21 height 7
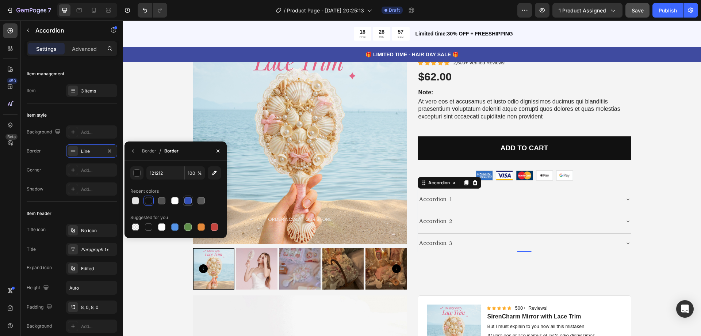
click at [201, 203] on div at bounding box center [201, 200] width 7 height 7
click at [161, 201] on div at bounding box center [161, 200] width 7 height 7
type input "4F4F4F"
click at [164, 131] on div "Product Images Best Seller Text Block SirenCharm Mirror with Lace Trim Product …" at bounding box center [412, 286] width 567 height 512
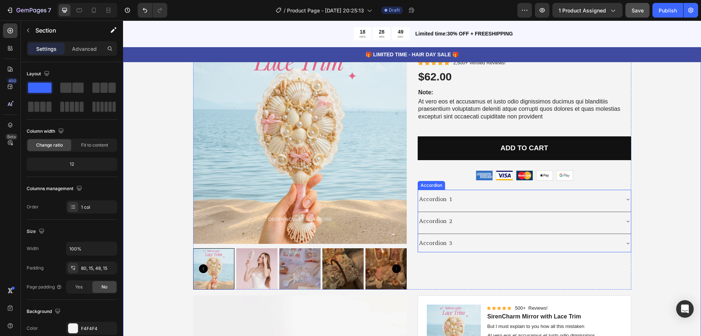
click at [477, 211] on div "Accordion 2" at bounding box center [524, 220] width 213 height 19
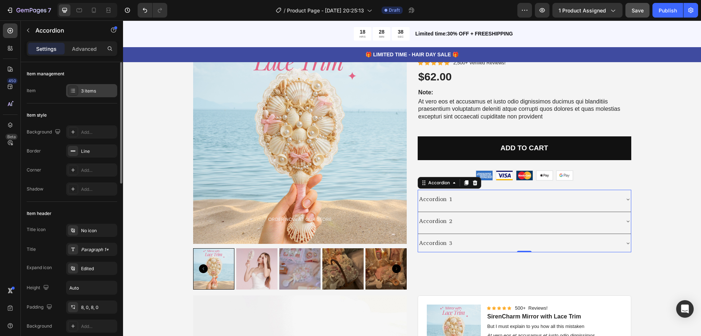
click at [91, 88] on div "3 items" at bounding box center [98, 91] width 34 height 7
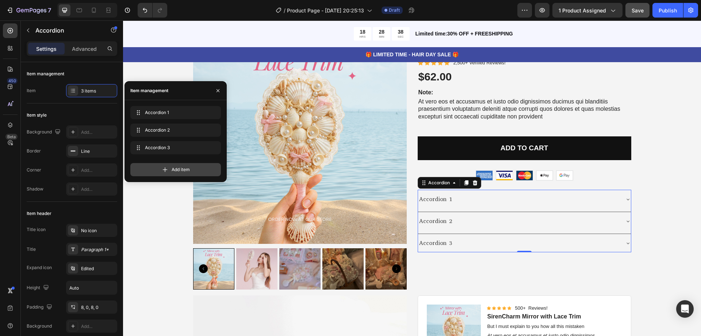
click at [158, 168] on div "Add item" at bounding box center [175, 169] width 91 height 13
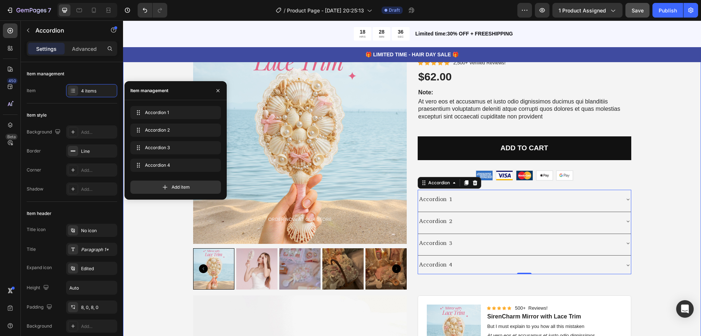
click at [655, 153] on div "Product Images Best Seller Text Block SirenCharm Mirror with Lace Trim Product …" at bounding box center [412, 286] width 567 height 512
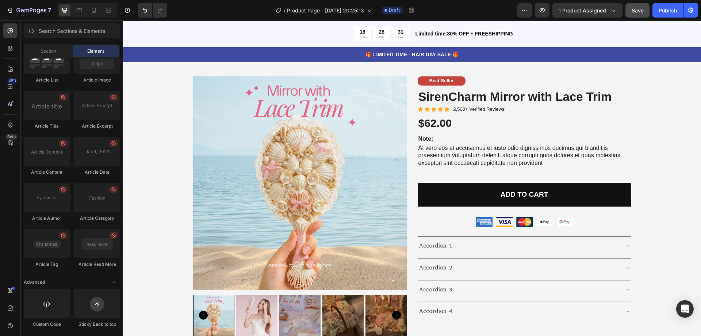
scroll to position [3271, 0]
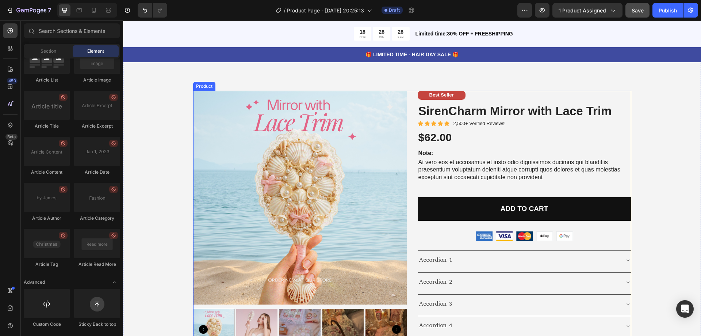
click at [408, 97] on div "Product Images Best Seller Text Block SirenCharm Mirror with Lace Trim Product …" at bounding box center [412, 220] width 438 height 259
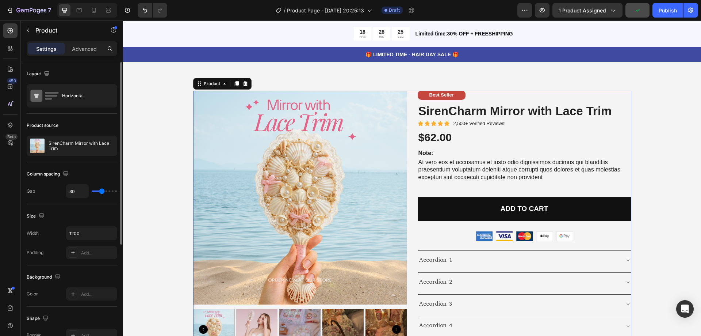
type input "41"
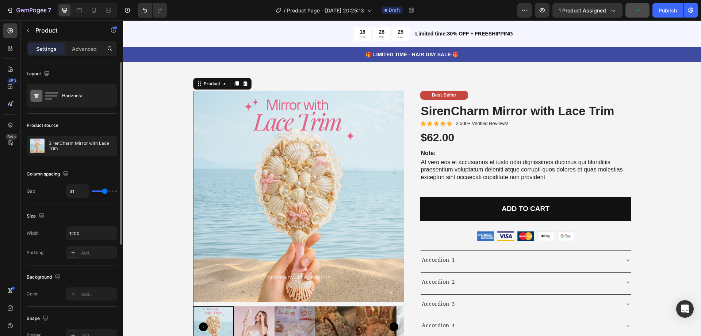
type input "44"
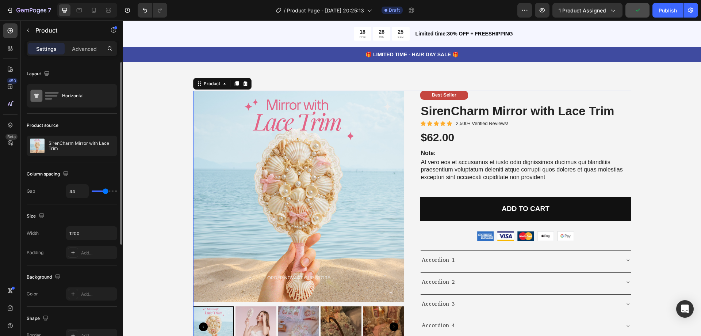
type input "56"
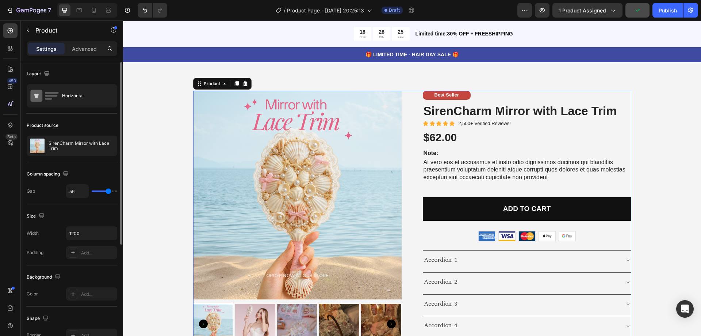
type input "58"
type input "62"
type input "68"
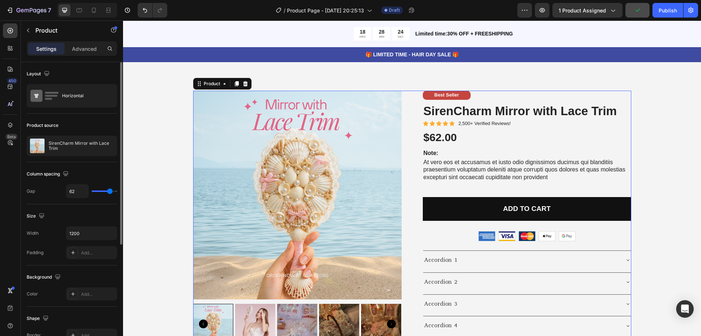
type input "68"
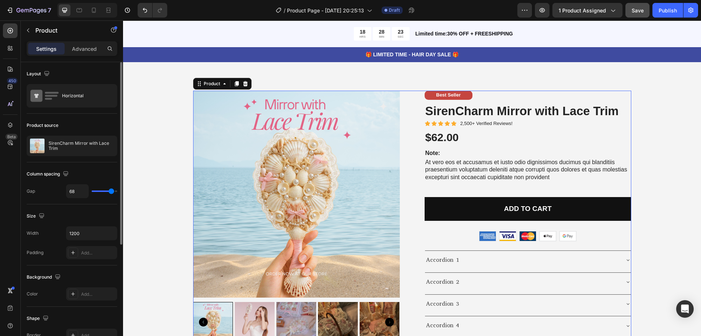
type input "58"
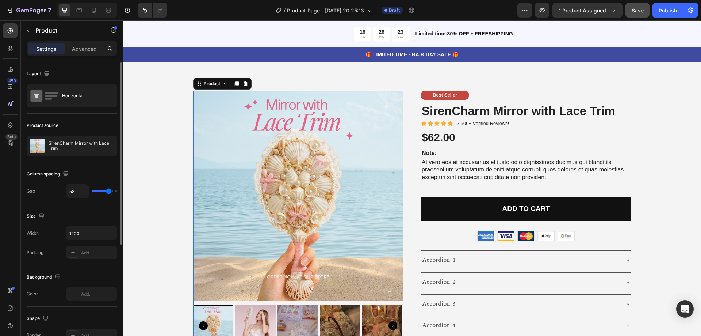
type input "49"
type input "77"
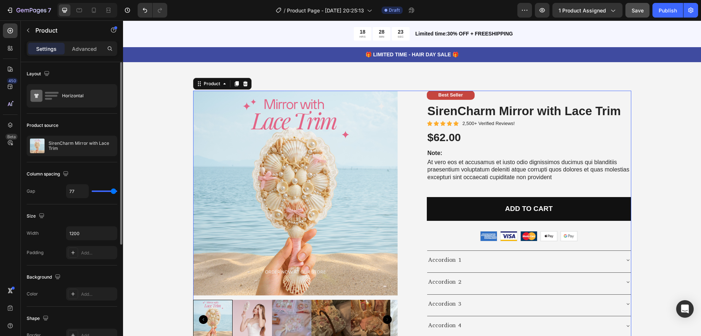
type input "80"
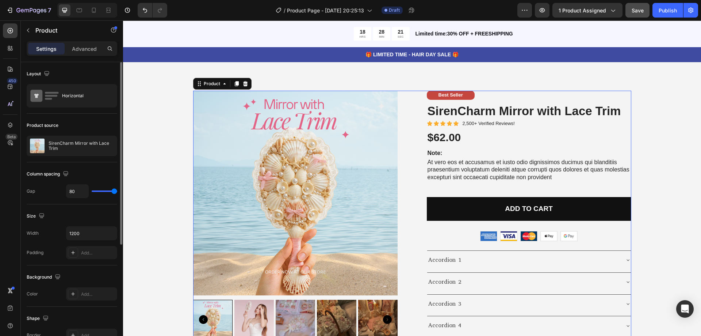
drag, startPoint x: 103, startPoint y: 190, endPoint x: 120, endPoint y: 196, distance: 18.0
type input "80"
click at [117, 192] on input "range" at bounding box center [105, 190] width 26 height 1
click at [108, 190] on div "80" at bounding box center [91, 191] width 51 height 14
type input "58"
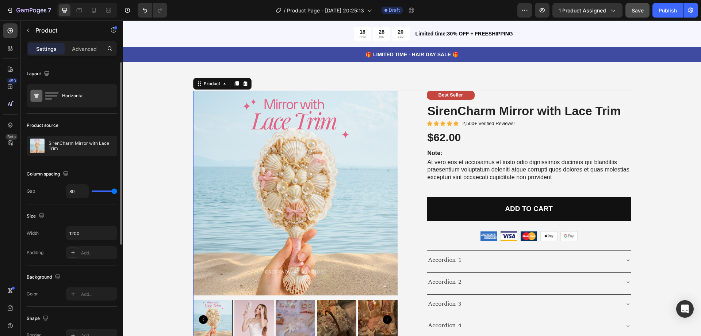
type input "58"
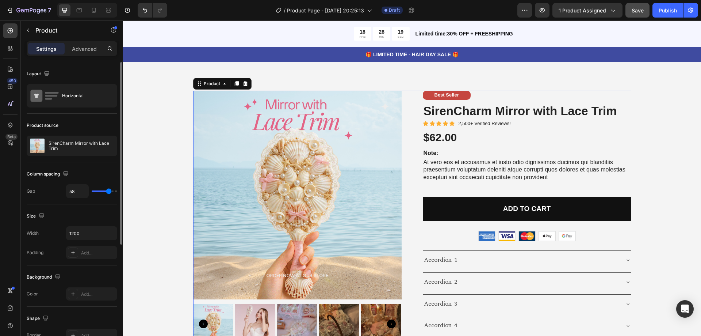
type input "64"
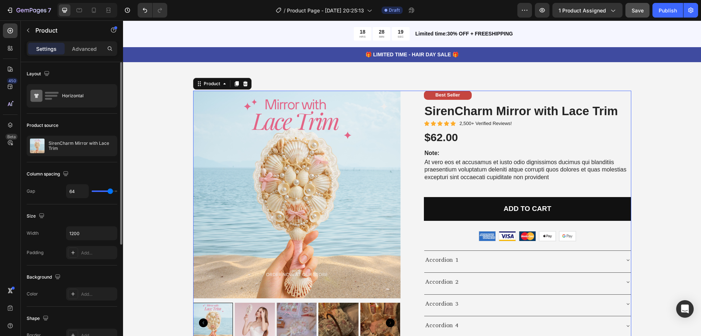
type input "65"
type input "67"
type input "71"
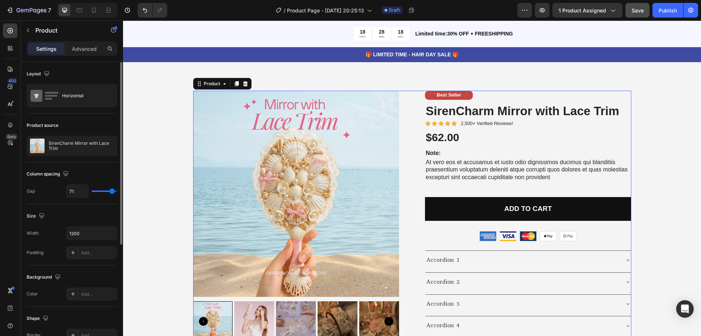
type input "71"
click at [112, 191] on input "range" at bounding box center [105, 190] width 26 height 1
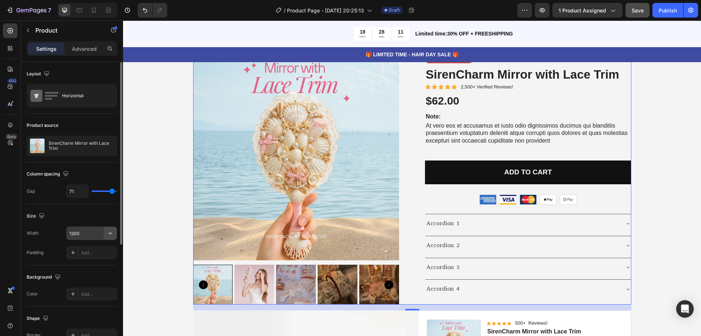
click at [110, 234] on icon "button" at bounding box center [110, 232] width 7 height 7
click at [97, 254] on p "Full 100%" at bounding box center [90, 251] width 42 height 7
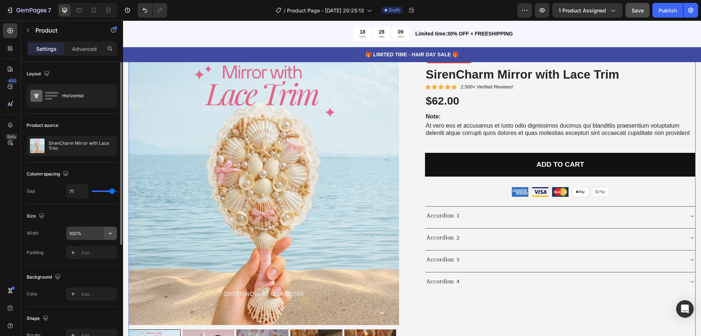
click at [110, 234] on icon "button" at bounding box center [110, 233] width 3 height 2
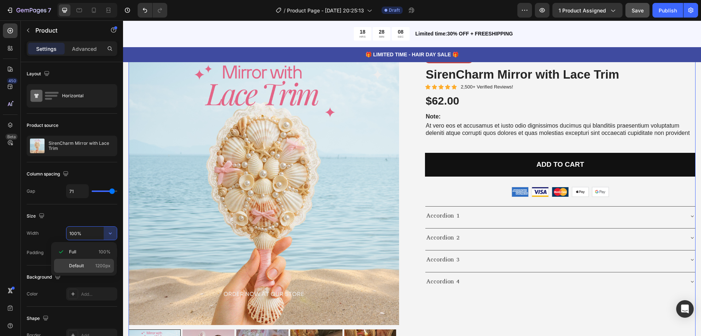
click at [96, 266] on span "1200px" at bounding box center [102, 265] width 15 height 7
type input "1200"
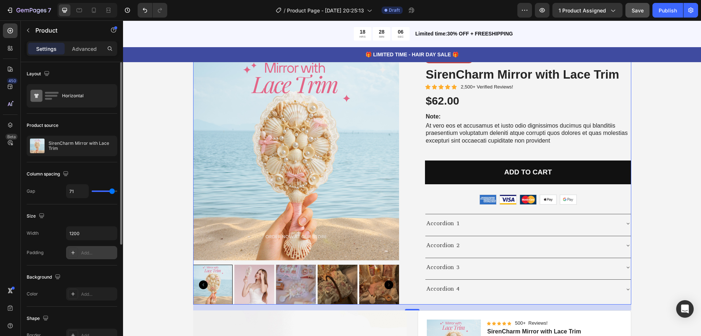
click at [84, 254] on div "Add..." at bounding box center [98, 252] width 34 height 7
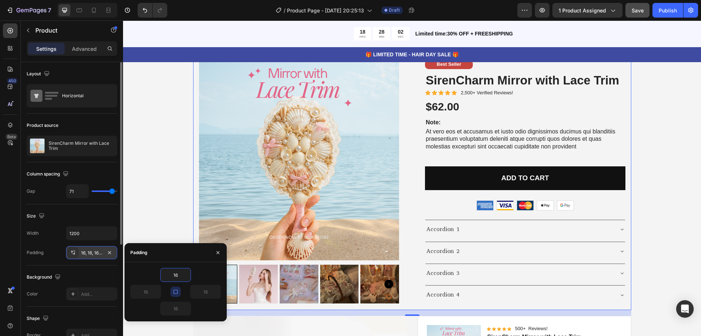
click at [103, 221] on div "Size" at bounding box center [72, 216] width 91 height 12
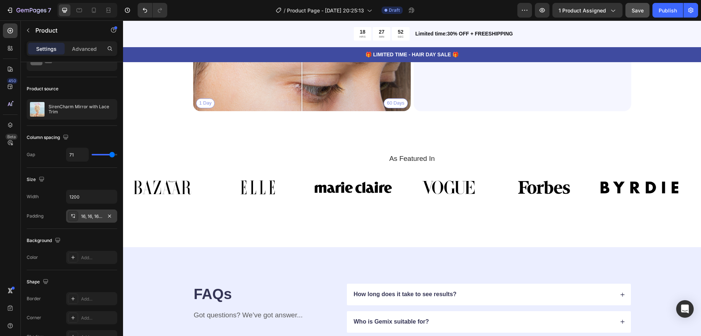
scroll to position [2525, 0]
